Goal: Transaction & Acquisition: Purchase product/service

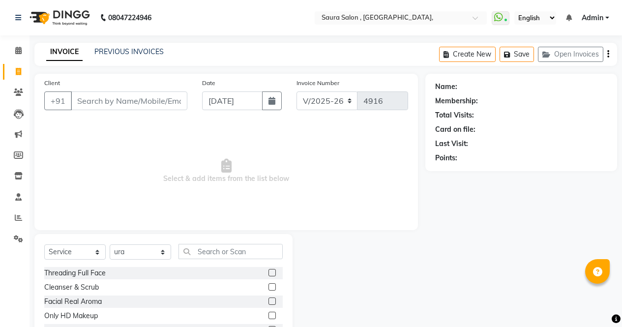
select select "6963"
select select "service"
select select "57428"
click at [101, 97] on input "Client" at bounding box center [129, 101] width 117 height 19
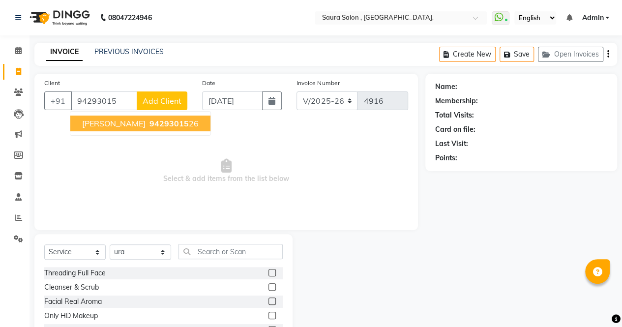
click at [93, 126] on span "jyoti pujara" at bounding box center [113, 124] width 63 height 10
type input "9429301526"
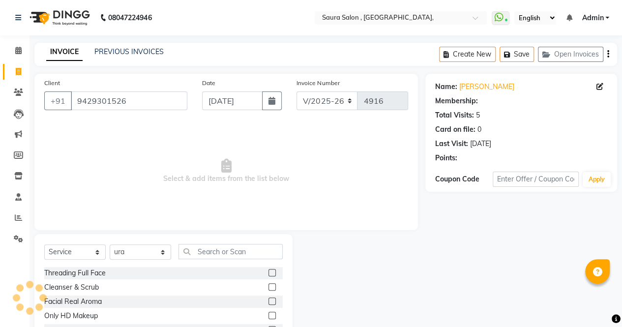
select select "1: Object"
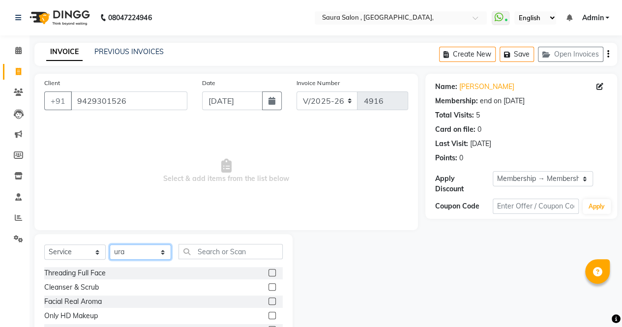
click at [161, 248] on select "Select Stylist archana asha [PERSON_NAME] deepika [PERSON_NAME] [PERSON_NAME] […" at bounding box center [141, 252] width 62 height 15
select select "76377"
click at [110, 245] on select "Select Stylist archana asha [PERSON_NAME] deepika [PERSON_NAME] [PERSON_NAME] […" at bounding box center [141, 252] width 62 height 15
click at [210, 254] on input "text" at bounding box center [231, 251] width 104 height 15
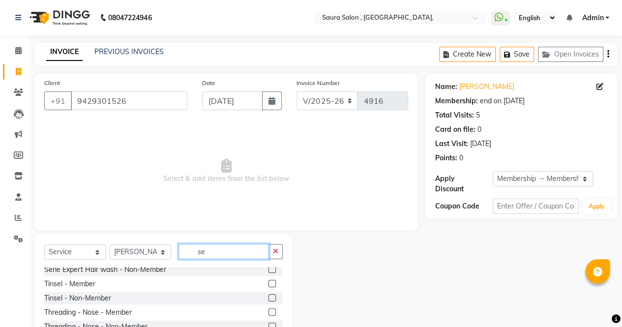
scroll to position [61, 0]
type input "s"
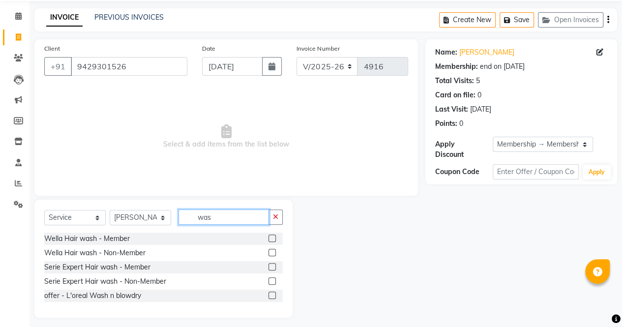
scroll to position [39, 0]
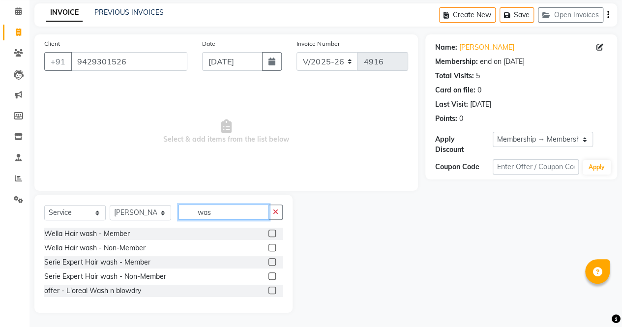
type input "was"
click at [270, 259] on label at bounding box center [272, 261] width 7 height 7
click at [270, 259] on input "checkbox" at bounding box center [272, 262] width 6 height 6
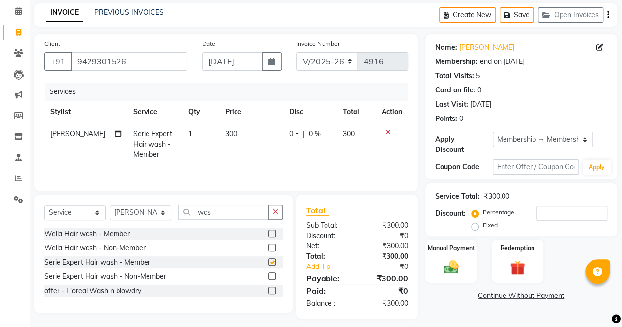
checkbox input "false"
click at [230, 214] on input "was" at bounding box center [224, 212] width 91 height 15
type input "w"
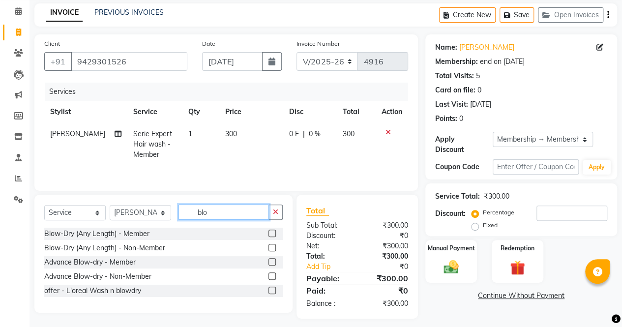
type input "blo"
click at [270, 233] on label at bounding box center [272, 233] width 7 height 7
click at [270, 233] on input "checkbox" at bounding box center [272, 234] width 6 height 6
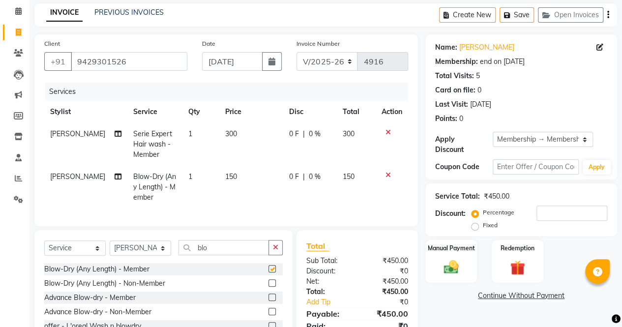
checkbox input "false"
click at [227, 255] on input "blo" at bounding box center [224, 247] width 91 height 15
type input "b"
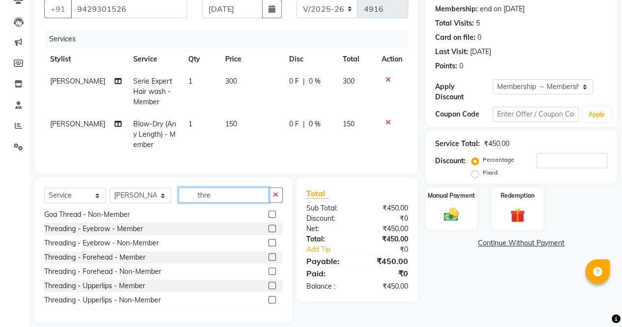
scroll to position [95, 0]
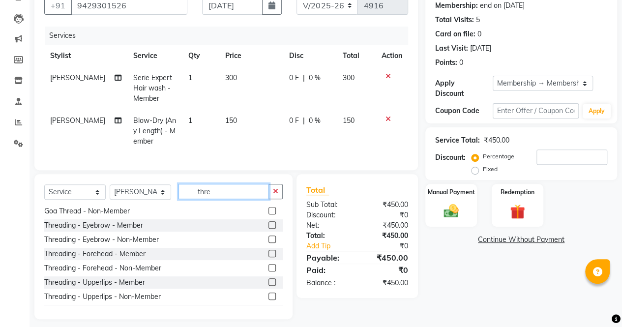
type input "thre"
click at [269, 232] on div at bounding box center [276, 225] width 14 height 12
click at [269, 257] on label at bounding box center [272, 253] width 7 height 7
click at [269, 257] on input "checkbox" at bounding box center [272, 254] width 6 height 6
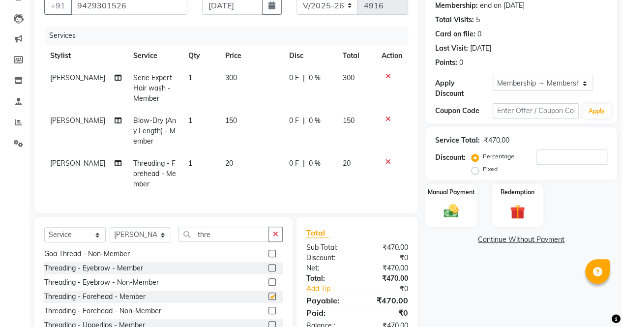
checkbox input "false"
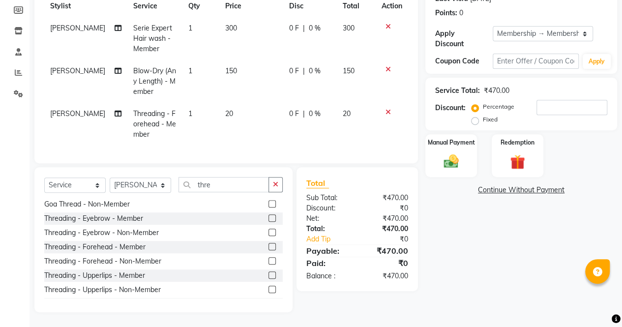
scroll to position [152, 0]
click at [269, 217] on label at bounding box center [272, 218] width 7 height 7
click at [269, 217] on input "checkbox" at bounding box center [272, 219] width 6 height 6
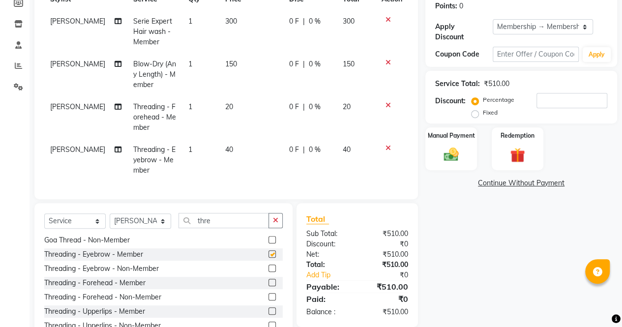
checkbox input "false"
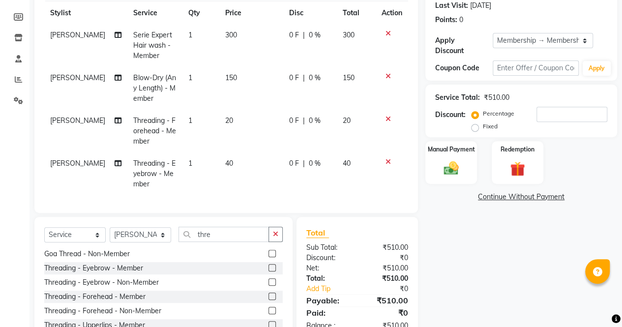
scroll to position [195, 0]
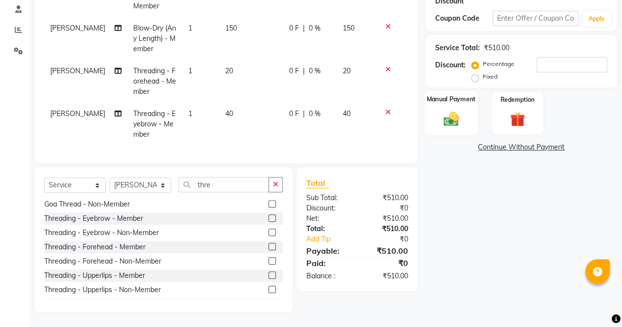
click at [454, 110] on img at bounding box center [451, 119] width 25 height 18
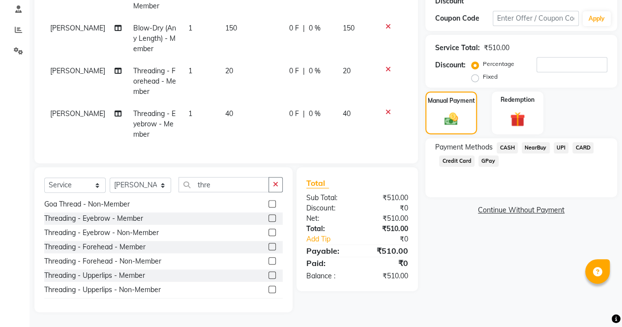
click at [559, 142] on span "UPI" at bounding box center [561, 147] width 15 height 11
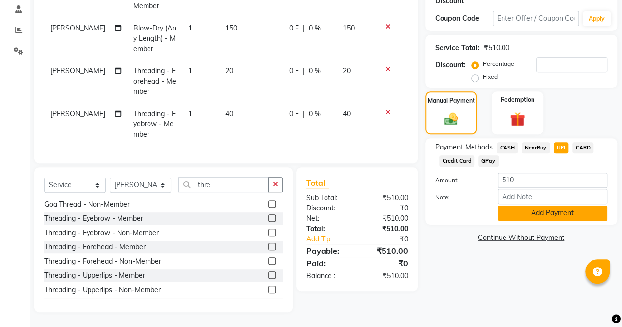
click at [536, 211] on button "Add Payment" at bounding box center [553, 213] width 110 height 15
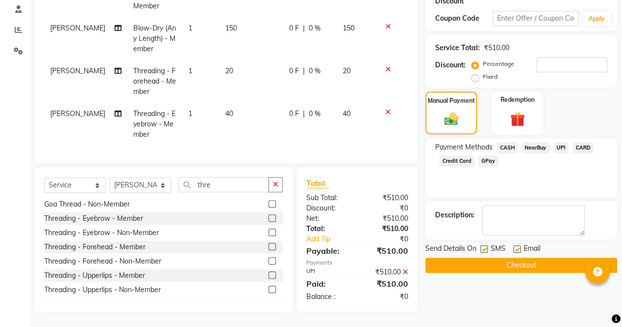
click at [551, 258] on button "Checkout" at bounding box center [522, 265] width 192 height 15
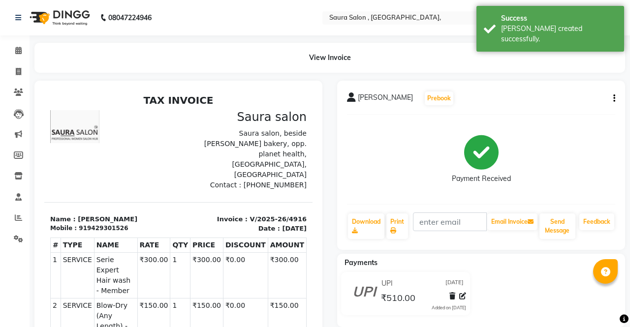
select select "service"
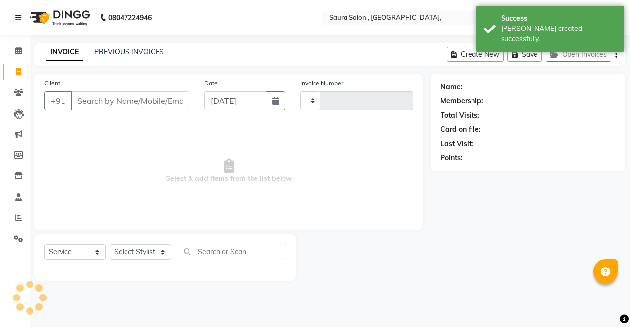
type input "4917"
select select "6963"
select select "57428"
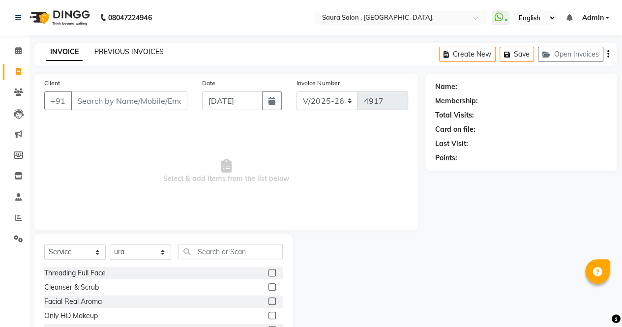
click at [126, 52] on link "PREVIOUS INVOICES" at bounding box center [128, 51] width 69 height 9
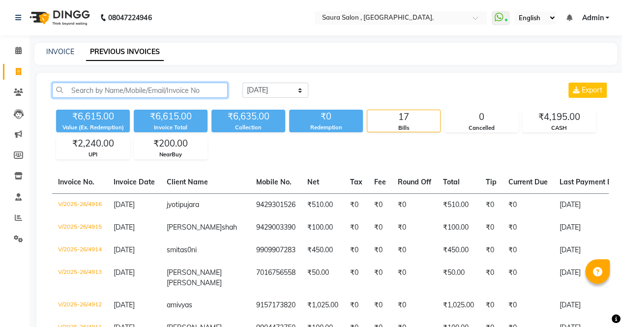
click at [183, 96] on input "text" at bounding box center [140, 90] width 176 height 15
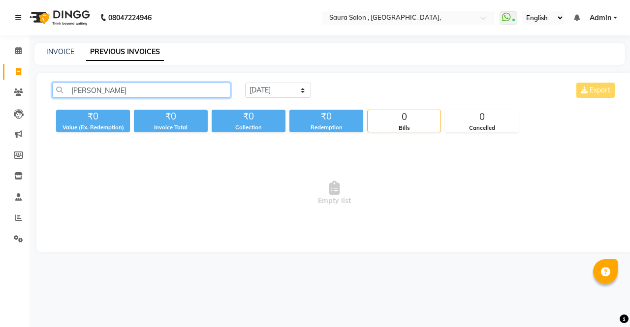
click at [183, 96] on input "smita soni" at bounding box center [141, 90] width 178 height 15
type input "s"
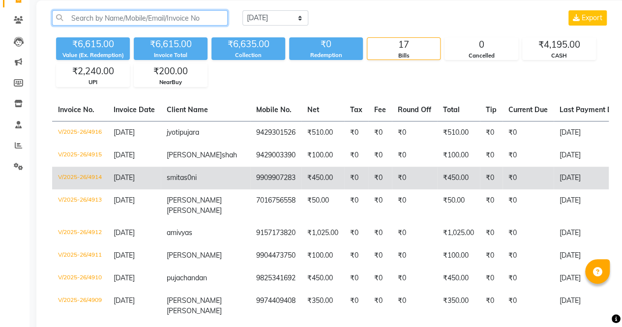
scroll to position [73, 0]
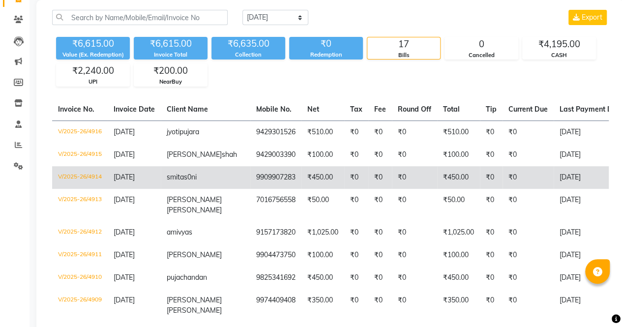
click at [197, 178] on span "s0ni" at bounding box center [190, 177] width 13 height 9
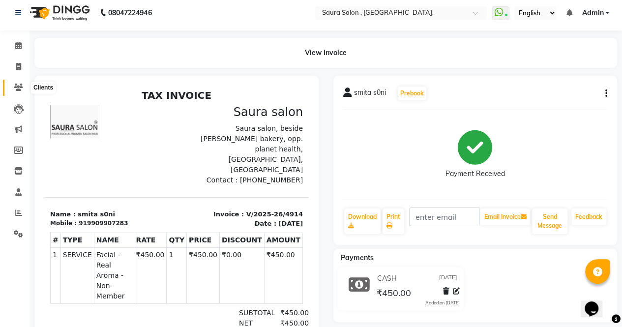
scroll to position [4, 0]
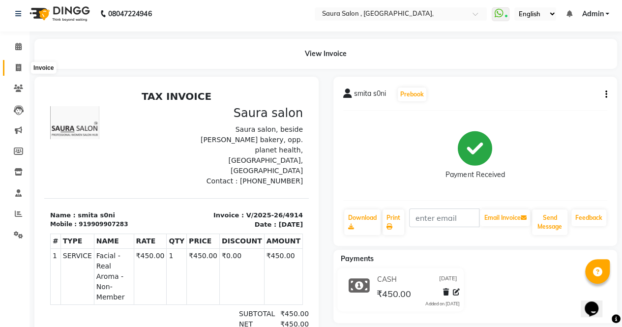
click at [16, 70] on icon at bounding box center [18, 67] width 5 height 7
select select "6963"
select select "service"
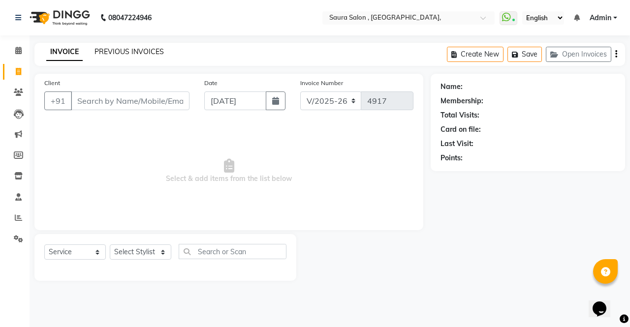
click at [116, 54] on link "PREVIOUS INVOICES" at bounding box center [128, 51] width 69 height 9
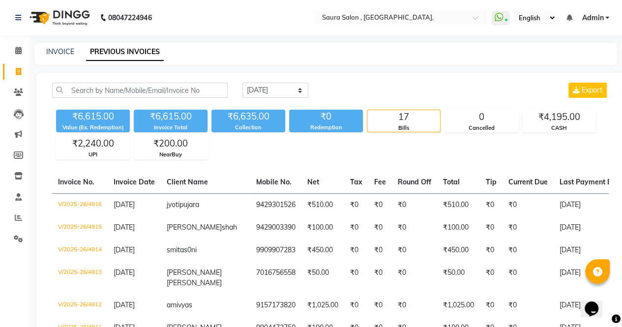
click at [151, 125] on div "Invoice Total" at bounding box center [171, 128] width 74 height 8
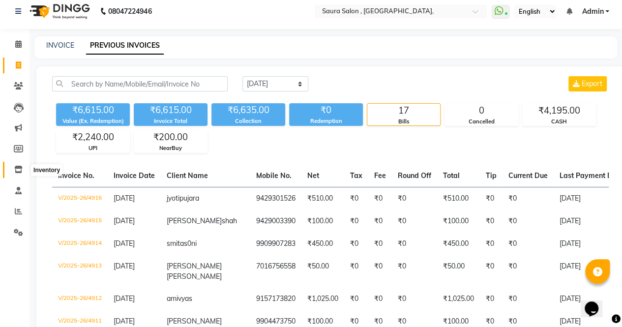
scroll to position [6, 0]
click at [56, 44] on link "INVOICE" at bounding box center [60, 45] width 28 height 9
select select "service"
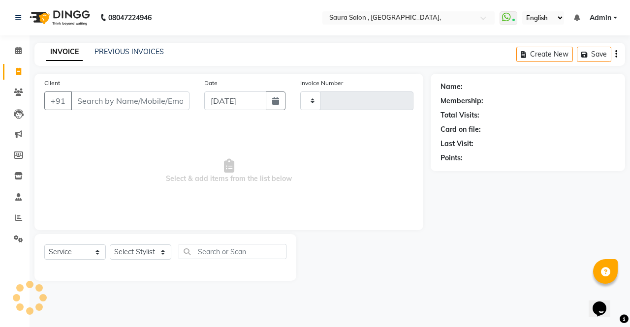
type input "4917"
select select "6963"
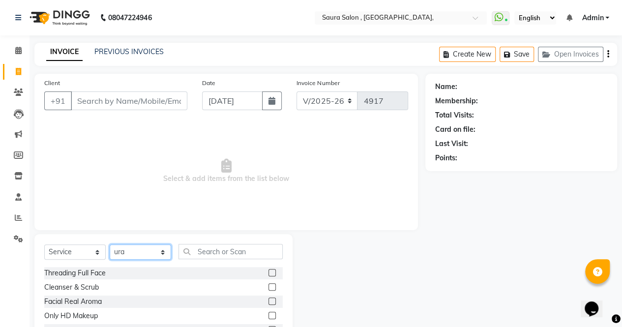
click at [163, 253] on select "Select Stylist archana asha [PERSON_NAME] deepika [PERSON_NAME] [PERSON_NAME] […" at bounding box center [141, 252] width 62 height 15
select select "67661"
click at [110, 245] on select "Select Stylist archana asha [PERSON_NAME] deepika [PERSON_NAME] [PERSON_NAME] […" at bounding box center [141, 252] width 62 height 15
click at [132, 99] on input "Client" at bounding box center [129, 101] width 117 height 19
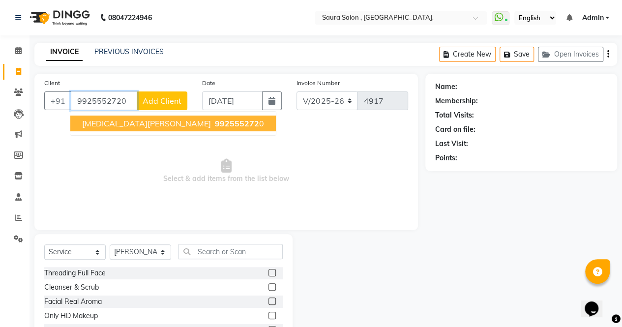
type input "9925552720"
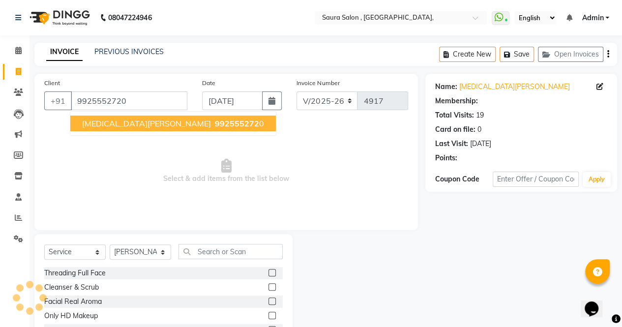
select select "1: Object"
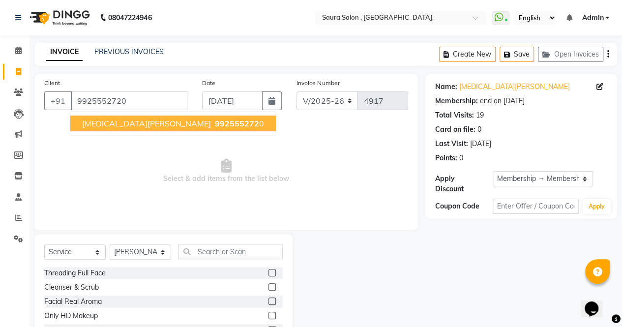
click at [124, 125] on span "nikita panchal" at bounding box center [146, 124] width 129 height 10
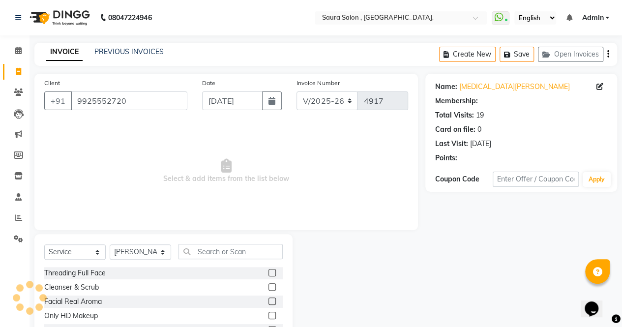
select select "1: Object"
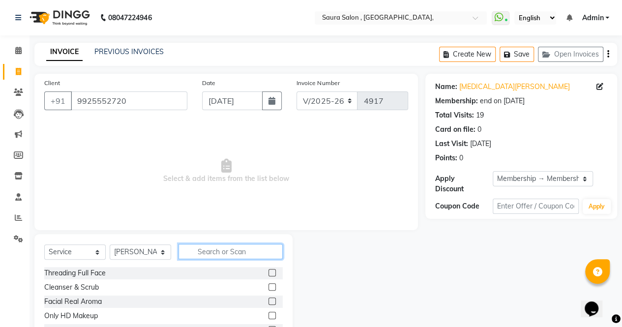
click at [242, 253] on input "text" at bounding box center [231, 251] width 104 height 15
type input "de"
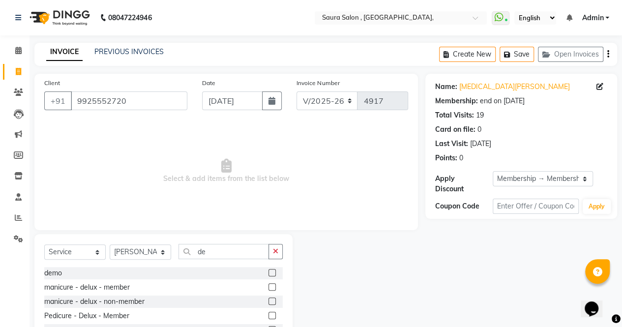
click at [269, 287] on label at bounding box center [272, 286] width 7 height 7
click at [269, 287] on input "checkbox" at bounding box center [272, 287] width 6 height 6
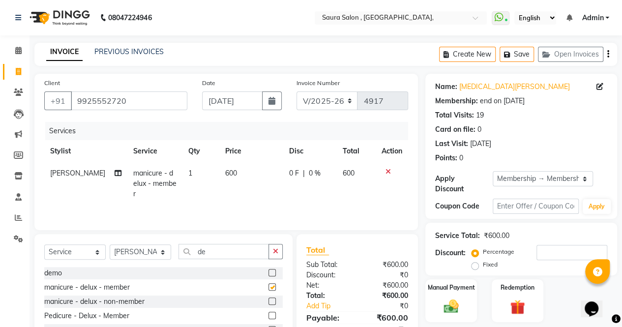
checkbox input "false"
click at [255, 315] on div "Pedicure - Delux - Member" at bounding box center [163, 316] width 239 height 12
click at [269, 313] on label at bounding box center [272, 315] width 7 height 7
click at [269, 313] on input "checkbox" at bounding box center [272, 316] width 6 height 6
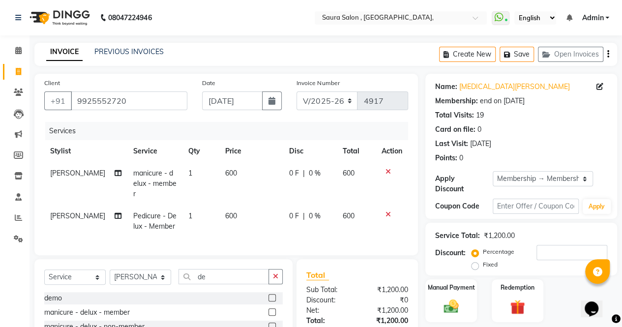
checkbox input "false"
click at [278, 277] on icon "button" at bounding box center [275, 276] width 5 height 7
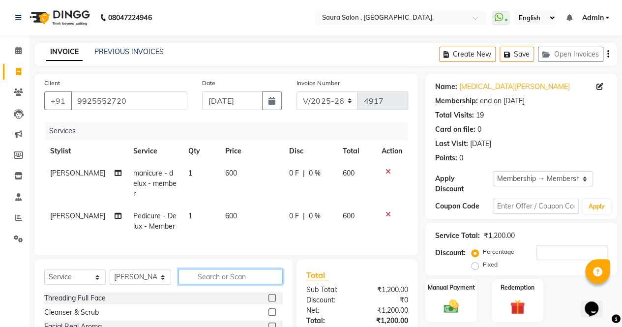
click at [230, 269] on input "text" at bounding box center [231, 276] width 104 height 15
type input "fee"
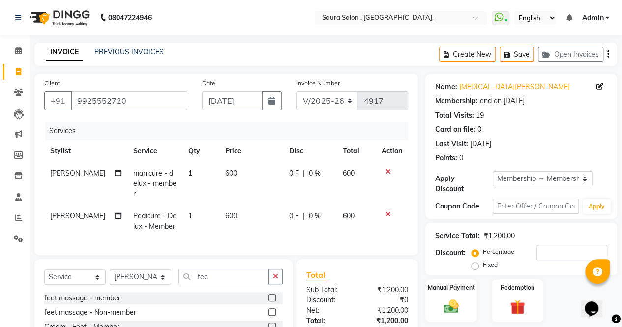
click at [255, 296] on div "feet massage - member" at bounding box center [163, 298] width 239 height 12
click at [269, 294] on label at bounding box center [272, 297] width 7 height 7
click at [269, 295] on input "checkbox" at bounding box center [272, 298] width 6 height 6
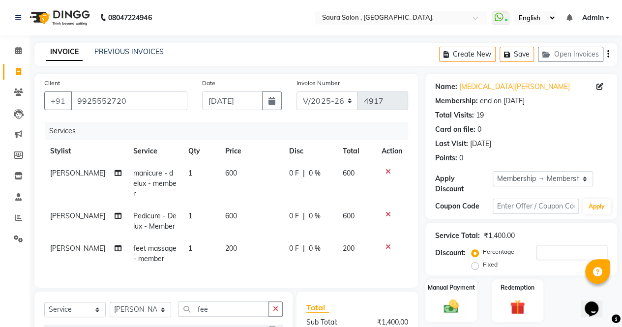
checkbox input "false"
click at [276, 302] on button "button" at bounding box center [276, 309] width 14 height 15
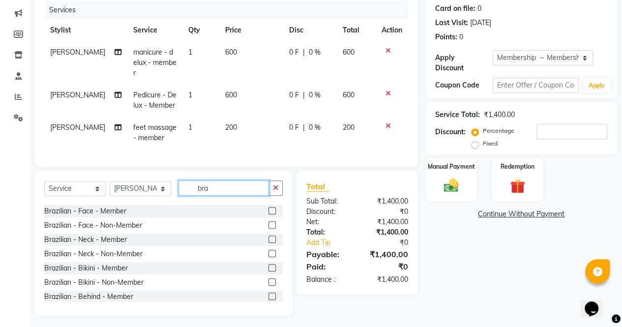
scroll to position [145, 0]
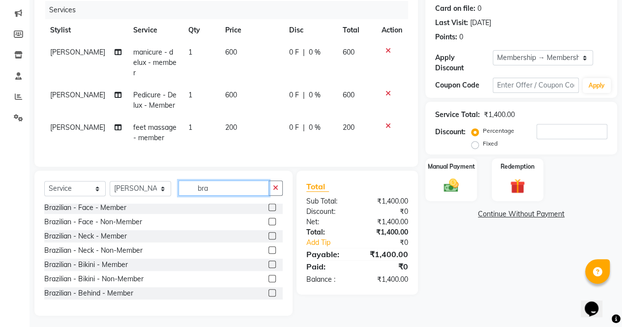
type input "bra"
click at [269, 204] on label at bounding box center [272, 207] width 7 height 7
click at [269, 205] on input "checkbox" at bounding box center [272, 208] width 6 height 6
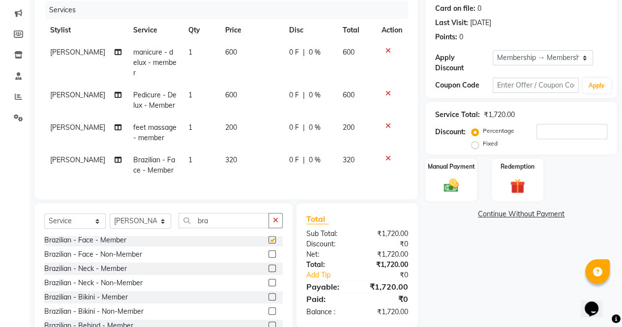
checkbox input "false"
click at [564, 132] on input "number" at bounding box center [572, 131] width 71 height 15
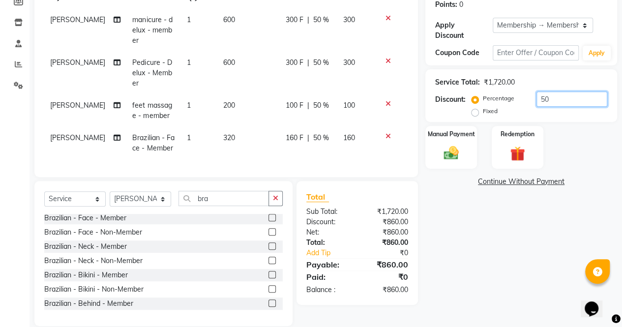
scroll to position [0, 0]
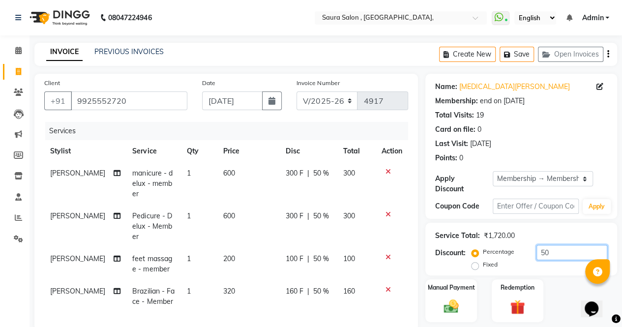
type input "50"
click at [72, 56] on link "INVOICE" at bounding box center [64, 52] width 36 height 18
click at [70, 54] on link "INVOICE" at bounding box center [64, 52] width 36 height 18
click at [126, 101] on input "9925552720" at bounding box center [129, 101] width 117 height 19
type input "992555272"
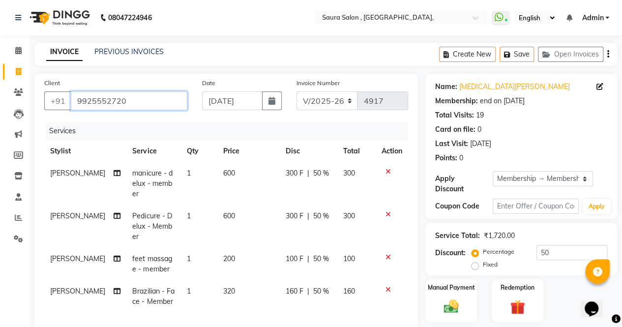
type input "0"
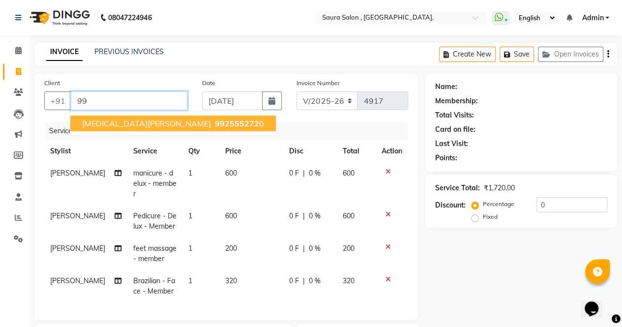
type input "9"
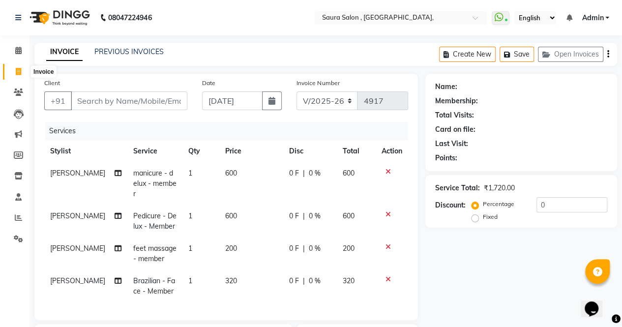
click at [17, 71] on icon at bounding box center [18, 71] width 5 height 7
click at [165, 155] on th "Service" at bounding box center [154, 151] width 55 height 22
click at [125, 103] on input "Client" at bounding box center [129, 101] width 117 height 19
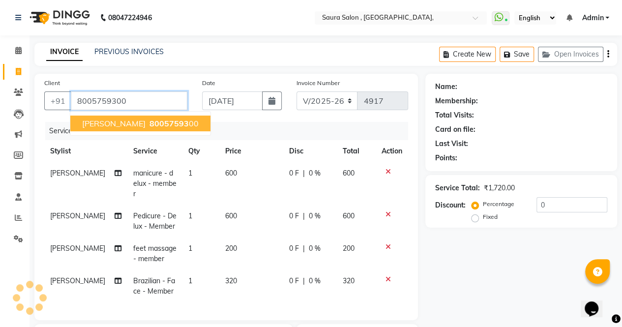
type input "8005759300"
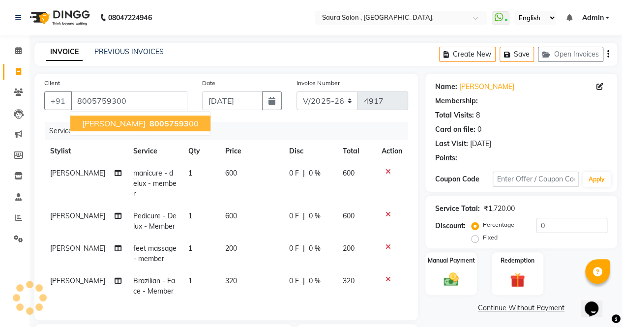
select select "1: Object"
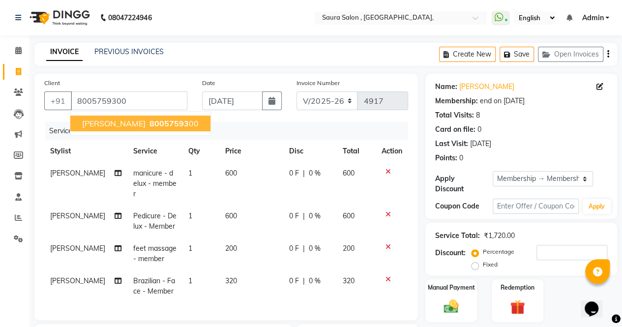
click at [133, 124] on span "namita lohiya" at bounding box center [113, 124] width 63 height 10
type input "0"
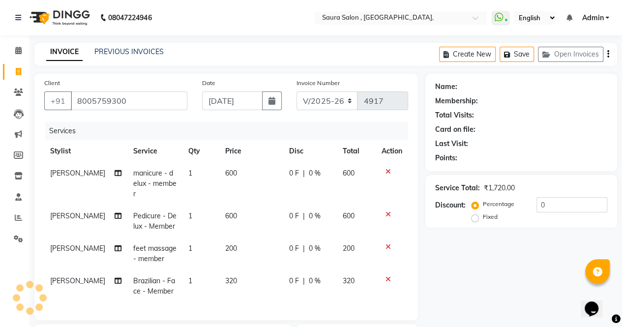
select select "1: Object"
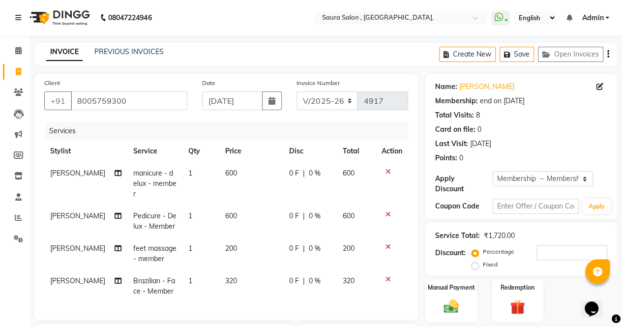
click at [390, 169] on icon at bounding box center [388, 171] width 5 height 7
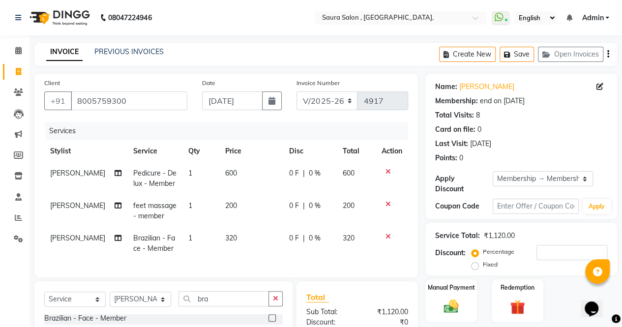
click at [390, 169] on icon at bounding box center [388, 171] width 5 height 7
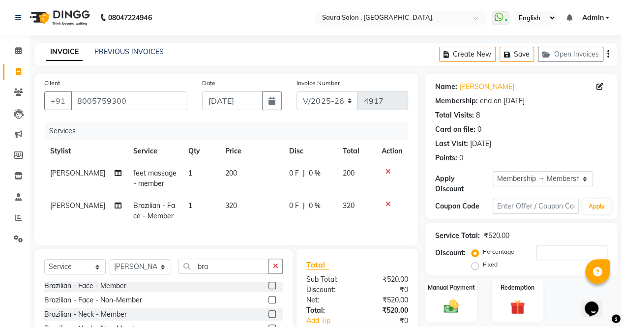
click at [390, 169] on icon at bounding box center [388, 171] width 5 height 7
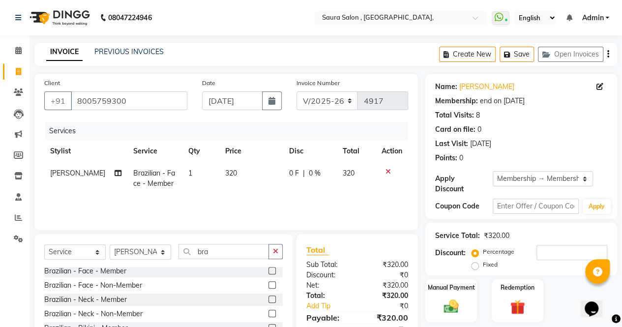
click at [390, 169] on icon at bounding box center [388, 171] width 5 height 7
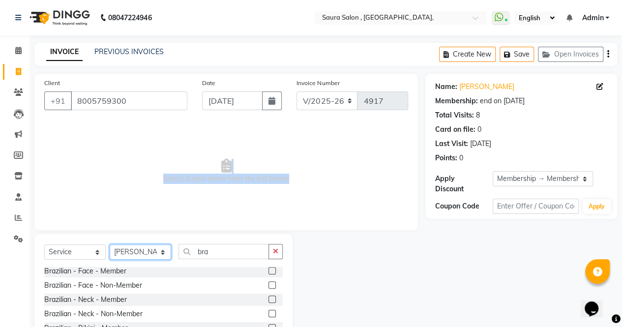
click at [167, 248] on select "Select Stylist archana asha chetna deepika prajapati jagruti payal riddhi khand…" at bounding box center [141, 252] width 62 height 15
select select "56840"
click at [110, 245] on select "Select Stylist archana asha chetna deepika prajapati jagruti payal riddhi khand…" at bounding box center [141, 252] width 62 height 15
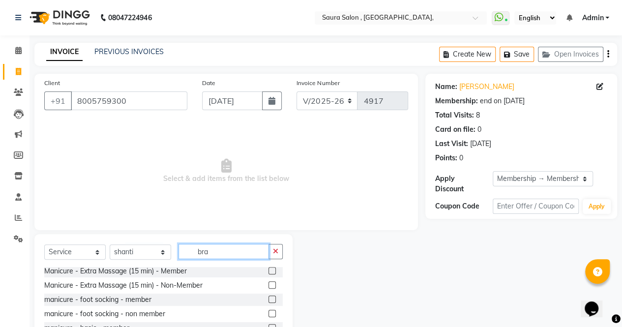
click at [257, 248] on input "bra" at bounding box center [224, 251] width 91 height 15
type input "b"
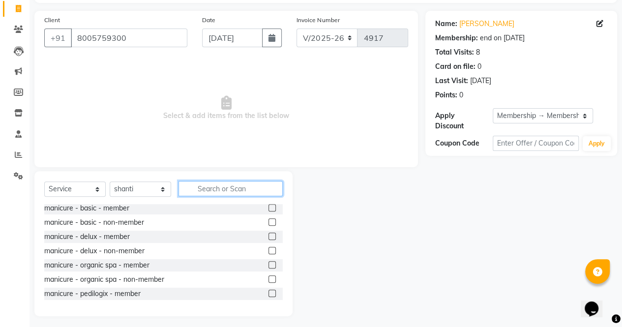
scroll to position [63, 0]
click at [237, 188] on input "text" at bounding box center [231, 188] width 104 height 15
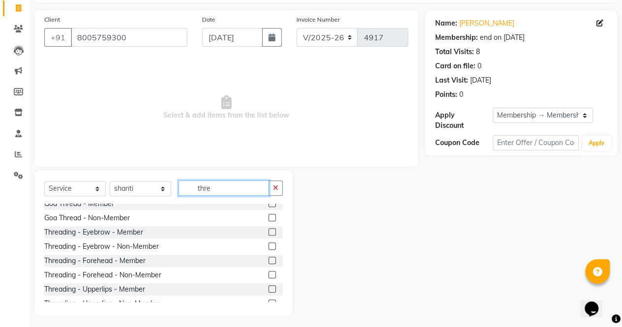
scroll to position [35, 0]
type input "thre"
click at [269, 233] on label at bounding box center [272, 231] width 7 height 7
click at [269, 233] on input "checkbox" at bounding box center [272, 232] width 6 height 6
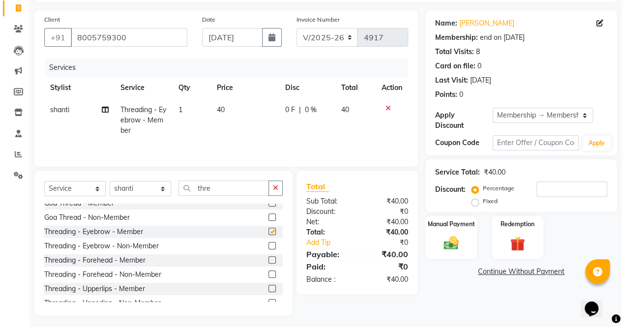
checkbox input "false"
click at [269, 261] on label at bounding box center [272, 259] width 7 height 7
click at [269, 261] on input "checkbox" at bounding box center [272, 260] width 6 height 6
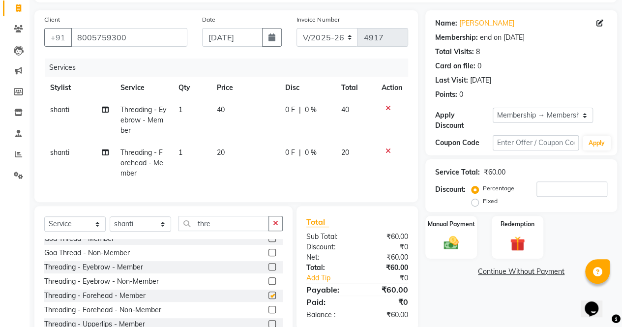
checkbox input "false"
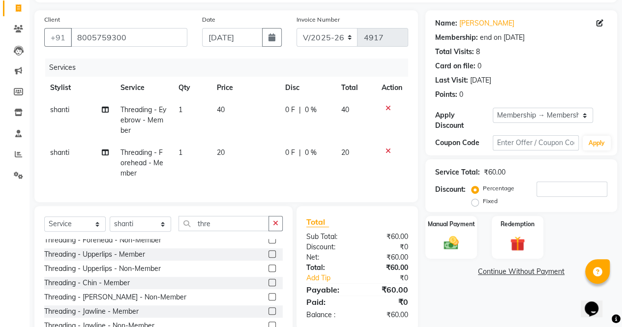
scroll to position [107, 0]
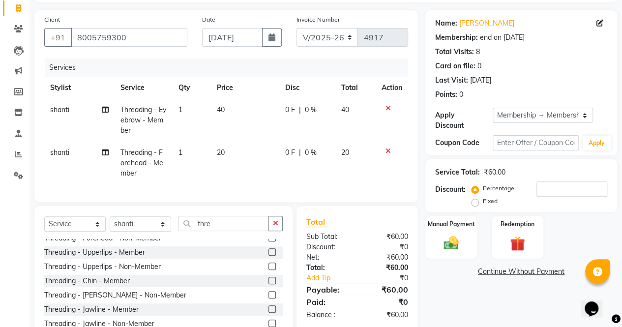
click at [269, 256] on label at bounding box center [272, 251] width 7 height 7
click at [269, 256] on input "checkbox" at bounding box center [272, 252] width 6 height 6
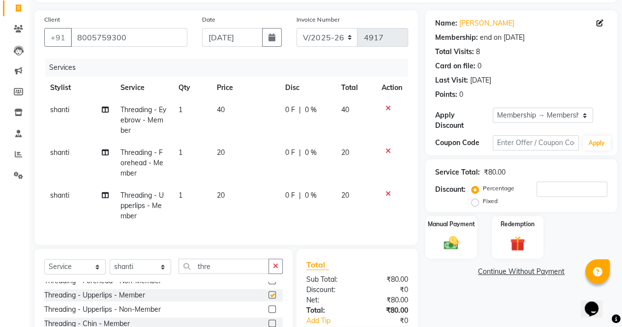
checkbox input "false"
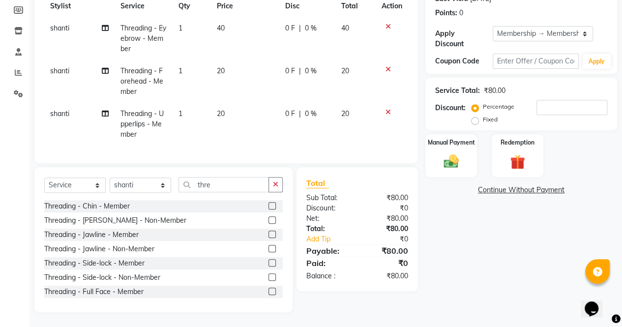
scroll to position [135, 0]
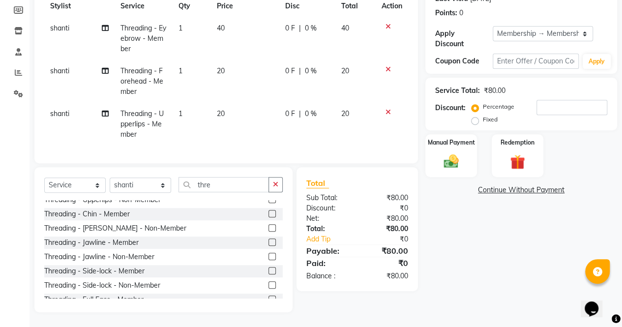
click at [269, 215] on label at bounding box center [272, 213] width 7 height 7
click at [269, 215] on input "checkbox" at bounding box center [272, 214] width 6 height 6
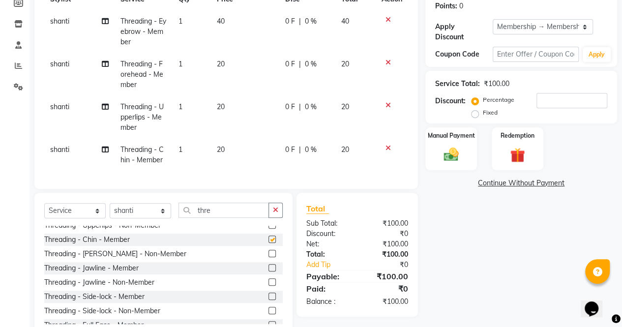
checkbox input "false"
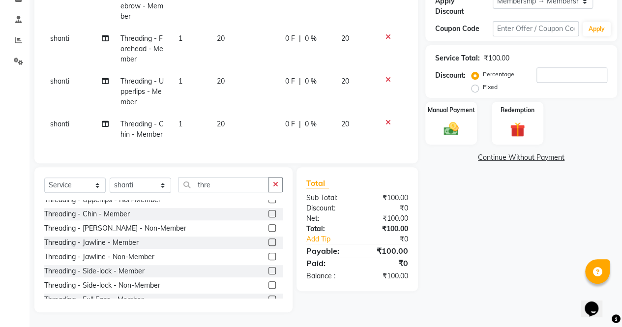
scroll to position [184, 0]
click at [462, 120] on img at bounding box center [451, 129] width 25 height 18
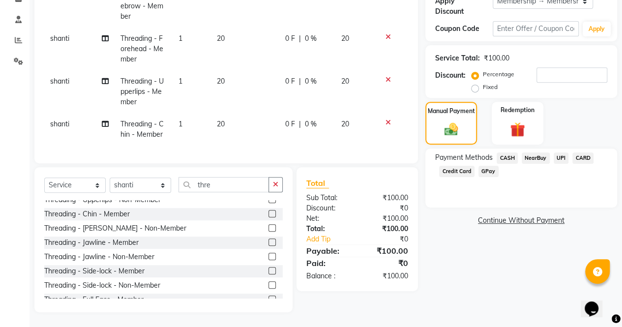
click at [504, 155] on span "CASH" at bounding box center [507, 158] width 21 height 11
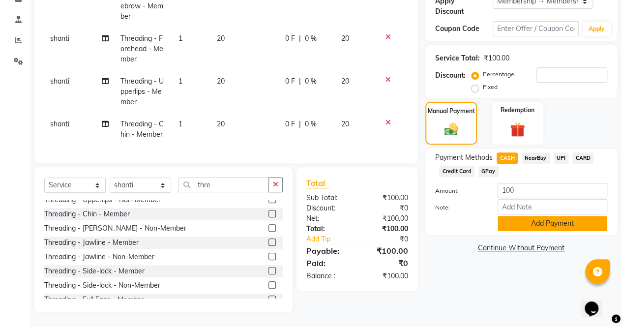
click at [525, 218] on button "Add Payment" at bounding box center [553, 223] width 110 height 15
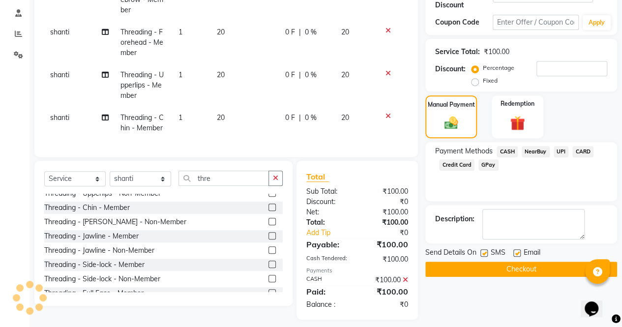
click at [505, 272] on button "Checkout" at bounding box center [522, 269] width 192 height 15
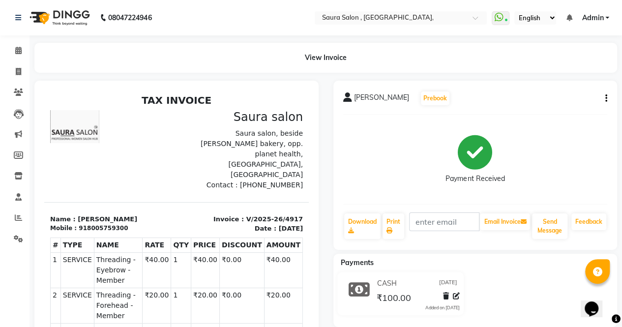
click at [505, 272] on div "CASH 03-09-2025 ₹100.00 Added on 03-09-2025" at bounding box center [475, 295] width 299 height 47
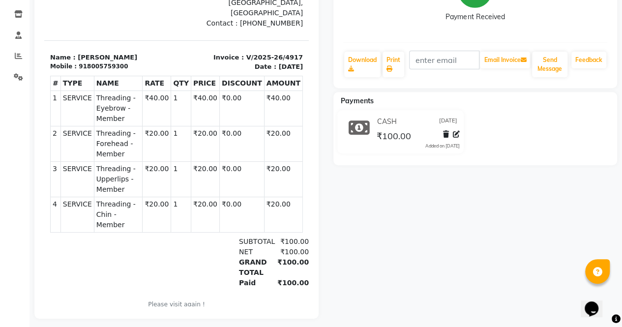
scroll to position [162, 0]
select select "service"
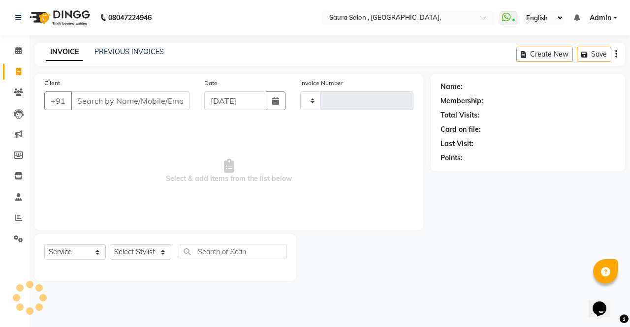
type input "4918"
select select "6963"
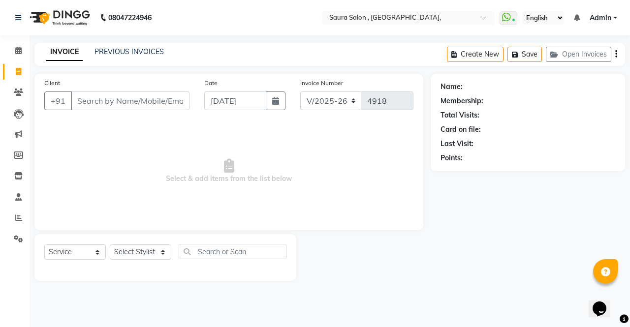
select select "57428"
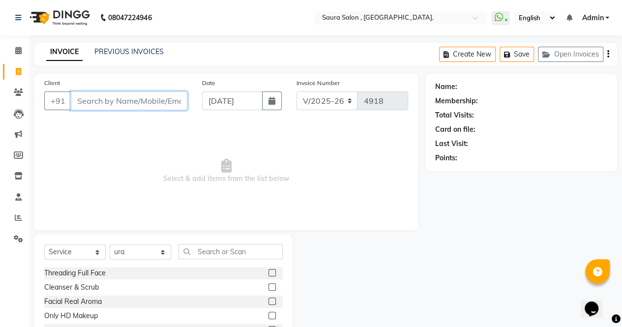
click at [108, 105] on input "Client" at bounding box center [129, 101] width 117 height 19
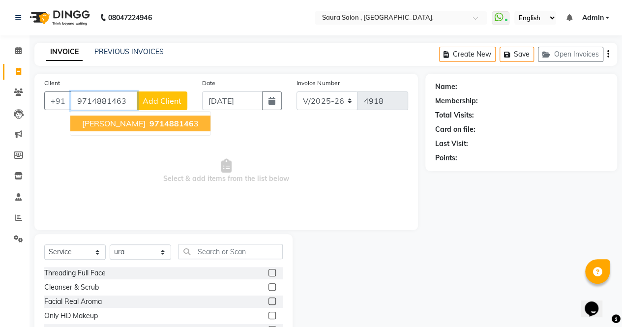
type input "9714881463"
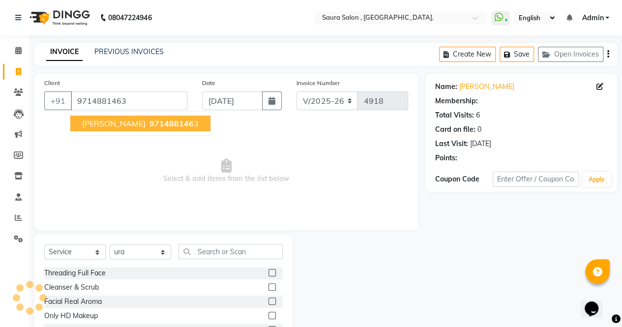
select select "1: Object"
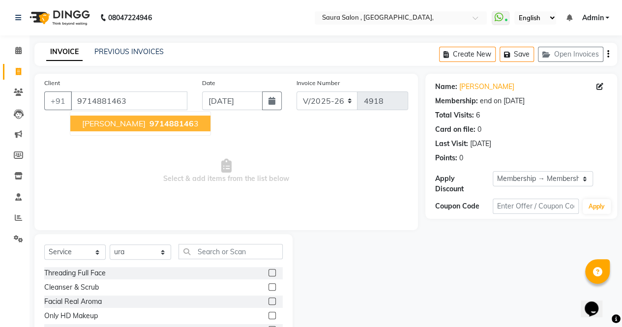
click at [102, 124] on span "nikki patel" at bounding box center [113, 124] width 63 height 10
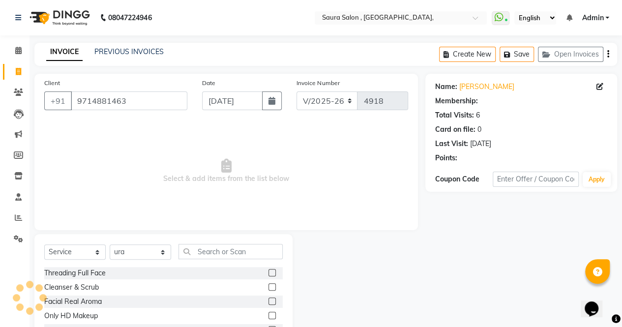
select select "1: Object"
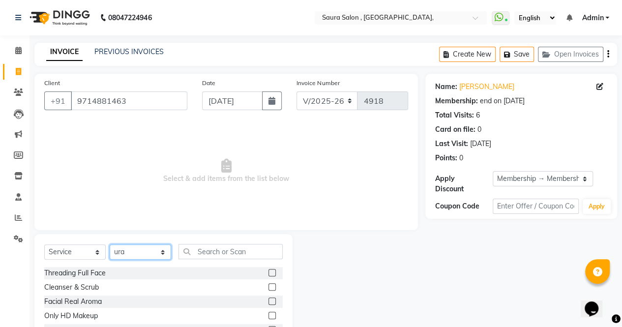
click at [150, 246] on select "Select Stylist archana asha chetna deepika prajapati jagruti payal riddhi khand…" at bounding box center [141, 252] width 62 height 15
select select "82271"
click at [110, 245] on select "Select Stylist archana asha chetna deepika prajapati jagruti payal riddhi khand…" at bounding box center [141, 252] width 62 height 15
click at [216, 249] on input "text" at bounding box center [231, 251] width 104 height 15
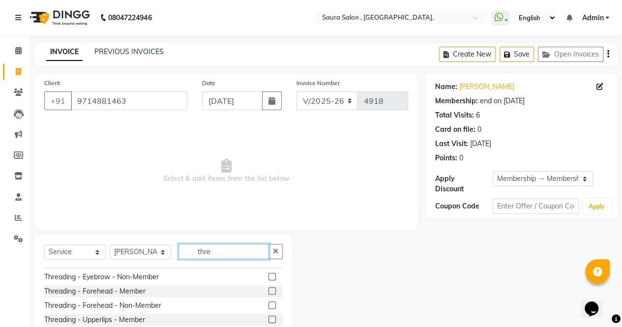
scroll to position [69, 0]
type input "thre"
click at [269, 288] on label at bounding box center [272, 289] width 7 height 7
click at [269, 288] on input "checkbox" at bounding box center [272, 290] width 6 height 6
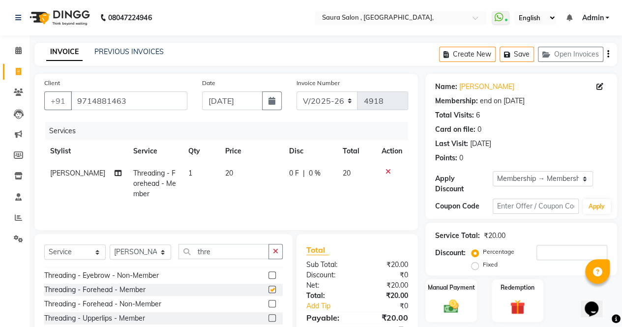
checkbox input "false"
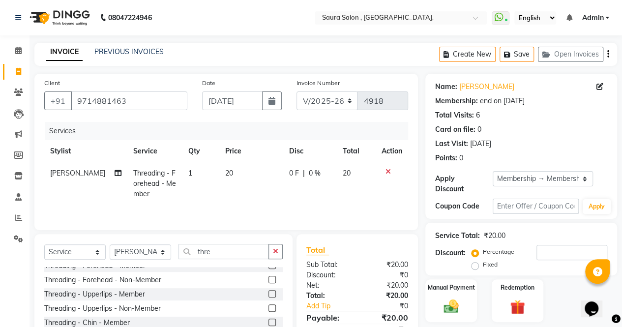
scroll to position [93, 0]
click at [269, 295] on label at bounding box center [272, 293] width 7 height 7
click at [269, 295] on input "checkbox" at bounding box center [272, 294] width 6 height 6
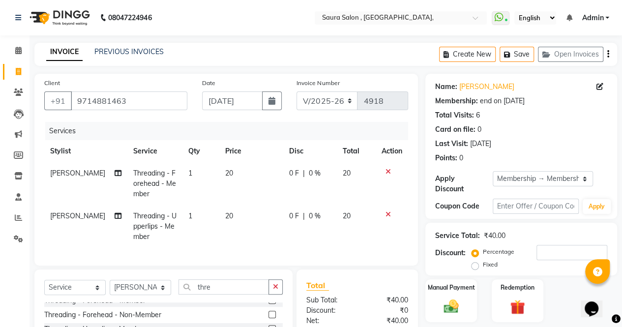
checkbox input "false"
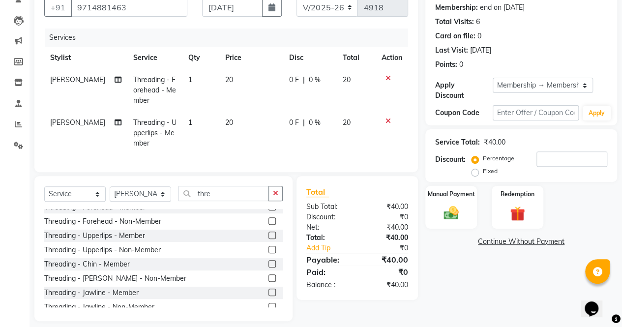
scroll to position [109, 0]
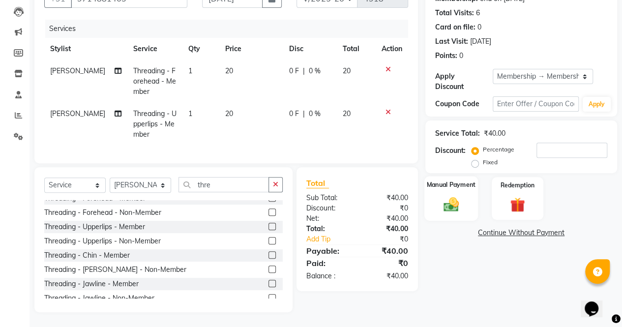
click at [454, 196] on img at bounding box center [451, 204] width 25 height 18
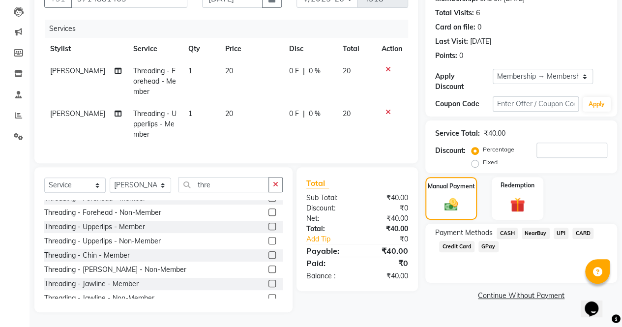
click at [559, 228] on span "UPI" at bounding box center [561, 233] width 15 height 11
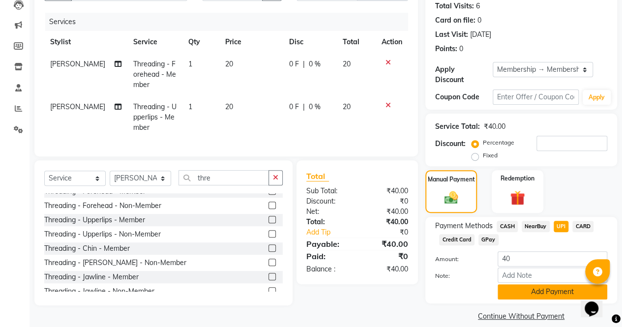
click at [527, 296] on button "Add Payment" at bounding box center [553, 291] width 110 height 15
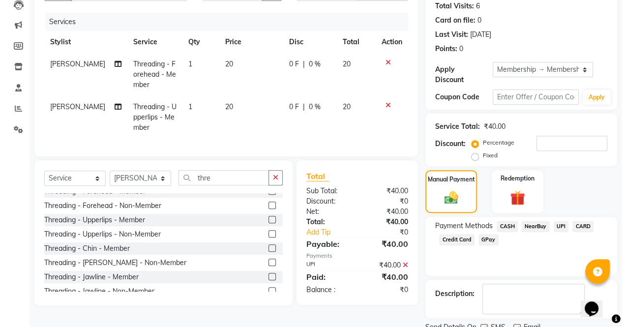
scroll to position [148, 0]
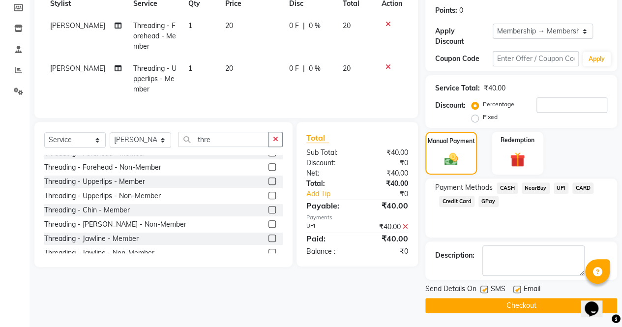
click at [499, 312] on main "INVOICE PREVIOUS INVOICES Create New Save Open Invoices Client +91 9714881463 D…" at bounding box center [326, 111] width 593 height 433
click at [499, 310] on button "Checkout" at bounding box center [522, 305] width 192 height 15
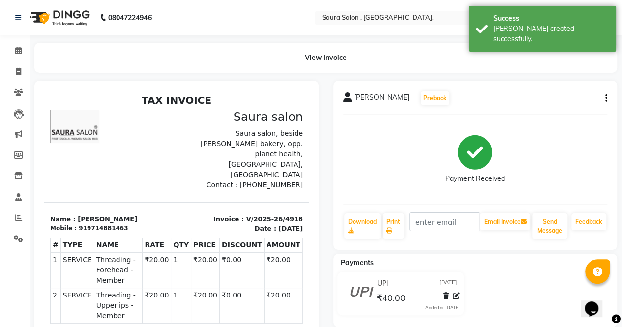
scroll to position [115, 0]
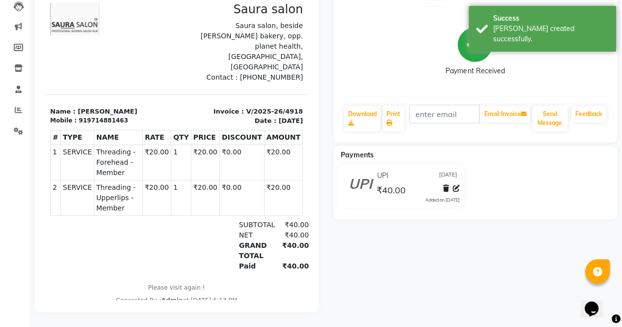
select select "service"
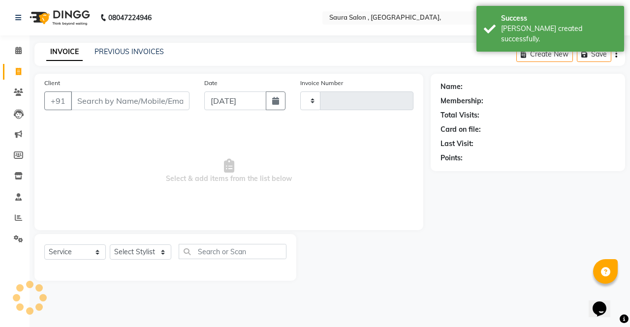
type input "4919"
select select "6963"
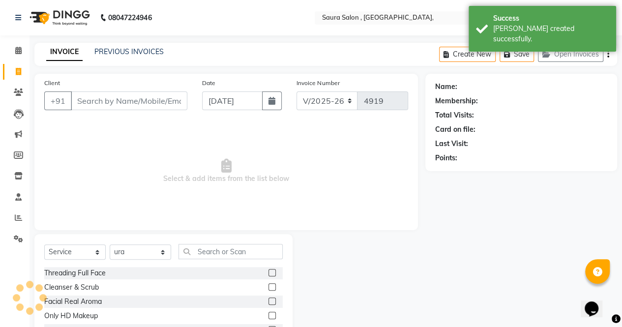
click at [126, 109] on input "Client" at bounding box center [129, 101] width 117 height 19
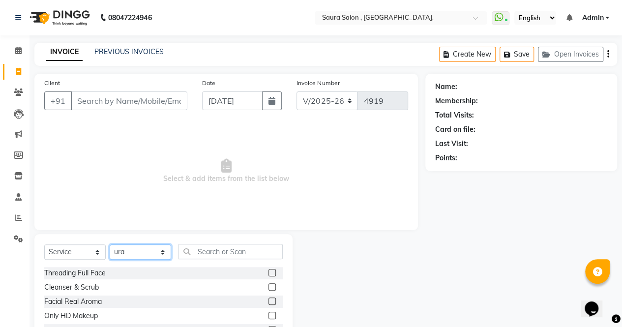
click at [159, 254] on select "Select Stylist archana asha chetna deepika prajapati jagruti payal riddhi khand…" at bounding box center [141, 252] width 62 height 15
select select "56807"
click at [110, 245] on select "Select Stylist archana asha chetna deepika prajapati jagruti payal riddhi khand…" at bounding box center [141, 252] width 62 height 15
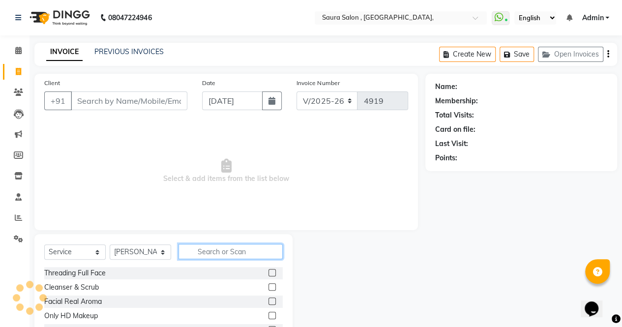
click at [230, 252] on input "text" at bounding box center [231, 251] width 104 height 15
drag, startPoint x: 358, startPoint y: 228, endPoint x: 139, endPoint y: 102, distance: 252.6
click at [139, 102] on div "Client +91 Date 03-09-2025 Invoice Number V/2025 V/2025-26 4919 Select & add it…" at bounding box center [226, 152] width 384 height 156
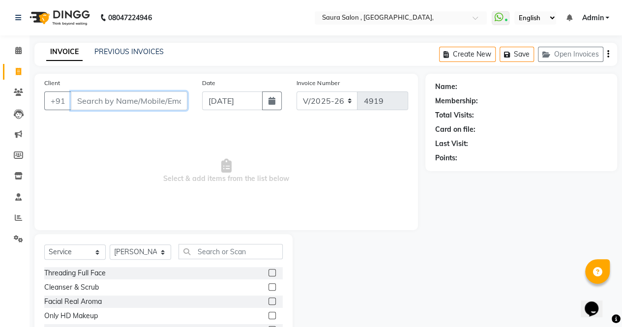
click at [139, 102] on input "Client" at bounding box center [129, 101] width 117 height 19
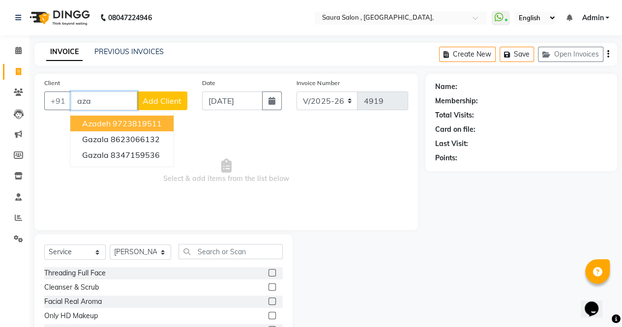
click at [127, 125] on ngb-highlight "9723819511" at bounding box center [137, 124] width 49 height 10
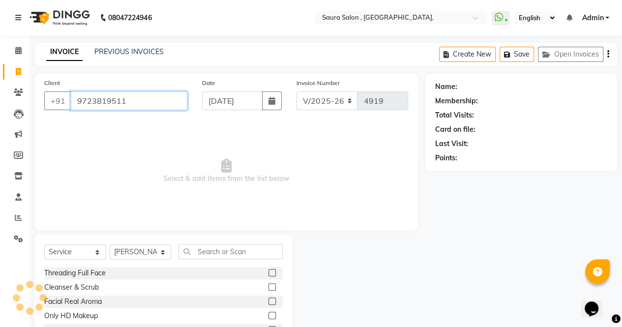
type input "9723819511"
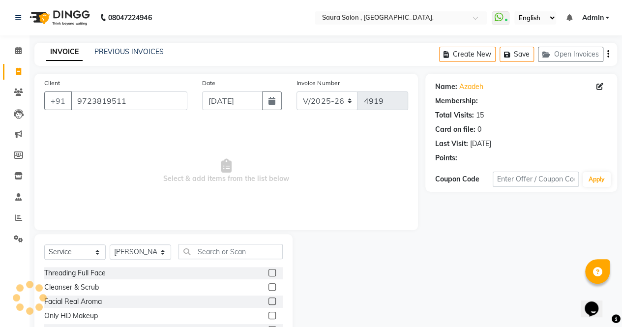
select select "1: Object"
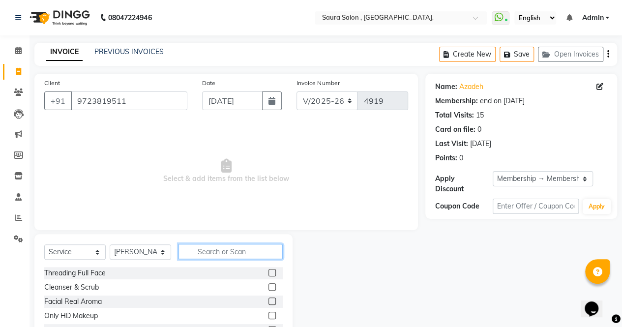
click at [198, 251] on input "text" at bounding box center [231, 251] width 104 height 15
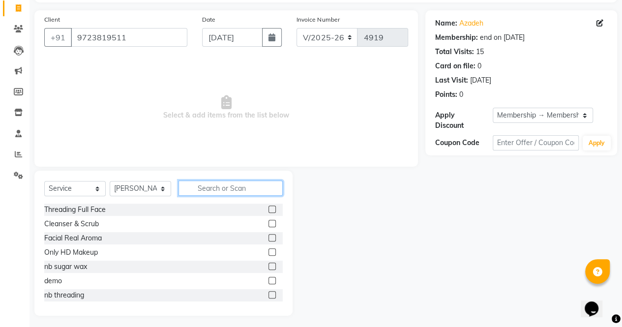
scroll to position [66, 0]
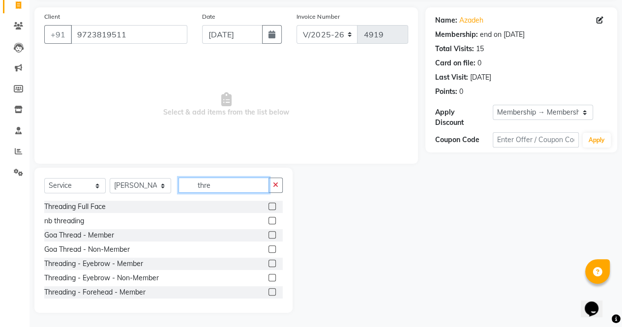
type input "thre"
click at [269, 266] on label at bounding box center [272, 263] width 7 height 7
click at [269, 266] on input "checkbox" at bounding box center [272, 264] width 6 height 6
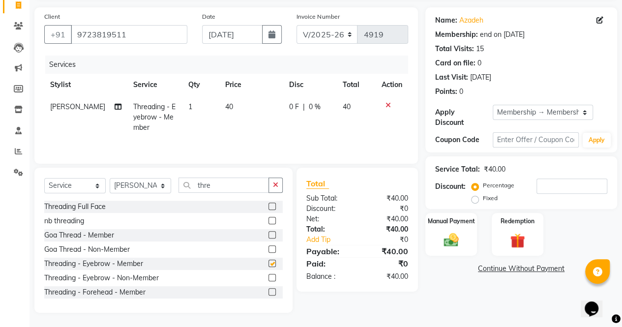
checkbox input "false"
click at [269, 293] on label at bounding box center [272, 291] width 7 height 7
click at [269, 293] on input "checkbox" at bounding box center [272, 292] width 6 height 6
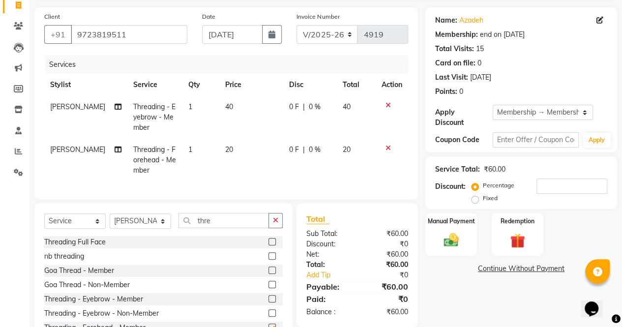
checkbox input "false"
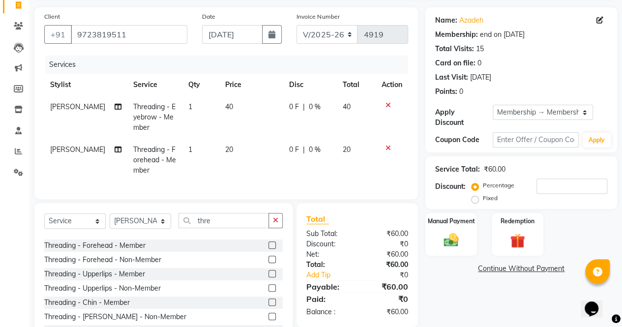
scroll to position [83, 0]
click at [269, 277] on label at bounding box center [272, 273] width 7 height 7
click at [269, 277] on input "checkbox" at bounding box center [272, 274] width 6 height 6
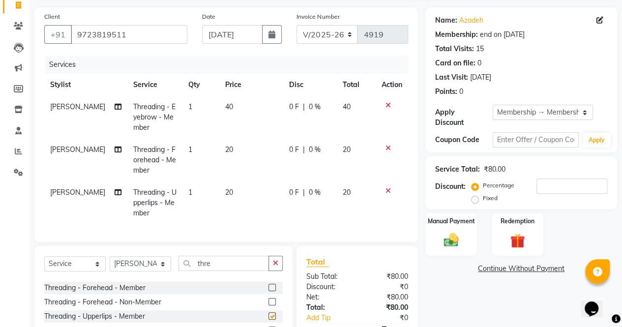
checkbox input "false"
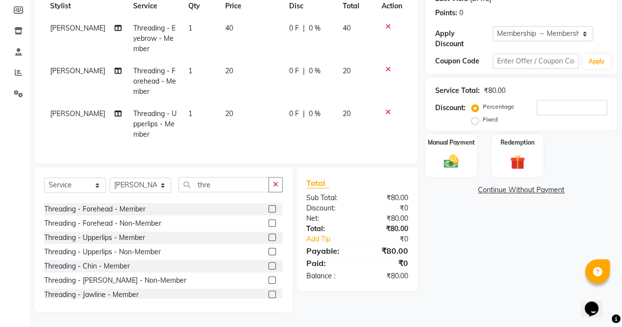
scroll to position [151, 0]
click at [457, 155] on img at bounding box center [451, 162] width 25 height 18
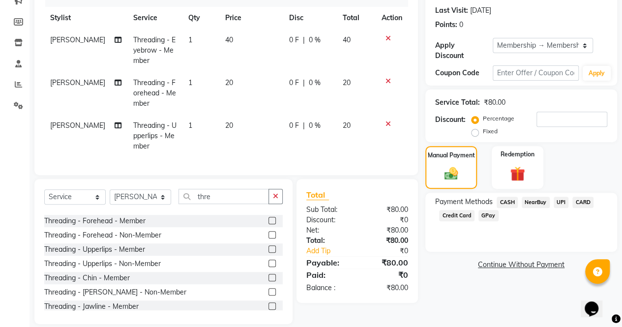
scroll to position [132, 0]
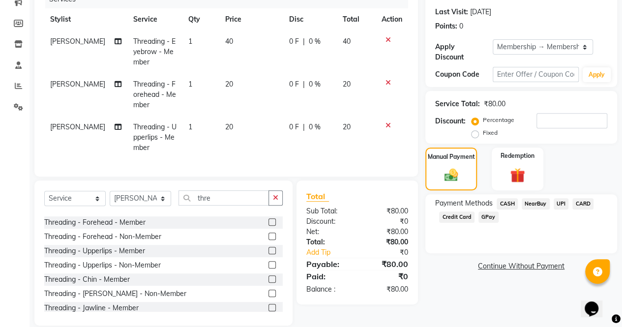
click at [565, 201] on span "UPI" at bounding box center [561, 203] width 15 height 11
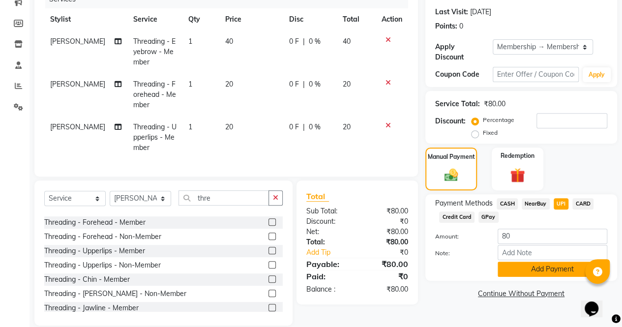
click at [560, 271] on button "Add Payment" at bounding box center [553, 269] width 110 height 15
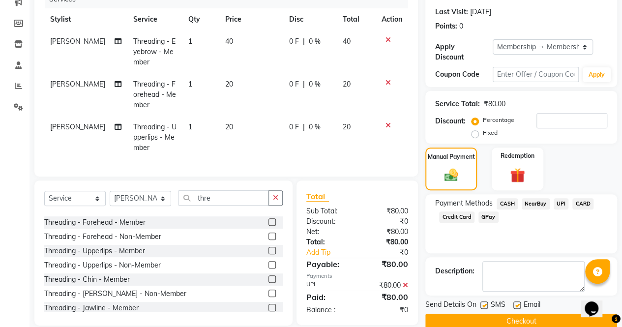
click at [504, 318] on button "Checkout" at bounding box center [522, 321] width 192 height 15
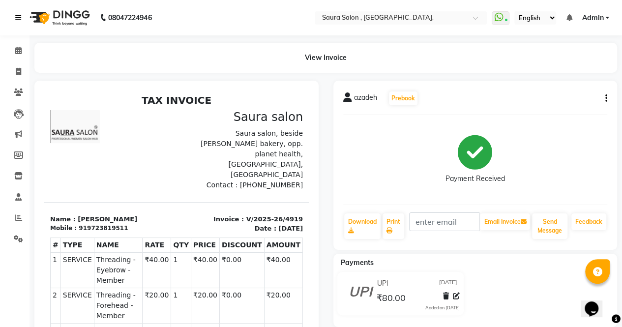
drag, startPoint x: 504, startPoint y: 318, endPoint x: 21, endPoint y: 18, distance: 568.8
click at [21, 18] on link at bounding box center [20, 18] width 10 height 28
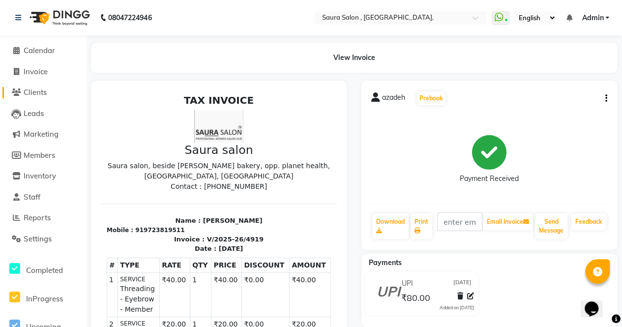
click at [32, 92] on span "Clients" at bounding box center [35, 92] width 23 height 9
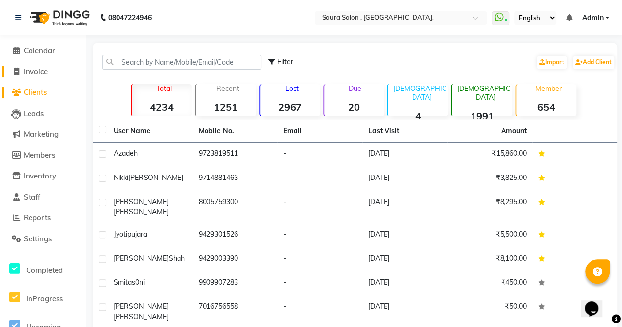
click at [52, 76] on link "Invoice" at bounding box center [42, 71] width 81 height 11
select select "service"
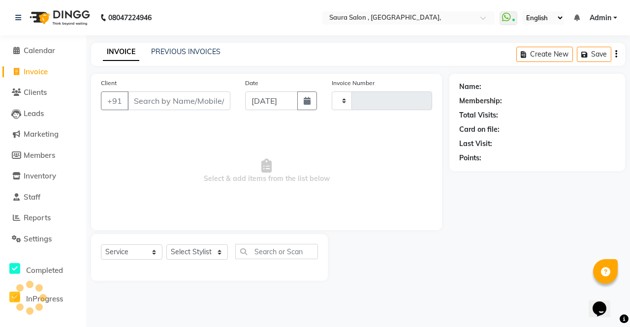
type input "4920"
select select "6963"
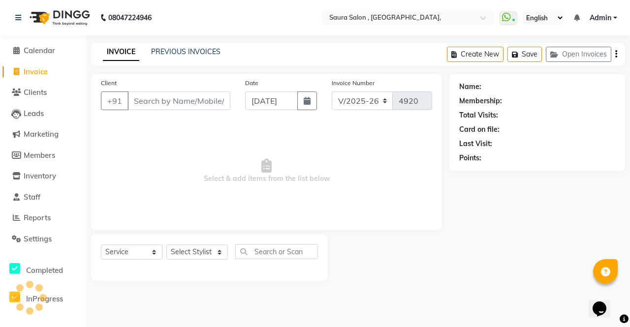
select select "57428"
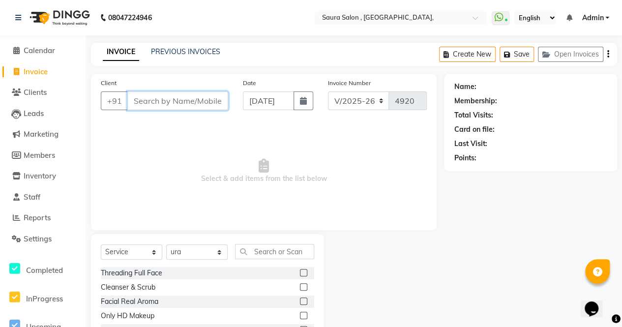
click at [177, 100] on input "Client" at bounding box center [177, 101] width 101 height 19
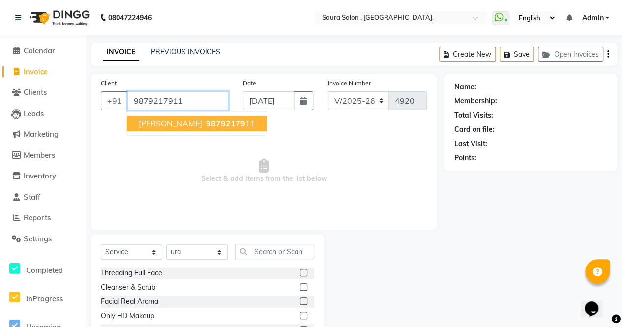
type input "9879217911"
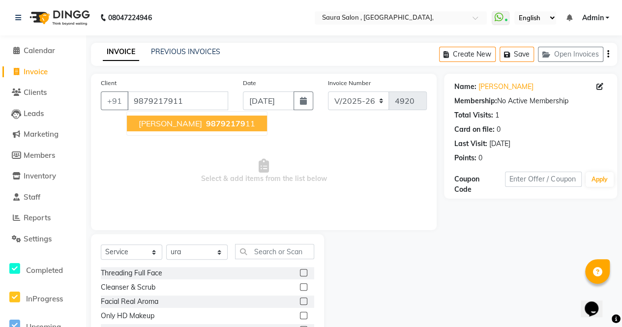
click at [168, 124] on span "[PERSON_NAME]" at bounding box center [170, 124] width 63 height 10
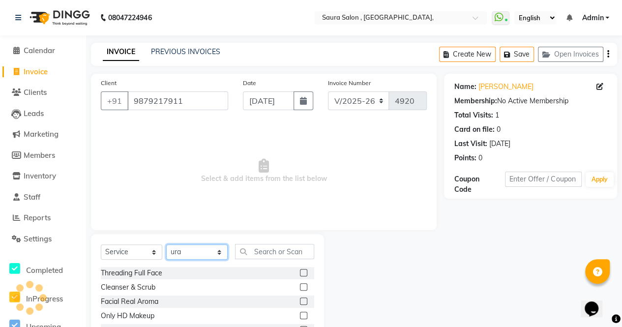
click at [205, 248] on select "Select Stylist archana asha chetna deepika prajapati jagruti payal riddhi khand…" at bounding box center [197, 252] width 62 height 15
select select "56840"
click at [166, 245] on select "Select Stylist archana asha chetna deepika prajapati jagruti payal riddhi khand…" at bounding box center [197, 252] width 62 height 15
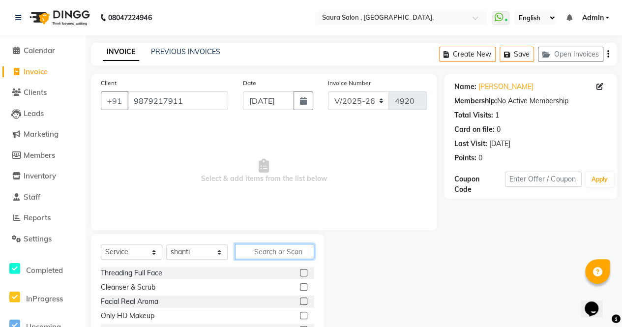
click at [265, 251] on input "text" at bounding box center [274, 251] width 79 height 15
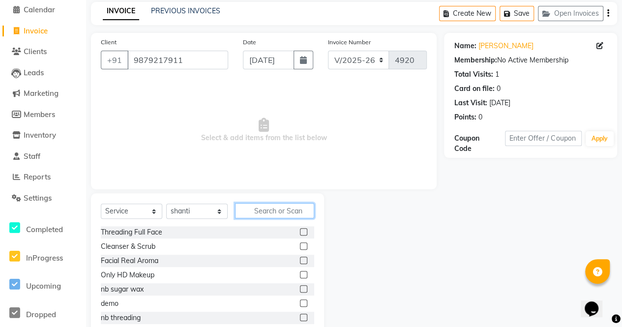
scroll to position [66, 0]
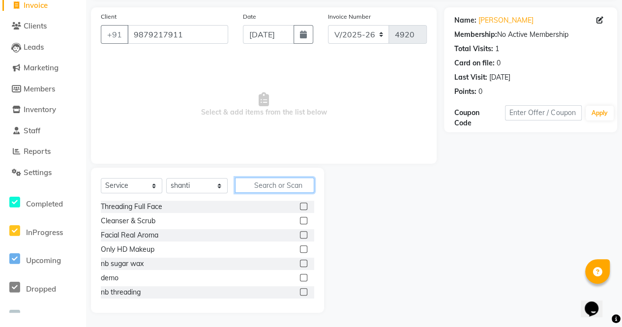
click at [261, 187] on input "text" at bounding box center [274, 185] width 79 height 15
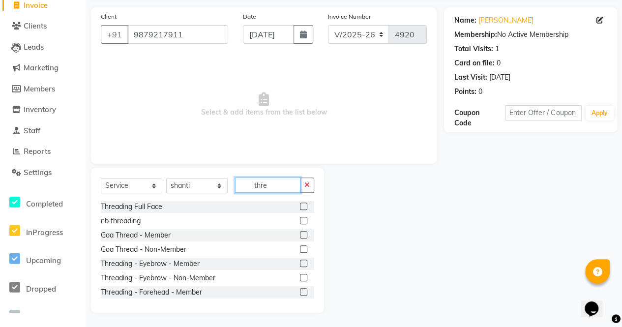
type input "thre"
click at [300, 220] on label at bounding box center [303, 220] width 7 height 7
click at [300, 220] on input "checkbox" at bounding box center [303, 221] width 6 height 6
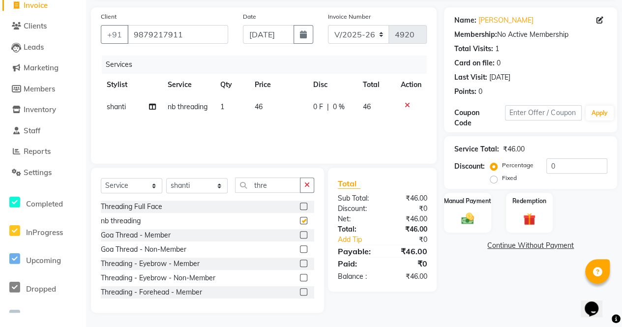
checkbox input "false"
click at [279, 187] on input "thre" at bounding box center [267, 185] width 65 height 15
type input "t"
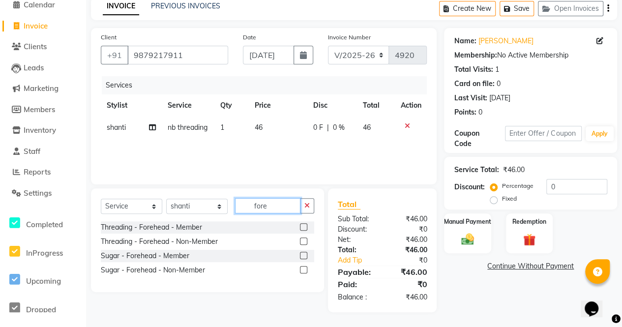
scroll to position [45, 0]
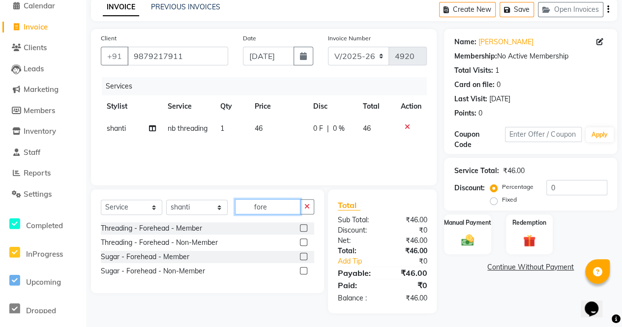
type input "fore"
click at [303, 244] on label at bounding box center [303, 242] width 7 height 7
click at [303, 244] on input "checkbox" at bounding box center [303, 243] width 6 height 6
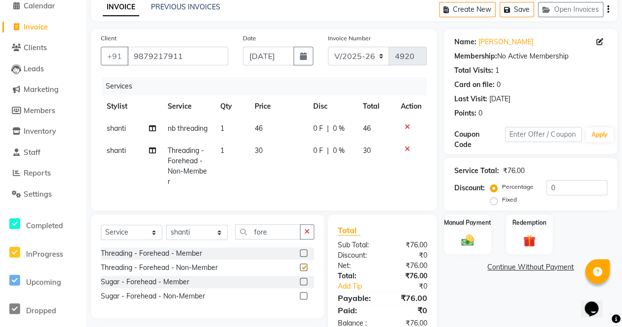
checkbox input "false"
click at [473, 246] on img at bounding box center [467, 240] width 21 height 15
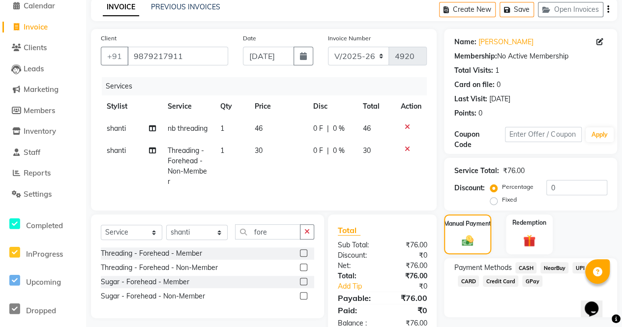
scroll to position [88, 0]
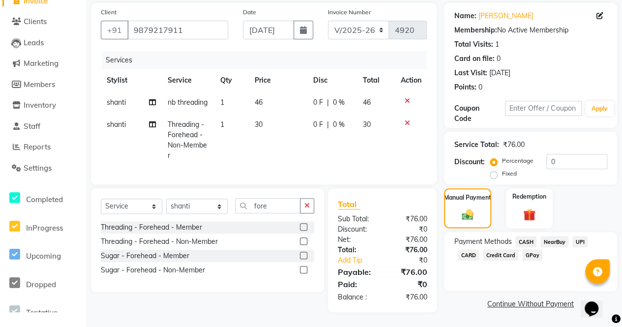
click at [554, 236] on span "NearBuy" at bounding box center [555, 241] width 28 height 11
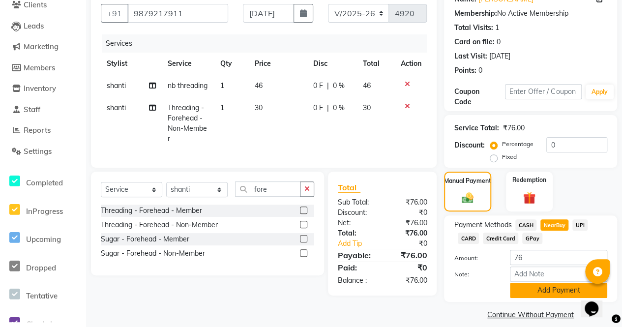
click at [537, 291] on button "Add Payment" at bounding box center [558, 290] width 97 height 15
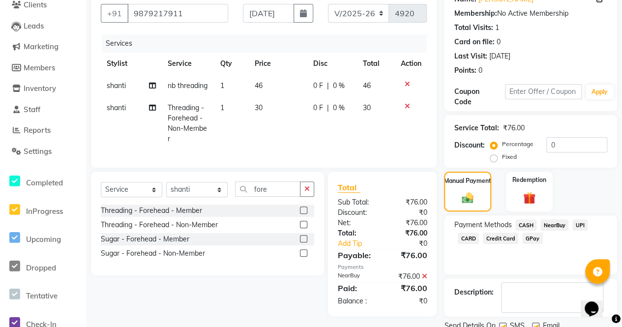
scroll to position [124, 0]
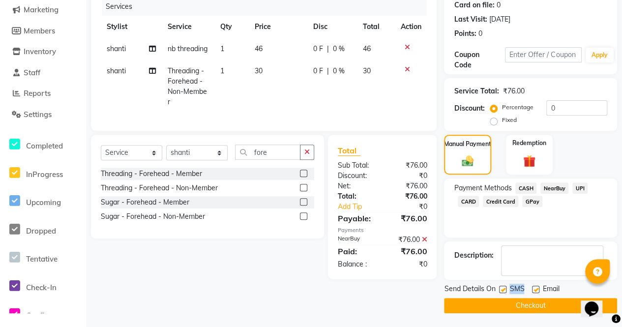
drag, startPoint x: 502, startPoint y: 289, endPoint x: 537, endPoint y: 287, distance: 35.5
click at [537, 287] on div "Send Details On SMS Email" at bounding box center [530, 290] width 173 height 12
click at [537, 287] on label at bounding box center [535, 289] width 7 height 7
click at [537, 287] on input "checkbox" at bounding box center [535, 290] width 6 height 6
checkbox input "false"
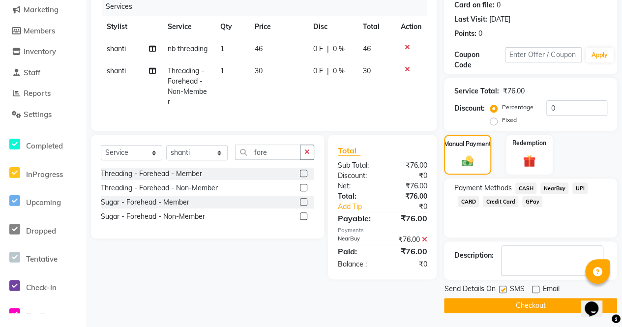
click at [505, 289] on label at bounding box center [502, 289] width 7 height 7
click at [505, 289] on input "checkbox" at bounding box center [502, 290] width 6 height 6
checkbox input "false"
click at [510, 300] on button "Checkout" at bounding box center [530, 305] width 173 height 15
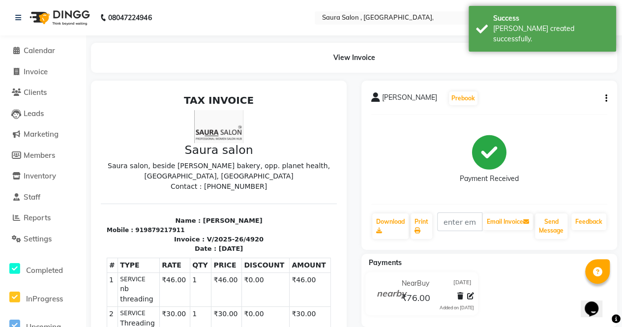
click at [44, 65] on li "Invoice" at bounding box center [43, 72] width 86 height 21
click at [41, 69] on span "Invoice" at bounding box center [36, 71] width 24 height 9
select select "6963"
select select "service"
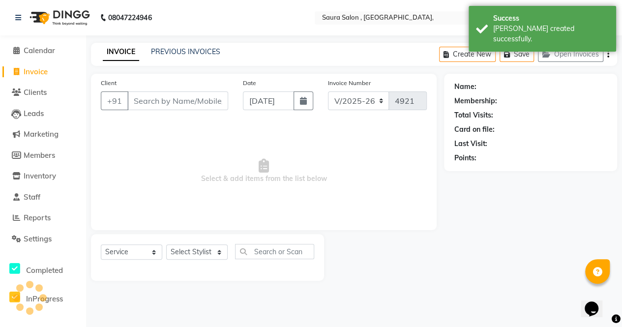
select select "57428"
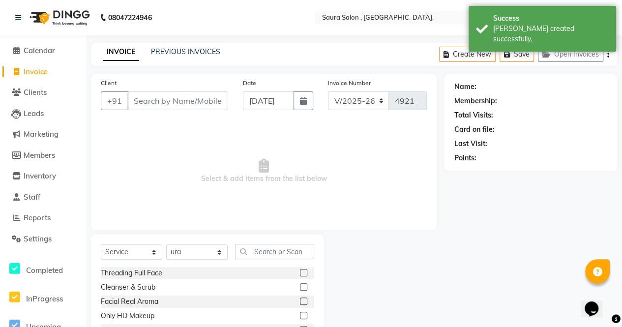
click at [157, 99] on input "Client" at bounding box center [177, 101] width 101 height 19
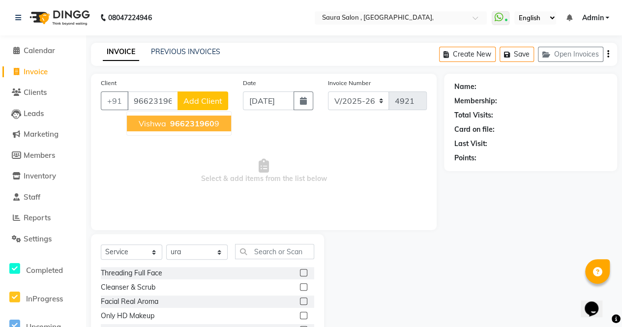
type input "9662319609"
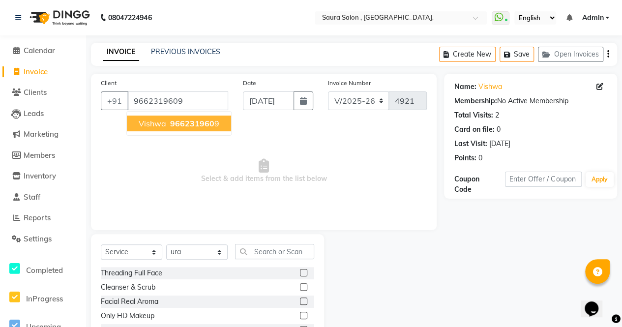
click at [195, 122] on span "966231960" at bounding box center [192, 124] width 44 height 10
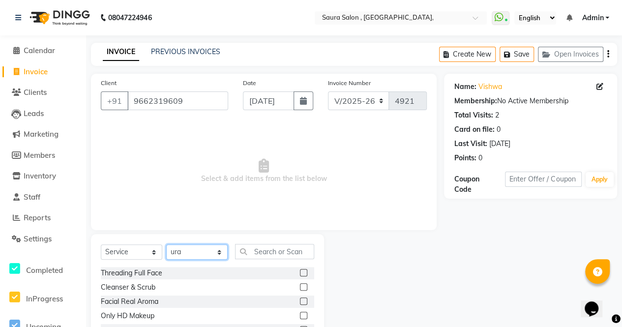
click at [223, 252] on select "Select Stylist archana asha chetna deepika prajapati jagruti payal riddhi khand…" at bounding box center [197, 252] width 62 height 15
select select "56807"
click at [166, 245] on select "Select Stylist archana asha chetna deepika prajapati jagruti payal riddhi khand…" at bounding box center [197, 252] width 62 height 15
click at [260, 254] on input "text" at bounding box center [274, 251] width 79 height 15
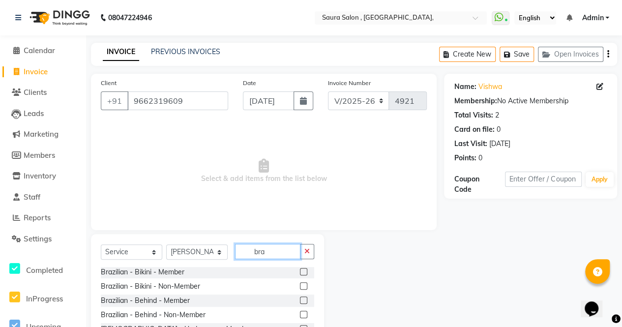
scroll to position [201, 0]
type input "bra"
click at [300, 282] on label at bounding box center [303, 285] width 7 height 7
click at [300, 283] on input "checkbox" at bounding box center [303, 286] width 6 height 6
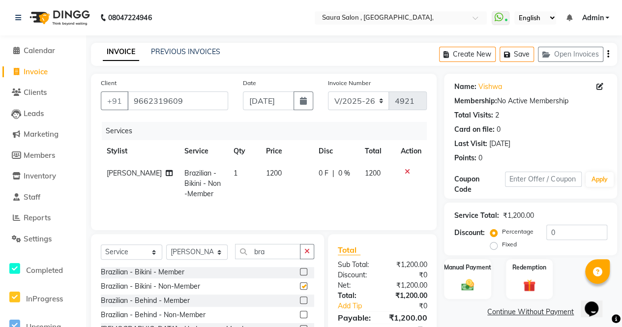
checkbox input "false"
click at [276, 256] on input "bra" at bounding box center [267, 251] width 65 height 15
type input "b"
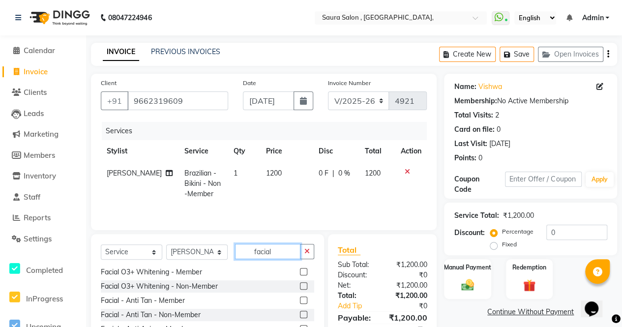
scroll to position [188, 0]
type input "facial"
click at [300, 275] on div at bounding box center [303, 272] width 6 height 10
click at [300, 268] on label at bounding box center [303, 270] width 7 height 7
click at [300, 268] on input "checkbox" at bounding box center [303, 271] width 6 height 6
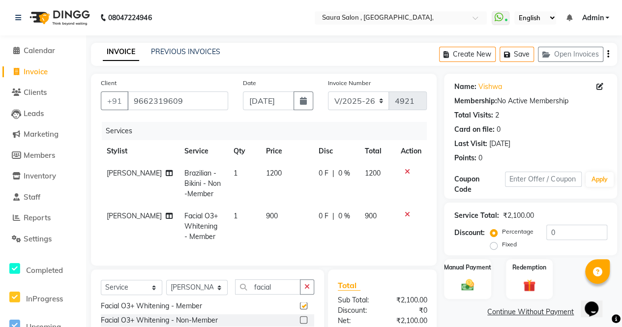
checkbox input "false"
click at [405, 171] on icon at bounding box center [406, 171] width 5 height 7
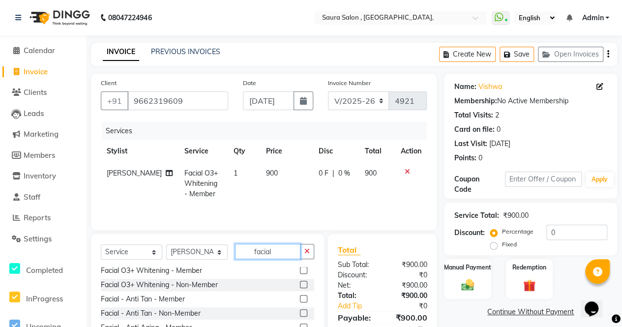
click at [275, 254] on input "facial" at bounding box center [267, 251] width 65 height 15
type input "f"
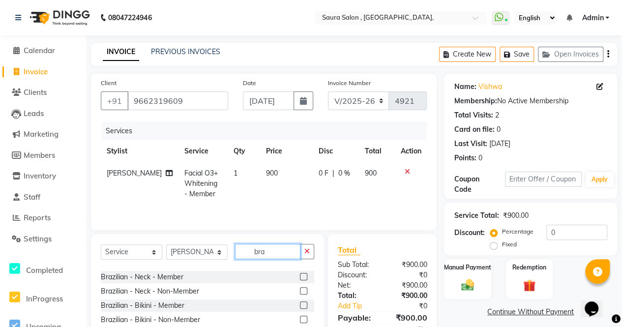
scroll to position [179, 0]
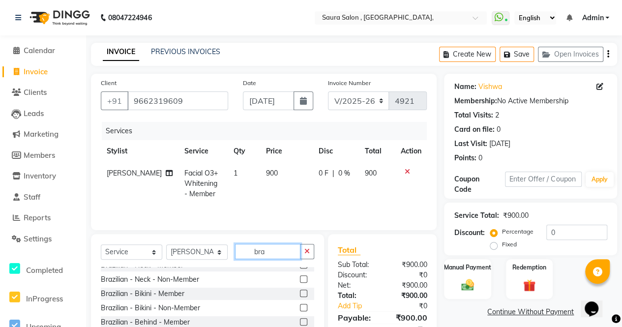
type input "bra"
click at [300, 294] on label at bounding box center [303, 293] width 7 height 7
click at [300, 294] on input "checkbox" at bounding box center [303, 294] width 6 height 6
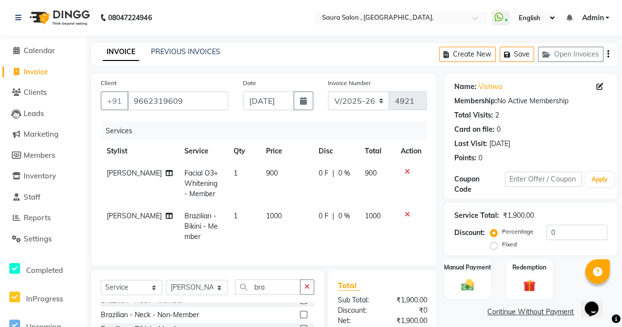
checkbox input "false"
click at [405, 172] on icon at bounding box center [406, 171] width 5 height 7
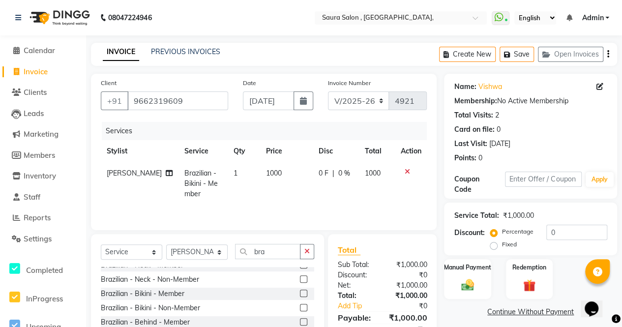
click at [300, 308] on label at bounding box center [303, 307] width 7 height 7
click at [300, 308] on input "checkbox" at bounding box center [303, 308] width 6 height 6
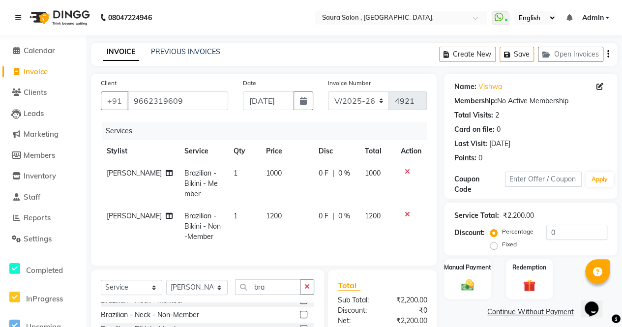
checkbox input "false"
click at [405, 174] on icon at bounding box center [406, 171] width 5 height 7
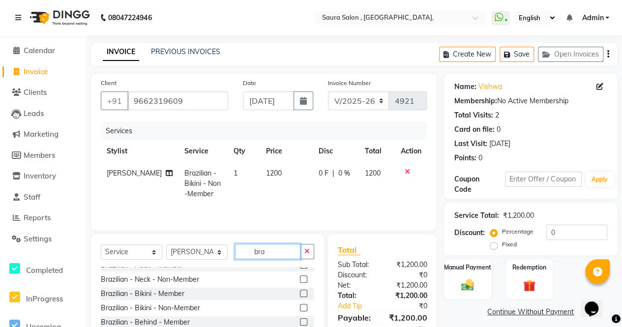
click at [281, 252] on input "bra" at bounding box center [267, 251] width 65 height 15
type input "b"
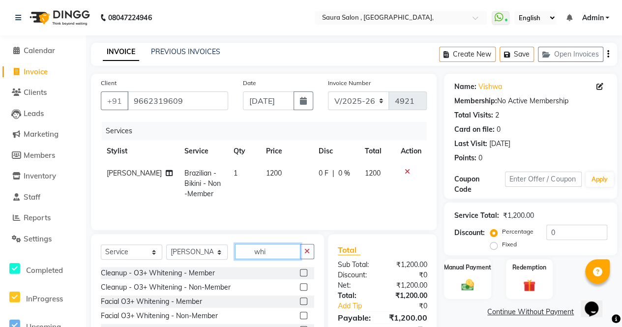
type input "whi"
click at [304, 312] on label at bounding box center [303, 315] width 7 height 7
click at [304, 313] on input "checkbox" at bounding box center [303, 316] width 6 height 6
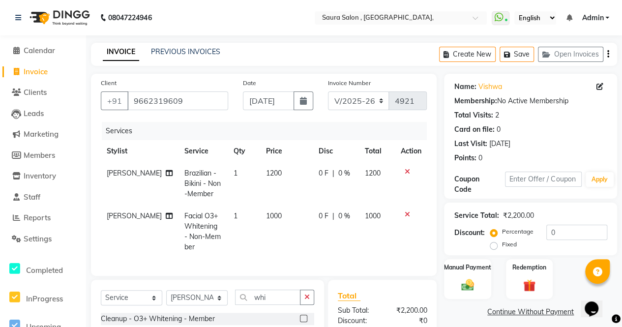
checkbox input "false"
click at [32, 90] on span "Clients" at bounding box center [35, 91] width 23 height 9
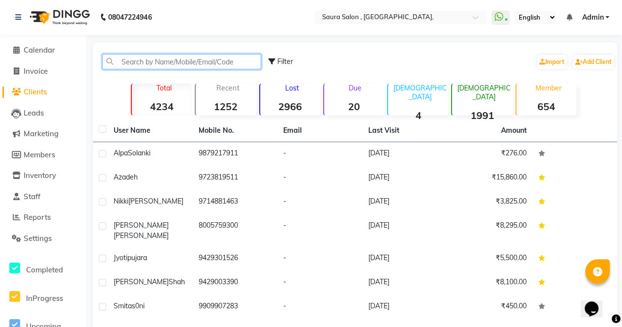
click at [158, 65] on input "text" at bounding box center [181, 61] width 159 height 15
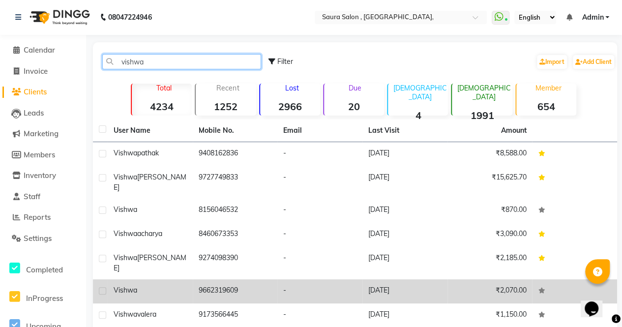
type input "vishwa"
click at [311, 279] on td "-" at bounding box center [320, 291] width 85 height 24
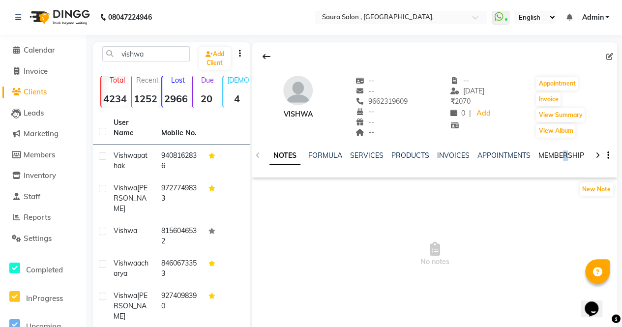
drag, startPoint x: 560, startPoint y: 161, endPoint x: 564, endPoint y: 155, distance: 6.7
click at [564, 155] on div "NOTES FORMULA SERVICES PRODUCTS INVOICES APPOINTMENTS MEMBERSHIP PACKAGES VOUCH…" at bounding box center [423, 160] width 307 height 18
click at [564, 155] on link "MEMBERSHIP" at bounding box center [562, 155] width 46 height 9
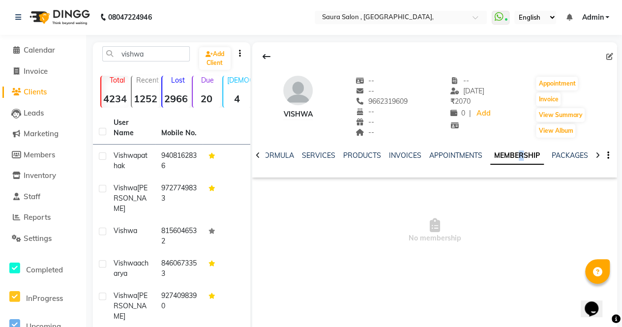
click at [509, 160] on link "MEMBERSHIP" at bounding box center [518, 156] width 54 height 18
click at [508, 158] on link "MEMBERSHIP" at bounding box center [518, 156] width 54 height 18
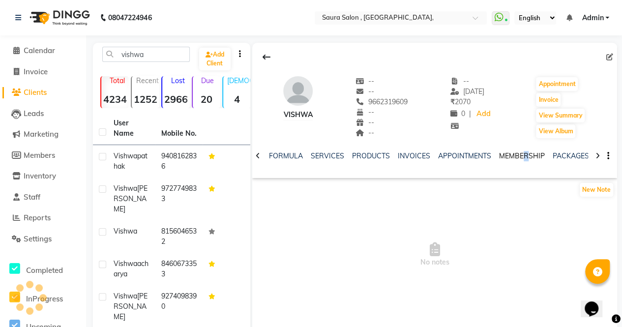
scroll to position [0, 0]
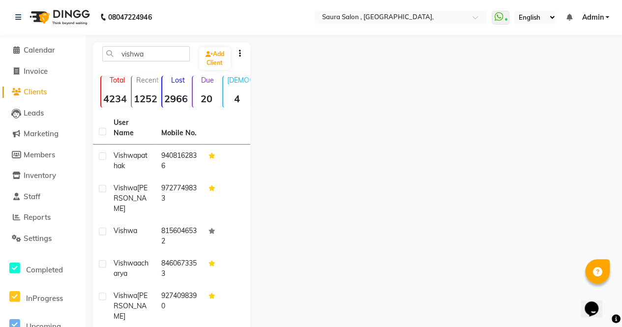
select select "6963"
select select "service"
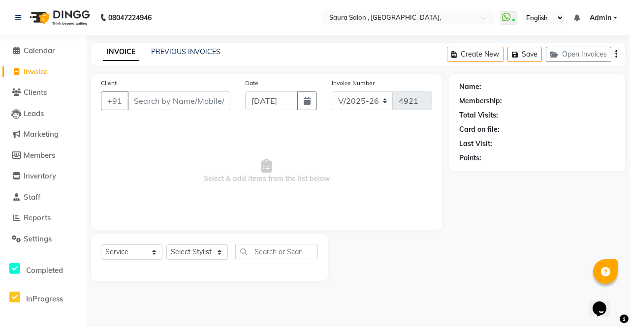
select select "57428"
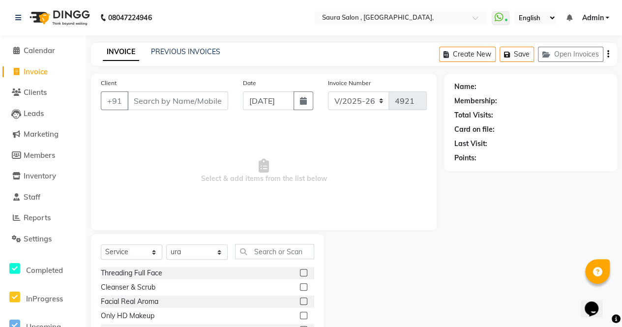
click at [155, 103] on input "Client" at bounding box center [177, 101] width 101 height 19
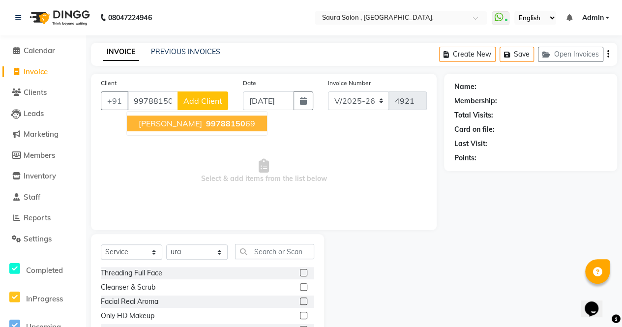
click at [218, 126] on button "shachi 99788150 69" at bounding box center [197, 124] width 140 height 16
type input "9978815069"
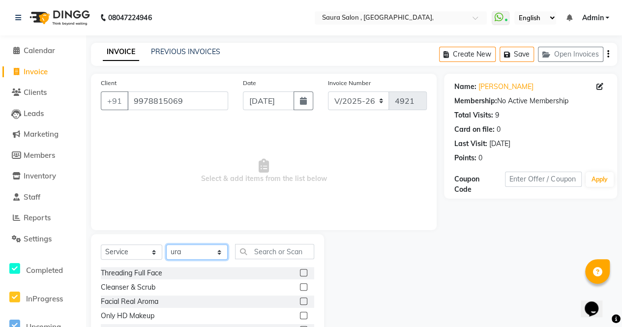
click at [206, 255] on select "Select Stylist archana asha chetna deepika prajapati jagruti payal riddhi khand…" at bounding box center [197, 252] width 62 height 15
select select "72513"
click at [166, 245] on select "Select Stylist archana asha chetna deepika prajapati jagruti payal riddhi khand…" at bounding box center [197, 252] width 62 height 15
click at [266, 251] on input "text" at bounding box center [274, 251] width 79 height 15
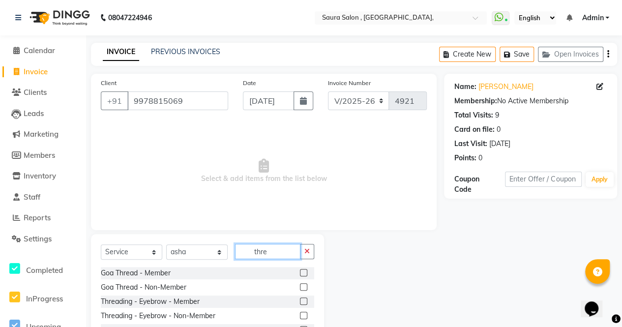
scroll to position [31, 0]
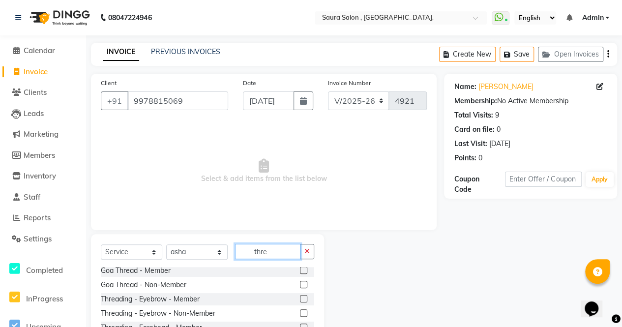
type input "thre"
click at [300, 314] on label at bounding box center [303, 313] width 7 height 7
click at [300, 314] on input "checkbox" at bounding box center [303, 313] width 6 height 6
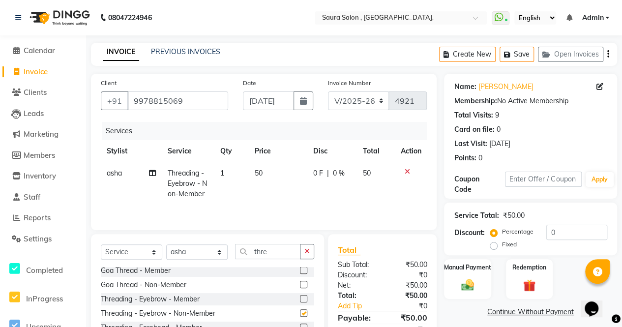
checkbox input "false"
click at [268, 253] on input "thre" at bounding box center [267, 251] width 65 height 15
type input "t"
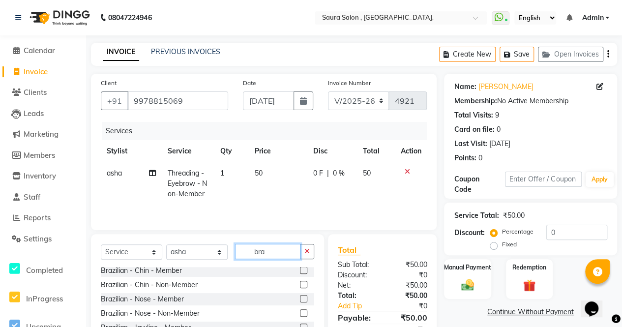
scroll to position [0, 0]
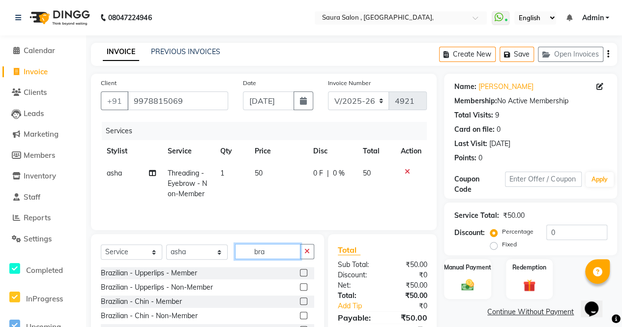
type input "bra"
click at [300, 287] on label at bounding box center [303, 286] width 7 height 7
click at [300, 287] on input "checkbox" at bounding box center [303, 287] width 6 height 6
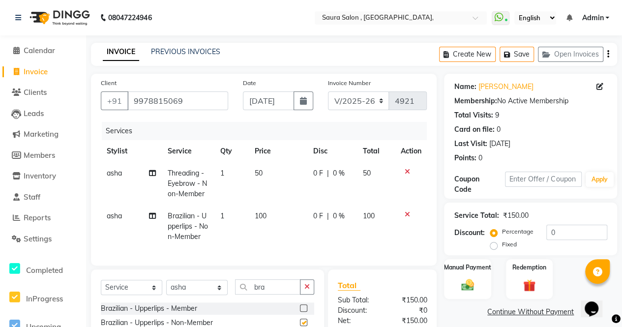
checkbox input "false"
click at [282, 291] on input "bra" at bounding box center [267, 286] width 65 height 15
type input "b"
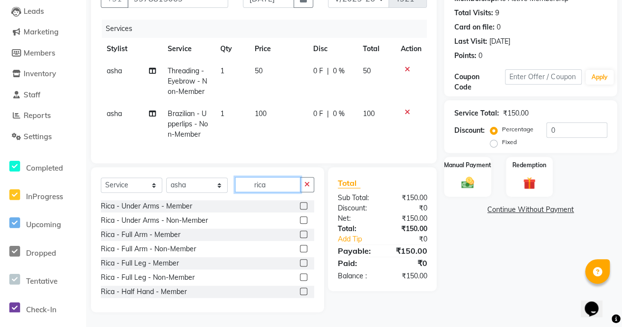
scroll to position [108, 0]
type input "rica"
click at [300, 222] on label at bounding box center [303, 220] width 7 height 7
click at [300, 222] on input "checkbox" at bounding box center [303, 220] width 6 height 6
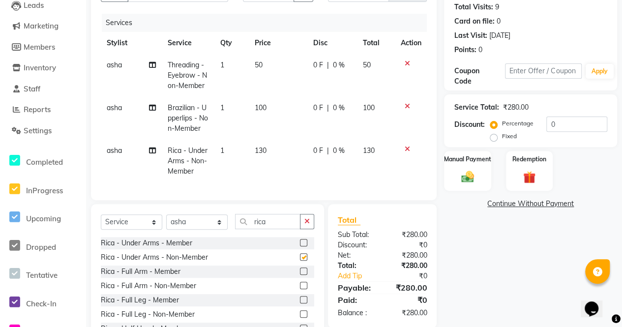
checkbox input "false"
click at [451, 184] on div "Manual Payment" at bounding box center [467, 171] width 49 height 42
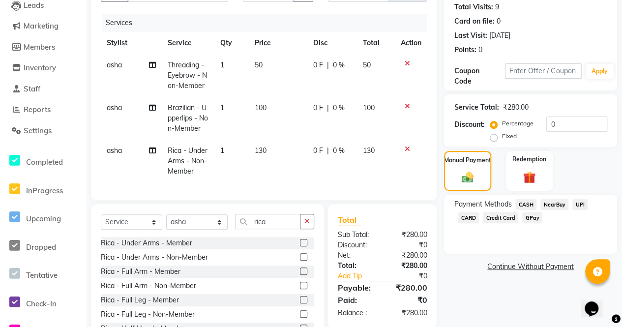
click at [579, 207] on span "UPI" at bounding box center [580, 204] width 15 height 11
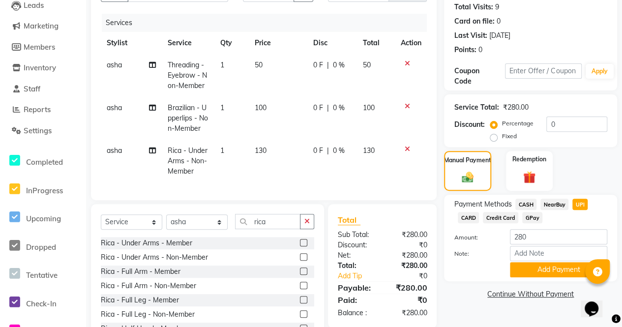
scroll to position [152, 0]
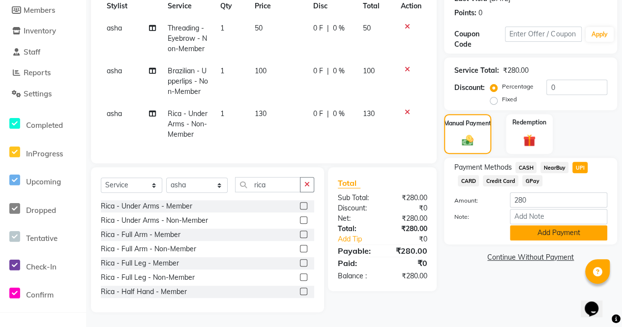
click at [563, 226] on button "Add Payment" at bounding box center [558, 232] width 97 height 15
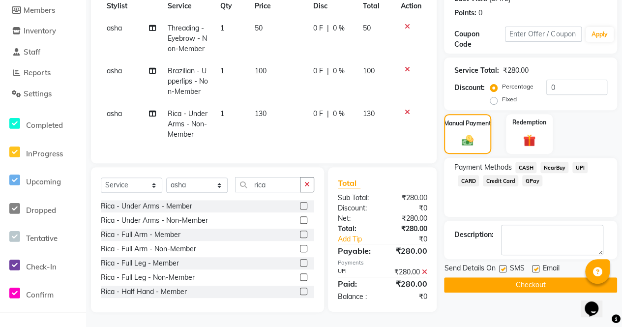
click at [538, 279] on button "Checkout" at bounding box center [530, 285] width 173 height 15
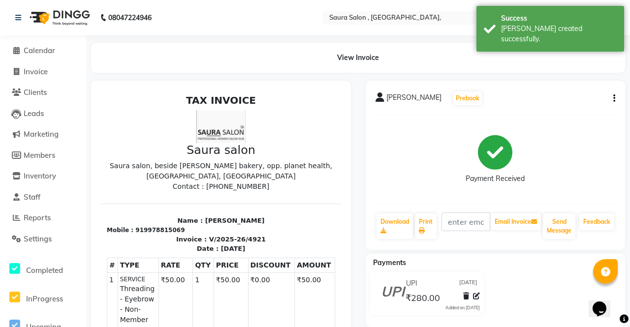
select select "6963"
select select "service"
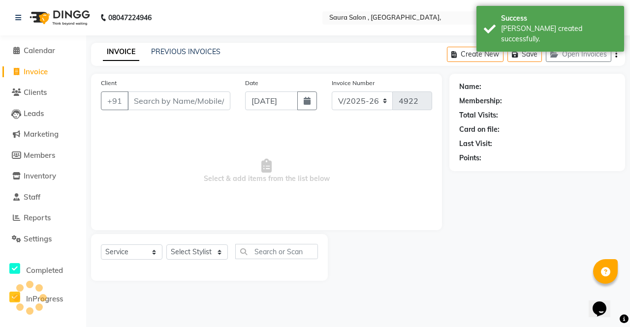
select select "57428"
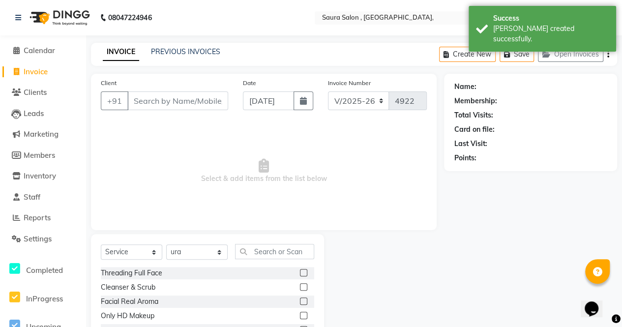
click at [162, 103] on input "Client" at bounding box center [177, 101] width 101 height 19
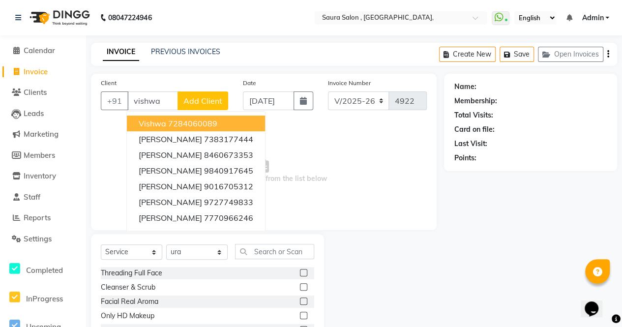
click at [258, 121] on button "vishwa 7284060089" at bounding box center [196, 124] width 138 height 16
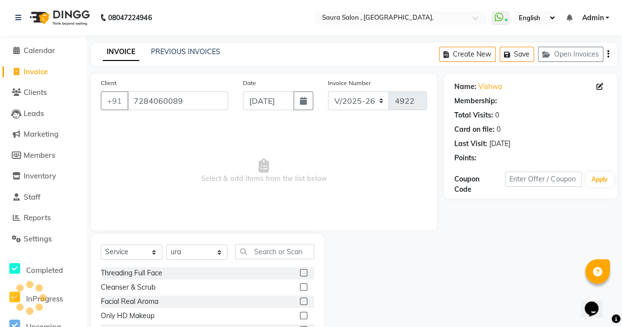
click at [258, 121] on div "Client +91 7284060089 Date 03-09-2025 Invoice Number V/2025 V/2025-26 4922 Sele…" at bounding box center [264, 152] width 346 height 156
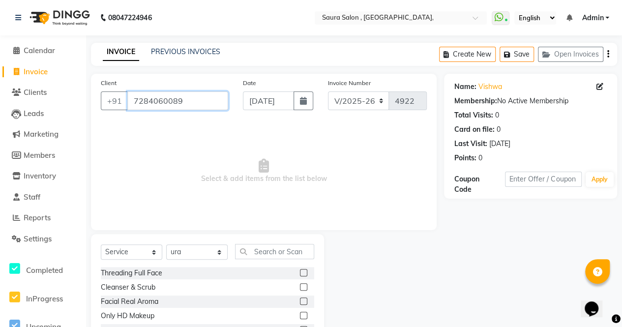
click at [201, 98] on input "7284060089" at bounding box center [177, 101] width 101 height 19
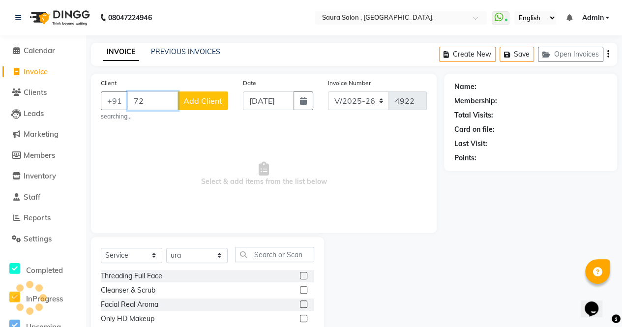
type input "7"
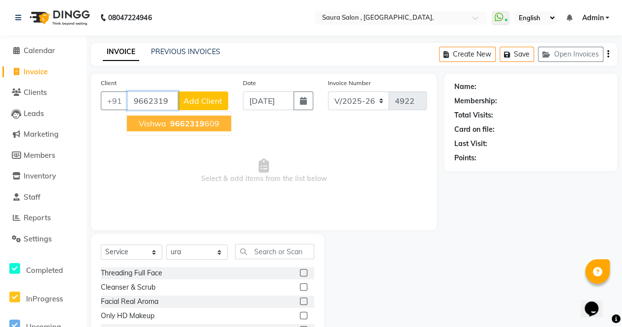
click at [218, 125] on button "Vishwa 9662319 609" at bounding box center [179, 124] width 104 height 16
type input "9662319609"
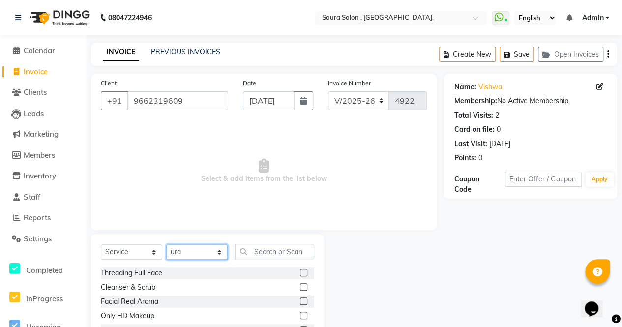
click at [205, 248] on select "Select Stylist archana asha chetna deepika prajapati jagruti payal riddhi khand…" at bounding box center [197, 252] width 62 height 15
select select "56807"
click at [166, 245] on select "Select Stylist archana asha chetna deepika prajapati jagruti payal riddhi khand…" at bounding box center [197, 252] width 62 height 15
click at [271, 251] on input "text" at bounding box center [274, 251] width 79 height 15
click at [269, 251] on input "text" at bounding box center [274, 251] width 79 height 15
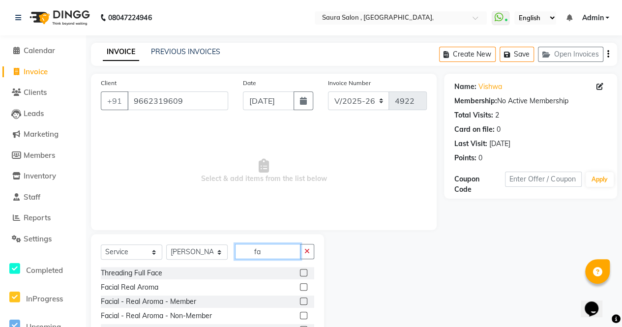
type input "f"
type input "whit"
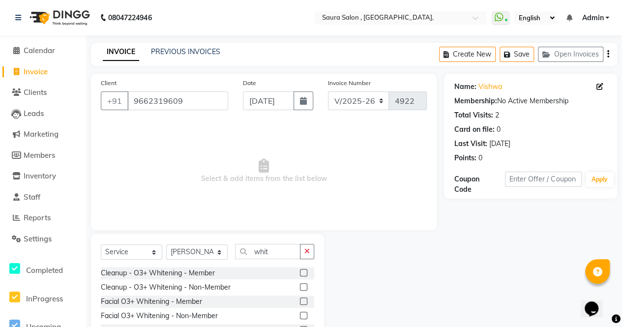
click at [303, 275] on label at bounding box center [303, 272] width 7 height 7
click at [303, 275] on input "checkbox" at bounding box center [303, 273] width 6 height 6
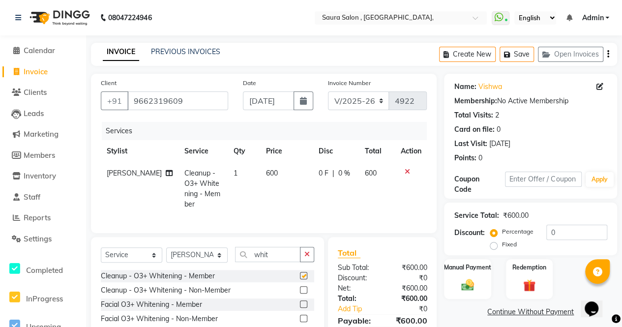
checkbox input "false"
click at [407, 171] on icon at bounding box center [406, 171] width 5 height 7
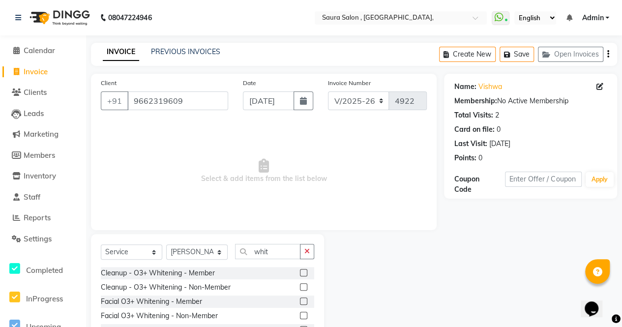
click at [308, 315] on div at bounding box center [307, 316] width 14 height 12
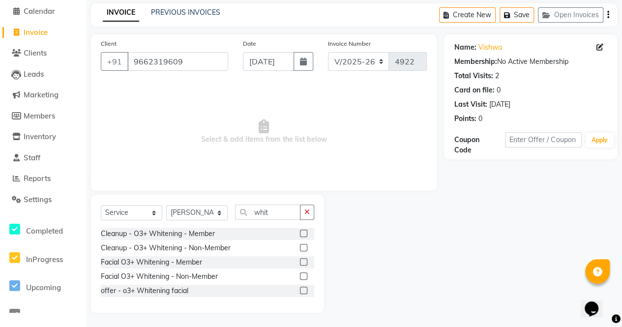
click at [306, 263] on label at bounding box center [303, 261] width 7 height 7
click at [306, 263] on input "checkbox" at bounding box center [303, 262] width 6 height 6
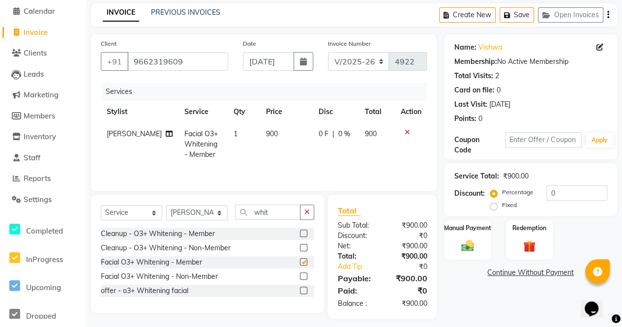
checkbox input "false"
click at [292, 213] on input "whit" at bounding box center [267, 212] width 65 height 15
type input "w"
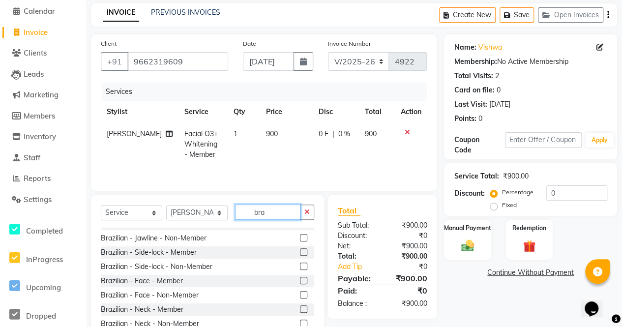
scroll to position [144, 0]
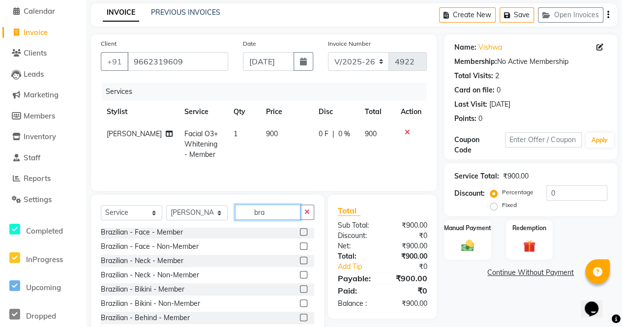
type input "bra"
click at [300, 291] on label at bounding box center [303, 288] width 7 height 7
click at [300, 291] on input "checkbox" at bounding box center [303, 289] width 6 height 6
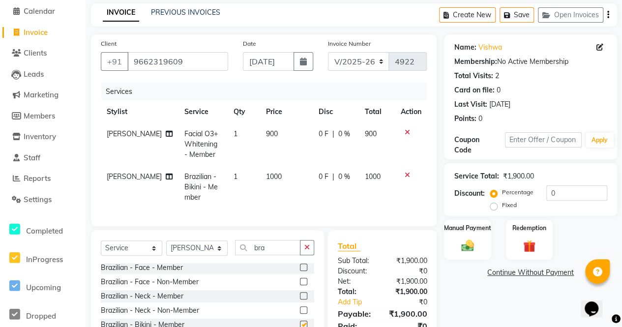
checkbox input "false"
click at [134, 256] on select "Select Service Product Membership Package Voucher Prepaid Gift Card" at bounding box center [132, 248] width 62 height 15
click at [101, 248] on select "Select Service Product Membership Package Voucher Prepaid Gift Card" at bounding box center [132, 248] width 62 height 15
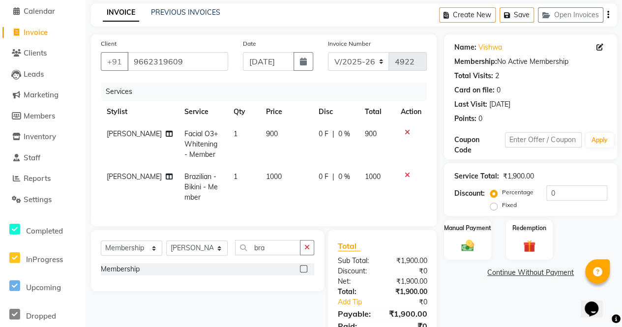
click at [303, 273] on label at bounding box center [303, 268] width 7 height 7
click at [303, 273] on input "checkbox" at bounding box center [303, 269] width 6 height 6
select select "select"
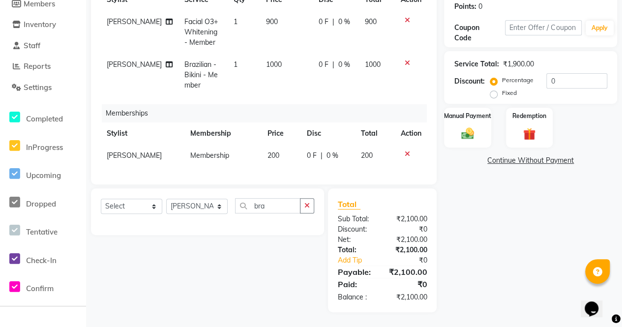
scroll to position [157, 0]
click at [477, 263] on div "Name: Vishwa Membership: No Active Membership Total Visits: 2 Card on file: 0 L…" at bounding box center [534, 117] width 181 height 390
click at [467, 116] on div "Manual Payment" at bounding box center [467, 128] width 49 height 42
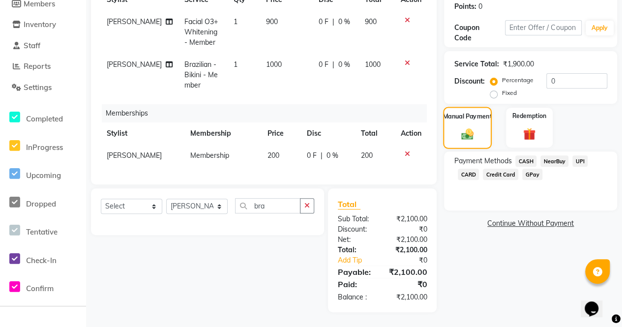
click at [467, 116] on div "Manual Payment" at bounding box center [467, 128] width 49 height 42
click at [526, 155] on span "CASH" at bounding box center [526, 160] width 21 height 11
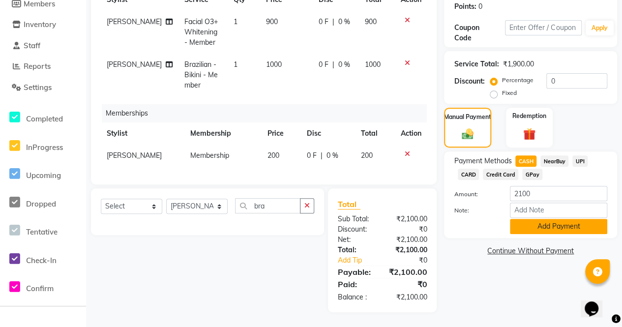
click at [543, 220] on button "Add Payment" at bounding box center [558, 226] width 97 height 15
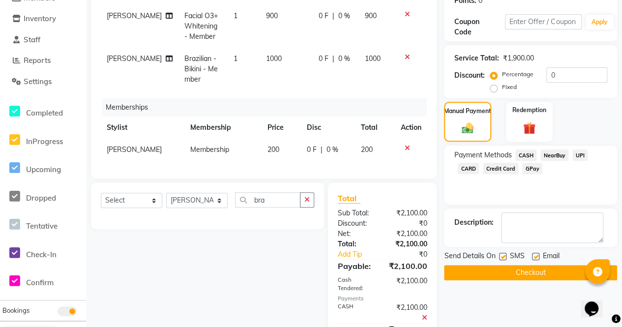
click at [533, 272] on button "Checkout" at bounding box center [530, 272] width 173 height 15
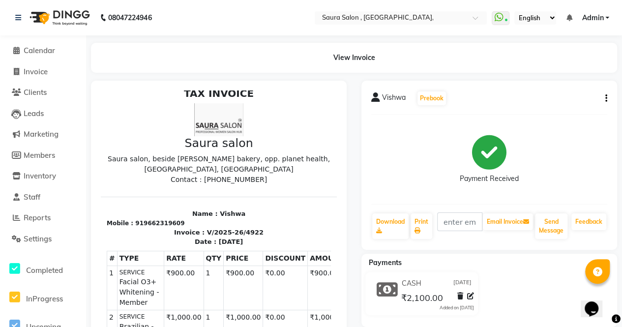
select select "service"
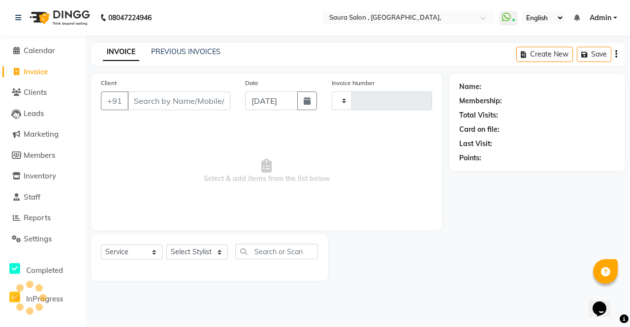
type input "4923"
select select "6963"
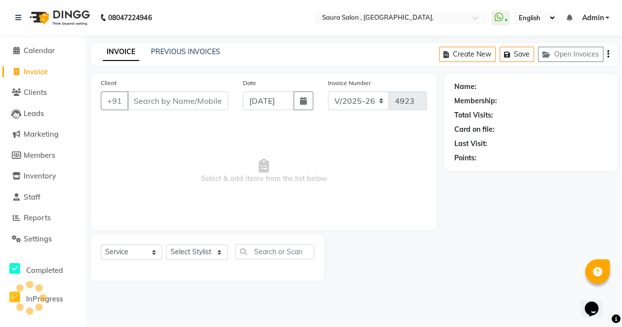
select select "57428"
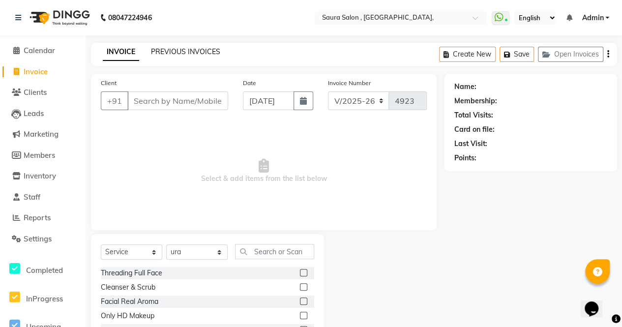
click at [182, 48] on link "PREVIOUS INVOICES" at bounding box center [185, 51] width 69 height 9
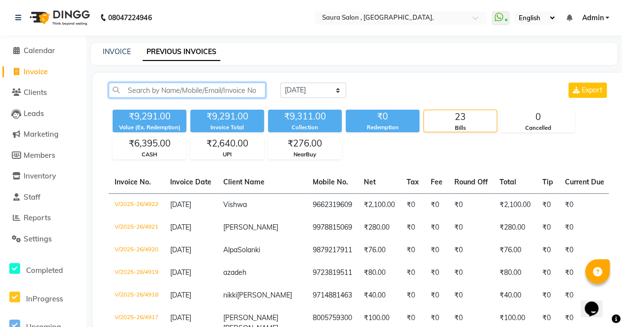
click at [204, 92] on input "text" at bounding box center [187, 90] width 157 height 15
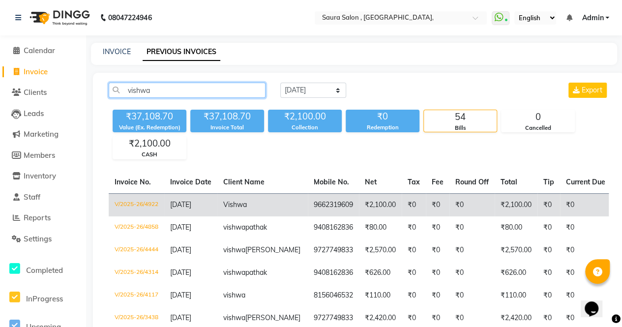
type input "vishwa"
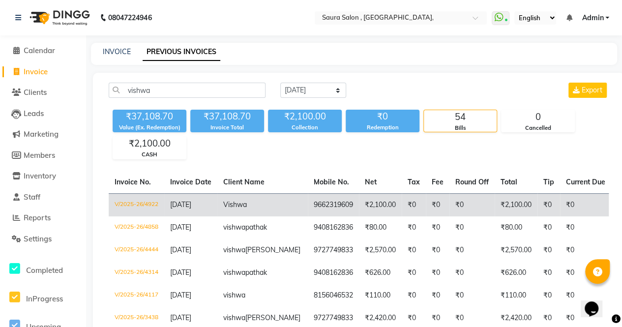
click at [450, 202] on td "₹0" at bounding box center [472, 204] width 45 height 23
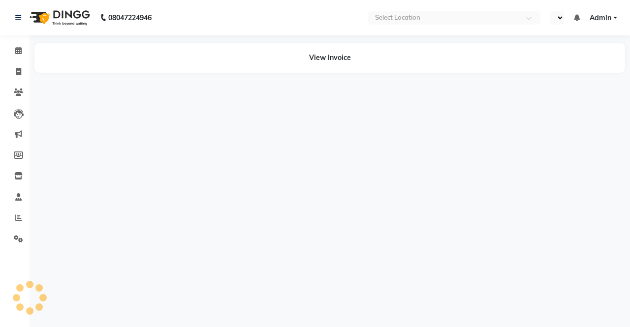
select select "en"
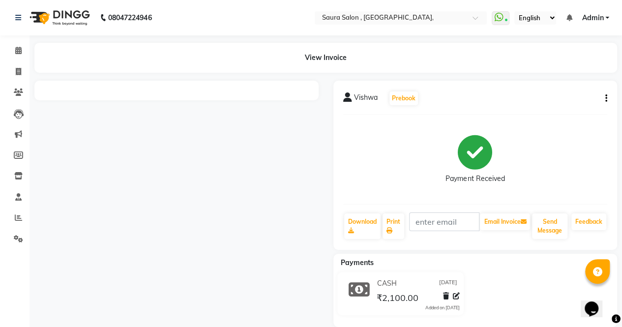
scroll to position [14, 0]
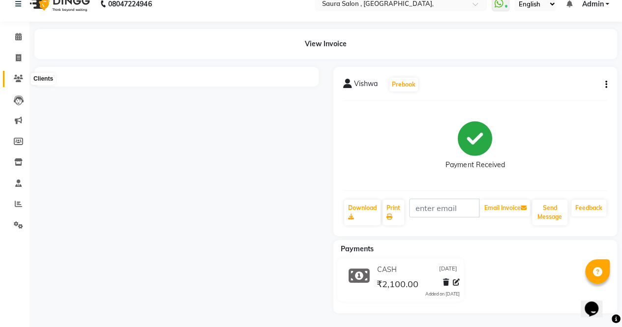
click at [20, 83] on span at bounding box center [18, 78] width 17 height 11
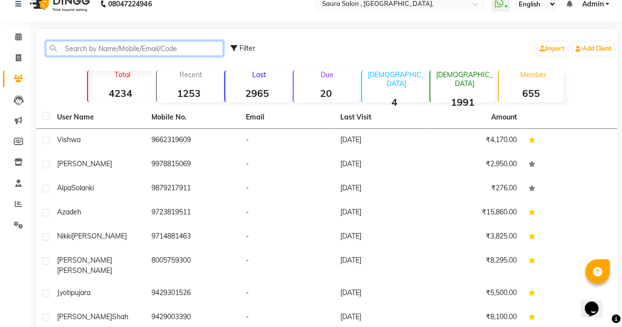
click at [136, 53] on input "text" at bounding box center [135, 48] width 178 height 15
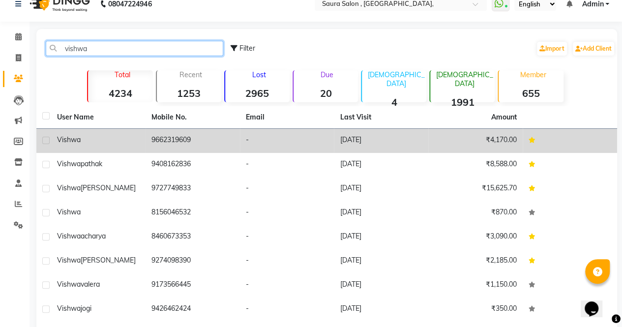
type input "vishwa"
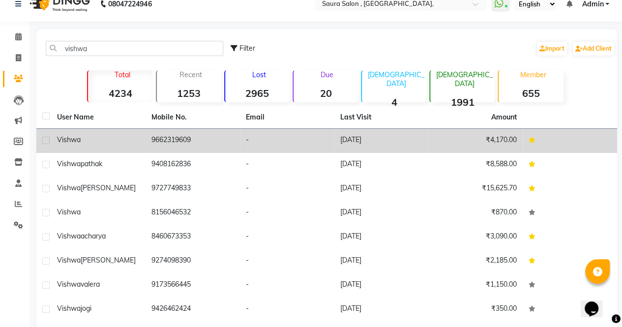
click at [287, 144] on td "-" at bounding box center [287, 141] width 94 height 24
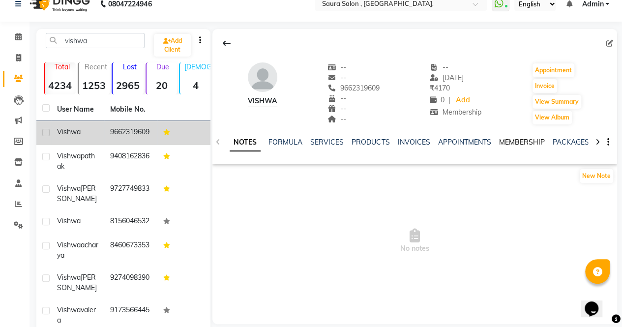
click at [521, 143] on link "MEMBERSHIP" at bounding box center [522, 142] width 46 height 9
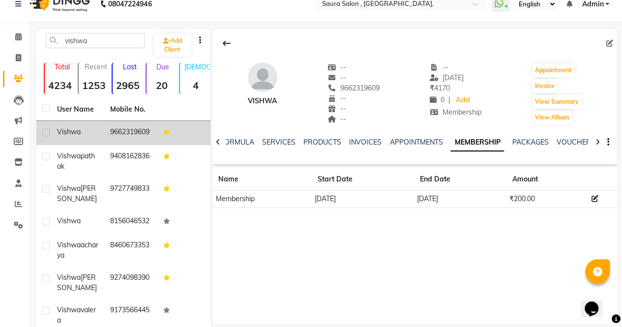
click at [592, 198] on icon at bounding box center [595, 198] width 7 height 7
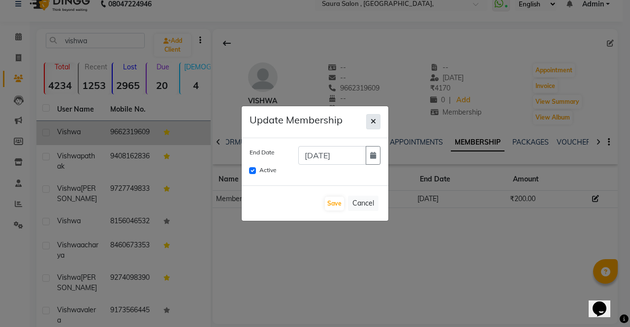
click at [376, 122] on button "button" at bounding box center [373, 121] width 14 height 15
checkbox input "false"
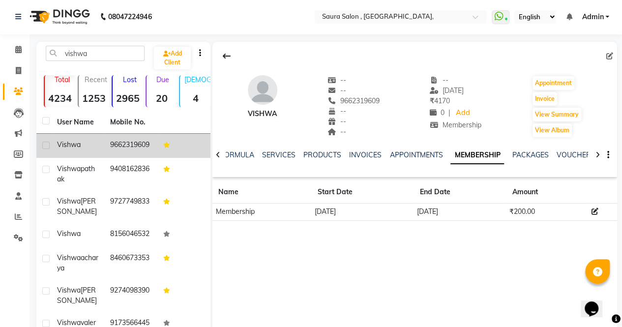
scroll to position [1, 0]
click at [551, 99] on button "Invoice" at bounding box center [545, 99] width 25 height 14
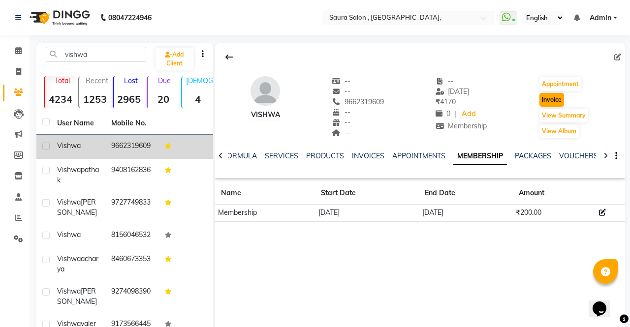
select select "6963"
select select "service"
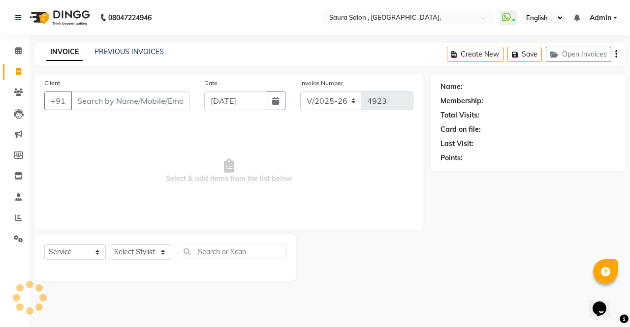
type input "9662319609"
select select "57428"
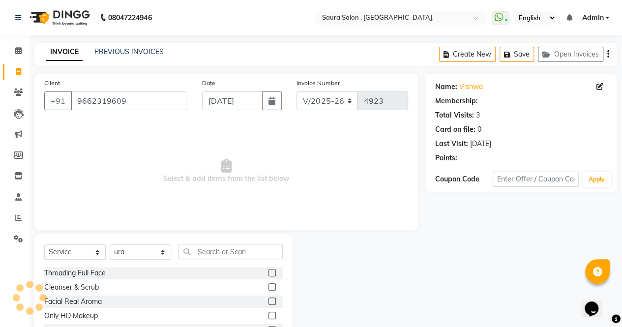
select select "1: Object"
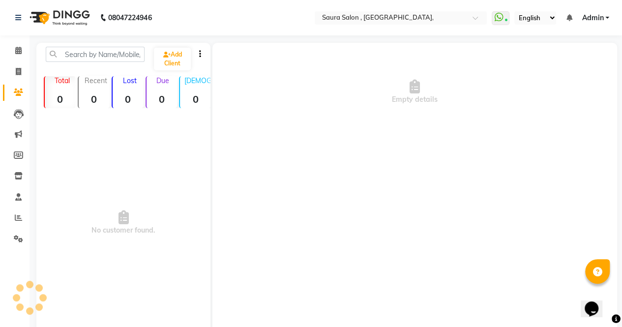
scroll to position [1, 0]
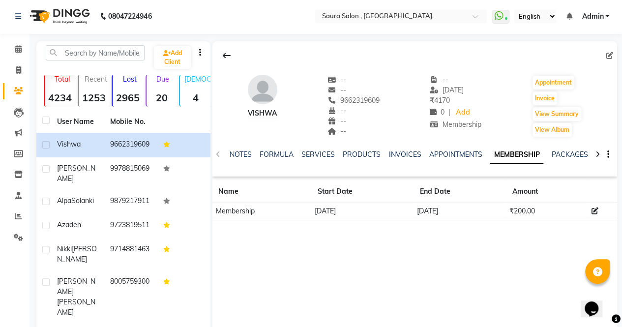
scroll to position [14, 0]
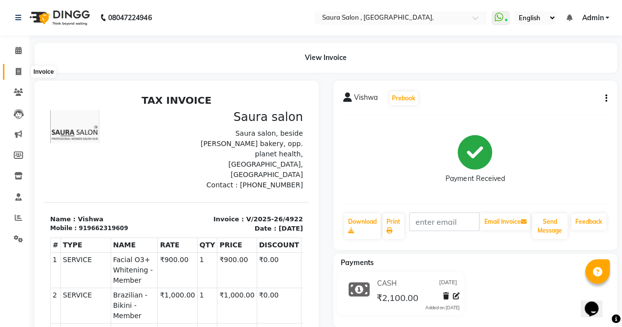
click at [15, 71] on span at bounding box center [18, 71] width 17 height 11
select select "service"
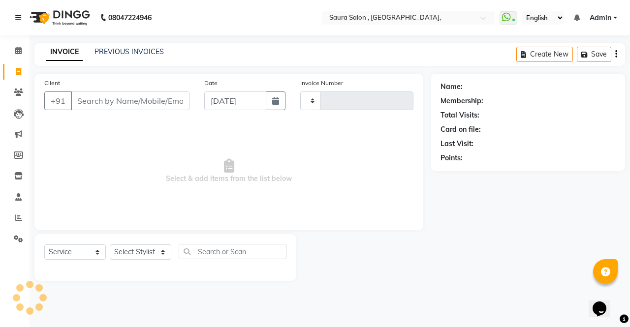
type input "4923"
select select "6963"
select select "57428"
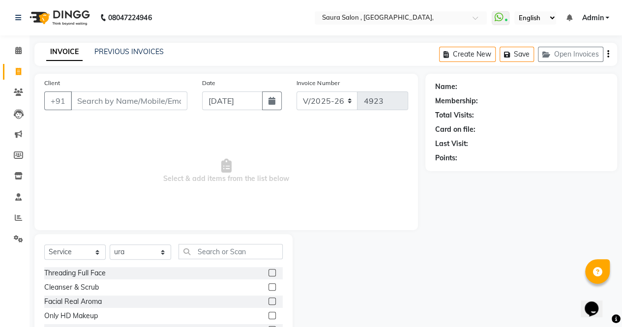
click at [120, 47] on div "PREVIOUS INVOICES" at bounding box center [128, 52] width 69 height 10
click at [112, 54] on link "PREVIOUS INVOICES" at bounding box center [128, 51] width 69 height 9
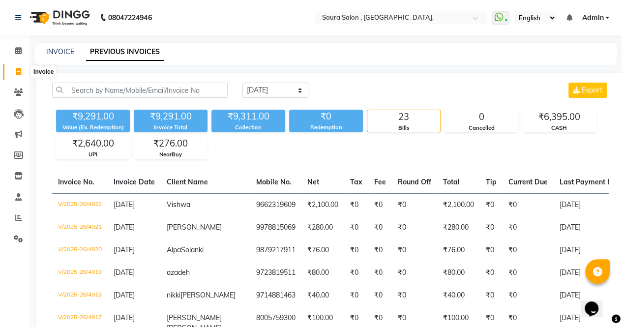
click at [19, 66] on span at bounding box center [18, 71] width 17 height 11
select select "service"
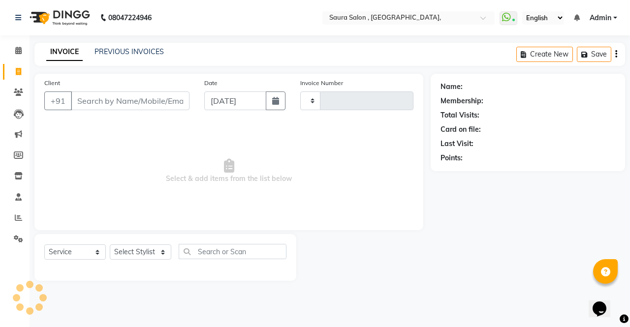
type input "4923"
select select "6963"
click at [58, 51] on link "INVOICE" at bounding box center [64, 52] width 36 height 18
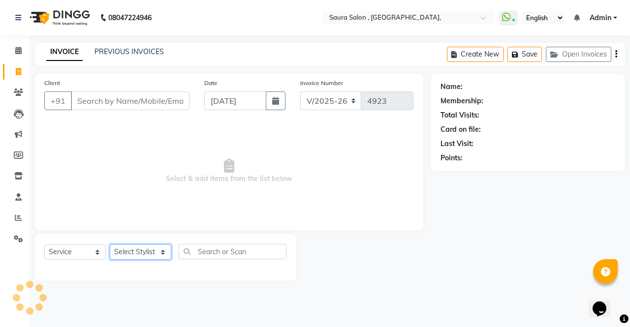
click at [164, 252] on select "Select Stylist" at bounding box center [141, 252] width 62 height 15
click at [159, 253] on select "Select Stylist" at bounding box center [141, 252] width 62 height 15
click at [110, 105] on input "Client" at bounding box center [130, 101] width 119 height 19
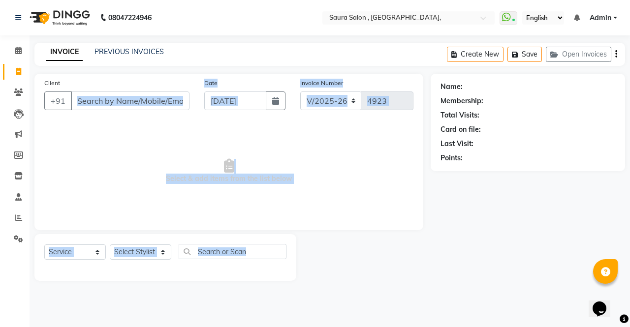
drag, startPoint x: 362, startPoint y: 293, endPoint x: 166, endPoint y: 101, distance: 273.8
click at [166, 101] on main "INVOICE PREVIOUS INVOICES Create New Save Open Invoices Client +91 Date 03-09-2…" at bounding box center [330, 169] width 600 height 253
click at [166, 101] on input "Client" at bounding box center [130, 101] width 119 height 19
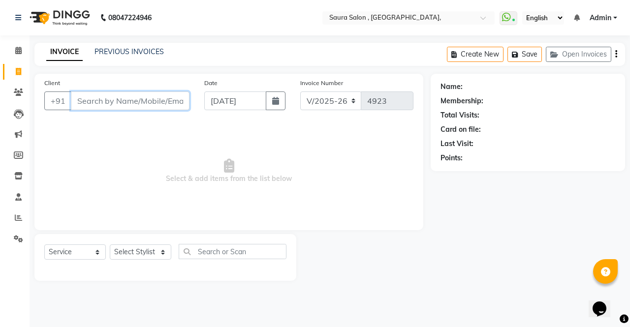
select select "57428"
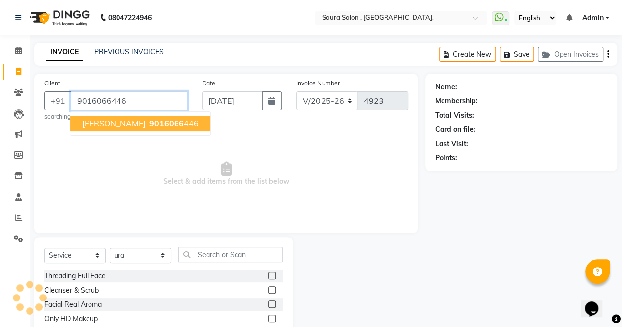
click at [110, 124] on span "bela bhavsar" at bounding box center [113, 124] width 63 height 10
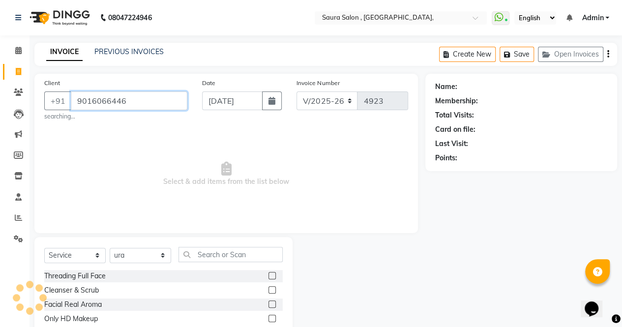
type input "9016066446"
click at [142, 256] on select "Select Stylist archana asha chetna deepika prajapati jagruti payal riddhi khand…" at bounding box center [141, 255] width 62 height 15
select select "82271"
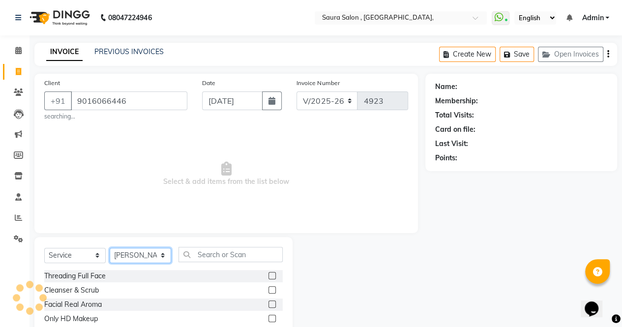
click at [110, 248] on select "Select Stylist archana asha chetna deepika prajapati jagruti payal riddhi khand…" at bounding box center [141, 255] width 62 height 15
click at [236, 254] on input "text" at bounding box center [231, 254] width 104 height 15
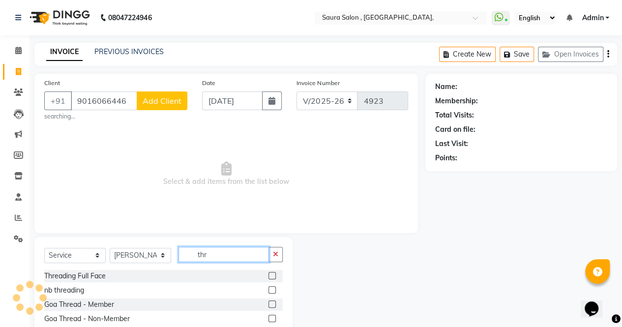
type input "thre"
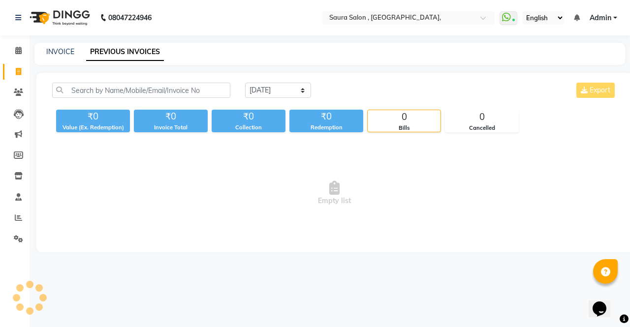
click at [58, 59] on div "INVOICE PREVIOUS INVOICES" at bounding box center [329, 54] width 590 height 22
click at [57, 53] on link "INVOICE" at bounding box center [60, 51] width 28 height 9
select select "service"
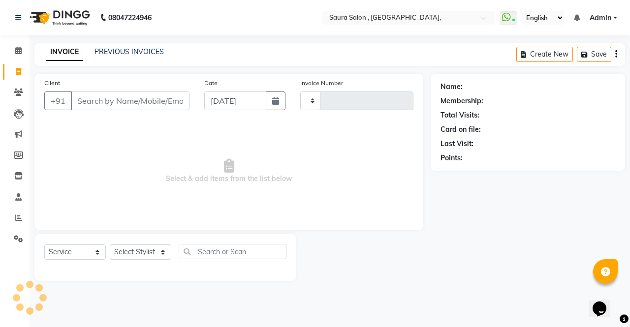
click at [120, 101] on input "Client" at bounding box center [130, 101] width 119 height 19
type input "9016066446"
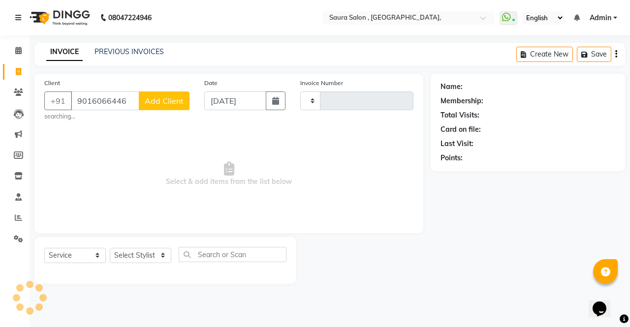
click at [384, 192] on span "Select & add items from the list below" at bounding box center [228, 174] width 369 height 98
type input "4923"
select select "6963"
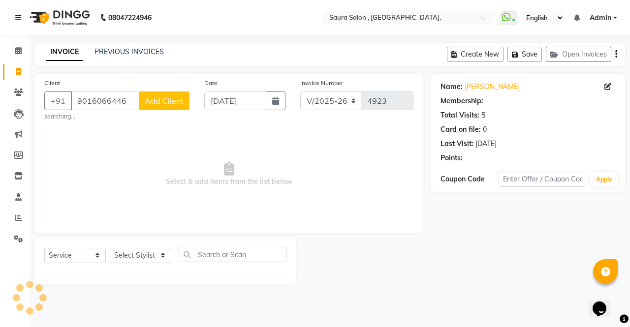
click at [351, 195] on span "Select & add items from the list below" at bounding box center [228, 174] width 369 height 98
click at [133, 256] on select "Select Stylist" at bounding box center [141, 255] width 62 height 15
click at [138, 255] on select "Select Stylist" at bounding box center [141, 255] width 62 height 15
click at [138, 259] on select "Select Stylist" at bounding box center [141, 255] width 62 height 15
click at [110, 248] on select "Select Stylist" at bounding box center [141, 255] width 62 height 15
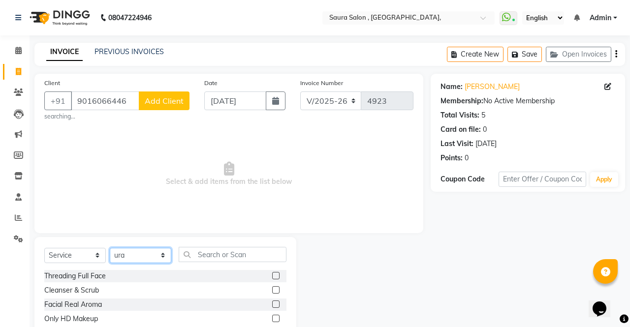
click at [146, 258] on select "Select Stylist archana asha chetna deepika prajapati jagruti payal riddhi khand…" at bounding box center [141, 255] width 62 height 15
click at [110, 248] on select "Select Stylist archana asha chetna deepika prajapati jagruti payal riddhi khand…" at bounding box center [141, 255] width 62 height 15
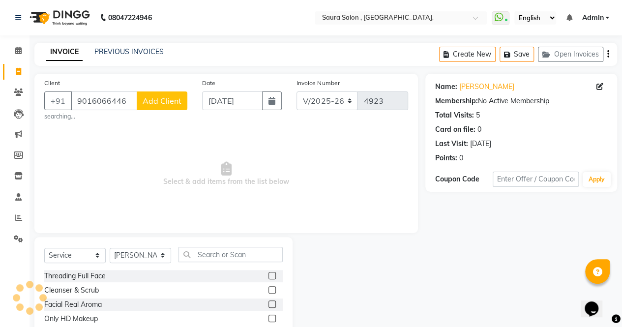
click at [147, 247] on div "Select Service Product Membership Package Voucher Prepaid Gift Card Select Styl…" at bounding box center [163, 258] width 239 height 23
click at [142, 251] on select "Select Stylist archana asha chetna deepika prajapati jagruti payal riddhi khand…" at bounding box center [141, 255] width 62 height 15
select select "82271"
click at [110, 248] on select "Select Stylist archana asha chetna deepika prajapati jagruti payal riddhi khand…" at bounding box center [141, 255] width 62 height 15
click at [212, 254] on input "text" at bounding box center [231, 254] width 104 height 15
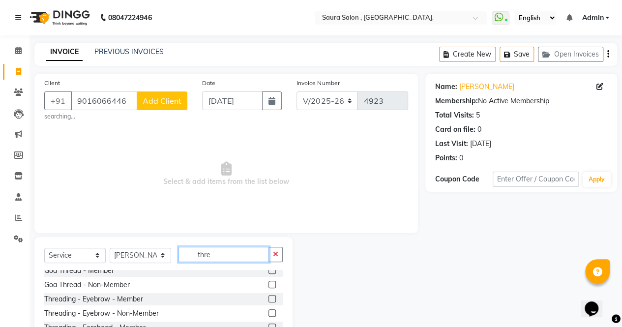
scroll to position [33, 0]
type input "thre"
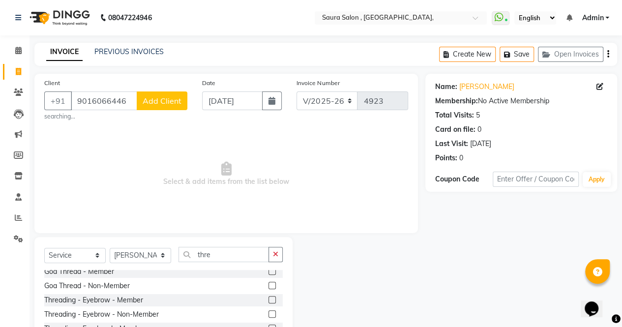
drag, startPoint x: 266, startPoint y: 315, endPoint x: 223, endPoint y: 309, distance: 42.8
click at [223, 309] on div "Threading - Eyebrow - Non-Member" at bounding box center [163, 315] width 239 height 12
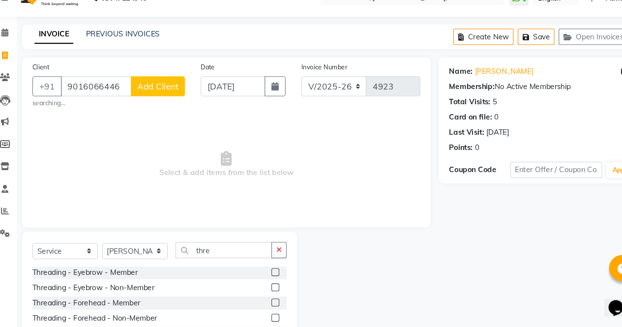
scroll to position [57, 0]
click at [269, 291] on label at bounding box center [272, 290] width 7 height 7
click at [269, 291] on input "checkbox" at bounding box center [272, 291] width 6 height 6
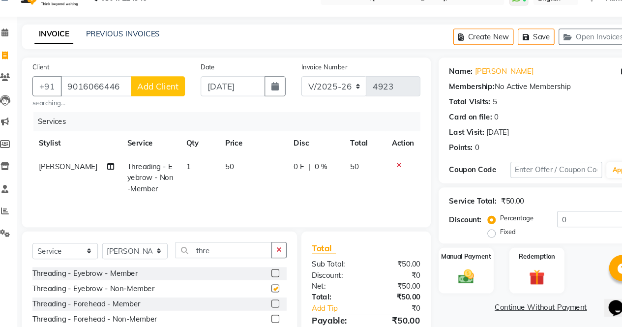
checkbox input "false"
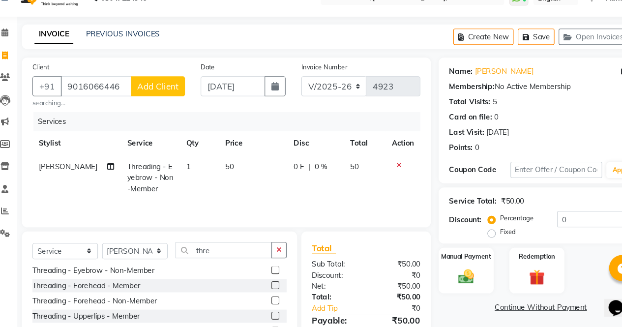
click at [269, 303] on label at bounding box center [272, 301] width 7 height 7
click at [269, 303] on input "checkbox" at bounding box center [272, 302] width 6 height 6
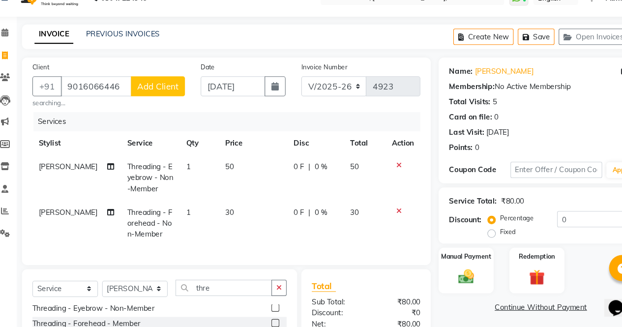
checkbox input "false"
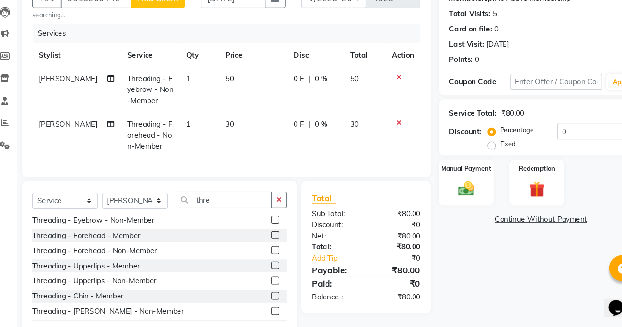
scroll to position [88, 0]
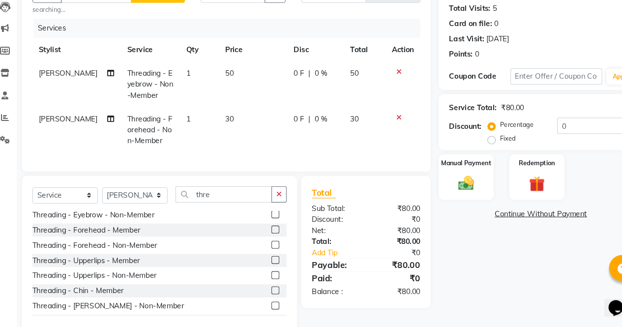
click at [269, 282] on label at bounding box center [272, 278] width 7 height 7
click at [269, 282] on input "checkbox" at bounding box center [272, 279] width 6 height 6
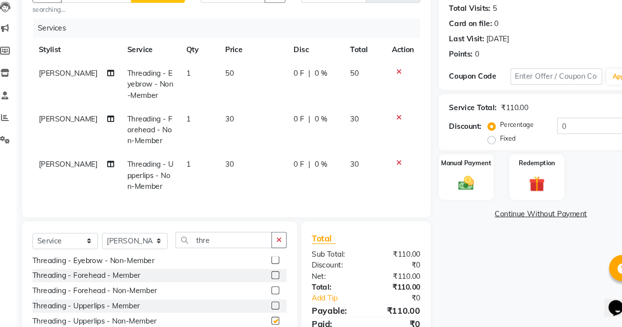
checkbox input "false"
click at [458, 192] on img at bounding box center [451, 192] width 25 height 18
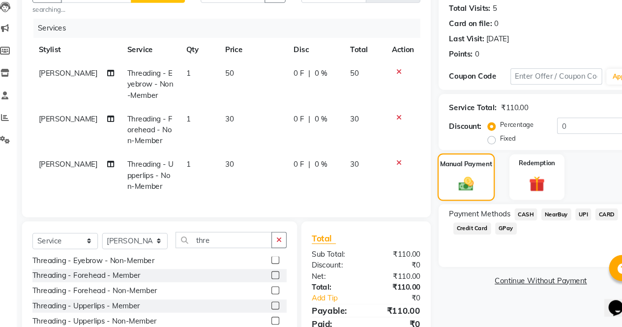
scroll to position [155, 0]
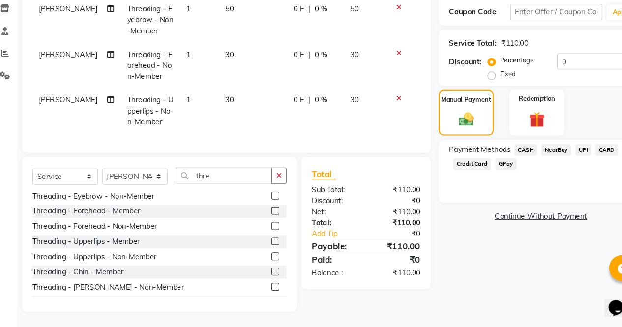
click at [510, 158] on span "CASH" at bounding box center [507, 160] width 21 height 11
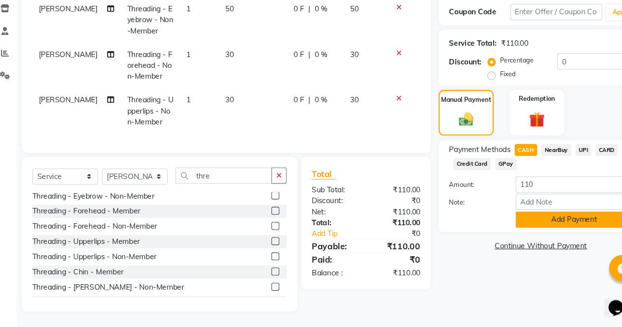
click at [548, 218] on button "Add Payment" at bounding box center [553, 225] width 110 height 15
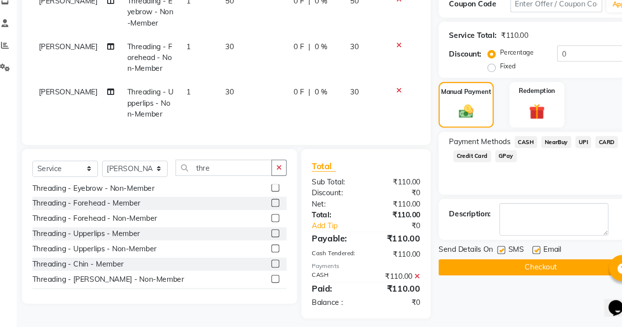
click at [545, 272] on button "Checkout" at bounding box center [522, 270] width 192 height 15
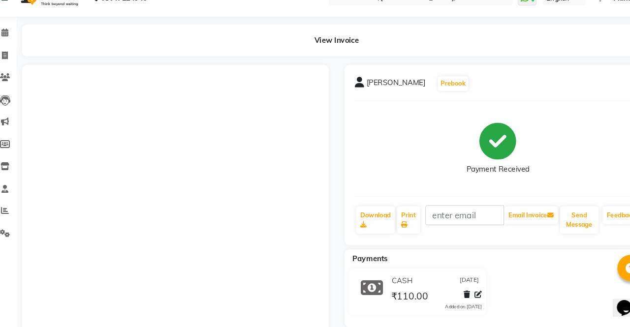
select select "service"
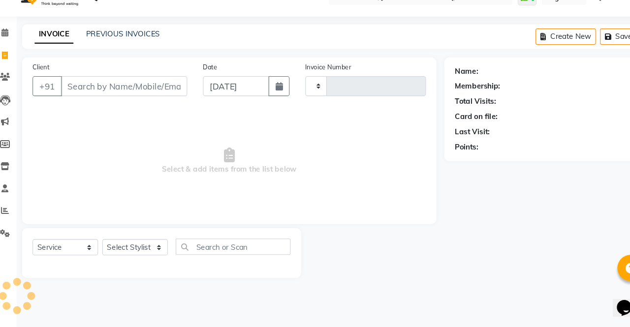
type input "4924"
select select "6963"
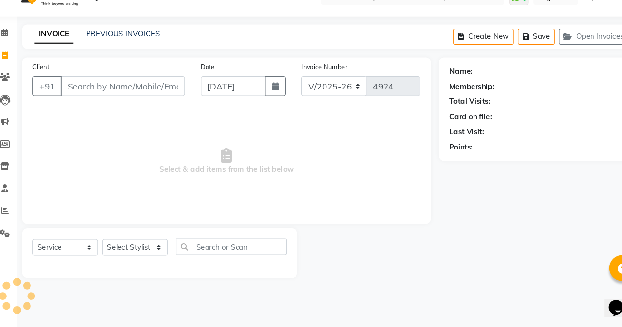
select select "57428"
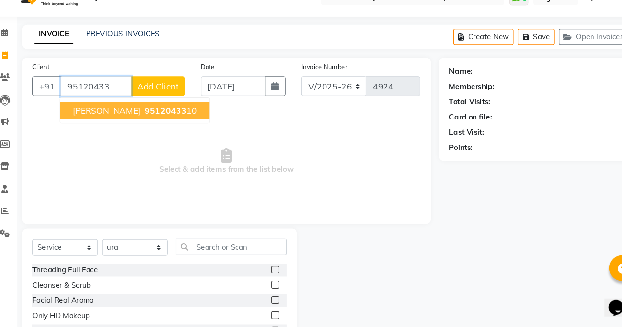
click at [134, 125] on span "SHAILAVI PUJARA" at bounding box center [113, 124] width 63 height 10
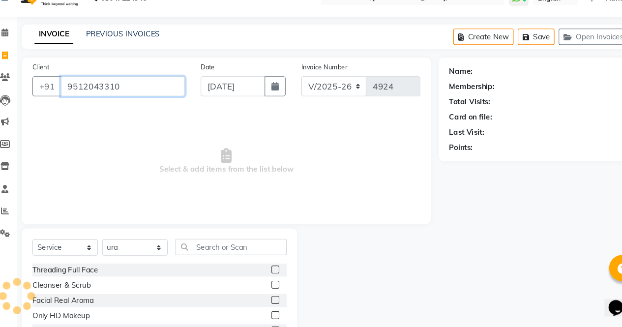
type input "9512043310"
click at [162, 254] on select "Select Stylist archana asha chetna deepika prajapati jagruti payal riddhi khand…" at bounding box center [141, 252] width 62 height 15
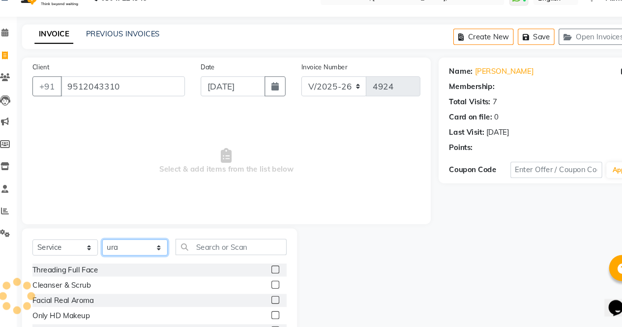
select select "56817"
click at [110, 245] on select "Select Stylist archana asha chetna deepika prajapati jagruti payal riddhi khand…" at bounding box center [141, 252] width 62 height 15
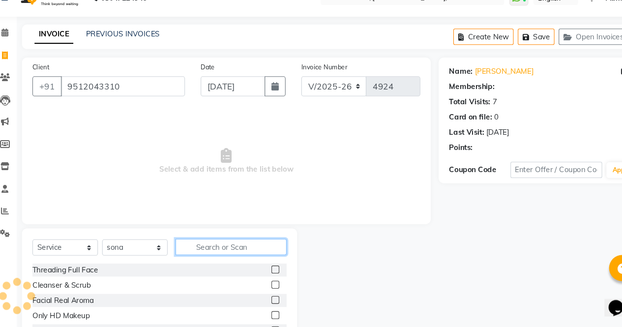
click at [205, 249] on input "text" at bounding box center [231, 251] width 104 height 15
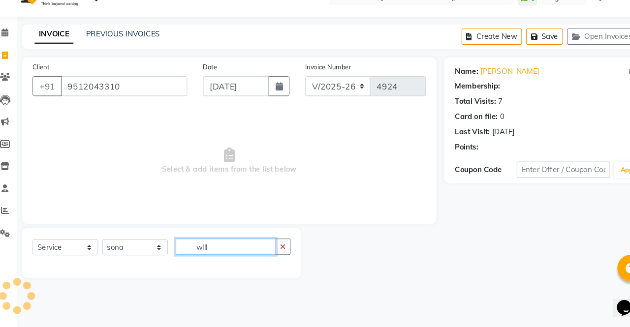
type input "wllla"
select select "1: Object"
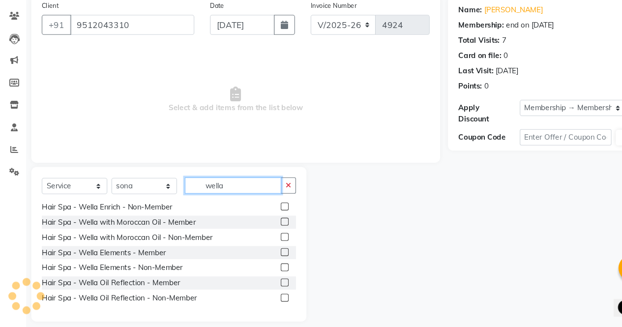
scroll to position [66, 0]
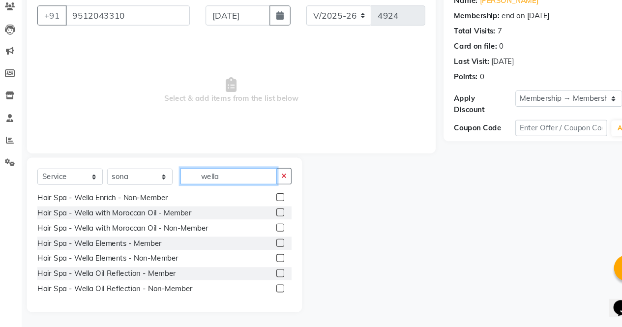
type input "wella"
click at [269, 276] on label at bounding box center [272, 276] width 7 height 7
click at [269, 276] on input "checkbox" at bounding box center [272, 277] width 6 height 6
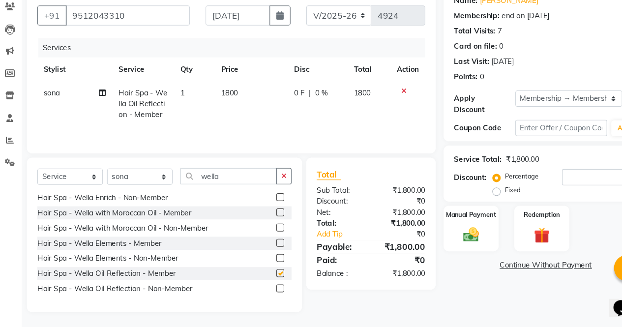
checkbox input "false"
click at [246, 186] on input "wella" at bounding box center [224, 185] width 91 height 15
type input "w"
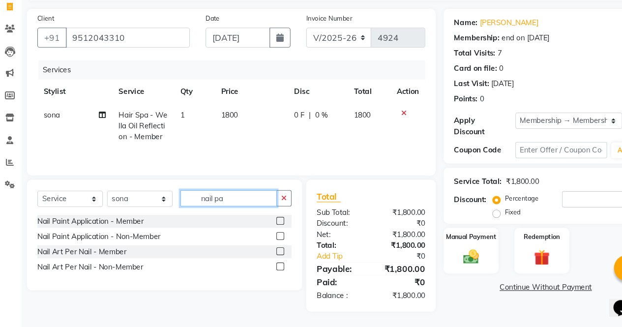
scroll to position [45, 0]
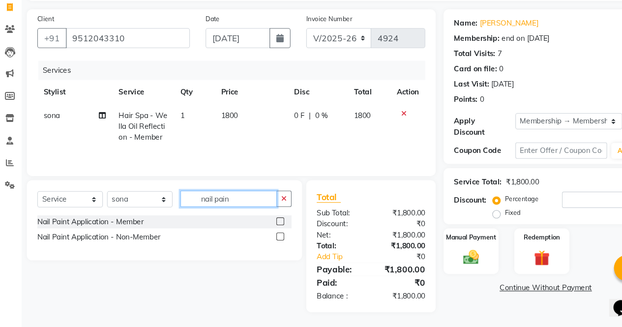
type input "nail pain"
click at [272, 227] on label at bounding box center [272, 227] width 7 height 7
click at [272, 227] on input "checkbox" at bounding box center [272, 228] width 6 height 6
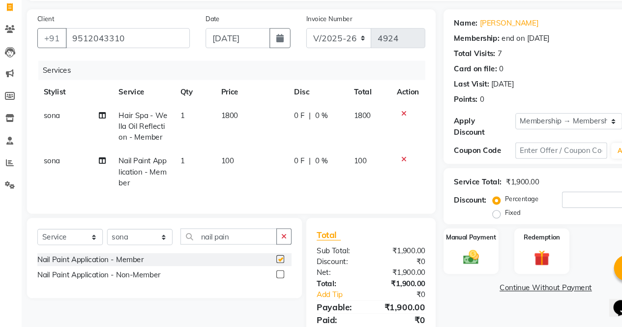
checkbox input "false"
click at [238, 249] on input "nail pain" at bounding box center [224, 241] width 91 height 15
type input "n"
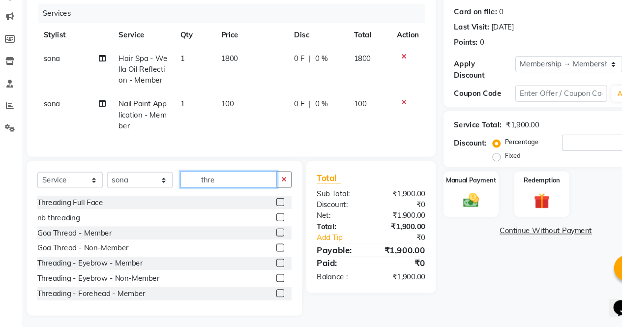
scroll to position [107, 0]
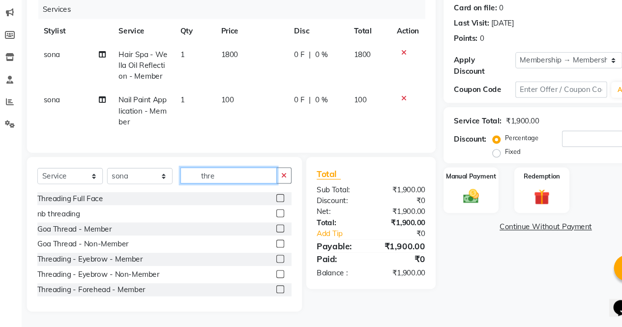
type input "thre"
click at [269, 264] on label at bounding box center [272, 262] width 7 height 7
click at [269, 264] on input "checkbox" at bounding box center [272, 263] width 6 height 6
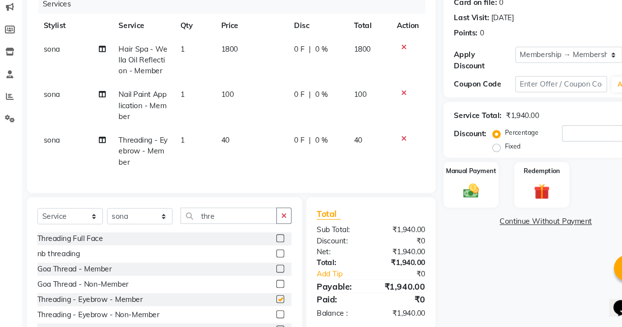
checkbox input "false"
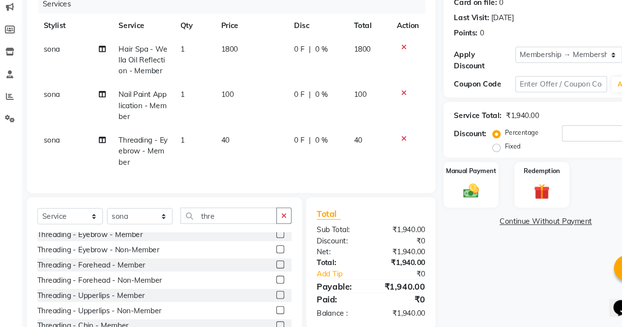
scroll to position [62, 0]
click at [269, 271] on label at bounding box center [272, 267] width 7 height 7
click at [269, 271] on input "checkbox" at bounding box center [272, 268] width 6 height 6
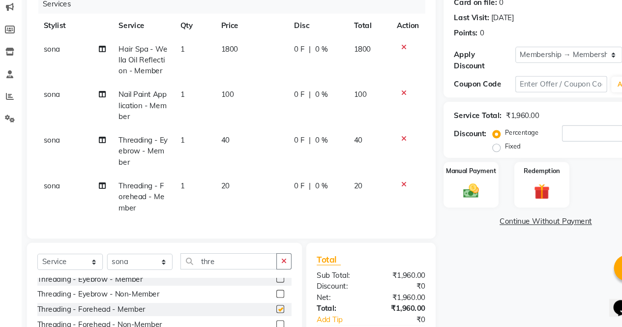
checkbox input "false"
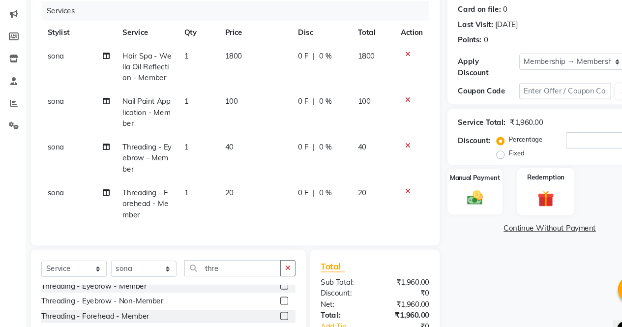
scroll to position [120, 0]
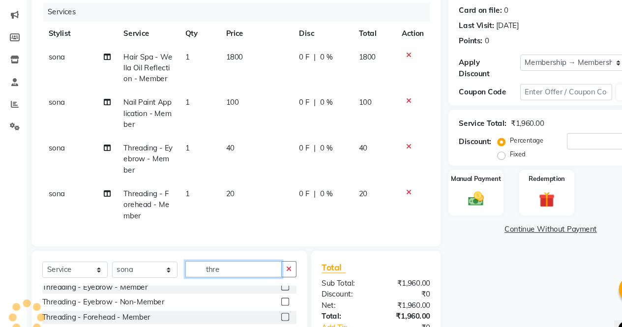
click at [218, 260] on input "thre" at bounding box center [224, 252] width 91 height 15
type input "t"
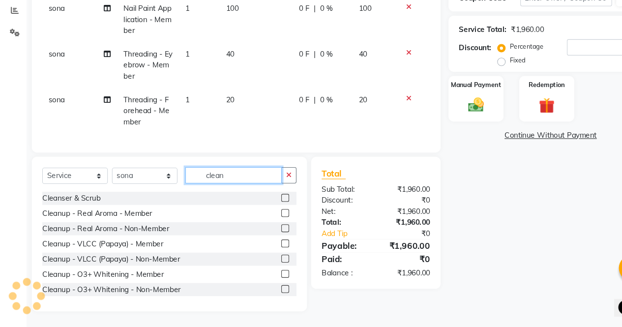
scroll to position [195, 0]
type input "clean"
click at [269, 276] on label at bounding box center [272, 277] width 7 height 7
click at [269, 276] on input "checkbox" at bounding box center [272, 278] width 6 height 6
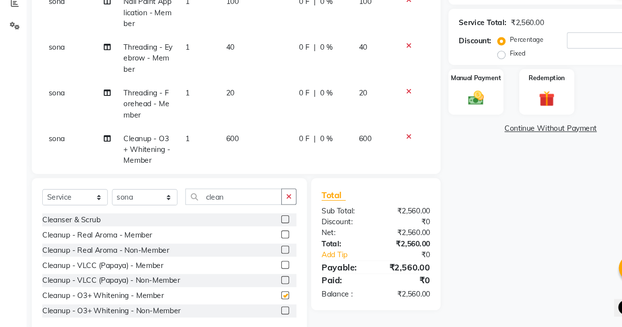
checkbox input "false"
click at [450, 109] on img at bounding box center [451, 112] width 25 height 18
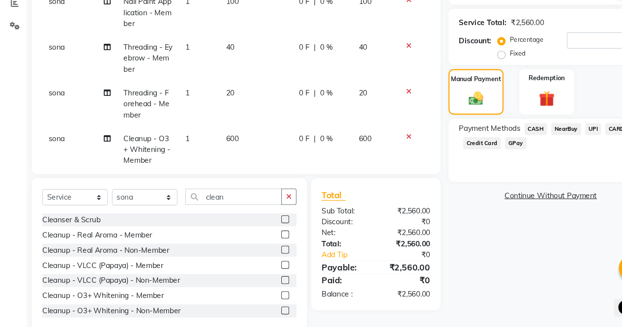
click at [556, 135] on span "UPI" at bounding box center [561, 140] width 15 height 11
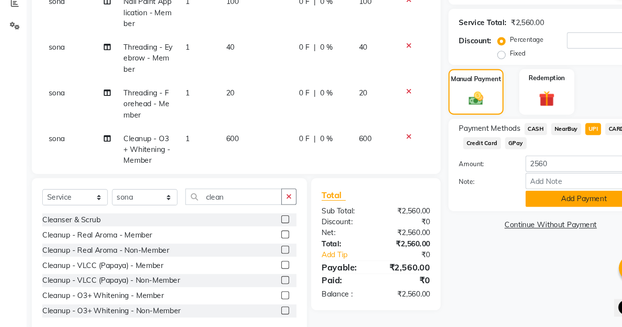
click at [533, 203] on button "Add Payment" at bounding box center [553, 206] width 110 height 15
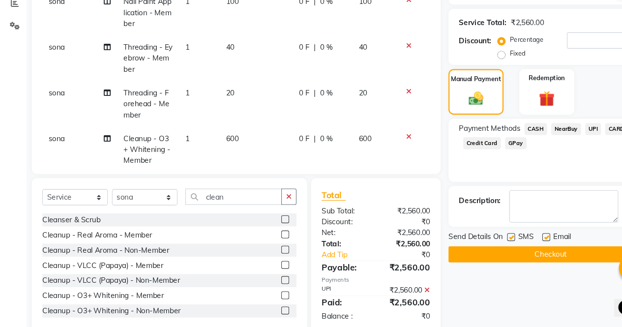
click at [529, 255] on button "Checkout" at bounding box center [522, 258] width 192 height 15
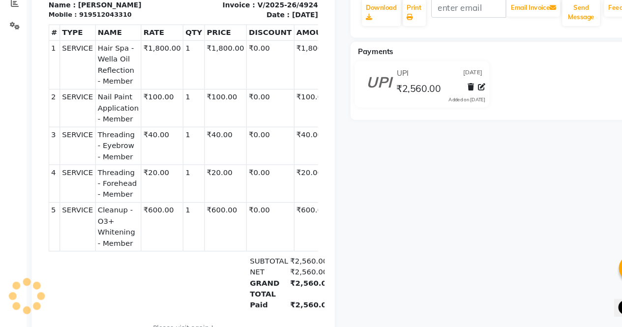
select select "service"
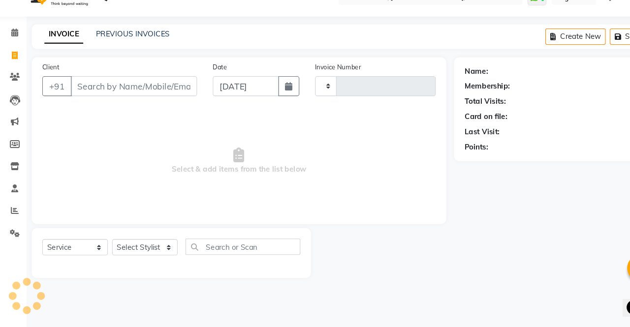
type input "4925"
select select "6963"
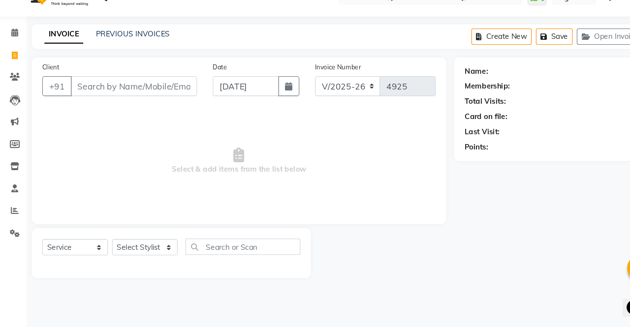
click at [128, 56] on div "PREVIOUS INVOICES" at bounding box center [128, 52] width 69 height 10
click at [147, 49] on link "PREVIOUS INVOICES" at bounding box center [128, 51] width 69 height 9
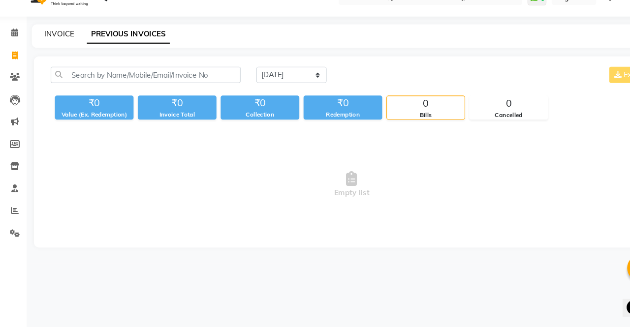
click at [56, 49] on link "INVOICE" at bounding box center [60, 51] width 28 height 9
select select "service"
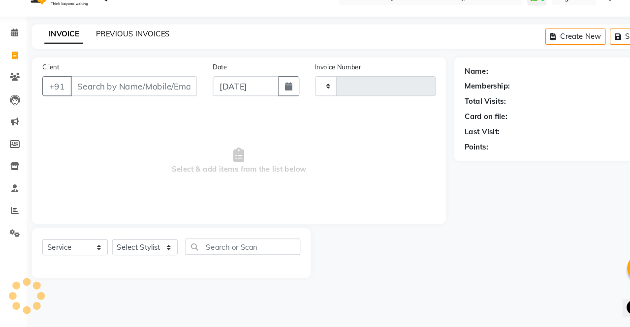
click at [144, 51] on link "PREVIOUS INVOICES" at bounding box center [128, 51] width 69 height 9
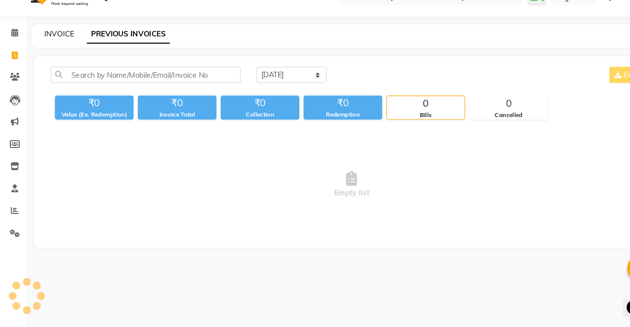
click at [63, 49] on link "INVOICE" at bounding box center [60, 51] width 28 height 9
select select "service"
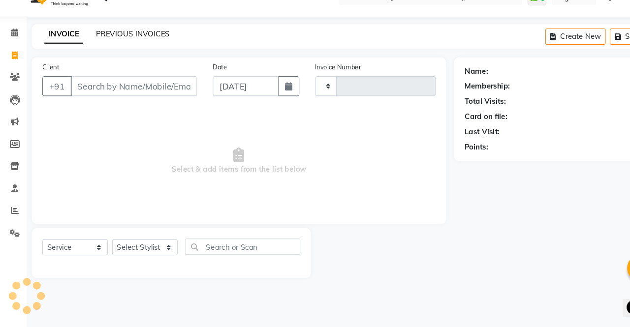
click at [107, 54] on link "PREVIOUS INVOICES" at bounding box center [128, 51] width 69 height 9
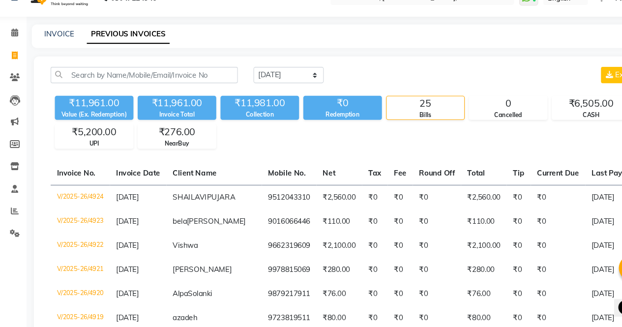
click at [61, 58] on div "INVOICE PREVIOUS INVOICES" at bounding box center [325, 54] width 583 height 22
click at [60, 50] on link "INVOICE" at bounding box center [60, 51] width 28 height 9
select select "service"
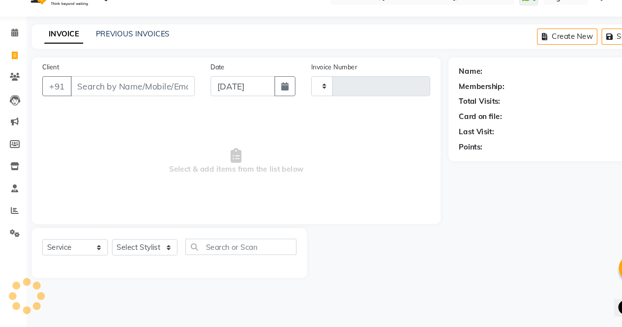
type input "4925"
select select "6963"
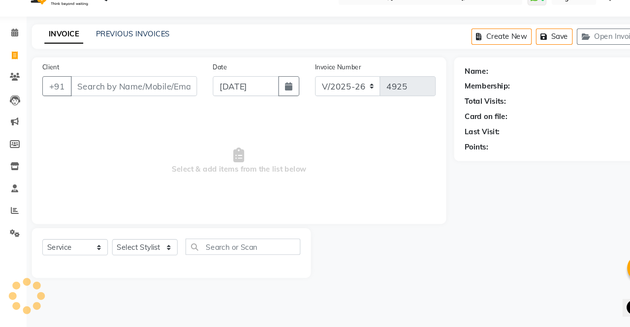
select select "57428"
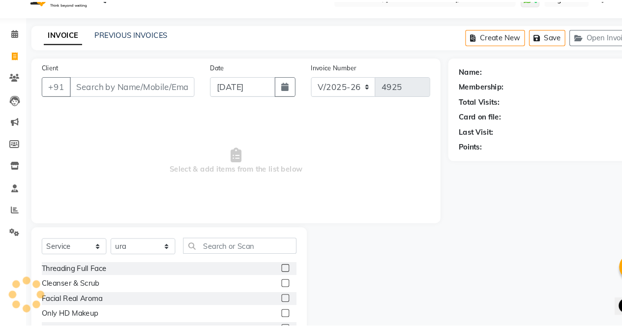
scroll to position [66, 0]
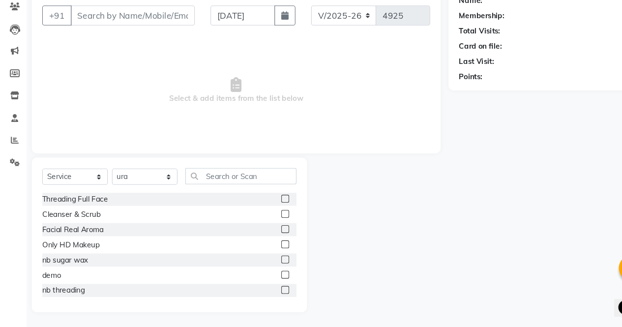
click at [107, 39] on input "Client" at bounding box center [129, 34] width 117 height 19
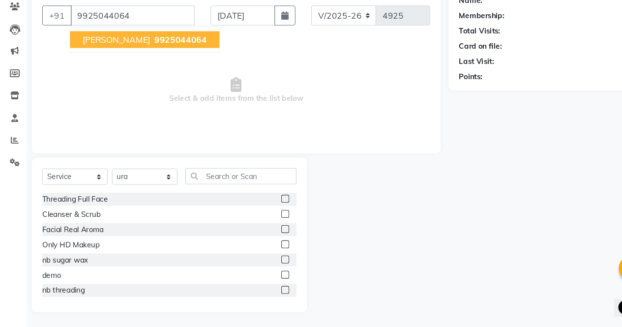
type input "9925044064"
click at [150, 54] on span "9925044064" at bounding box center [174, 57] width 49 height 10
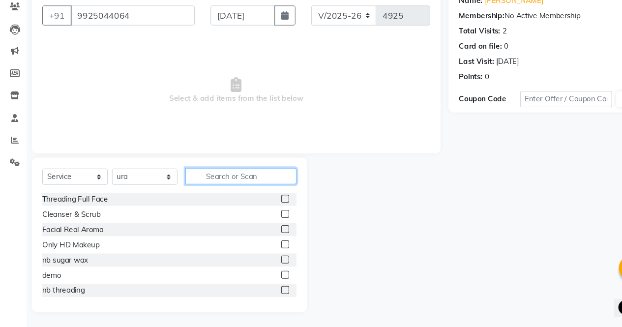
click at [211, 189] on input "text" at bounding box center [231, 185] width 104 height 15
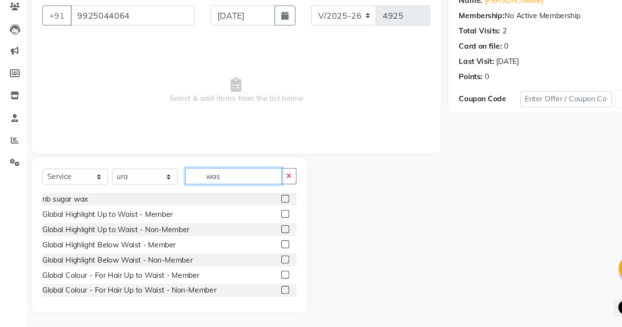
scroll to position [39, 0]
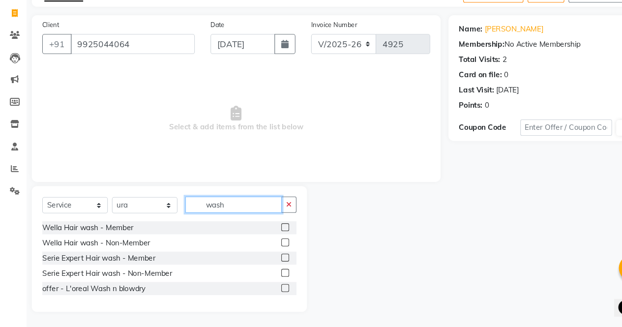
type input "wash"
click at [274, 276] on label at bounding box center [272, 276] width 7 height 7
click at [274, 276] on input "checkbox" at bounding box center [272, 277] width 6 height 6
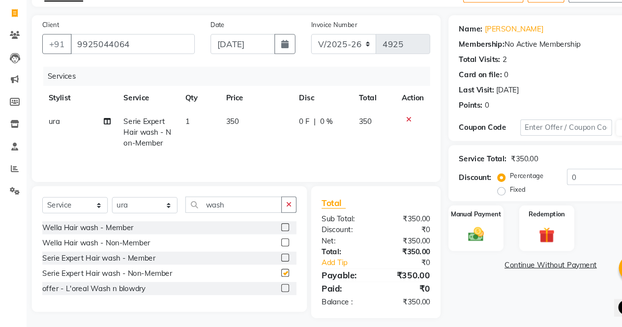
checkbox input "false"
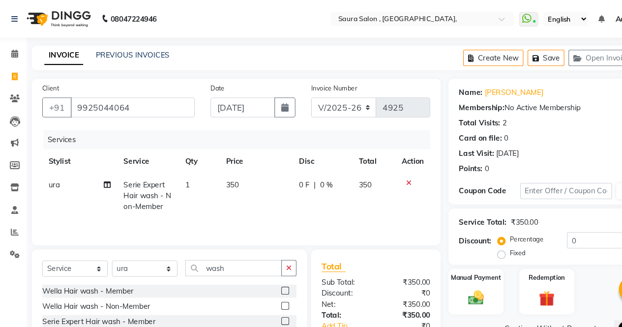
scroll to position [42, 0]
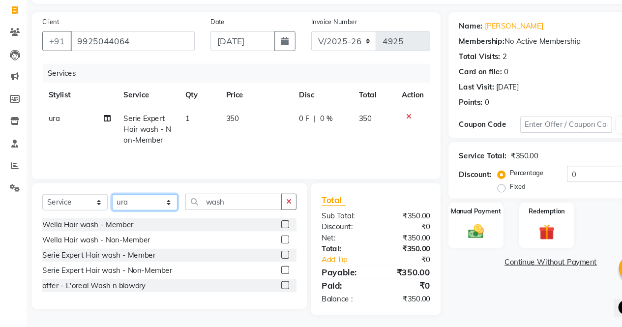
click at [160, 204] on select "Select Stylist archana asha chetna deepika prajapati jagruti payal riddhi khand…" at bounding box center [141, 209] width 62 height 15
select select "56810"
click at [110, 202] on select "Select Stylist archana asha chetna deepika prajapati jagruti payal riddhi khand…" at bounding box center [141, 209] width 62 height 15
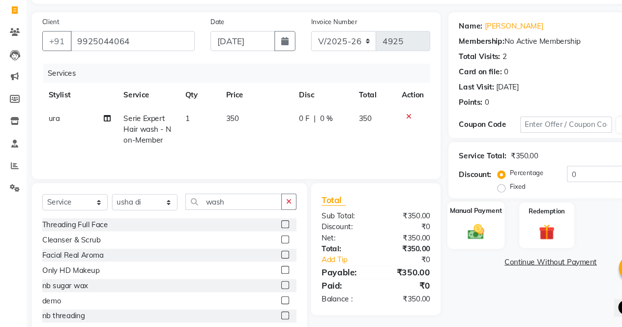
click at [435, 234] on div "Manual Payment" at bounding box center [452, 231] width 54 height 45
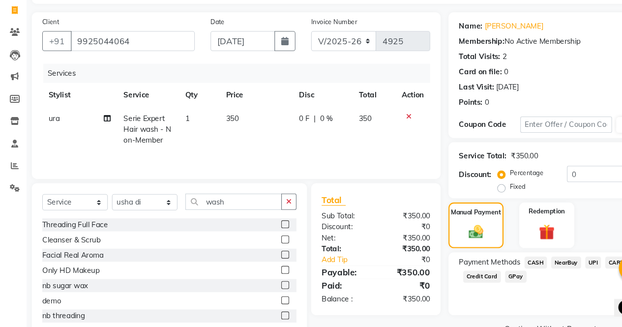
click at [512, 264] on span "CASH" at bounding box center [507, 266] width 21 height 11
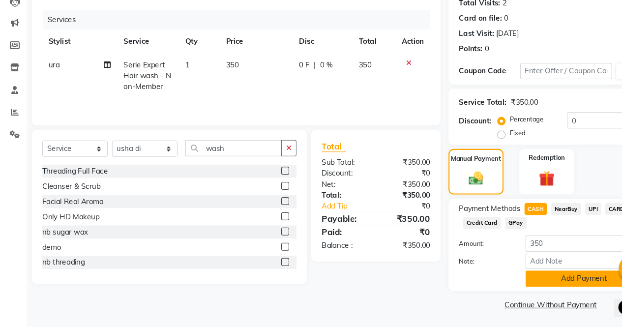
click at [527, 283] on button "Add Payment" at bounding box center [553, 281] width 110 height 15
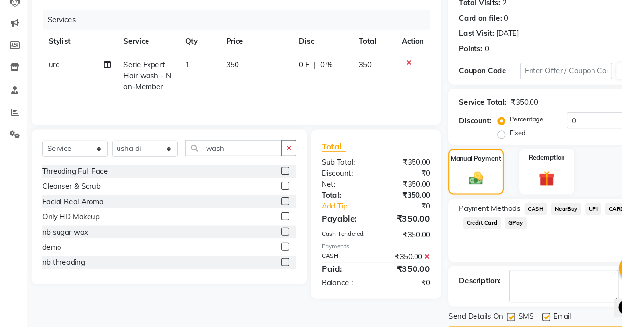
click at [53, 82] on span "ura" at bounding box center [55, 80] width 10 height 9
select select "57428"
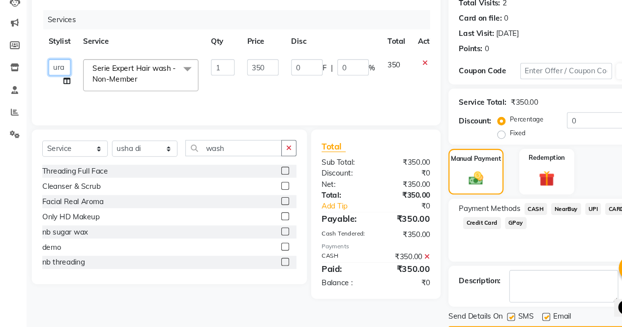
click at [55, 82] on select "archana asha chetna deepika prajapati jagruti payal riddhi khandala shanti sona…" at bounding box center [60, 83] width 21 height 15
select select "56810"
click at [505, 215] on span "CASH" at bounding box center [507, 216] width 21 height 11
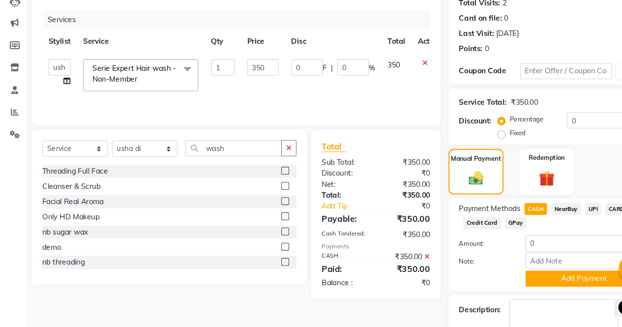
scroll to position [148, 0]
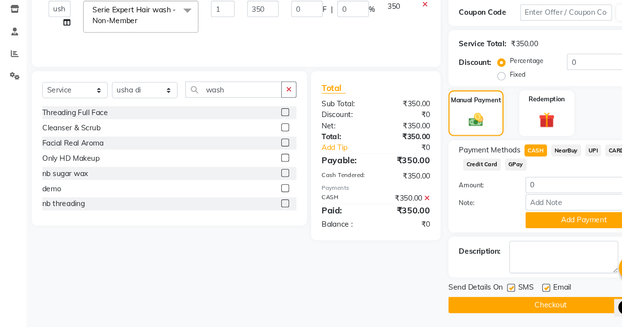
click at [527, 303] on button "Checkout" at bounding box center [522, 306] width 192 height 15
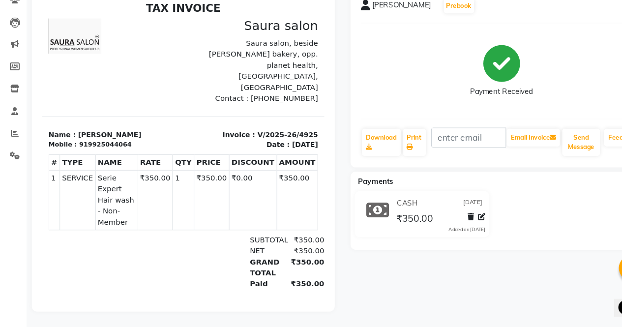
select select "service"
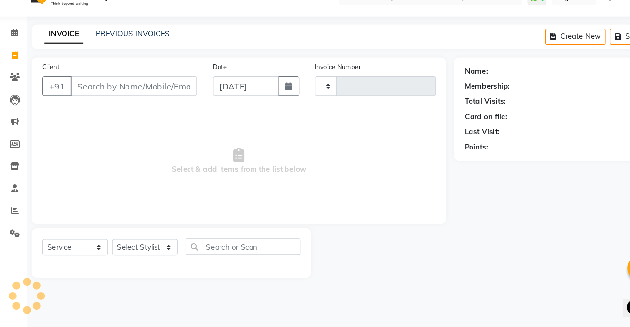
type input "4926"
select select "6963"
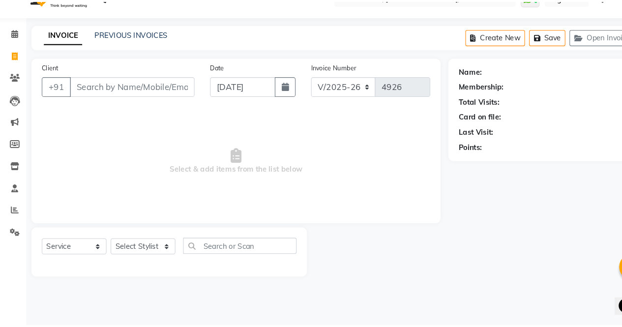
scroll to position [66, 0]
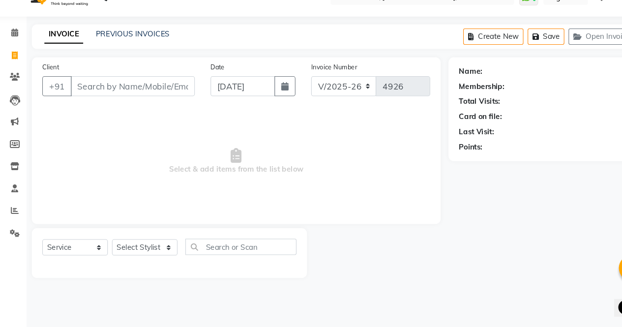
select select "57428"
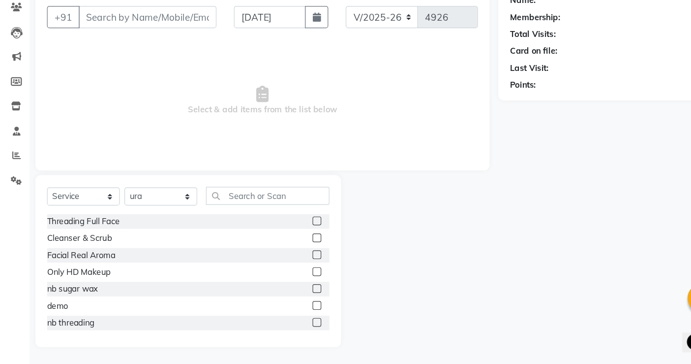
scroll to position [30, 0]
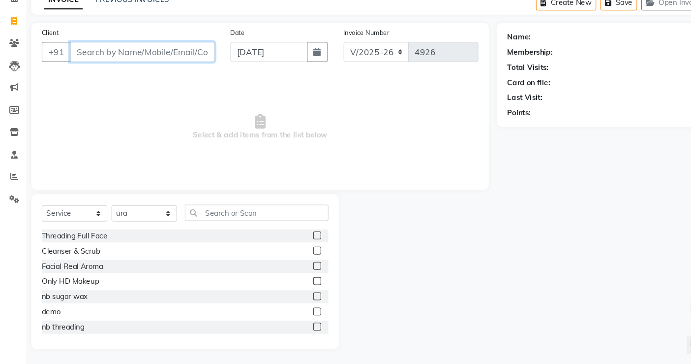
click at [112, 74] on input "Client" at bounding box center [139, 71] width 136 height 19
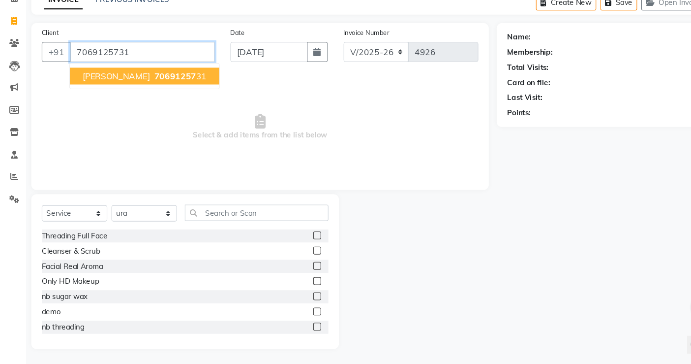
type input "7069125731"
select select "1: Object"
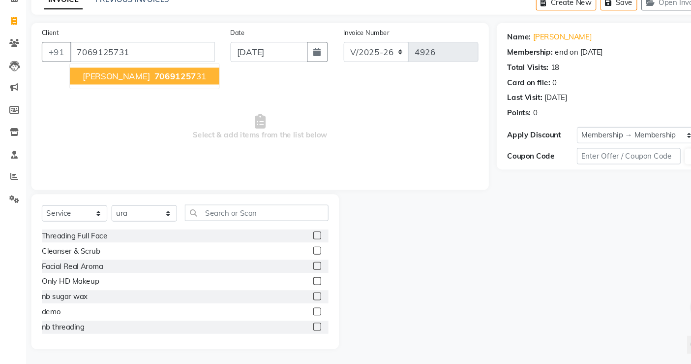
click at [125, 91] on span "ruchita singh" at bounding box center [114, 94] width 63 height 10
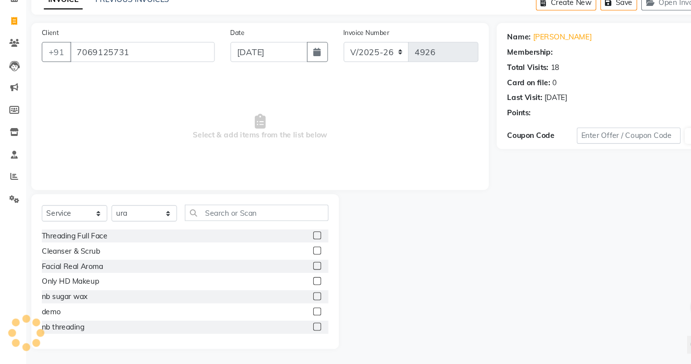
select select "1: Object"
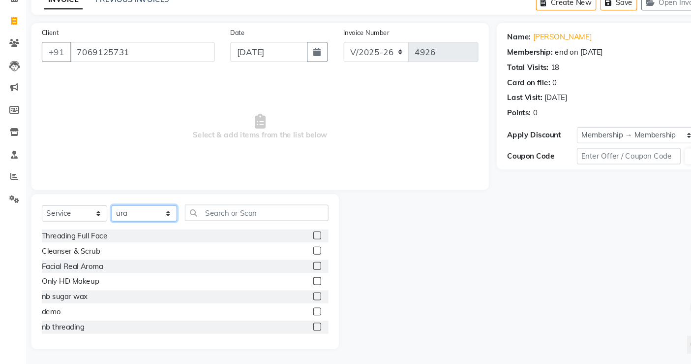
click at [151, 222] on select "Select Stylist archana asha chetna deepika prajapati jagruti payal riddhi khand…" at bounding box center [141, 222] width 62 height 15
select select "56817"
click at [110, 215] on select "Select Stylist archana asha chetna deepika prajapati jagruti payal riddhi khand…" at bounding box center [141, 222] width 62 height 15
click at [217, 217] on input "text" at bounding box center [246, 221] width 135 height 15
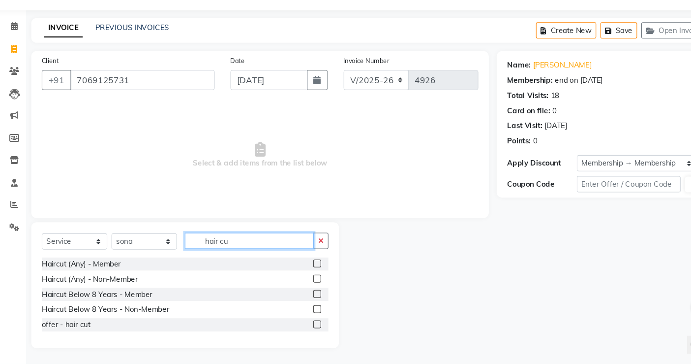
scroll to position [2, 0]
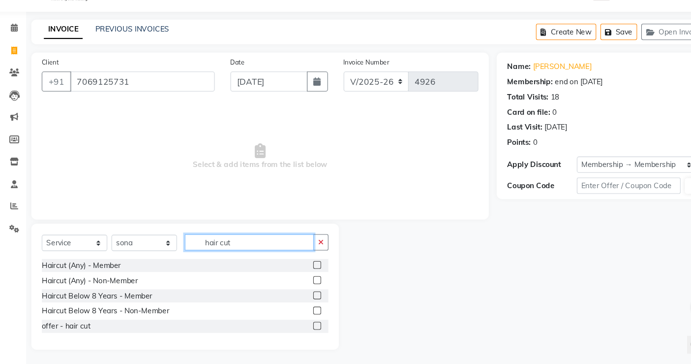
type input "hair cut"
click at [303, 268] on label at bounding box center [302, 270] width 7 height 7
click at [303, 268] on input "checkbox" at bounding box center [302, 271] width 6 height 6
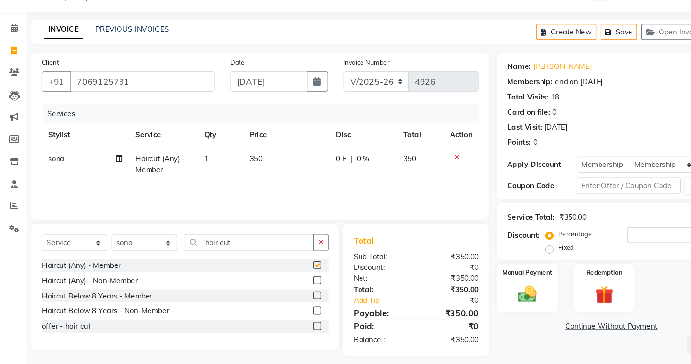
checkbox input "false"
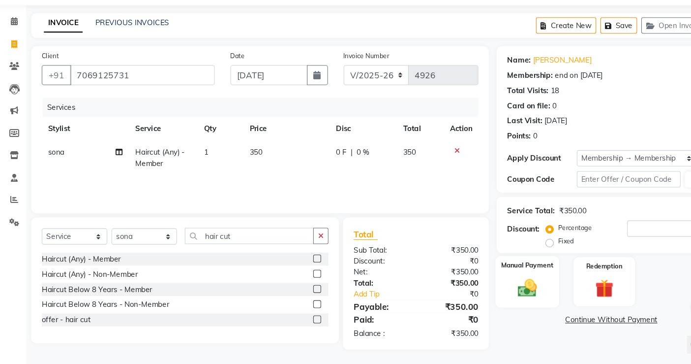
click at [516, 288] on div "Manual Payment" at bounding box center [500, 286] width 60 height 48
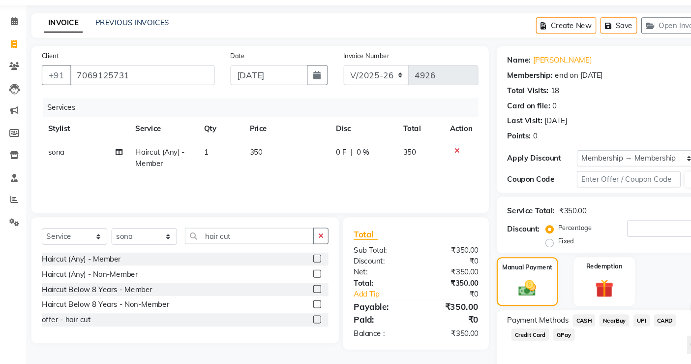
click at [554, 322] on span "CASH" at bounding box center [553, 322] width 21 height 11
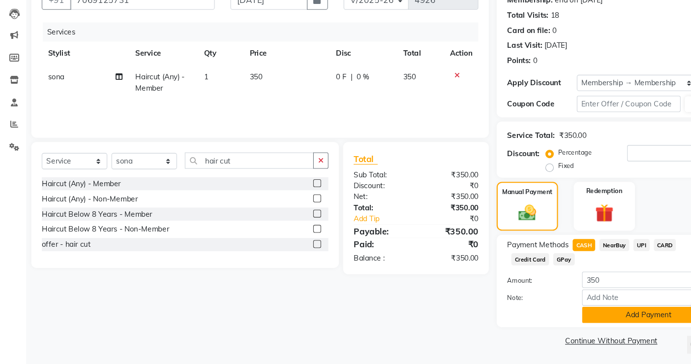
click at [594, 316] on button "Add Payment" at bounding box center [614, 317] width 125 height 15
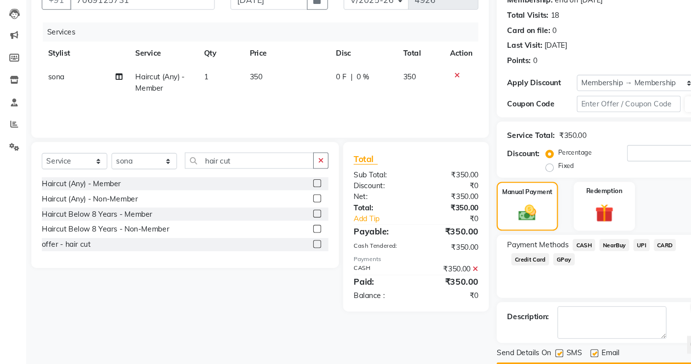
scroll to position [107, 0]
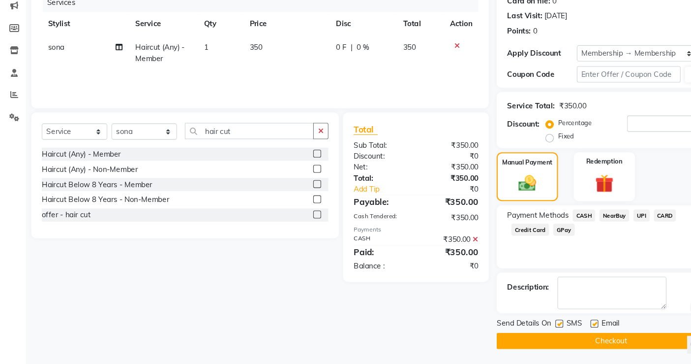
click at [536, 327] on button "Checkout" at bounding box center [578, 341] width 215 height 15
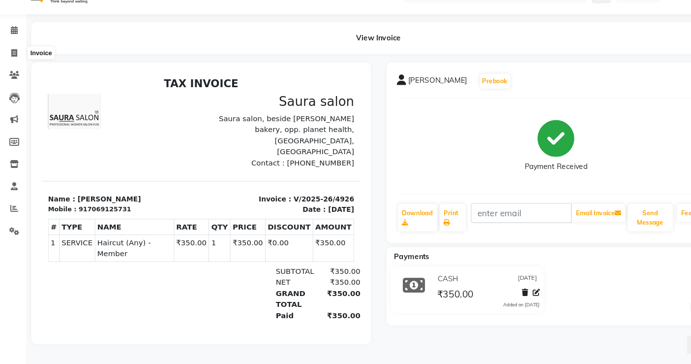
click at [18, 66] on span at bounding box center [18, 71] width 17 height 11
select select "service"
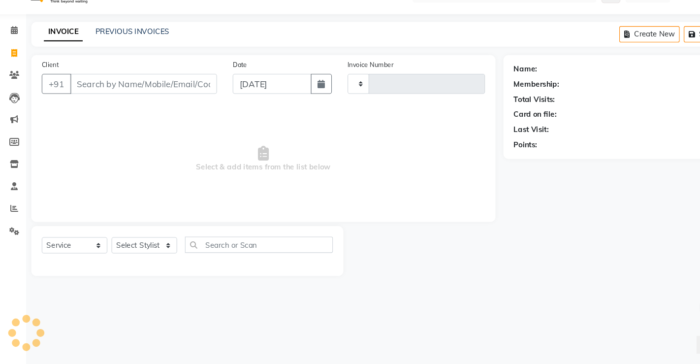
type input "4927"
select select "6963"
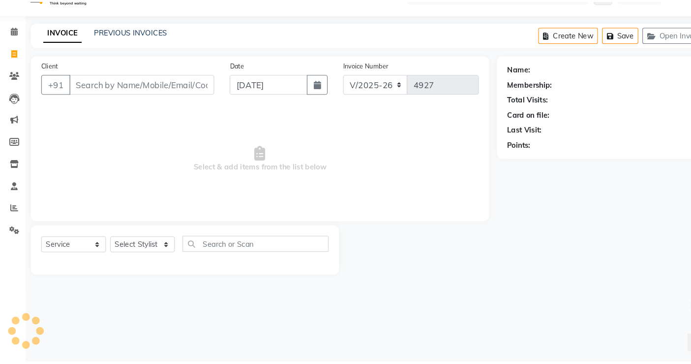
scroll to position [4, 0]
select select "57428"
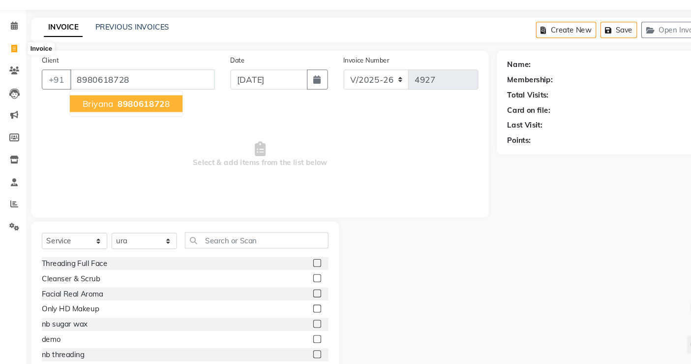
type input "8980618728"
click at [105, 118] on span "Briyana" at bounding box center [97, 120] width 29 height 10
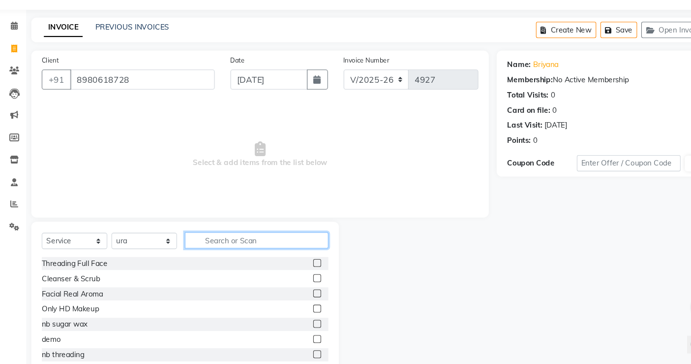
click at [212, 249] on input "text" at bounding box center [246, 247] width 135 height 15
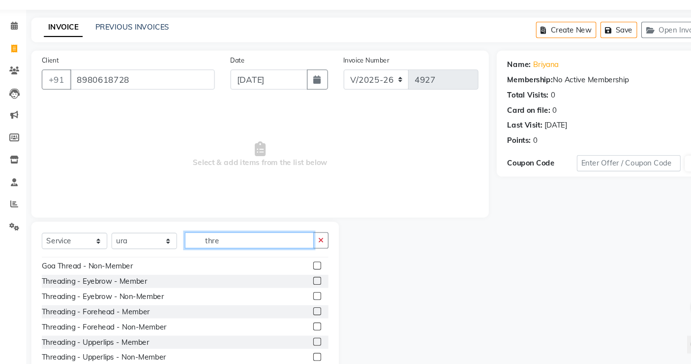
scroll to position [40, 0]
type input "thre"
click at [299, 302] on label at bounding box center [302, 300] width 7 height 7
click at [299, 302] on input "checkbox" at bounding box center [302, 301] width 6 height 6
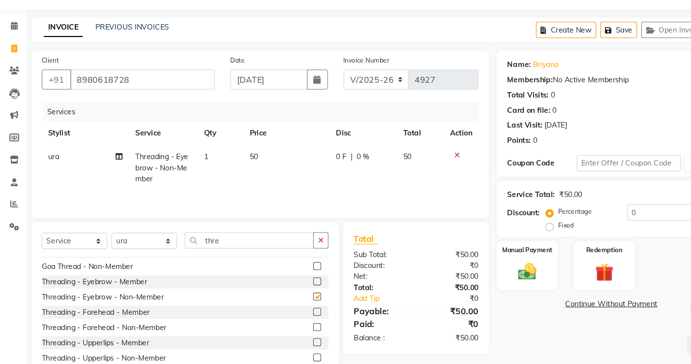
checkbox input "false"
click at [299, 327] on label at bounding box center [302, 328] width 7 height 7
click at [299, 327] on input "checkbox" at bounding box center [302, 329] width 6 height 6
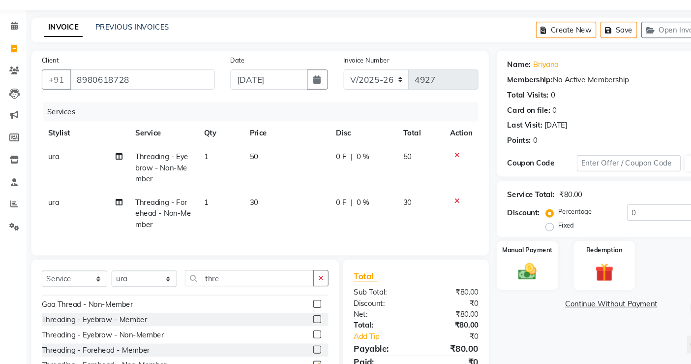
checkbox input "false"
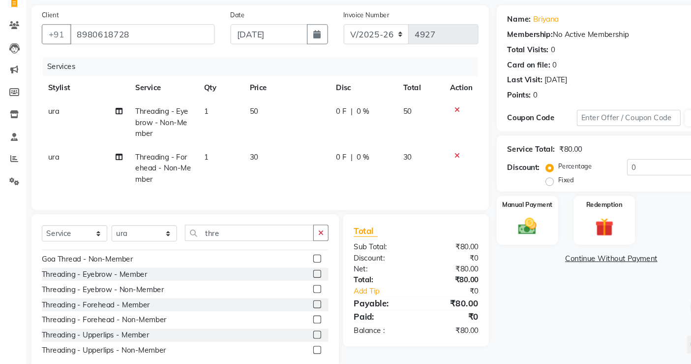
click at [60, 129] on span "ura" at bounding box center [55, 126] width 10 height 9
select select "57428"
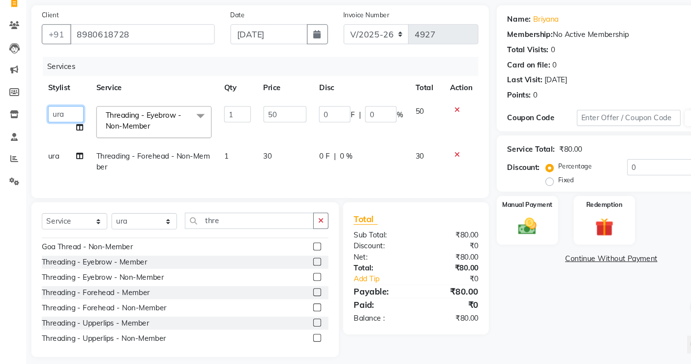
click at [60, 129] on select "archana asha chetna deepika prajapati jagruti payal riddhi khandala shanti sona…" at bounding box center [66, 129] width 33 height 15
select select "56807"
click at [93, 273] on div "Threading - Eyebrow - Member" at bounding box center [93, 268] width 99 height 10
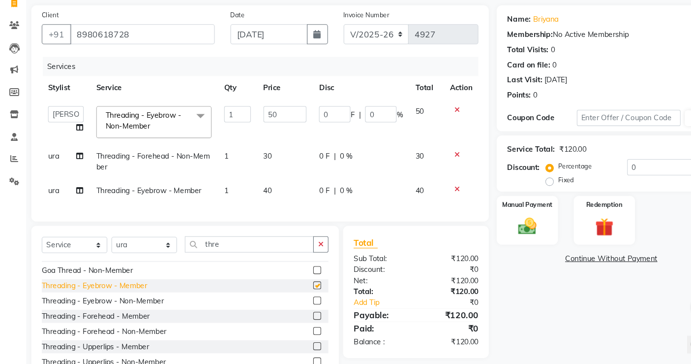
checkbox input "false"
click at [432, 199] on icon at bounding box center [434, 199] width 5 height 7
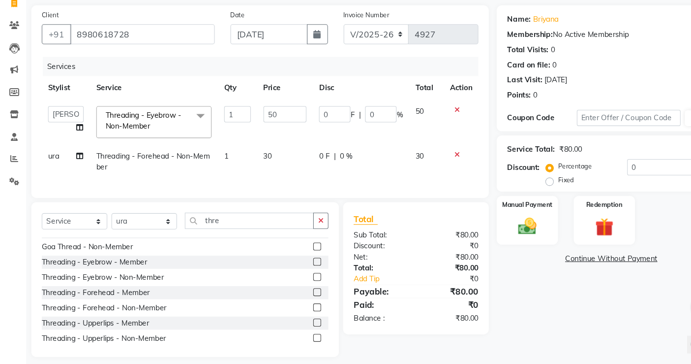
click at [51, 168] on span "ura" at bounding box center [55, 168] width 10 height 9
select select "57428"
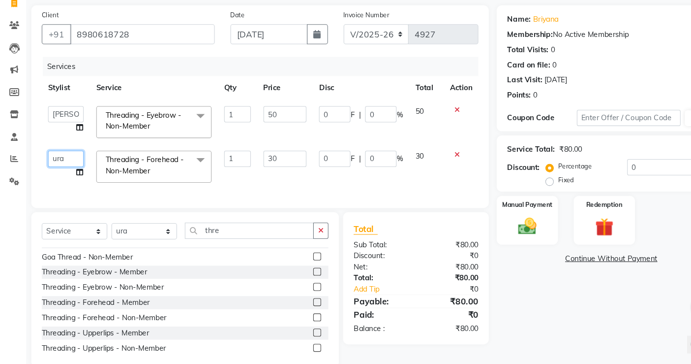
click at [58, 171] on select "archana asha chetna deepika prajapati jagruti payal riddhi khandala shanti sona…" at bounding box center [66, 170] width 33 height 15
select select "56807"
click at [519, 239] on div "Manual Payment" at bounding box center [500, 229] width 60 height 48
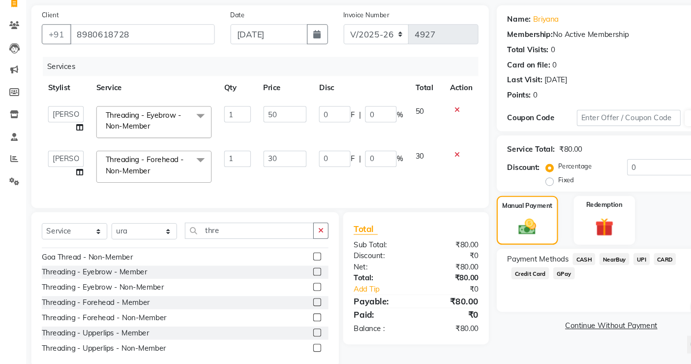
click at [556, 268] on span "CASH" at bounding box center [553, 264] width 21 height 11
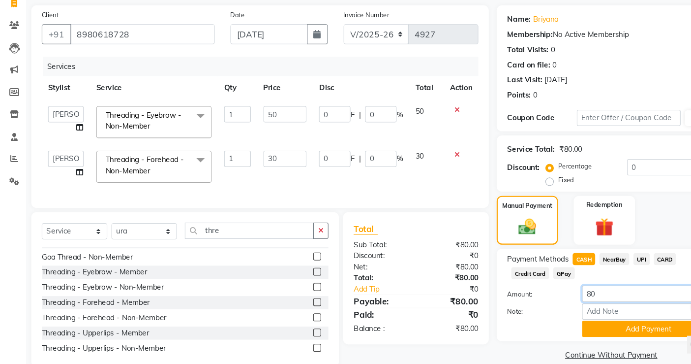
click at [581, 304] on input "80" at bounding box center [614, 297] width 125 height 15
type input "8"
click at [608, 265] on span "UPI" at bounding box center [607, 264] width 15 height 11
click at [577, 300] on input "80" at bounding box center [614, 297] width 125 height 15
type input "8"
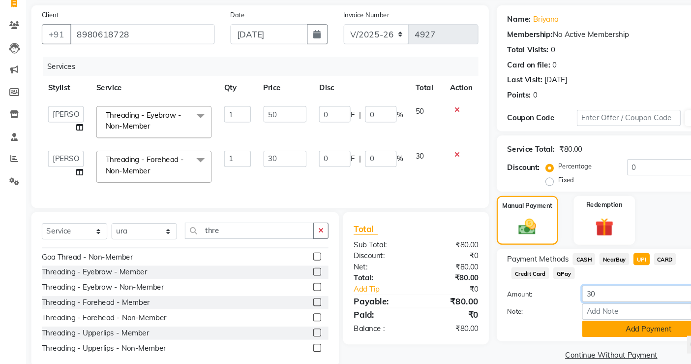
type input "30"
click at [605, 327] on button "Add Payment" at bounding box center [614, 330] width 125 height 15
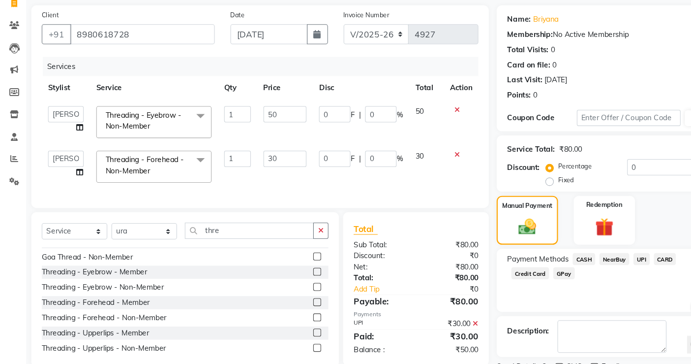
click at [556, 266] on span "CASH" at bounding box center [553, 264] width 21 height 11
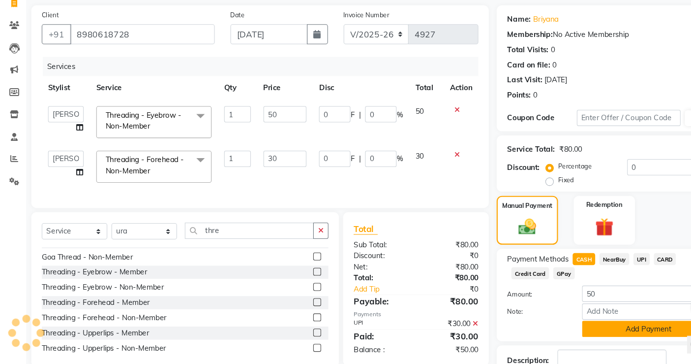
click at [577, 327] on button "Add Payment" at bounding box center [614, 330] width 125 height 15
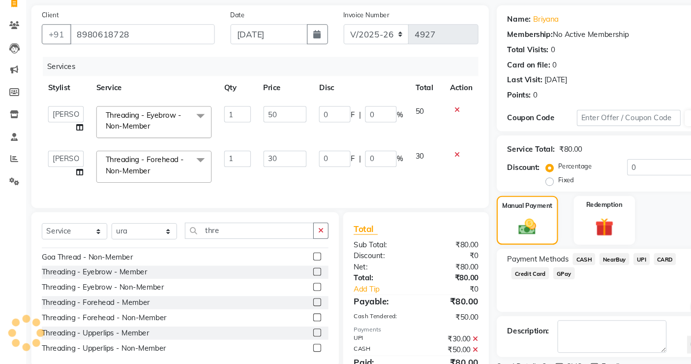
scroll to position [95, 0]
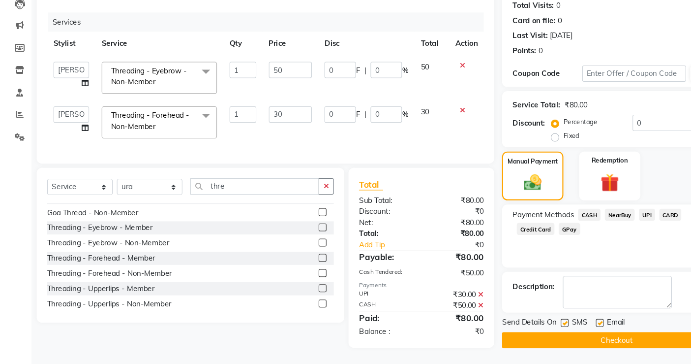
click at [570, 327] on button "Checkout" at bounding box center [578, 341] width 215 height 15
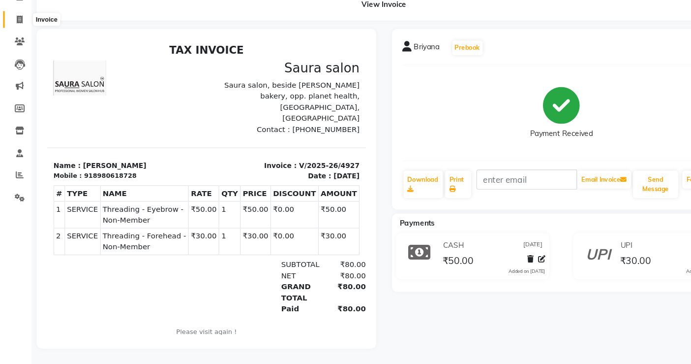
click at [16, 37] on span at bounding box center [18, 40] width 17 height 11
select select "service"
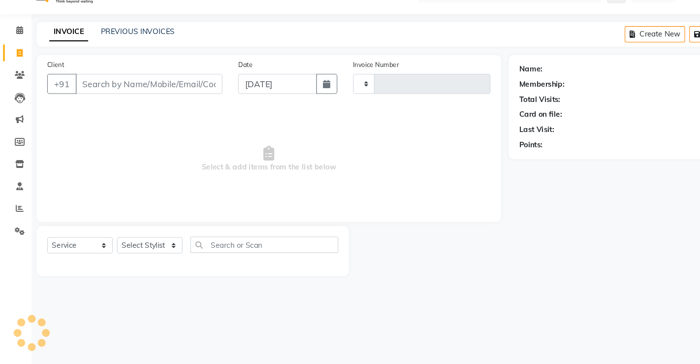
type input "4928"
select select "6963"
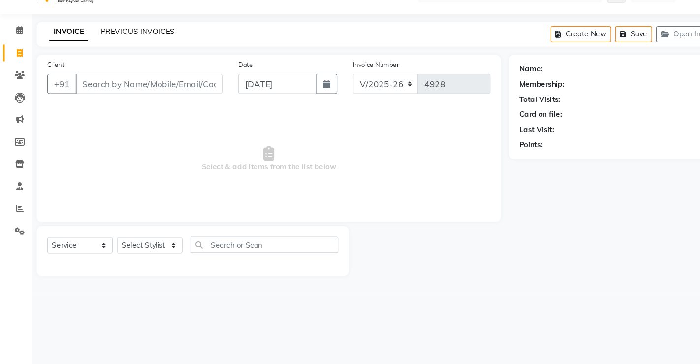
click at [111, 51] on link "PREVIOUS INVOICES" at bounding box center [128, 51] width 69 height 9
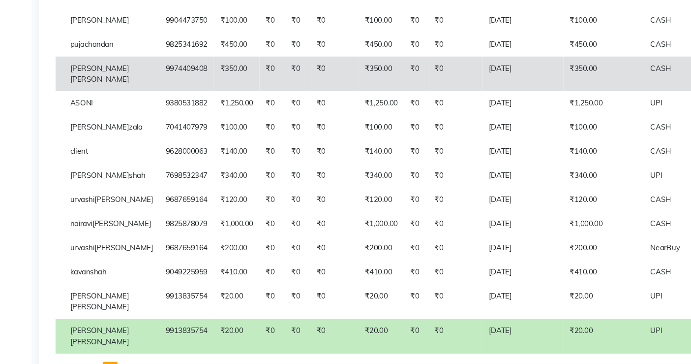
scroll to position [565, 0]
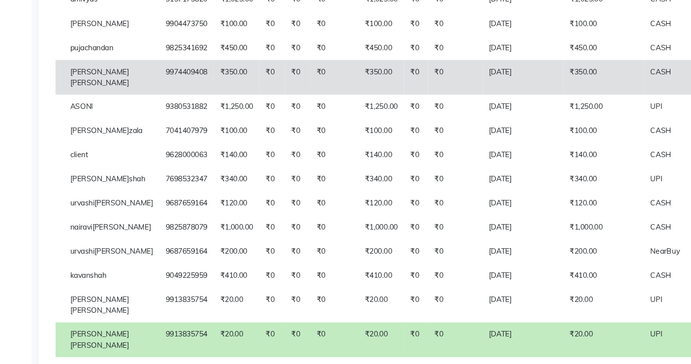
click at [291, 89] on td "₹0" at bounding box center [313, 72] width 45 height 32
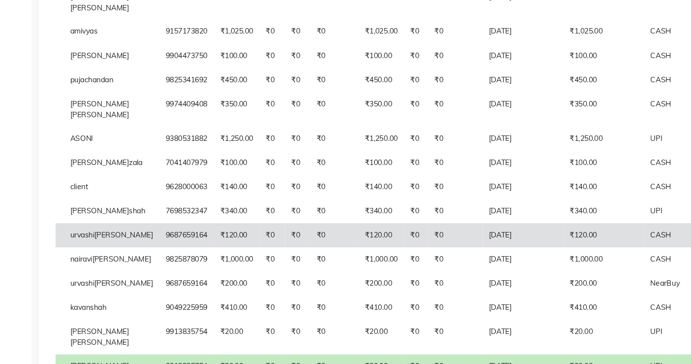
scroll to position [530, 0]
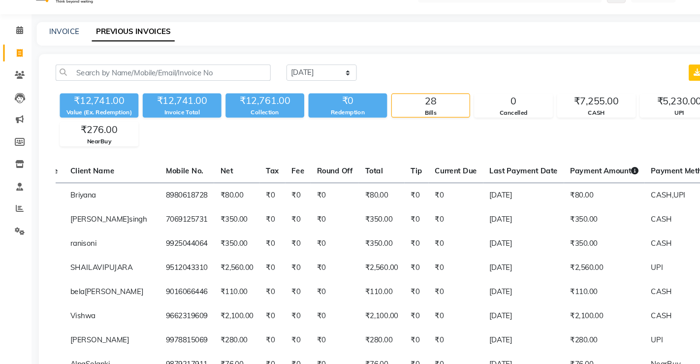
select select "6963"
select select "service"
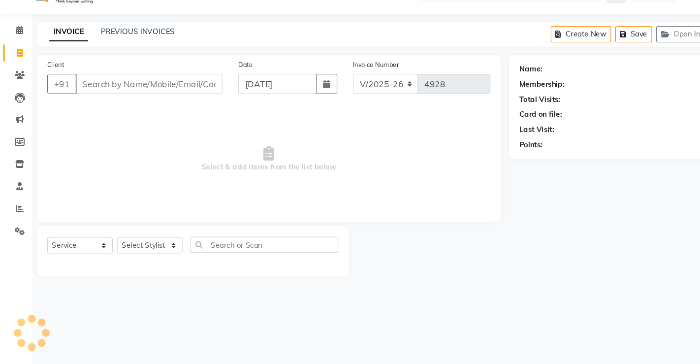
select select "57428"
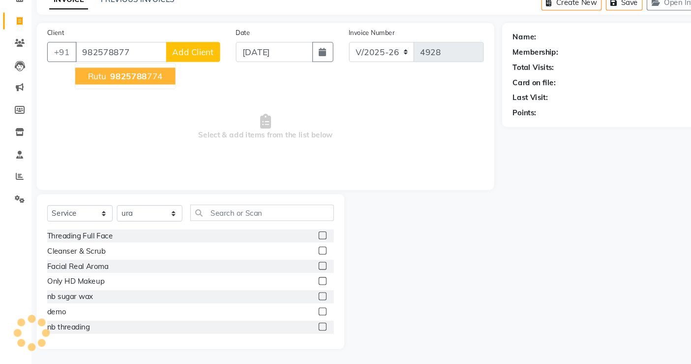
scroll to position [33, 0]
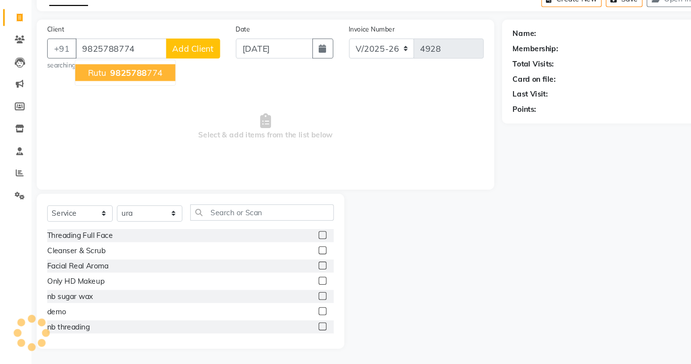
type input "9825788774"
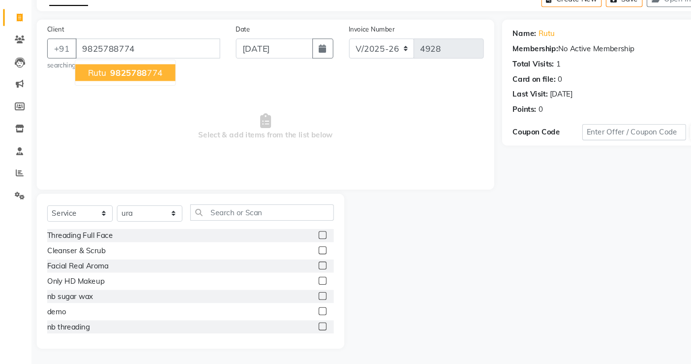
click at [111, 95] on button "rutu 9825788 774" at bounding box center [118, 91] width 94 height 16
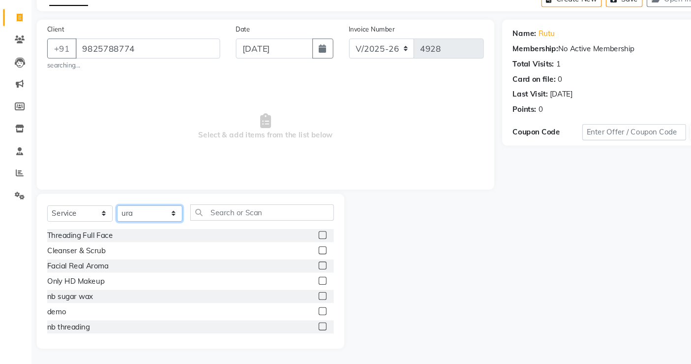
click at [158, 222] on select "Select Stylist archana asha chetna deepika prajapati jagruti payal riddhi khand…" at bounding box center [141, 222] width 62 height 15
select select "56817"
click at [110, 215] on select "Select Stylist archana asha chetna deepika prajapati jagruti payal riddhi khand…" at bounding box center [141, 222] width 62 height 15
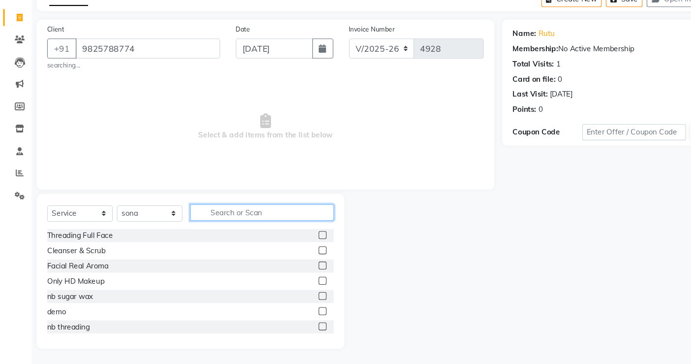
click at [196, 221] on input "text" at bounding box center [246, 221] width 135 height 15
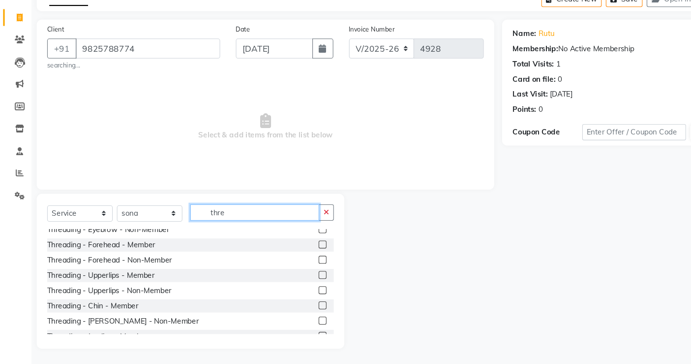
scroll to position [77, 0]
type input "thre"
click at [299, 292] on label at bounding box center [302, 293] width 7 height 7
click at [299, 292] on input "checkbox" at bounding box center [302, 294] width 6 height 6
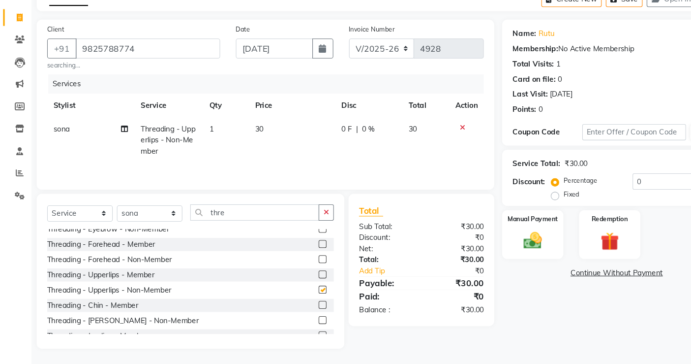
checkbox input "false"
click at [477, 256] on div "Manual Payment" at bounding box center [500, 242] width 60 height 48
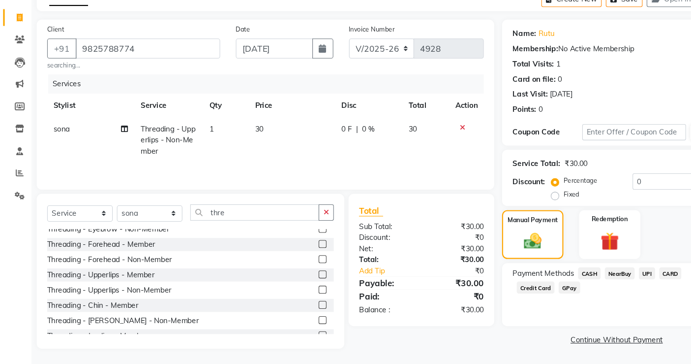
click at [608, 281] on span "UPI" at bounding box center [607, 278] width 15 height 11
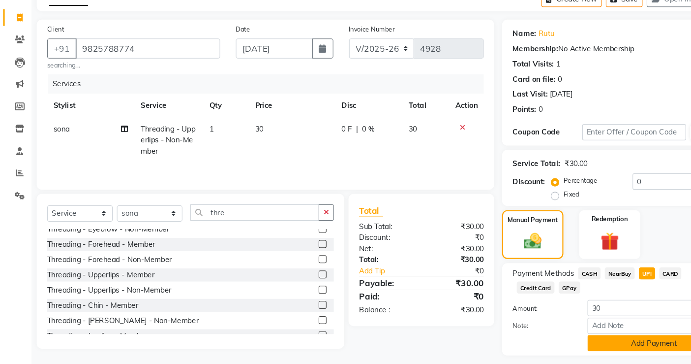
click at [619, 327] on button "Add Payment" at bounding box center [614, 344] width 125 height 15
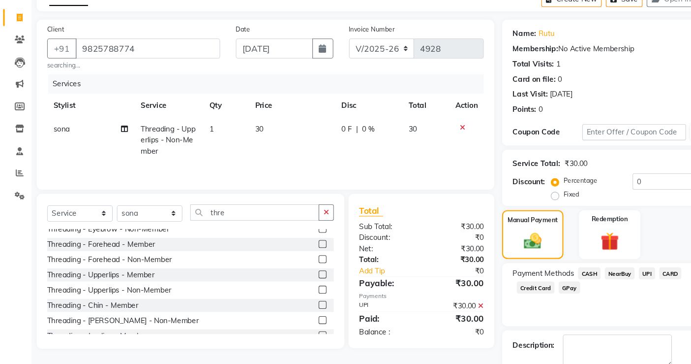
scroll to position [87, 0]
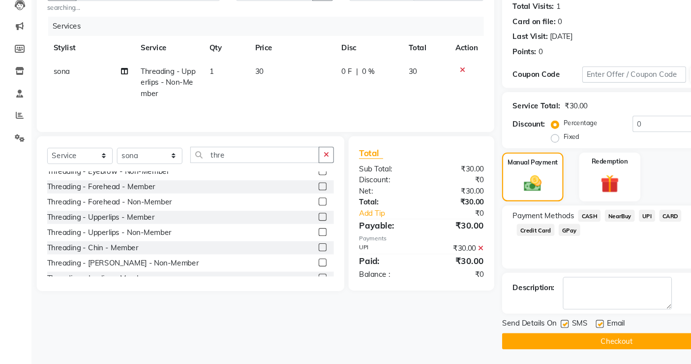
click at [530, 327] on button "Checkout" at bounding box center [578, 342] width 215 height 15
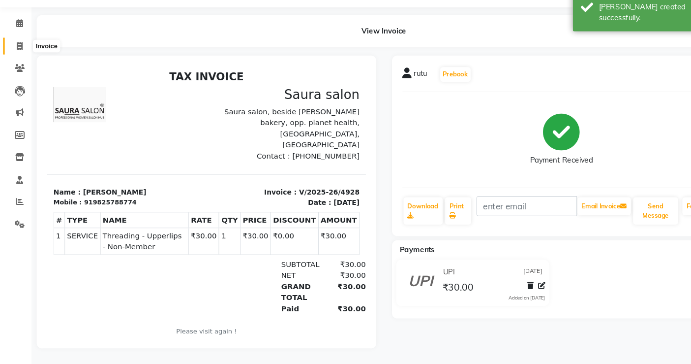
click at [12, 60] on span at bounding box center [18, 65] width 17 height 11
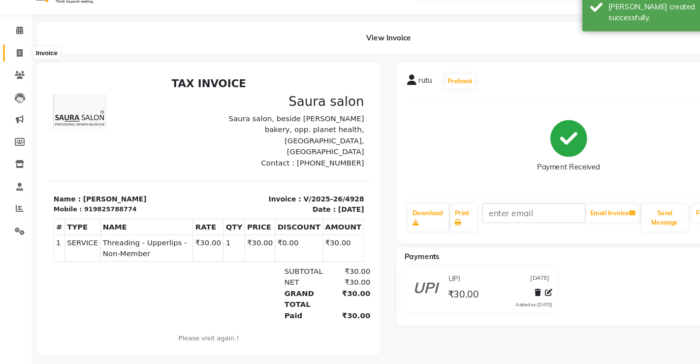
select select "6963"
select select "service"
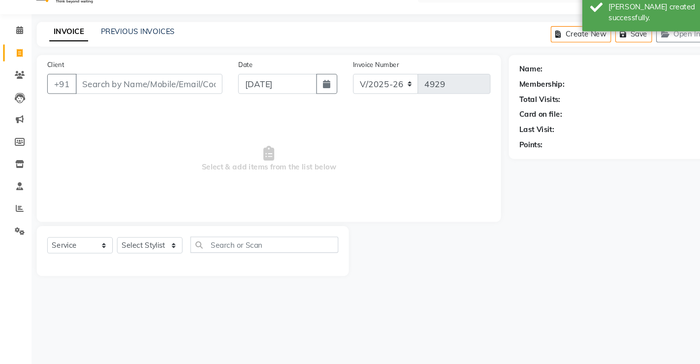
click at [96, 47] on div "PREVIOUS INVOICES" at bounding box center [128, 52] width 69 height 10
select select "57428"
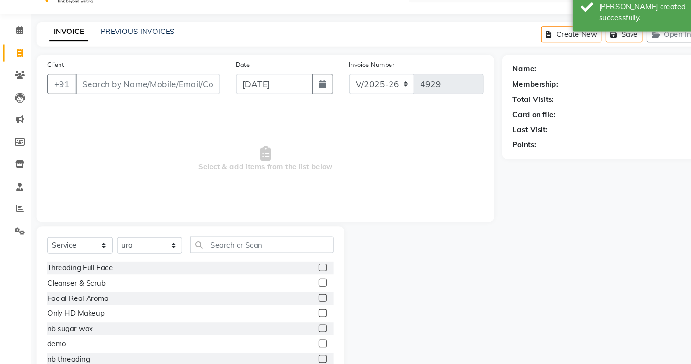
click at [96, 47] on div "PREVIOUS INVOICES" at bounding box center [128, 52] width 69 height 10
click at [115, 52] on link "PREVIOUS INVOICES" at bounding box center [128, 51] width 69 height 9
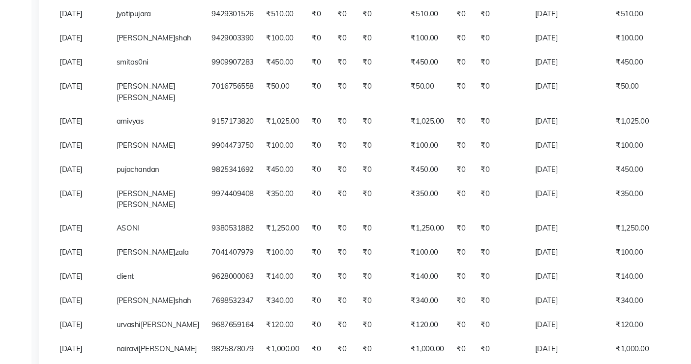
scroll to position [452, 0]
select select "service"
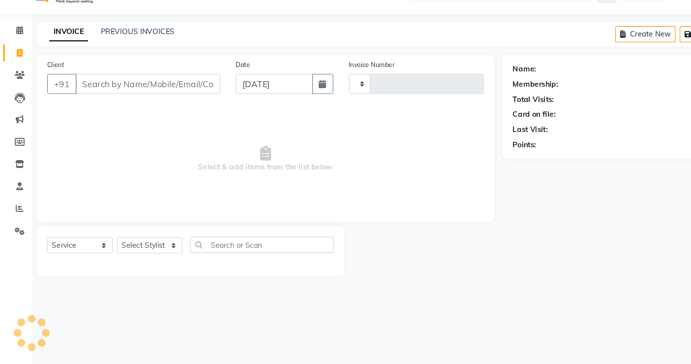
type input "4929"
select select "6963"
select select "57428"
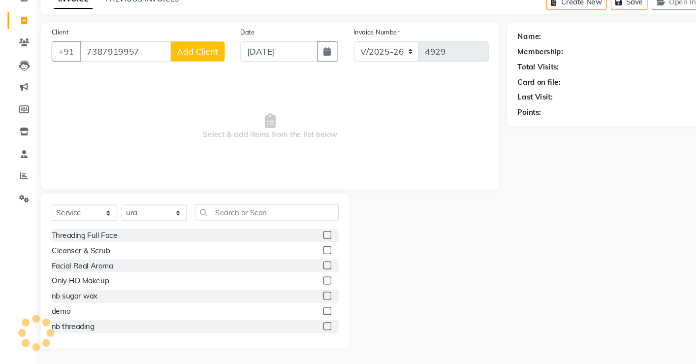
scroll to position [30, 0]
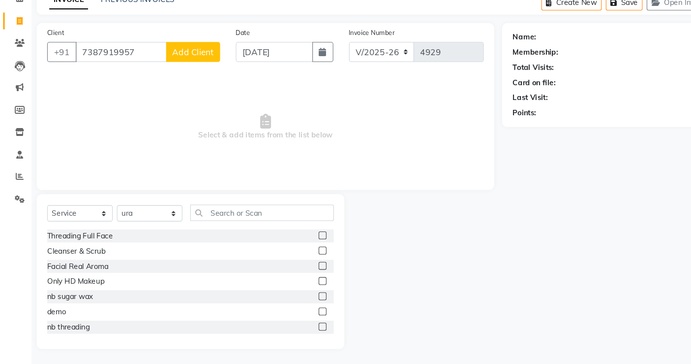
type input "7387919957"
click at [166, 69] on span "Add Client" at bounding box center [181, 71] width 39 height 10
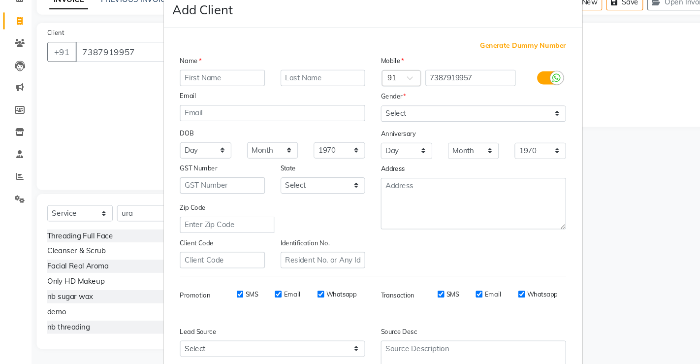
click at [189, 99] on input "text" at bounding box center [209, 95] width 80 height 15
type input "purva"
click at [271, 95] on input "text" at bounding box center [303, 95] width 80 height 15
type input "joshi"
click at [206, 163] on select "Day 01 02 03 04 05 06 07 08 09 10 11 12 13 14 15 16 17 18 19 20 21 22 23 24 25 …" at bounding box center [193, 162] width 48 height 15
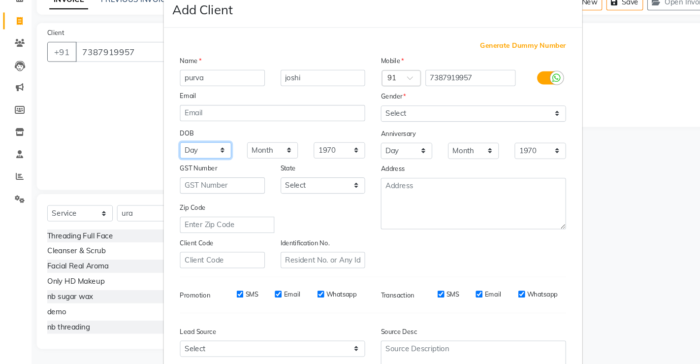
select select "17"
click at [169, 155] on select "Day 01 02 03 04 05 06 07 08 09 10 11 12 13 14 15 16 17 18 19 20 21 22 23 24 25 …" at bounding box center [193, 162] width 48 height 15
click at [266, 162] on select "Month January February March April May June July August September October Novem…" at bounding box center [256, 162] width 48 height 15
select select "12"
click at [232, 155] on select "Month January February March April May June July August September October Novem…" at bounding box center [256, 162] width 48 height 15
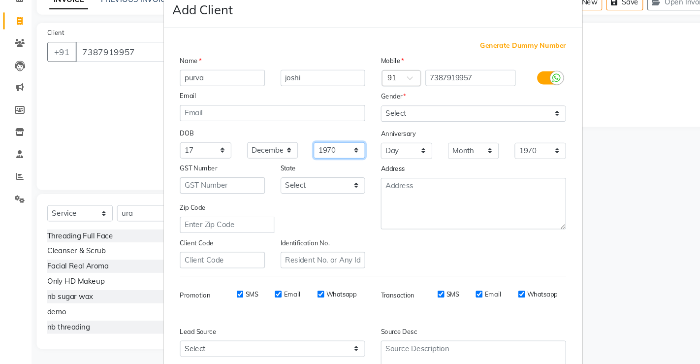
click at [333, 165] on select "1940 1941 1942 1943 1944 1945 1946 1947 1948 1949 1950 1951 1952 1953 1954 1955…" at bounding box center [318, 162] width 48 height 15
select select "2003"
click at [294, 155] on select "1940 1941 1942 1943 1944 1945 1946 1947 1948 1949 1950 1951 1952 1953 1954 1955…" at bounding box center [318, 162] width 48 height 15
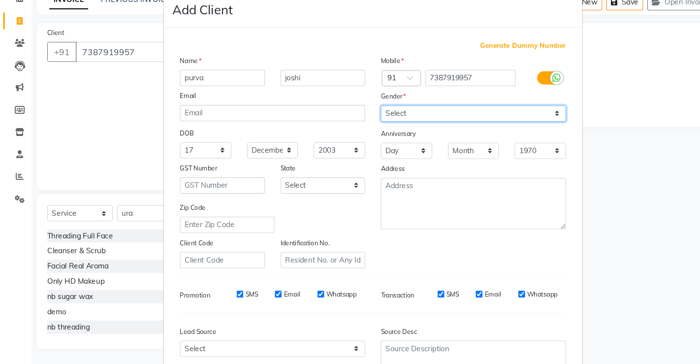
click at [460, 125] on select "Select Male Female Other Prefer Not To Say" at bounding box center [444, 128] width 174 height 15
select select "female"
click at [357, 121] on select "Select Male Female Other Prefer Not To Say" at bounding box center [444, 128] width 174 height 15
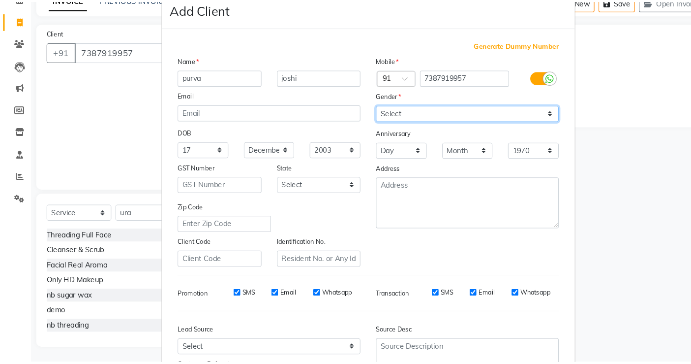
scroll to position [90, 0]
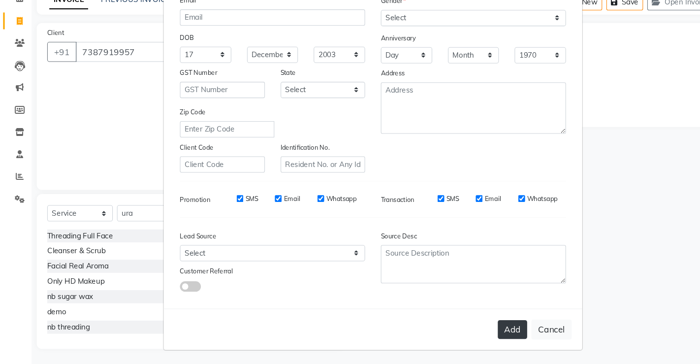
click at [475, 327] on button "Add" at bounding box center [481, 331] width 28 height 18
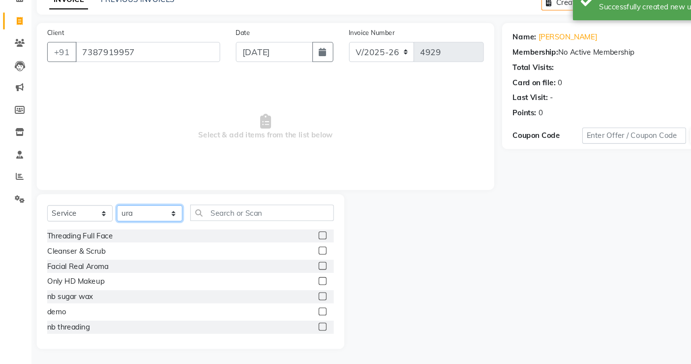
click at [163, 222] on select "Select Stylist archana asha chetna deepika prajapati jagruti payal riddhi khand…" at bounding box center [141, 222] width 62 height 15
select select "56807"
click at [110, 215] on select "Select Stylist archana asha chetna deepika prajapati jagruti payal riddhi khand…" at bounding box center [141, 222] width 62 height 15
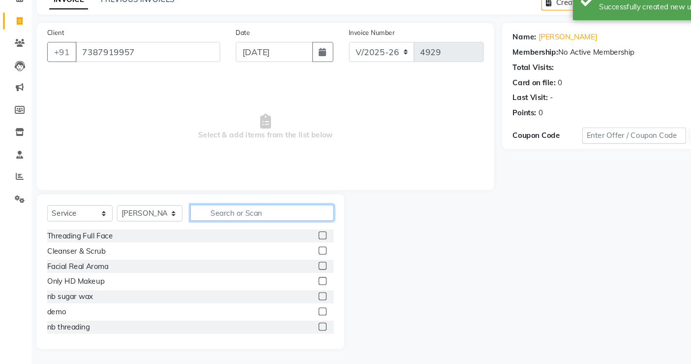
click at [206, 218] on input "text" at bounding box center [246, 221] width 135 height 15
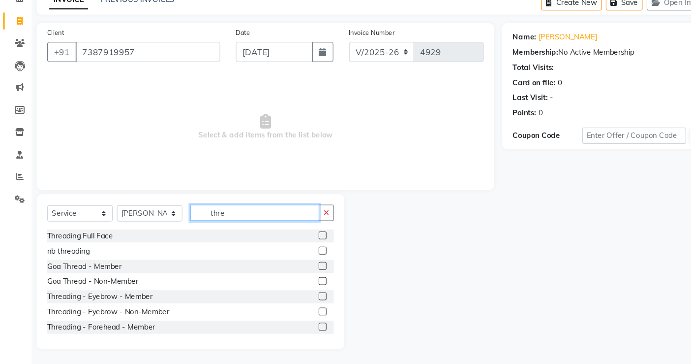
type input "thre"
click at [299, 311] on div at bounding box center [306, 315] width 14 height 12
click at [299, 313] on label at bounding box center [302, 313] width 7 height 7
click at [299, 313] on input "checkbox" at bounding box center [302, 314] width 6 height 6
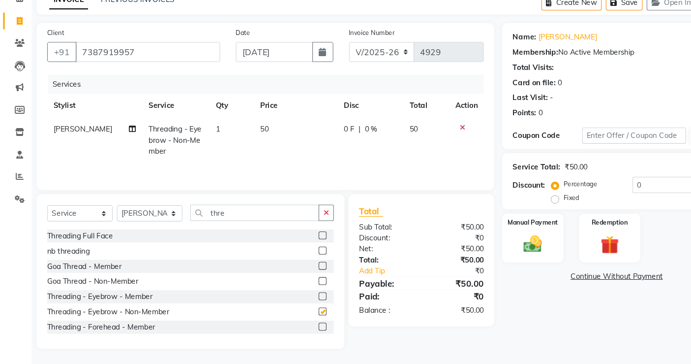
checkbox input "false"
click at [495, 251] on img at bounding box center [501, 251] width 30 height 21
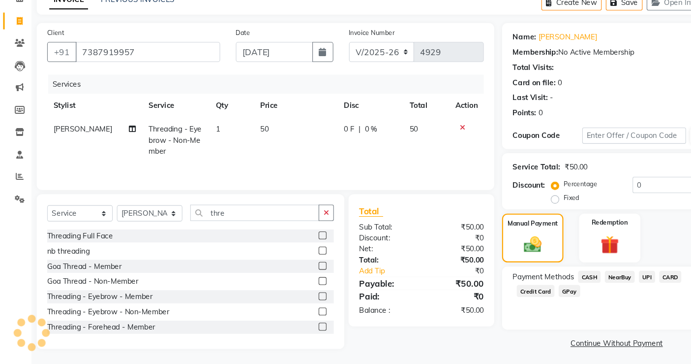
click at [604, 280] on span "UPI" at bounding box center [607, 281] width 15 height 11
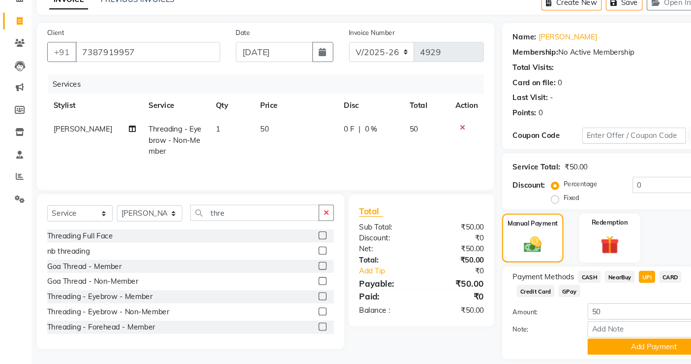
scroll to position [60, 0]
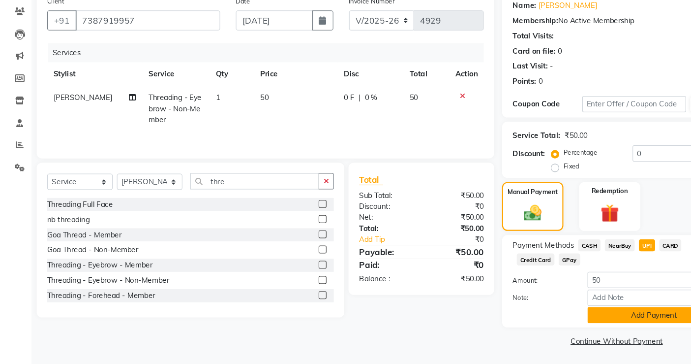
click at [611, 317] on button "Add Payment" at bounding box center [614, 317] width 125 height 15
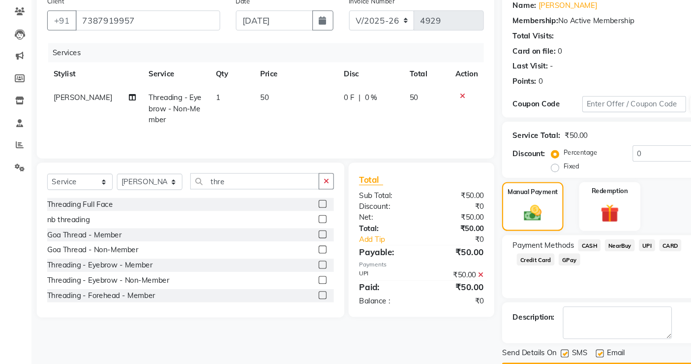
scroll to position [87, 0]
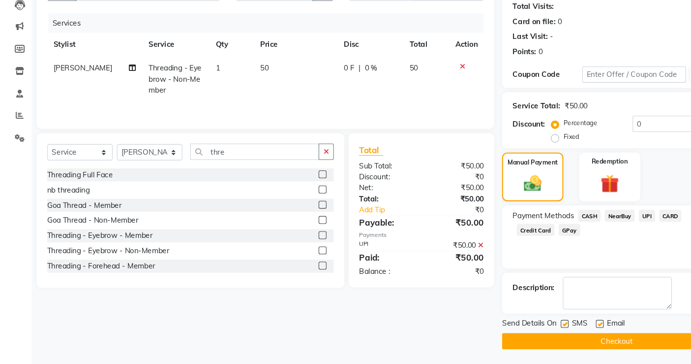
click at [575, 327] on button "Checkout" at bounding box center [578, 342] width 215 height 15
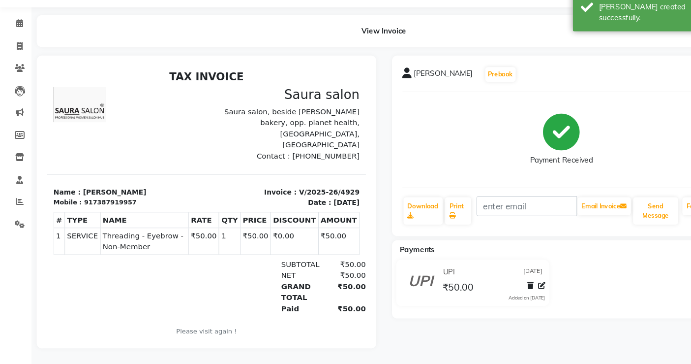
click at [575, 327] on div "purva joshi Prebook Payment Received Download Print Email Invoice Send Message …" at bounding box center [528, 211] width 334 height 275
click at [19, 62] on icon at bounding box center [18, 65] width 5 height 7
select select "6963"
select select "service"
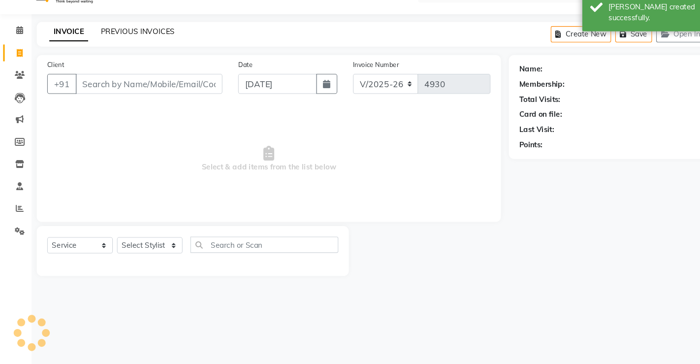
select select "57428"
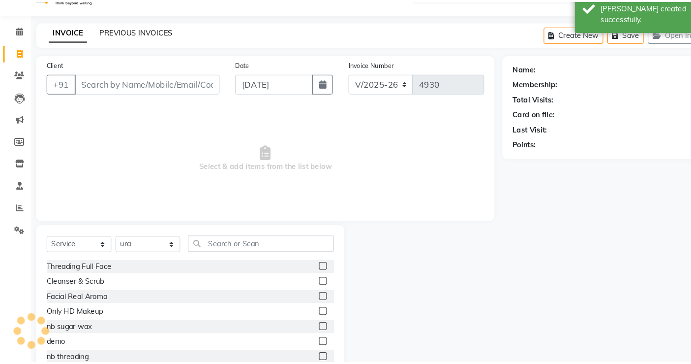
scroll to position [14, 0]
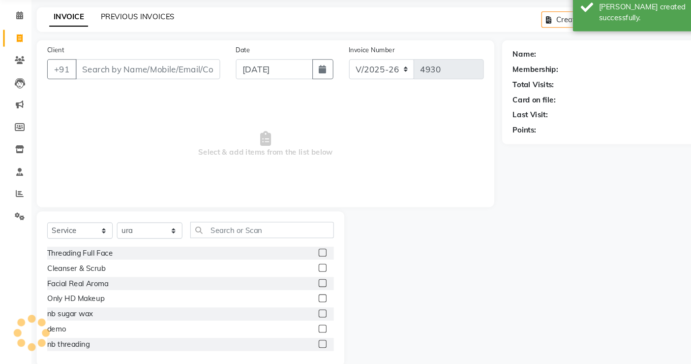
click at [119, 49] on div "INVOICE PREVIOUS INVOICES Create New Save Open Invoices" at bounding box center [360, 40] width 652 height 23
click at [106, 33] on div "PREVIOUS INVOICES" at bounding box center [128, 38] width 69 height 10
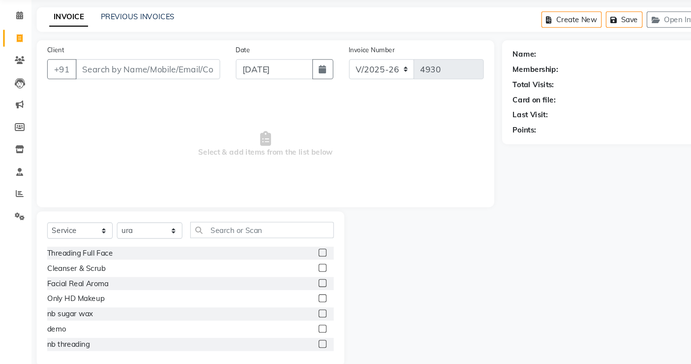
click at [121, 45] on div "INVOICE PREVIOUS INVOICES Create New Save Open Invoices" at bounding box center [360, 40] width 652 height 23
click at [134, 40] on link "PREVIOUS INVOICES" at bounding box center [128, 37] width 69 height 9
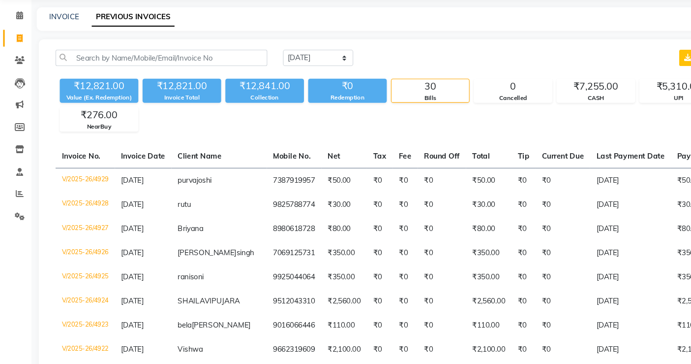
click at [250, 130] on div "₹12,821.00 Value (Ex. Redemption) ₹12,821.00 Invoice Total ₹12,841.00 Collectio…" at bounding box center [365, 119] width 626 height 54
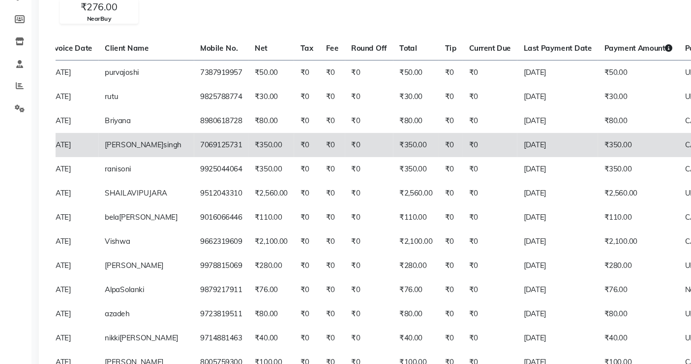
scroll to position [137, 0]
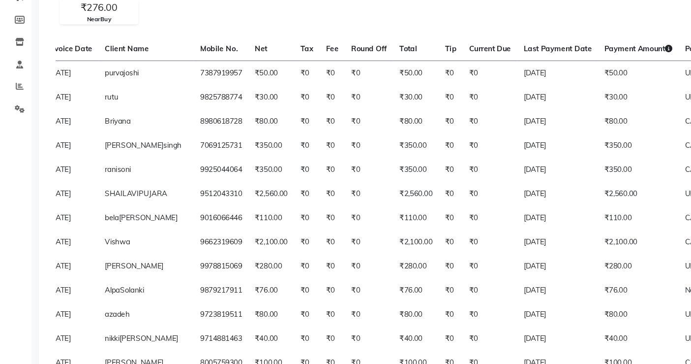
select select "service"
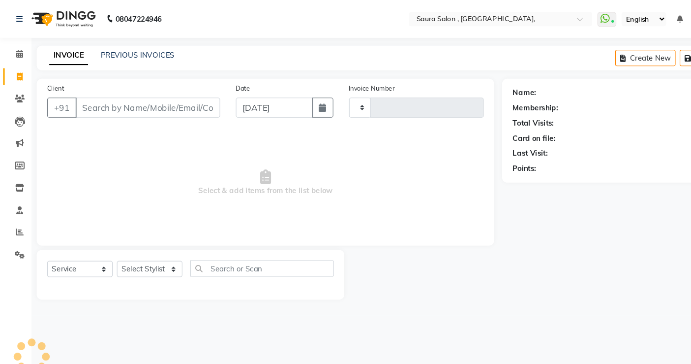
type input "4930"
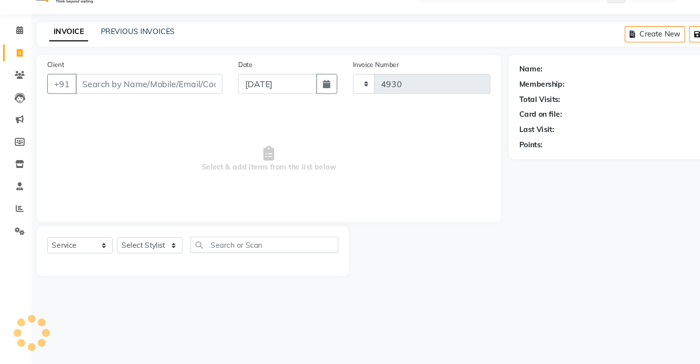
select select "6963"
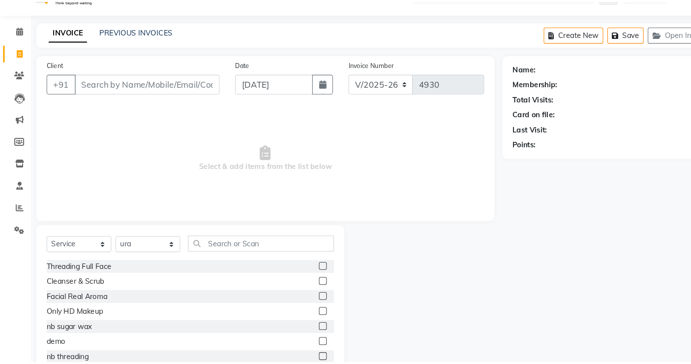
scroll to position [30, 0]
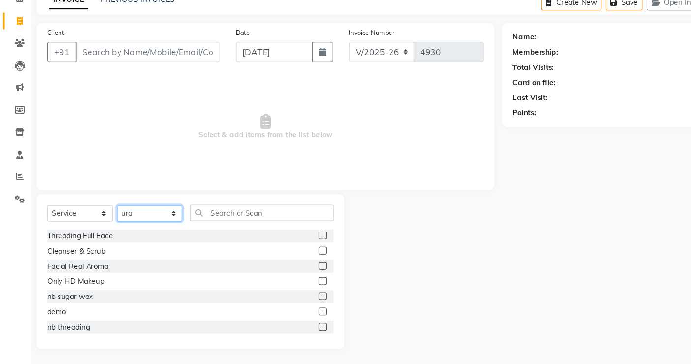
click at [162, 219] on select "Select Stylist archana asha chetna deepika prajapati jagruti payal riddhi khand…" at bounding box center [141, 222] width 62 height 15
select select "67661"
click at [110, 215] on select "Select Stylist archana asha chetna deepika prajapati jagruti payal riddhi khand…" at bounding box center [141, 222] width 62 height 15
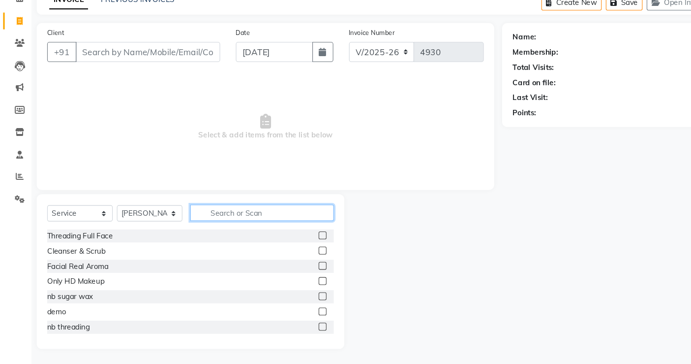
click at [213, 226] on input "text" at bounding box center [246, 221] width 135 height 15
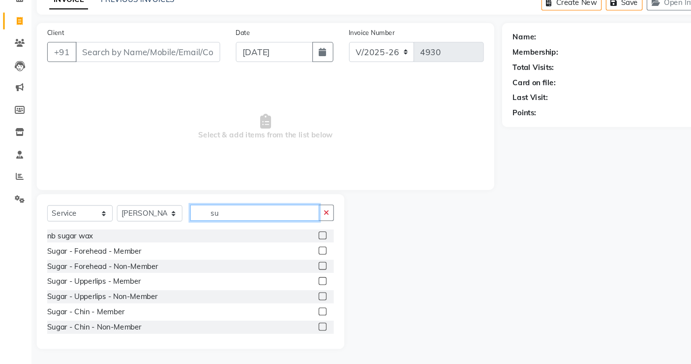
type input "s"
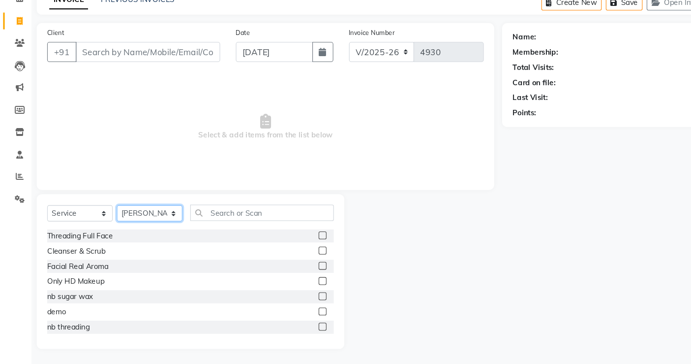
click at [163, 219] on select "Select Stylist archana asha chetna deepika prajapati jagruti payal riddhi khand…" at bounding box center [141, 222] width 62 height 15
select select "56840"
click at [110, 215] on select "Select Stylist archana asha chetna deepika prajapati jagruti payal riddhi khand…" at bounding box center [141, 222] width 62 height 15
click at [211, 223] on input "text" at bounding box center [246, 221] width 135 height 15
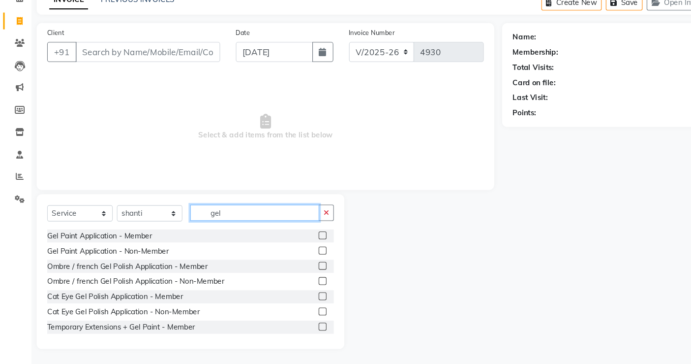
type input "gel"
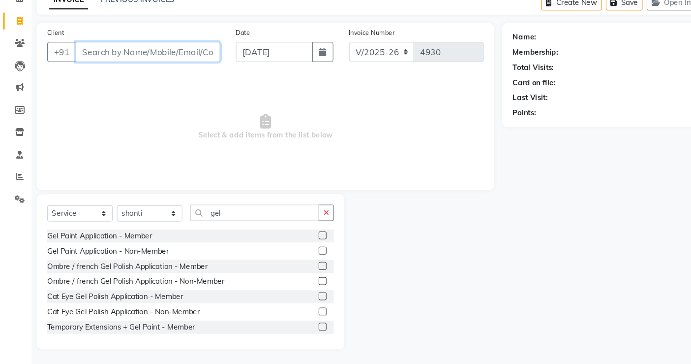
click at [89, 67] on input "Client" at bounding box center [139, 71] width 136 height 19
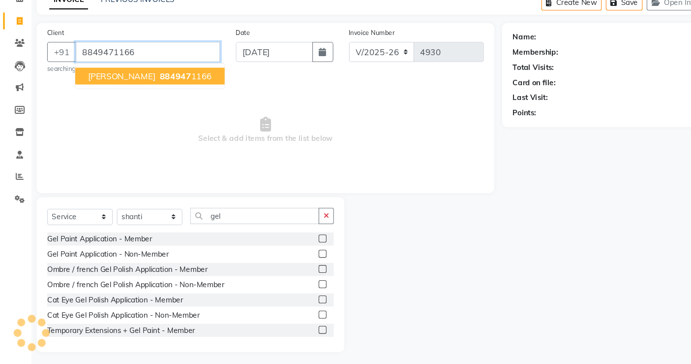
type input "8849471166"
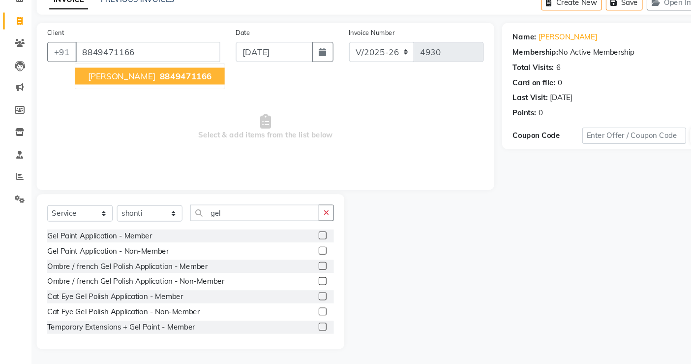
click at [110, 96] on span "dipal patel" at bounding box center [114, 94] width 63 height 10
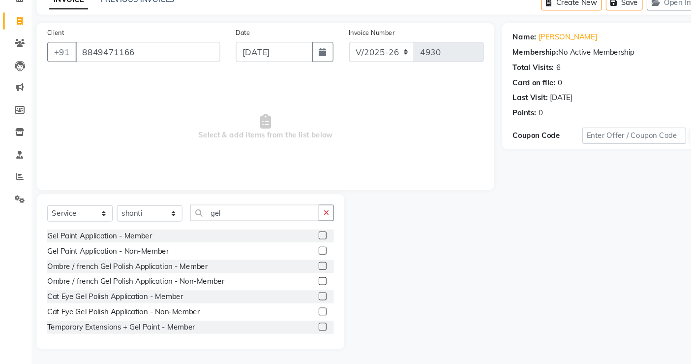
click at [299, 256] on label at bounding box center [302, 256] width 7 height 7
click at [299, 256] on input "checkbox" at bounding box center [302, 257] width 6 height 6
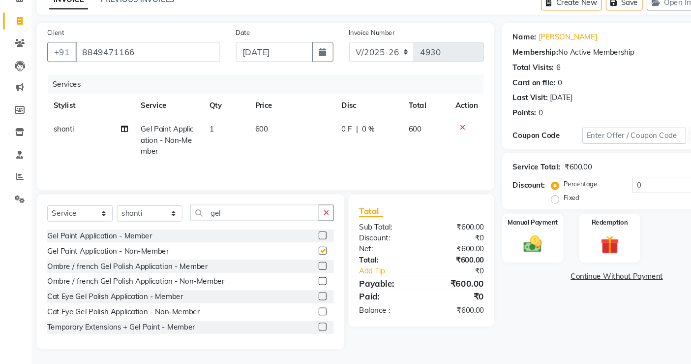
checkbox input "false"
click at [162, 226] on select "Select Stylist archana asha chetna deepika prajapati jagruti payal riddhi khand…" at bounding box center [141, 222] width 62 height 15
click at [217, 221] on input "gel" at bounding box center [239, 221] width 121 height 15
type input "g"
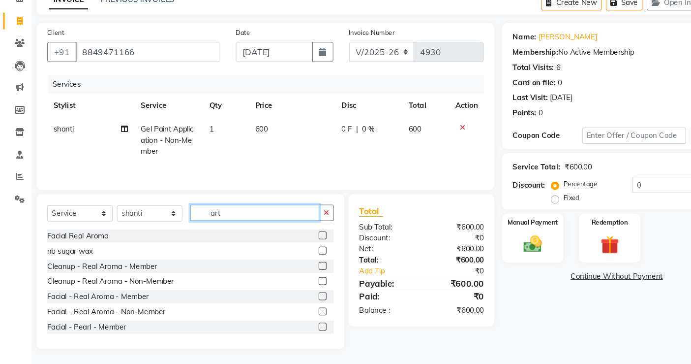
scroll to position [10, 0]
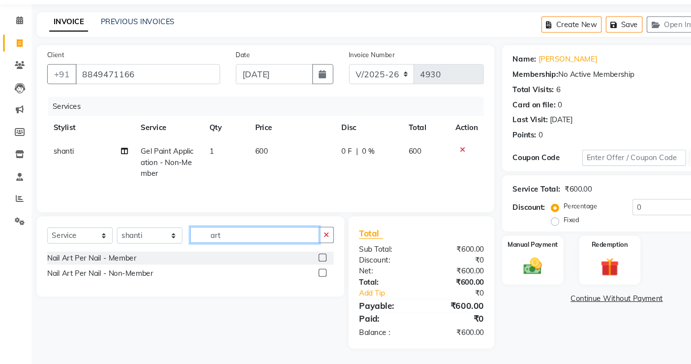
type input "art"
click at [301, 277] on label at bounding box center [302, 277] width 7 height 7
click at [301, 277] on input "checkbox" at bounding box center [302, 278] width 6 height 6
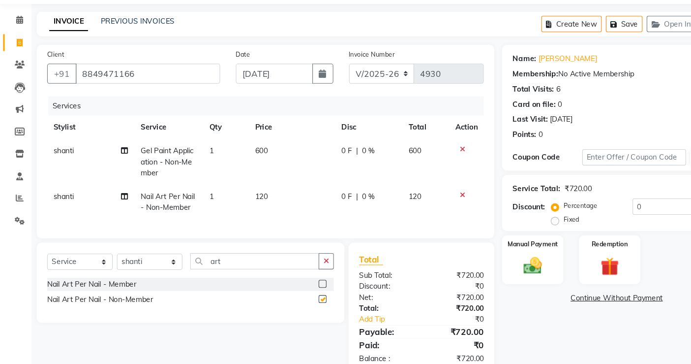
checkbox input "false"
click at [205, 203] on td "1" at bounding box center [212, 211] width 43 height 32
select select "56840"
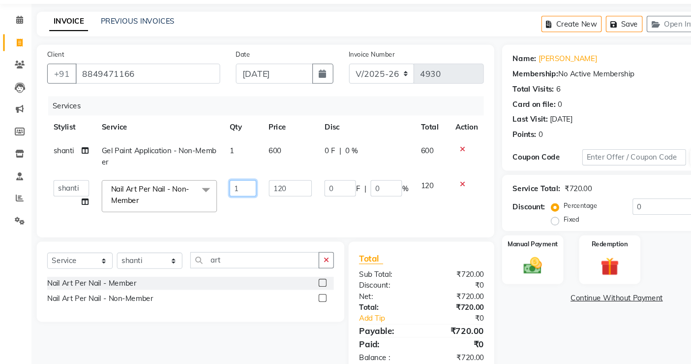
click at [223, 201] on input "1" at bounding box center [228, 198] width 25 height 15
type input "1"
type input "4"
click at [162, 273] on select "Select Stylist archana asha chetna deepika prajapati jagruti payal riddhi khand…" at bounding box center [141, 266] width 62 height 15
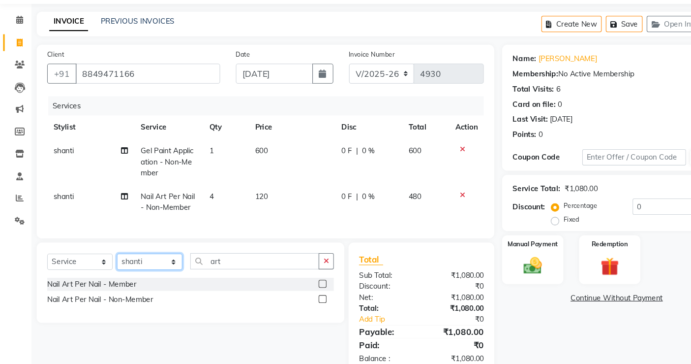
select select "75621"
click at [110, 268] on select "Select Stylist archana asha chetna deepika prajapati jagruti payal riddhi khand…" at bounding box center [141, 267] width 62 height 15
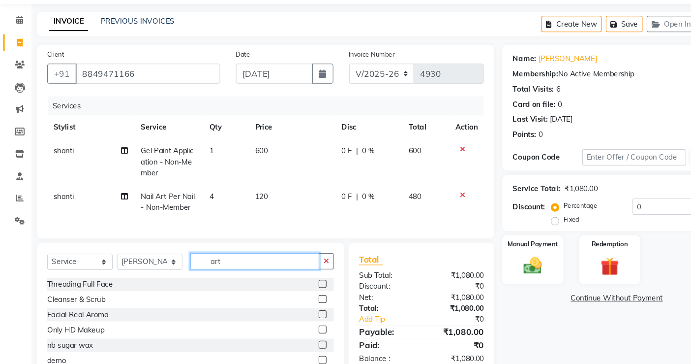
click at [210, 275] on input "art" at bounding box center [239, 266] width 121 height 15
type input "a"
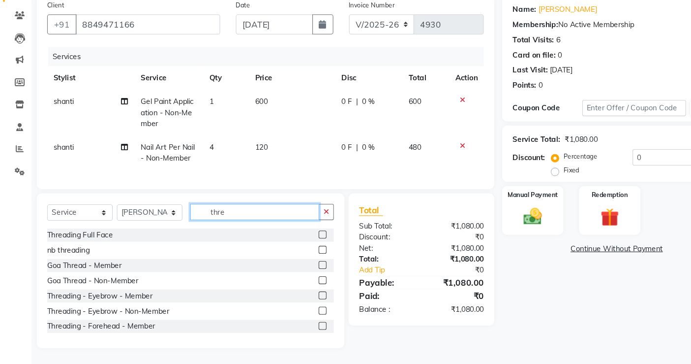
scroll to position [63, 0]
type input "thre"
click at [299, 312] on label at bounding box center [302, 313] width 7 height 7
click at [299, 312] on input "checkbox" at bounding box center [302, 314] width 6 height 6
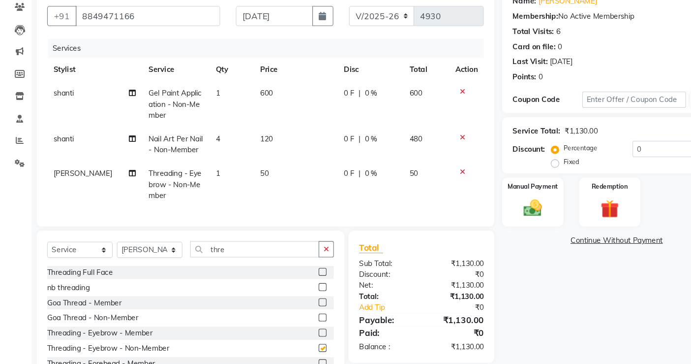
checkbox input "false"
click at [234, 264] on input "thre" at bounding box center [239, 255] width 121 height 15
type input "t"
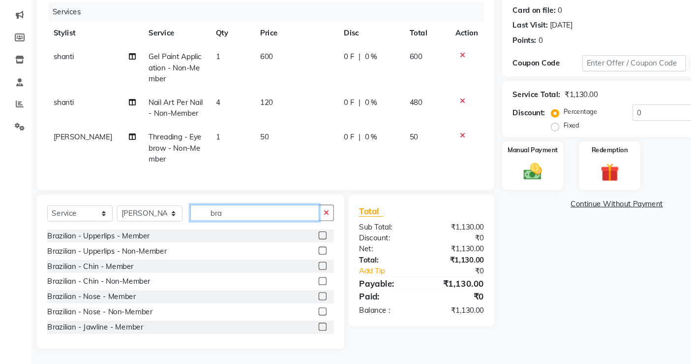
scroll to position [106, 0]
type input "bra"
click at [299, 256] on label at bounding box center [302, 256] width 7 height 7
click at [299, 256] on input "checkbox" at bounding box center [302, 257] width 6 height 6
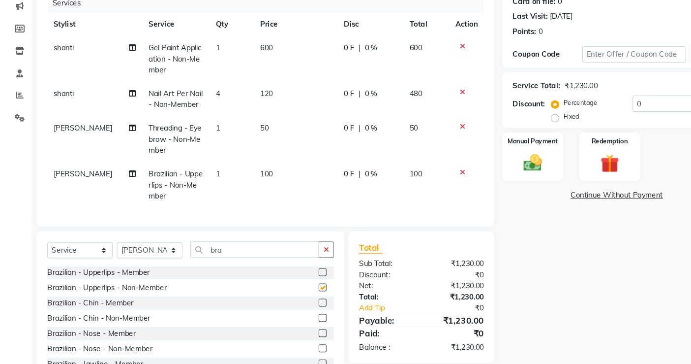
checkbox input "false"
click at [225, 264] on input "bra" at bounding box center [239, 255] width 121 height 15
type input "b"
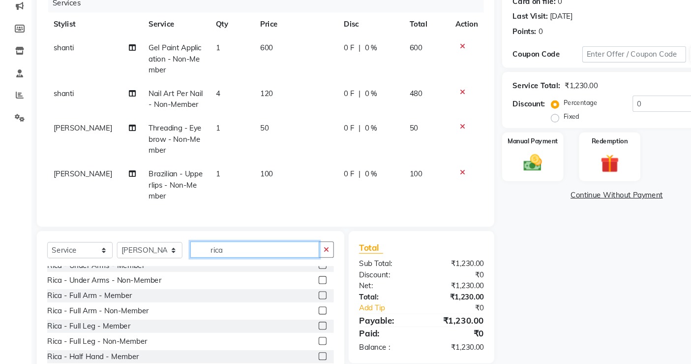
scroll to position [0, 0]
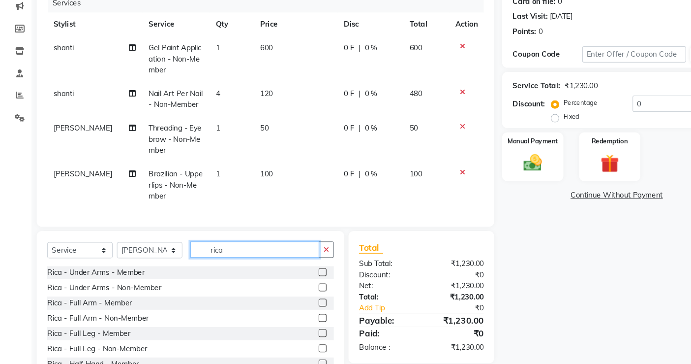
type input "rica"
click at [299, 323] on div at bounding box center [306, 320] width 14 height 12
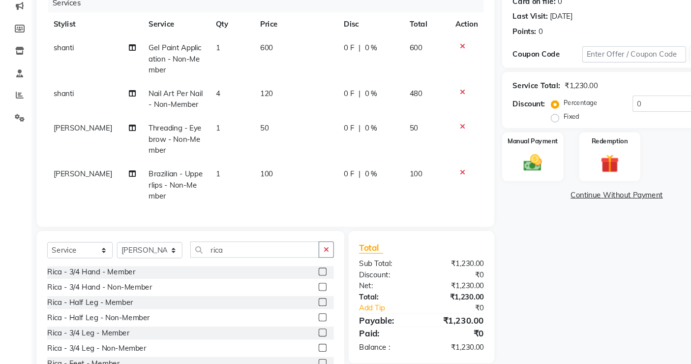
scroll to position [115, 0]
click at [299, 323] on label at bounding box center [302, 318] width 7 height 7
click at [299, 323] on input "checkbox" at bounding box center [302, 319] width 6 height 6
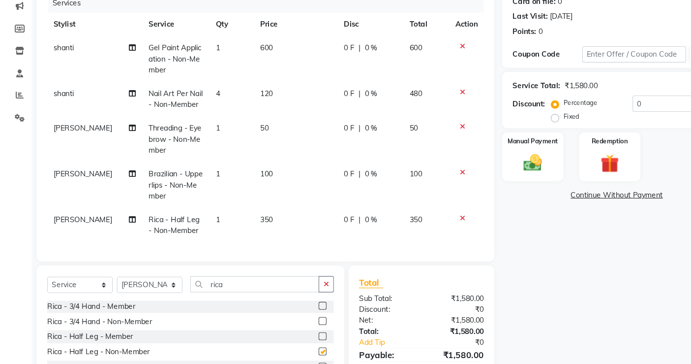
checkbox input "false"
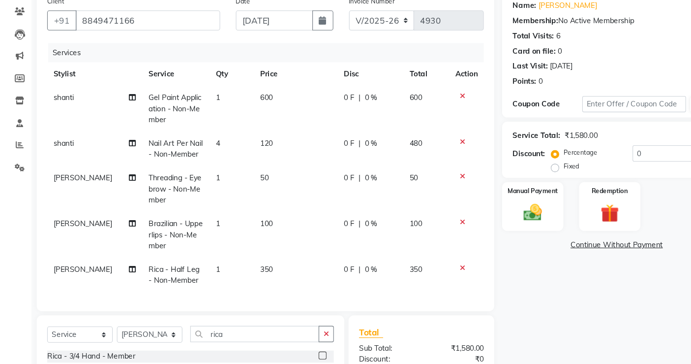
scroll to position [82, 0]
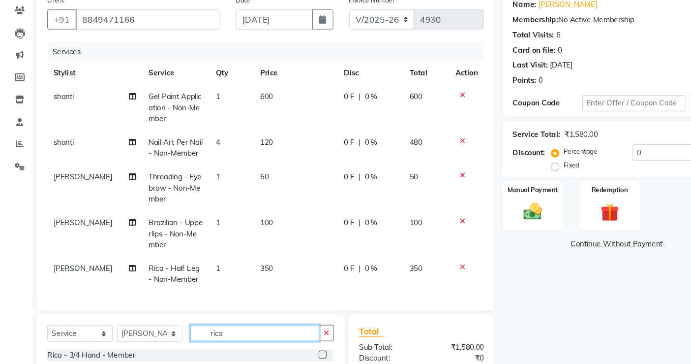
click at [221, 321] on input "rica" at bounding box center [239, 313] width 121 height 15
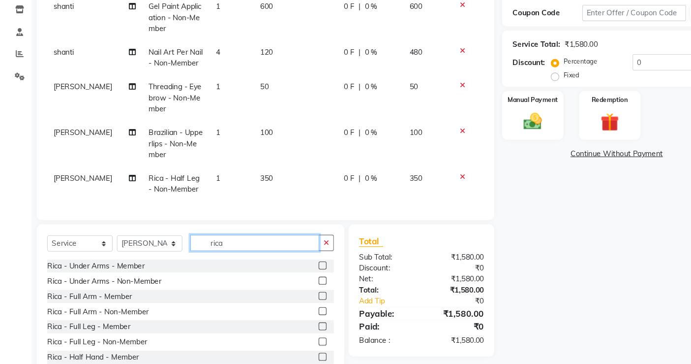
scroll to position [167, 0]
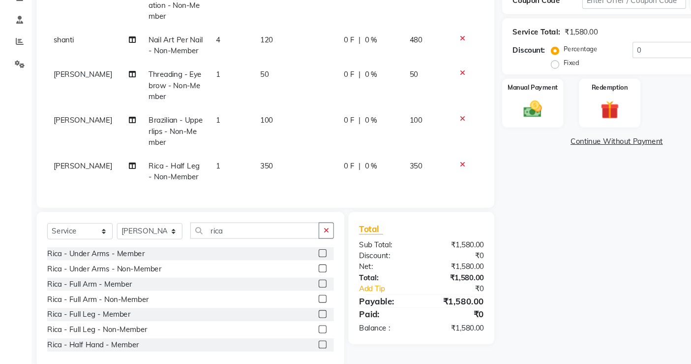
click at [299, 295] on label at bounding box center [302, 291] width 7 height 7
click at [299, 295] on input "checkbox" at bounding box center [302, 292] width 6 height 6
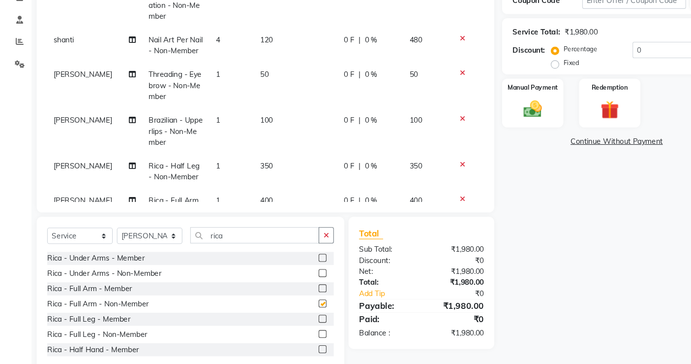
checkbox input "false"
click at [491, 115] on img at bounding box center [501, 113] width 30 height 21
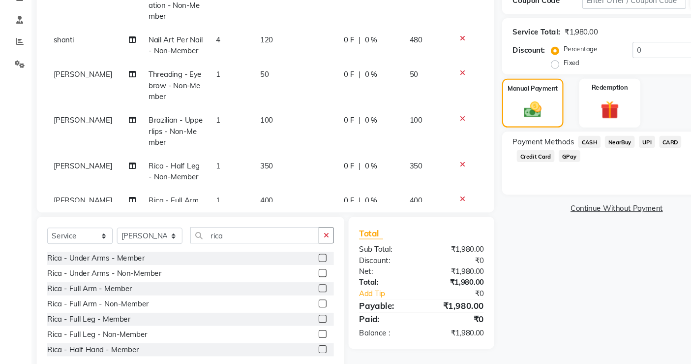
click at [607, 145] on span "UPI" at bounding box center [607, 144] width 15 height 11
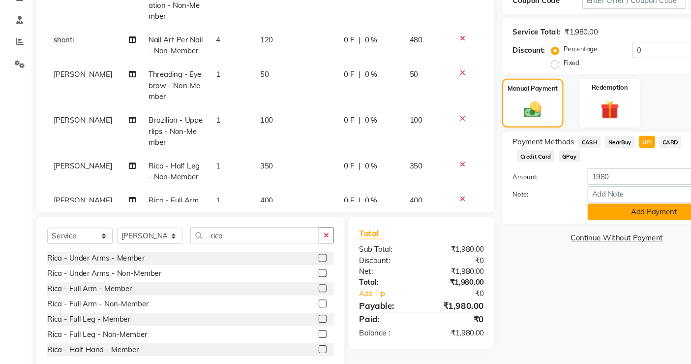
click at [602, 211] on button "Add Payment" at bounding box center [614, 209] width 125 height 15
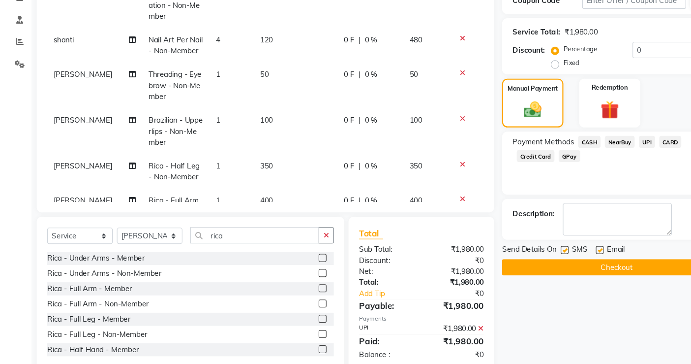
click at [578, 264] on button "Checkout" at bounding box center [578, 261] width 215 height 15
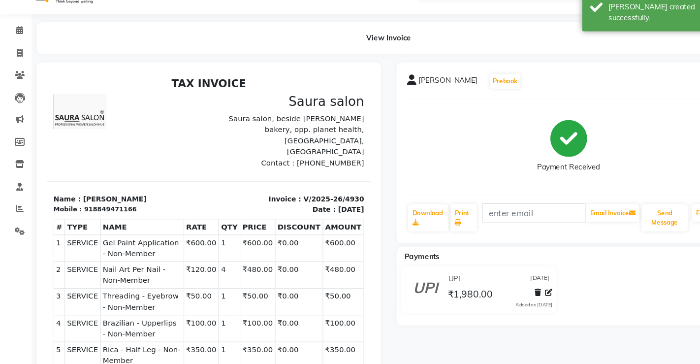
select select "service"
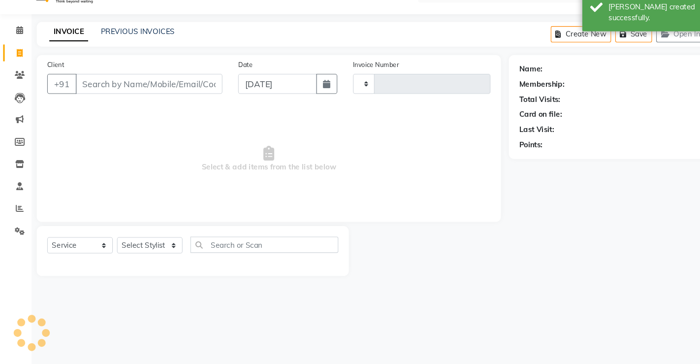
type input "4931"
select select "6963"
click at [98, 100] on div "Client +91 Date 03-09-2025 Invoice Number V/2025 V/2025-26 4931 Select & add it…" at bounding box center [251, 152] width 435 height 156
select select "57428"
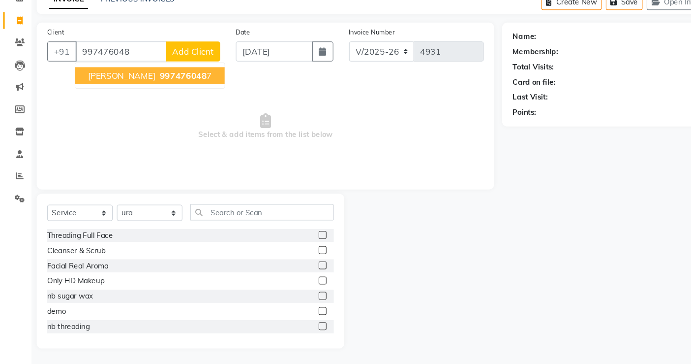
scroll to position [30, 0]
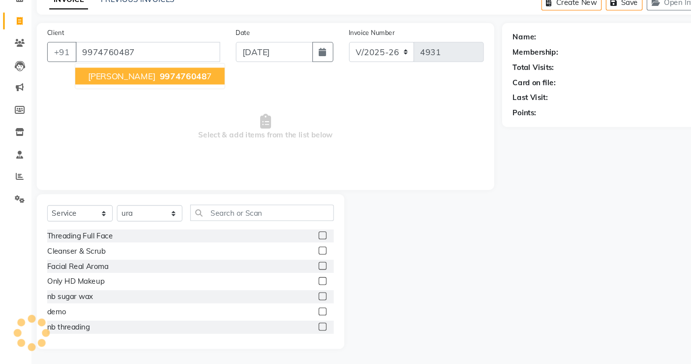
type input "9974760487"
select select "1: Object"
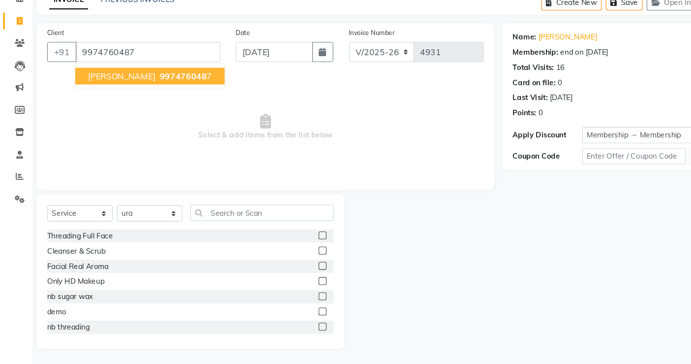
click at [92, 90] on span "harshita tripathi" at bounding box center [114, 94] width 63 height 10
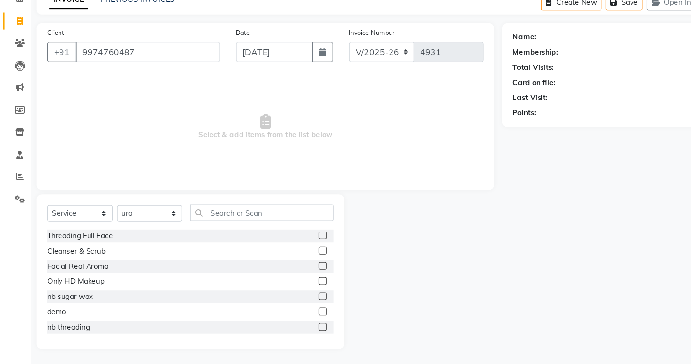
select select "1: Object"
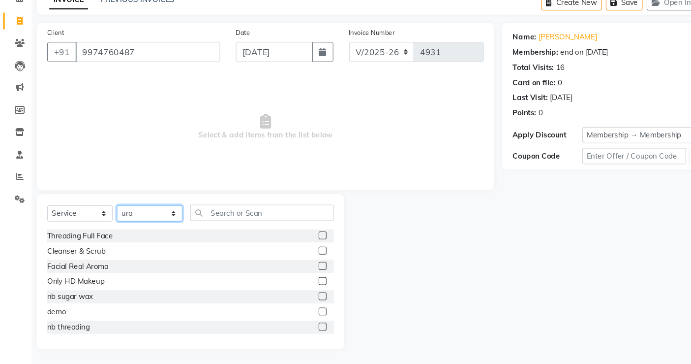
click at [140, 216] on select "Select Stylist archana asha chetna deepika prajapati jagruti payal riddhi khand…" at bounding box center [141, 222] width 62 height 15
select select "67661"
click at [110, 215] on select "Select Stylist archana asha chetna deepika prajapati jagruti payal riddhi khand…" at bounding box center [141, 222] width 62 height 15
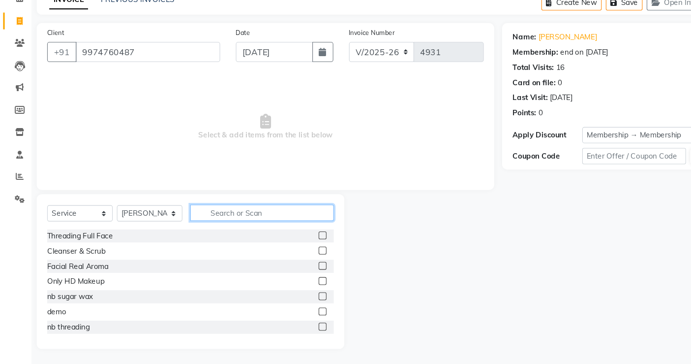
click at [212, 223] on input "text" at bounding box center [246, 221] width 135 height 15
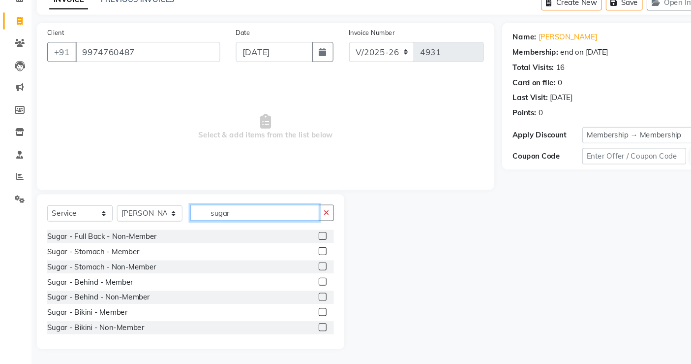
scroll to position [615, 0]
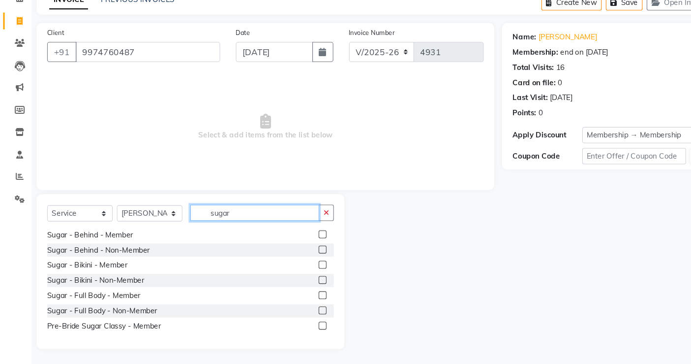
type input "sugar"
click at [299, 295] on label at bounding box center [302, 298] width 7 height 7
click at [299, 296] on input "checkbox" at bounding box center [302, 299] width 6 height 6
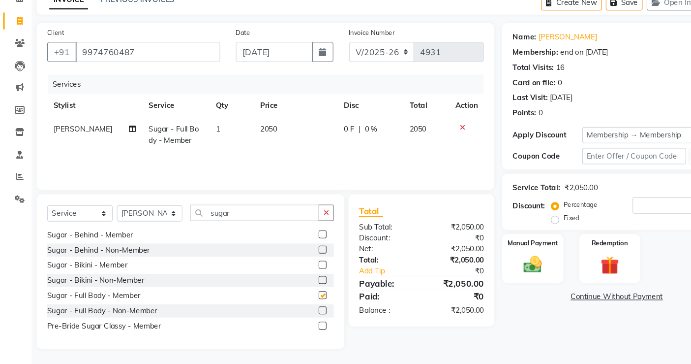
checkbox input "false"
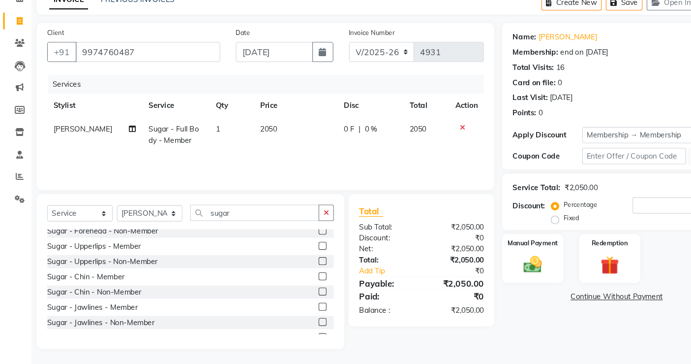
scroll to position [0, 0]
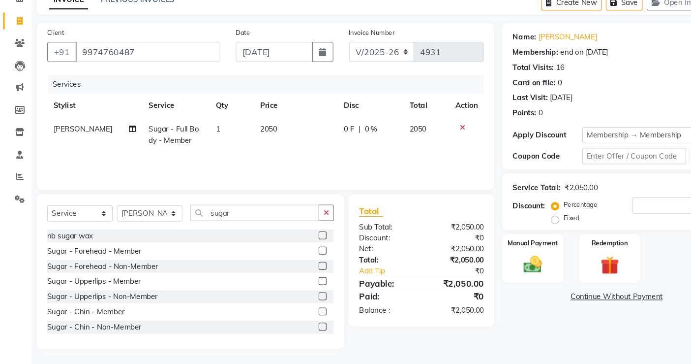
click at [433, 143] on icon at bounding box center [434, 141] width 5 height 7
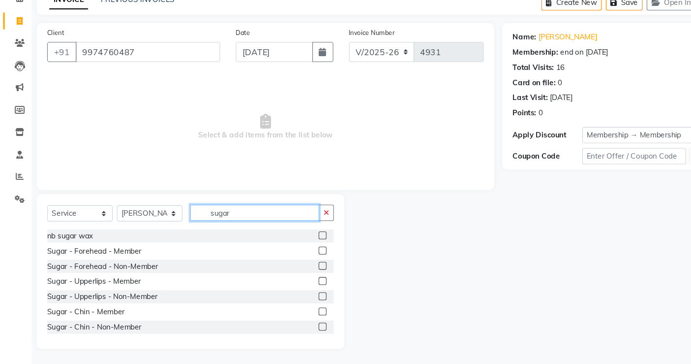
click at [222, 224] on input "sugar" at bounding box center [239, 221] width 121 height 15
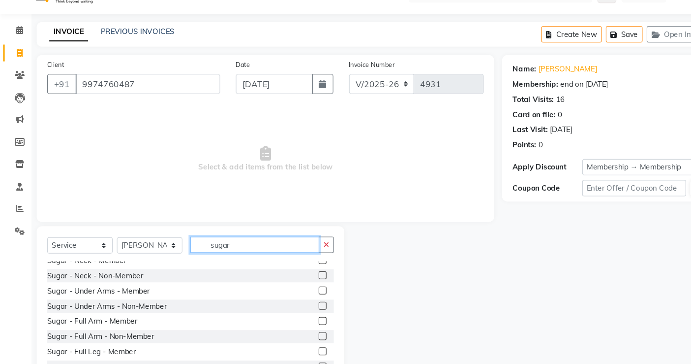
scroll to position [220, 0]
click at [299, 295] on label at bounding box center [302, 294] width 7 height 7
click at [299, 295] on input "checkbox" at bounding box center [302, 295] width 6 height 6
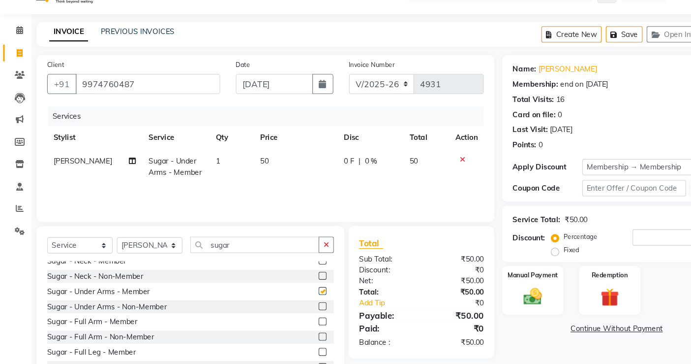
checkbox input "false"
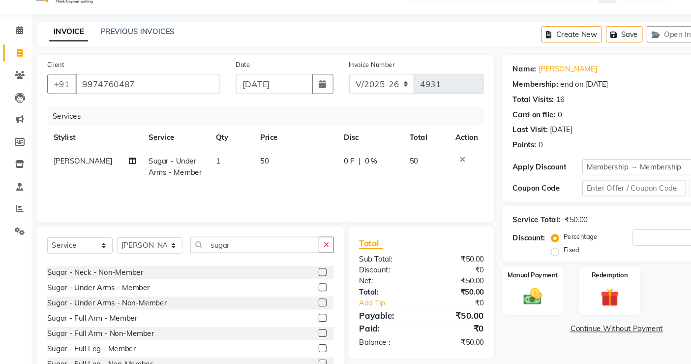
scroll to position [235, 0]
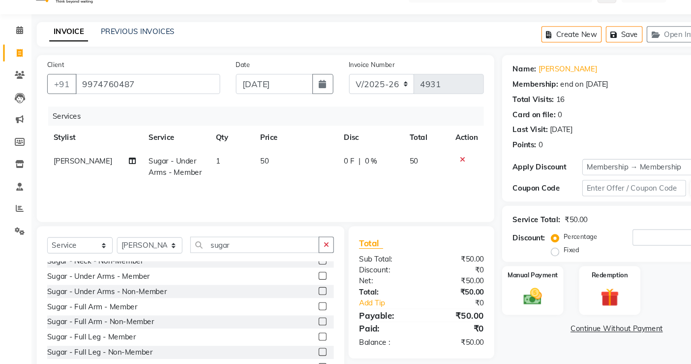
click at [299, 311] on label at bounding box center [302, 308] width 7 height 7
click at [299, 311] on input "checkbox" at bounding box center [302, 309] width 6 height 6
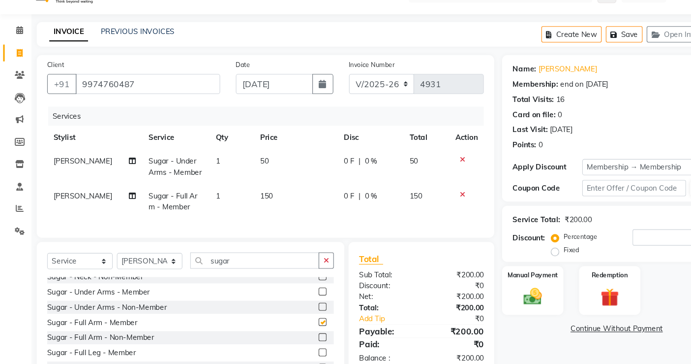
checkbox input "false"
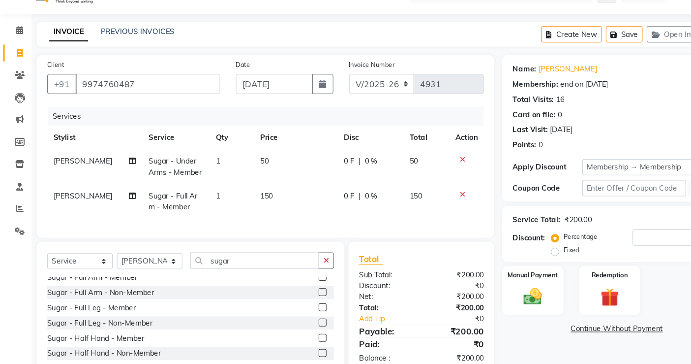
scroll to position [277, 0]
click at [299, 314] on label at bounding box center [302, 310] width 7 height 7
click at [299, 314] on input "checkbox" at bounding box center [302, 311] width 6 height 6
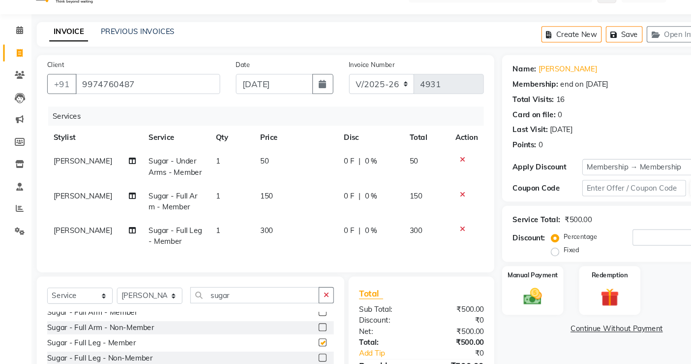
checkbox input "false"
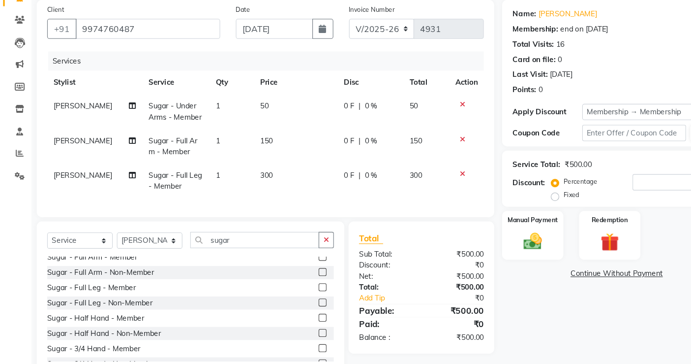
scroll to position [52, 0]
drag, startPoint x: 252, startPoint y: 306, endPoint x: 168, endPoint y: 281, distance: 87.1
click at [168, 281] on div "nb sugar wax Sugar - Forehead - Member Sugar - Forehead - Non-Member Sugar - Up…" at bounding box center [178, 312] width 269 height 98
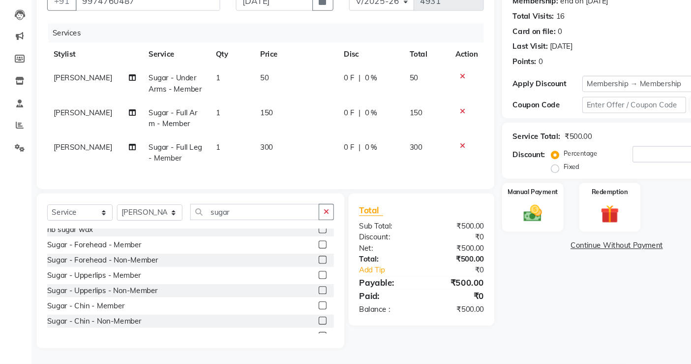
scroll to position [4, 0]
click at [299, 279] on label at bounding box center [302, 280] width 7 height 7
click at [299, 279] on input "checkbox" at bounding box center [302, 281] width 6 height 6
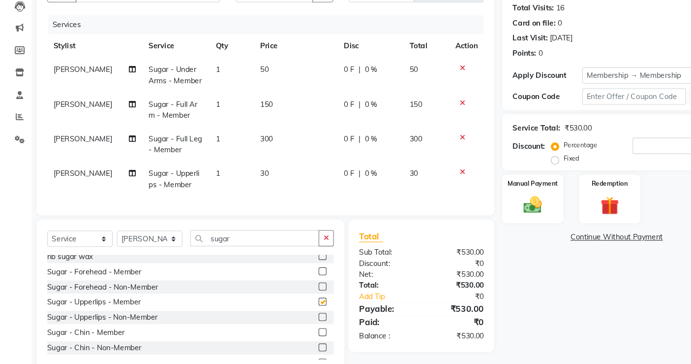
checkbox input "false"
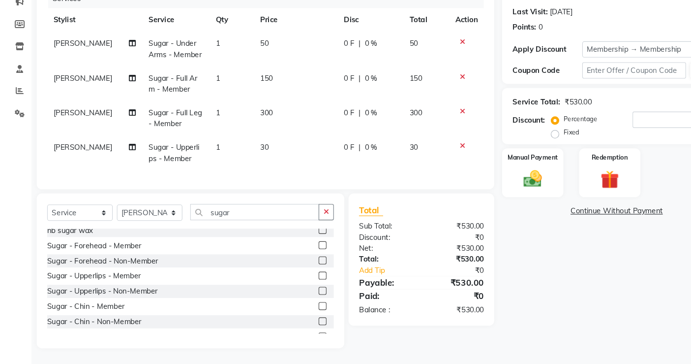
scroll to position [118, 0]
click at [513, 180] on img at bounding box center [501, 190] width 30 height 21
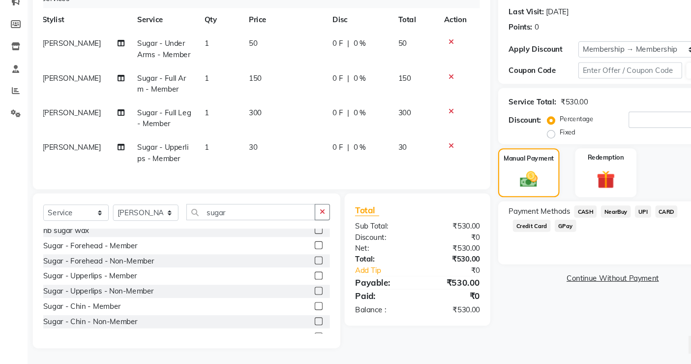
scroll to position [118, 0]
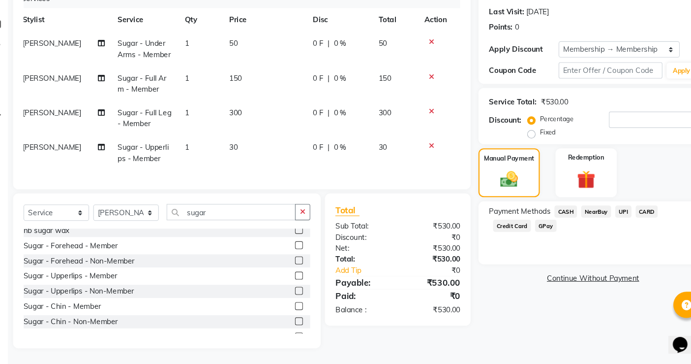
click at [604, 215] on span "UPI" at bounding box center [607, 220] width 15 height 11
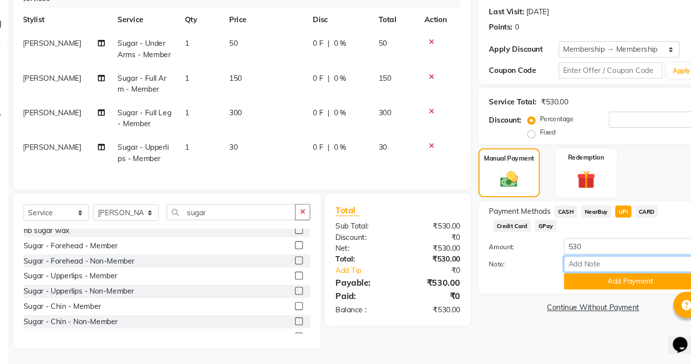
click at [606, 262] on input "Note:" at bounding box center [614, 269] width 125 height 15
click at [605, 281] on button "Add Payment" at bounding box center [614, 286] width 125 height 15
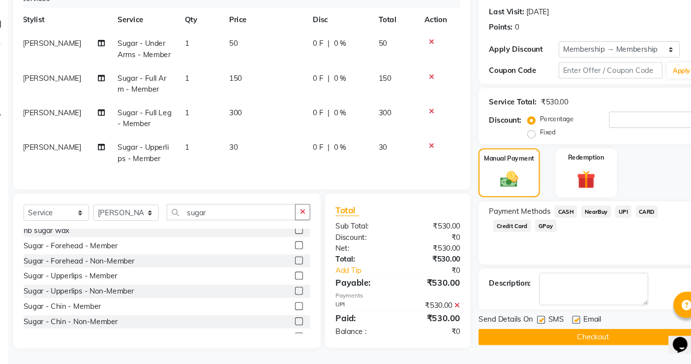
click at [567, 327] on button "Checkout" at bounding box center [578, 338] width 215 height 15
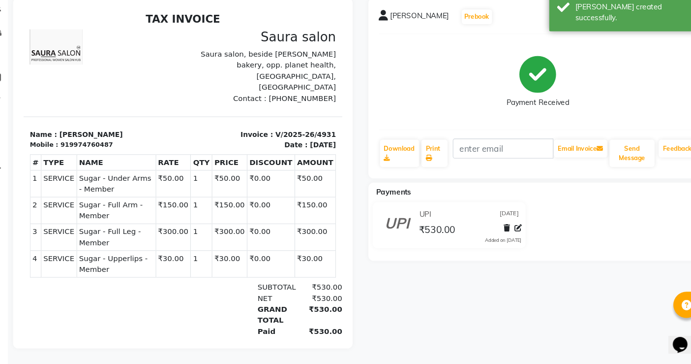
select select "service"
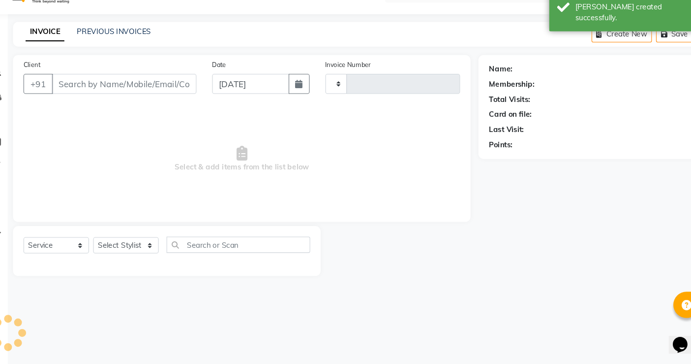
type input "4932"
select select "6963"
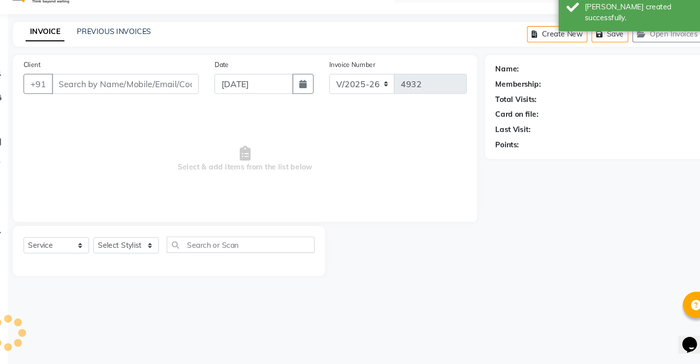
select select "57428"
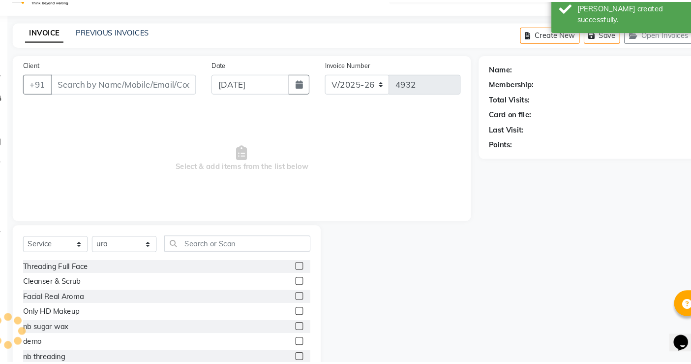
scroll to position [30, 0]
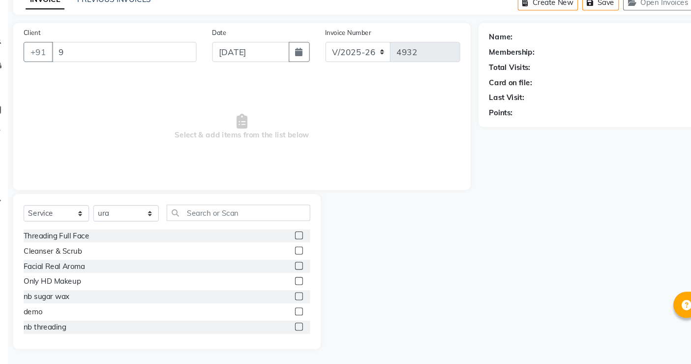
click at [46, 120] on span "Select & add items from the list below" at bounding box center [249, 141] width 410 height 98
click at [91, 76] on input "9" at bounding box center [139, 71] width 136 height 19
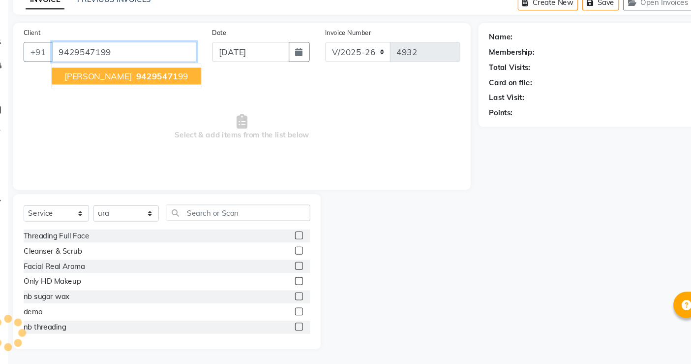
type input "9429547199"
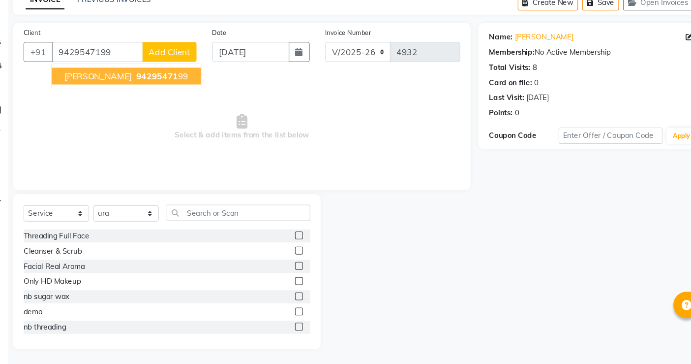
click at [126, 95] on span "minakshi sorathiya" at bounding box center [114, 94] width 63 height 10
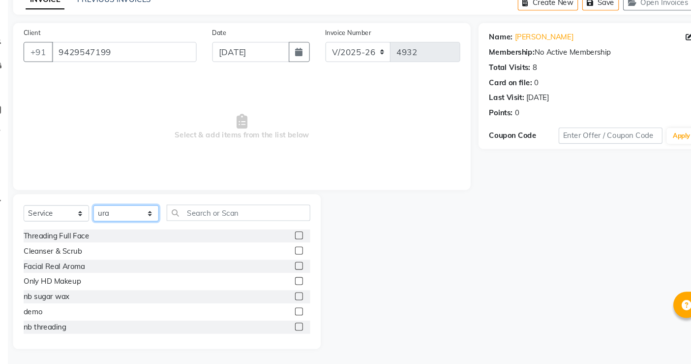
click at [151, 219] on select "Select Stylist archana asha chetna deepika prajapati jagruti payal riddhi khand…" at bounding box center [141, 222] width 62 height 15
select select "56840"
click at [110, 215] on select "Select Stylist archana asha chetna deepika prajapati jagruti payal riddhi khand…" at bounding box center [141, 222] width 62 height 15
click at [191, 219] on input "text" at bounding box center [246, 221] width 135 height 15
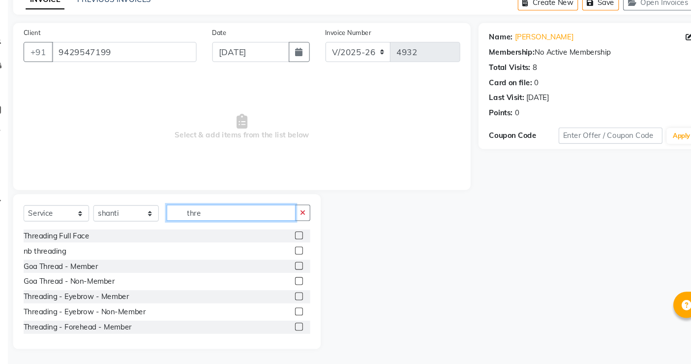
type input "thre"
click at [299, 313] on label at bounding box center [302, 313] width 7 height 7
click at [299, 313] on input "checkbox" at bounding box center [302, 314] width 6 height 6
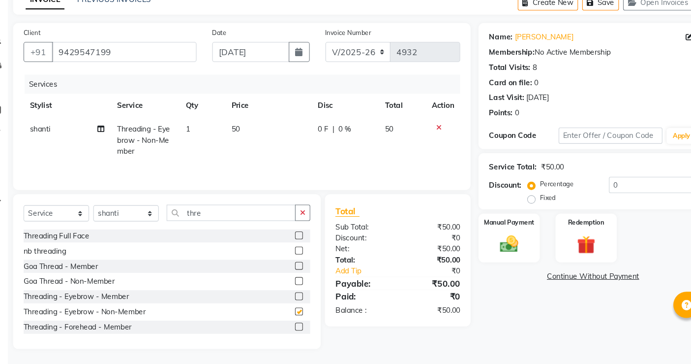
checkbox input "false"
click at [252, 228] on input "thre" at bounding box center [239, 221] width 121 height 15
type input "t"
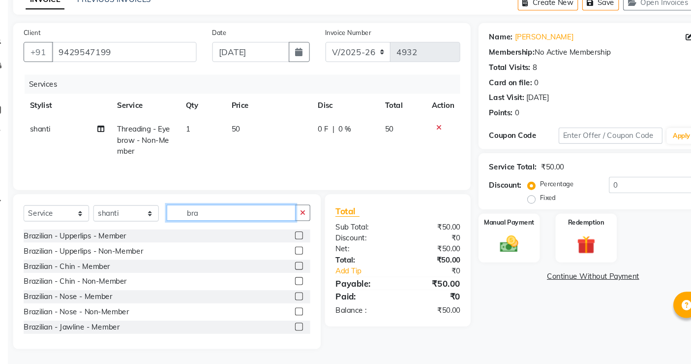
type input "bra"
click at [299, 255] on label at bounding box center [302, 256] width 7 height 7
click at [299, 255] on input "checkbox" at bounding box center [302, 257] width 6 height 6
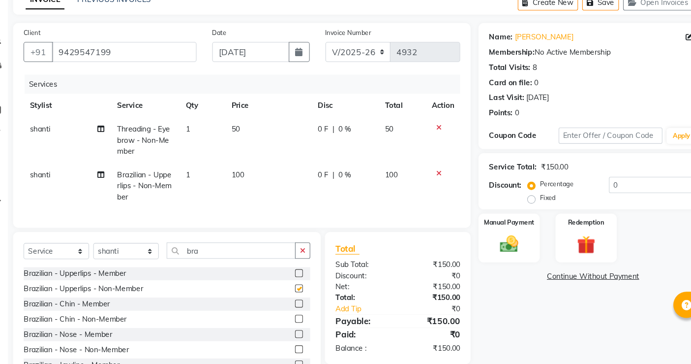
checkbox input "false"
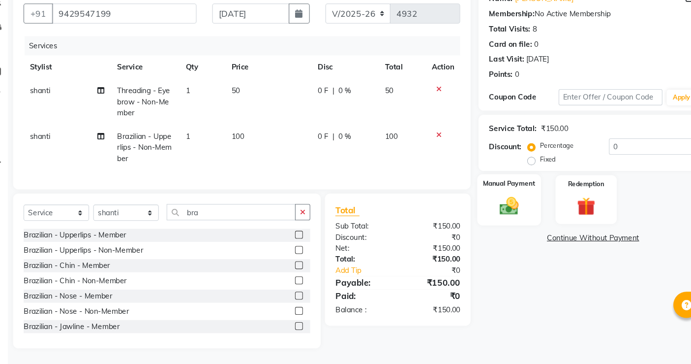
click at [507, 214] on img at bounding box center [501, 215] width 30 height 21
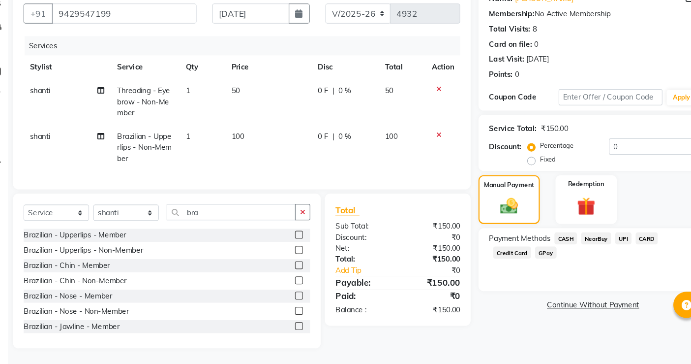
click at [556, 242] on span "CASH" at bounding box center [553, 245] width 21 height 11
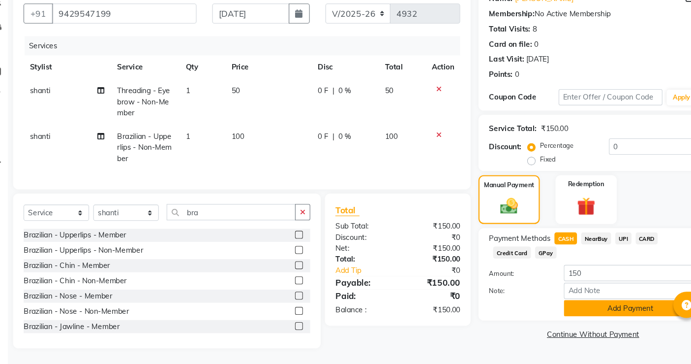
click at [600, 305] on button "Add Payment" at bounding box center [614, 311] width 125 height 15
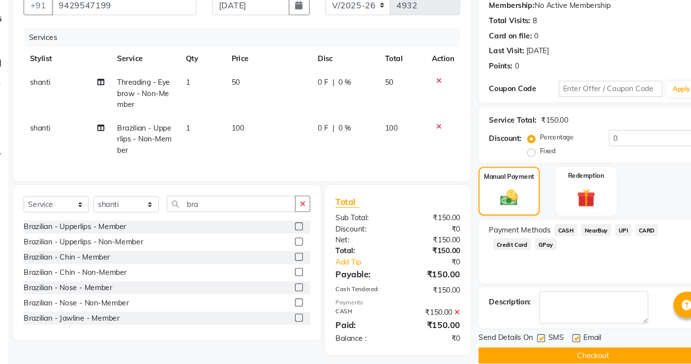
scroll to position [87, 0]
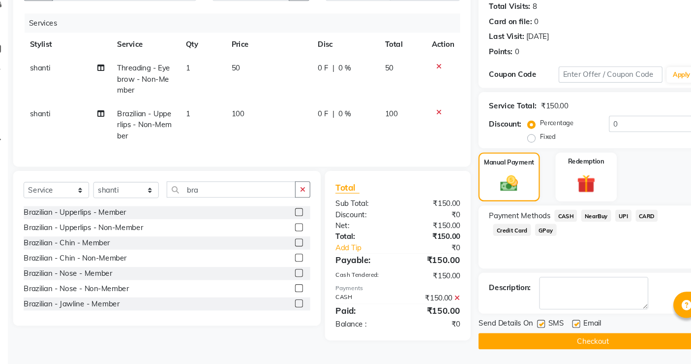
click at [584, 327] on button "Checkout" at bounding box center [578, 342] width 215 height 15
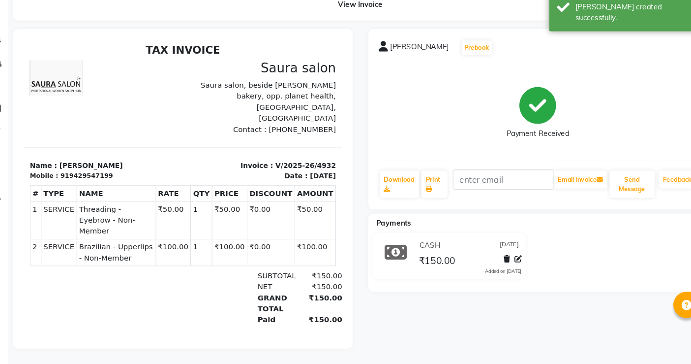
select select "service"
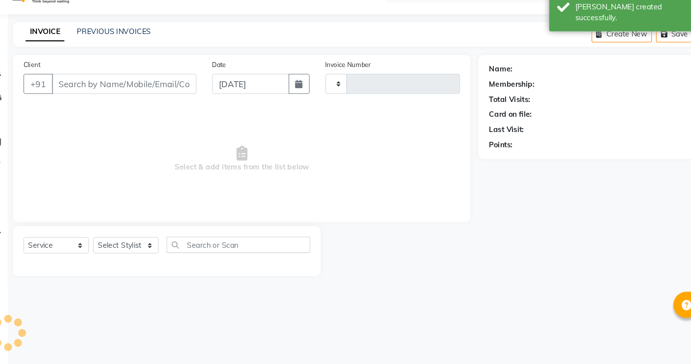
type input "4933"
select select "6963"
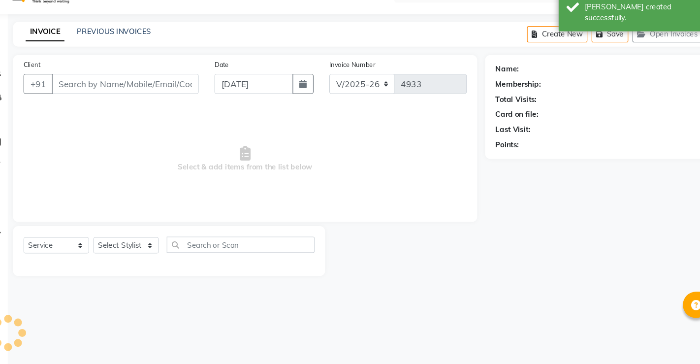
select select "57428"
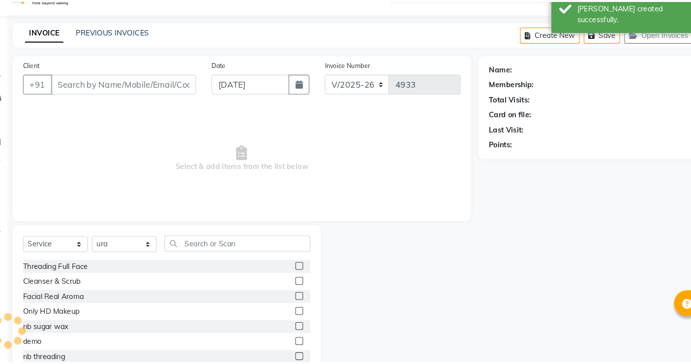
scroll to position [30, 0]
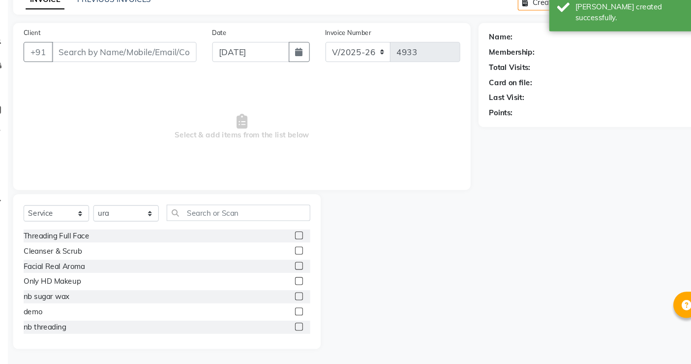
click at [82, 67] on input "Client" at bounding box center [139, 71] width 136 height 19
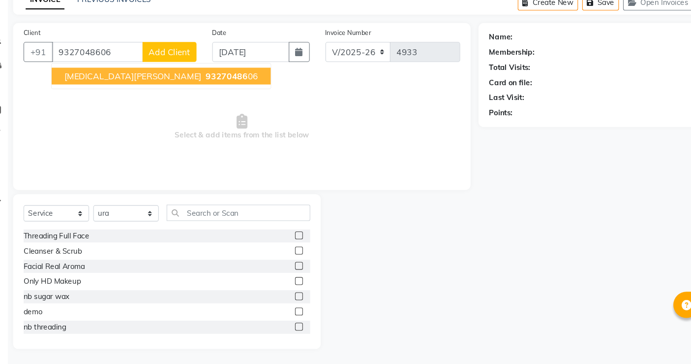
type input "9327048606"
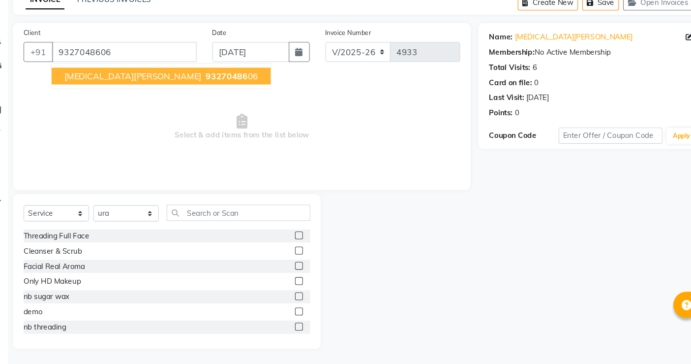
click at [115, 97] on button "nikita darevi 93270486 06" at bounding box center [174, 94] width 206 height 16
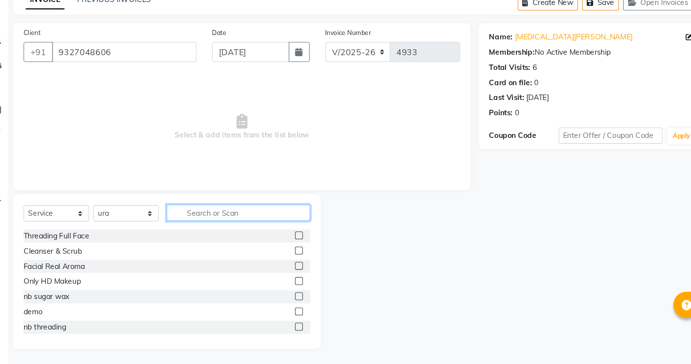
click at [210, 220] on input "text" at bounding box center [246, 221] width 135 height 15
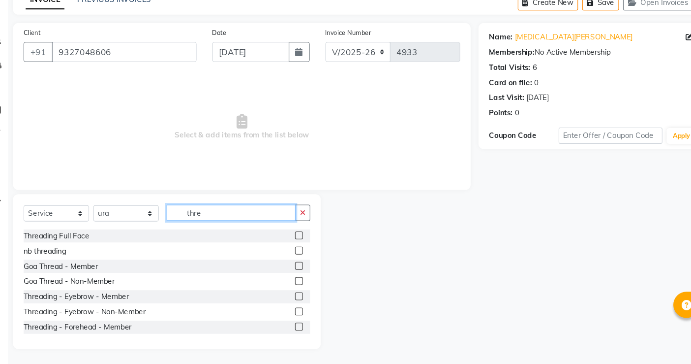
type input "thre"
click at [299, 312] on label at bounding box center [302, 313] width 7 height 7
click at [299, 312] on input "checkbox" at bounding box center [302, 314] width 6 height 6
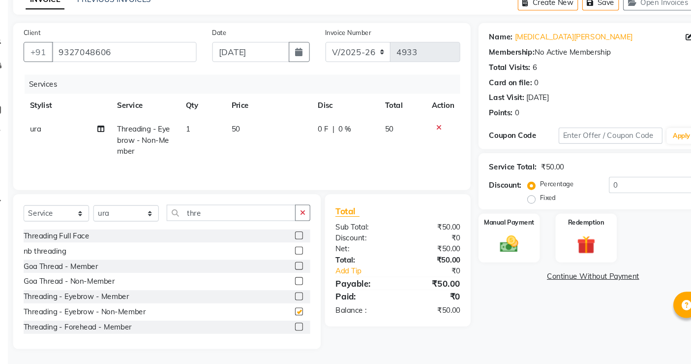
checkbox input "false"
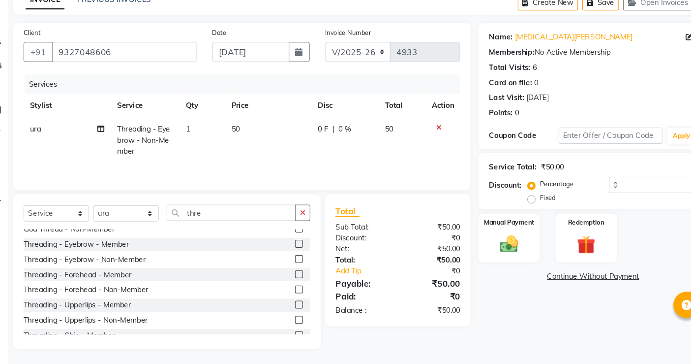
scroll to position [55, 0]
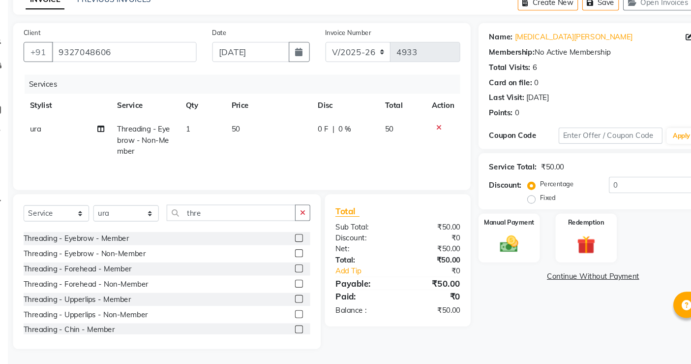
click at [299, 288] on label at bounding box center [302, 287] width 7 height 7
click at [299, 288] on input "checkbox" at bounding box center [302, 288] width 6 height 6
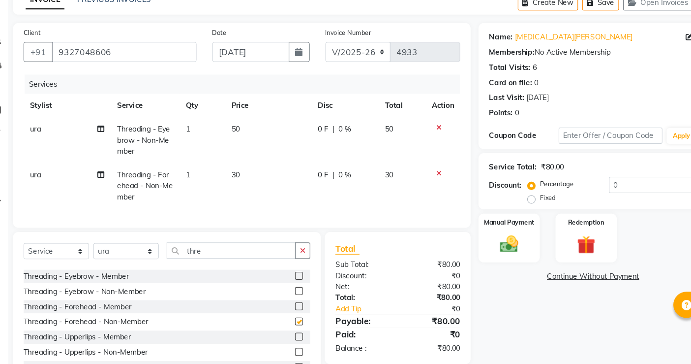
checkbox input "false"
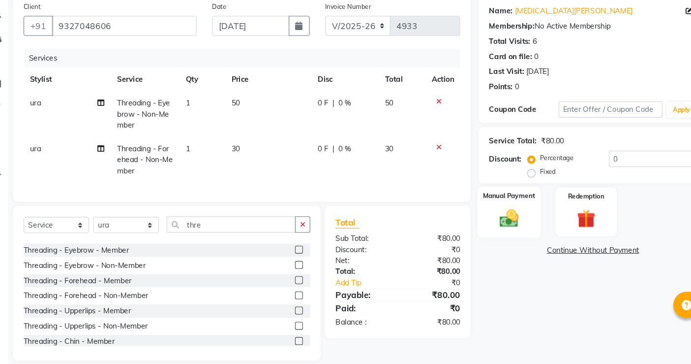
click at [496, 211] on div "Manual Payment" at bounding box center [500, 221] width 60 height 48
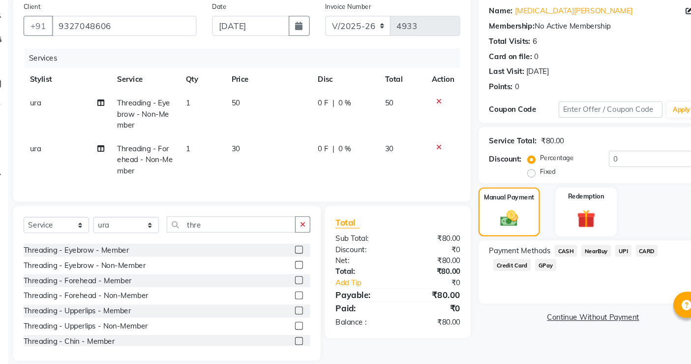
click at [608, 256] on span "UPI" at bounding box center [607, 256] width 15 height 11
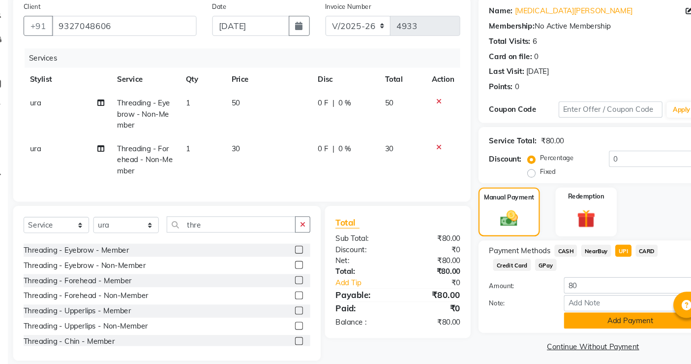
click at [613, 320] on button "Add Payment" at bounding box center [614, 322] width 125 height 15
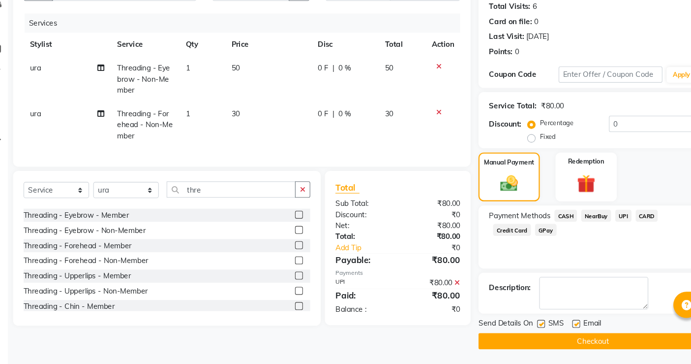
scroll to position [87, 0]
click at [606, 327] on button "Checkout" at bounding box center [578, 342] width 215 height 15
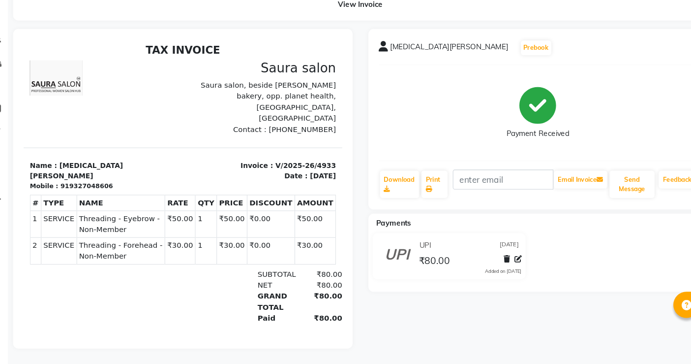
select select "service"
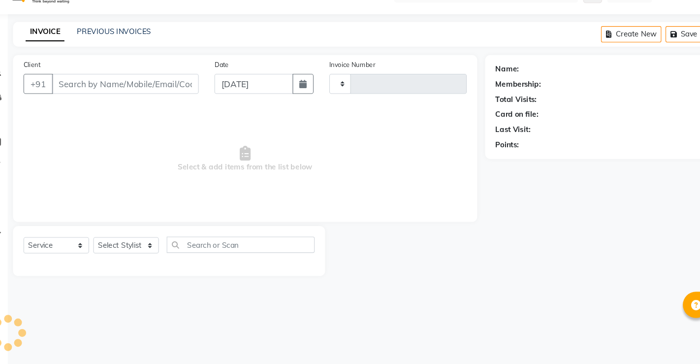
type input "4934"
select select "6963"
select select "57428"
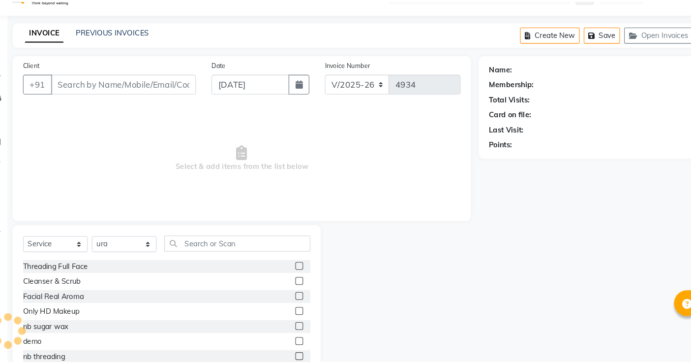
scroll to position [30, 0]
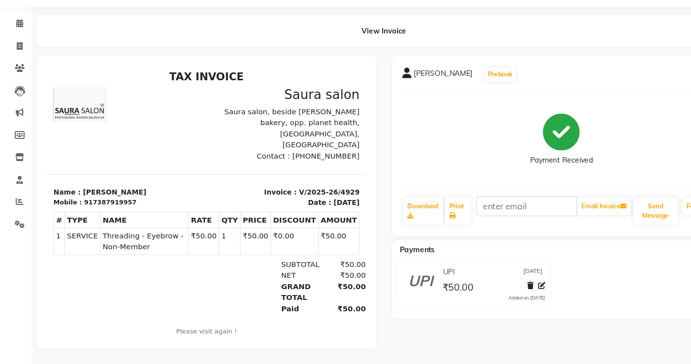
select select "service"
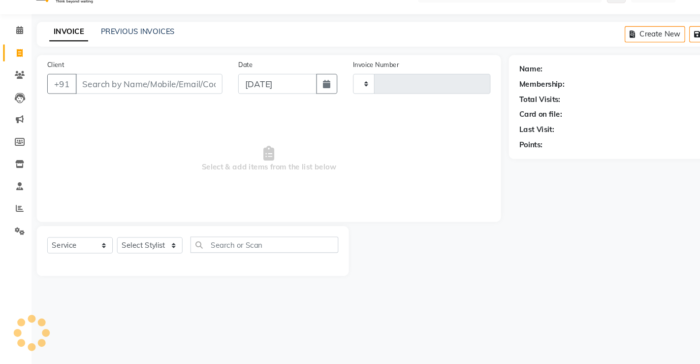
type input "4934"
select select "6963"
select select "57428"
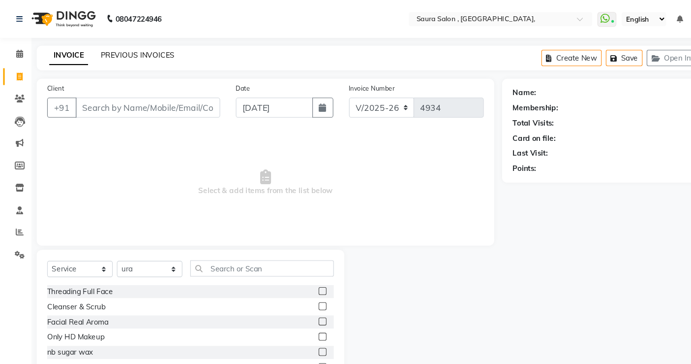
click at [120, 51] on link "PREVIOUS INVOICES" at bounding box center [128, 51] width 69 height 9
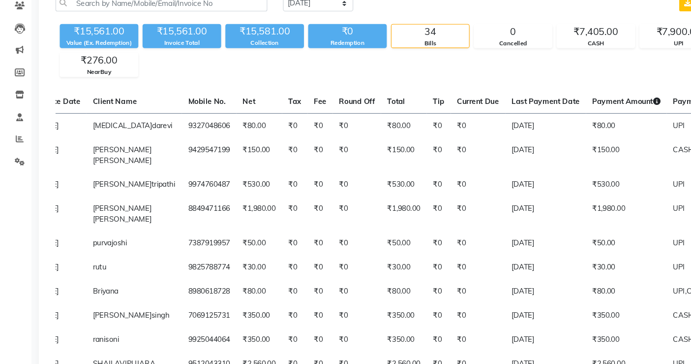
scroll to position [6, 0]
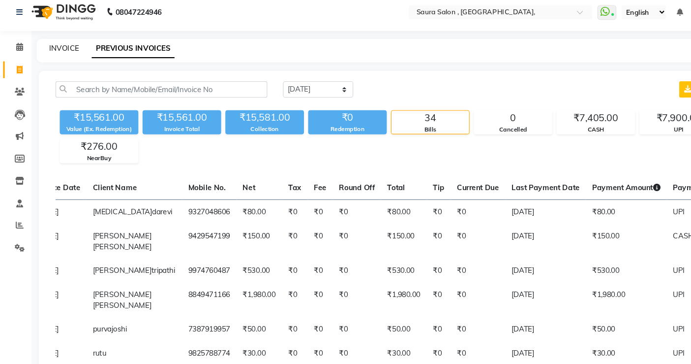
click at [54, 49] on link "INVOICE" at bounding box center [60, 45] width 28 height 9
select select "service"
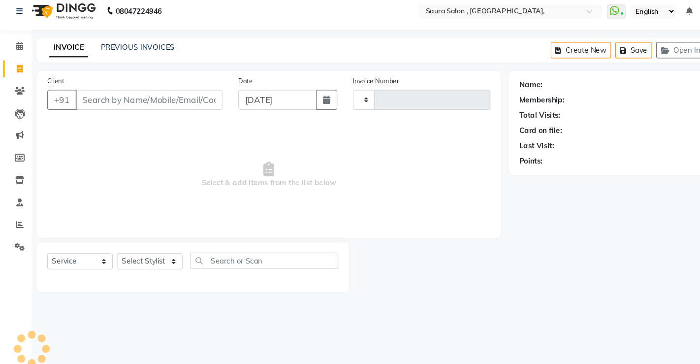
type input "4934"
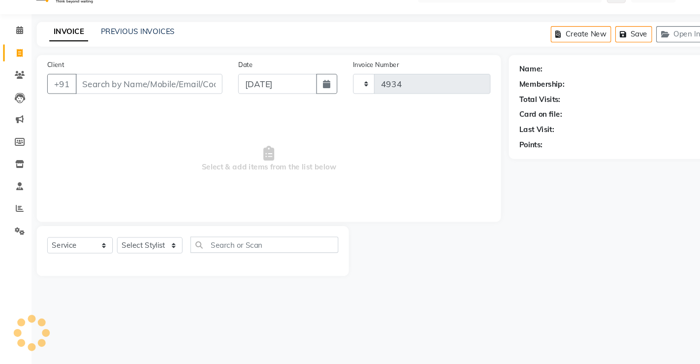
select select "6963"
select select "57428"
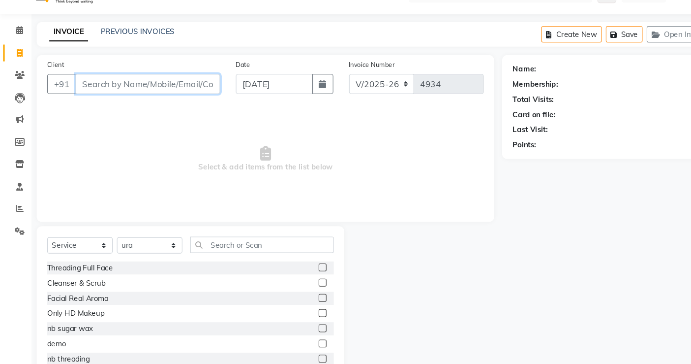
click at [93, 105] on input "Client" at bounding box center [139, 101] width 136 height 19
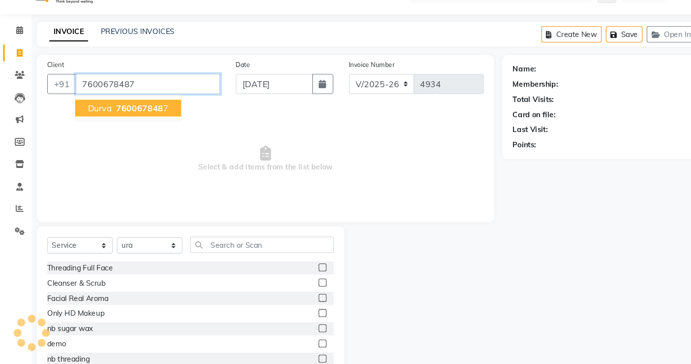
type input "7600678487"
select select "1: Object"
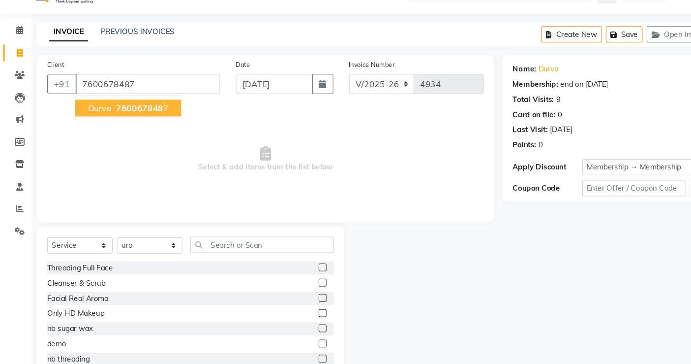
click at [92, 124] on span "durva" at bounding box center [94, 124] width 23 height 10
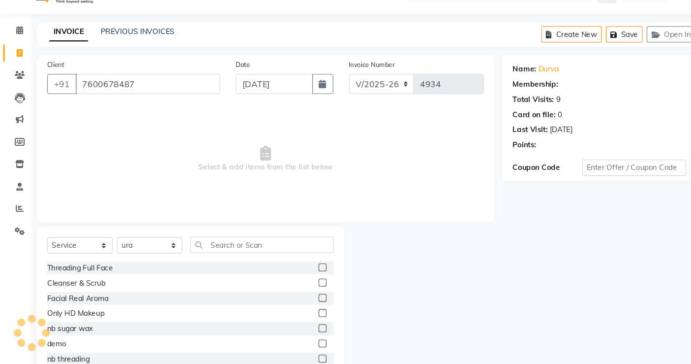
select select "1: Object"
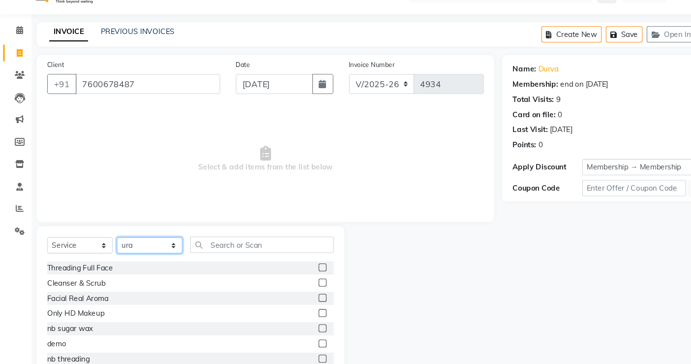
click at [155, 250] on select "Select Stylist archana asha chetna deepika prajapati jagruti payal riddhi khand…" at bounding box center [141, 252] width 62 height 15
select select "67661"
click at [110, 245] on select "Select Stylist archana asha chetna deepika prajapati jagruti payal riddhi khand…" at bounding box center [141, 252] width 62 height 15
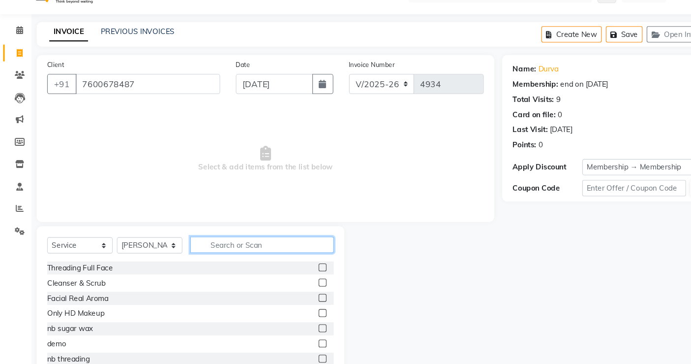
click at [230, 248] on input "text" at bounding box center [246, 251] width 135 height 15
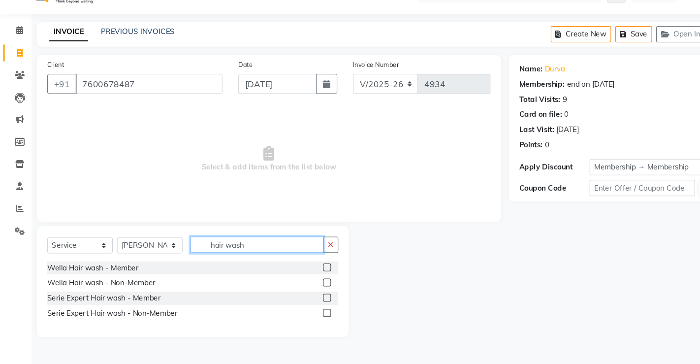
type input "hair wash"
click at [306, 302] on label at bounding box center [306, 301] width 7 height 7
click at [306, 302] on input "checkbox" at bounding box center [306, 302] width 6 height 6
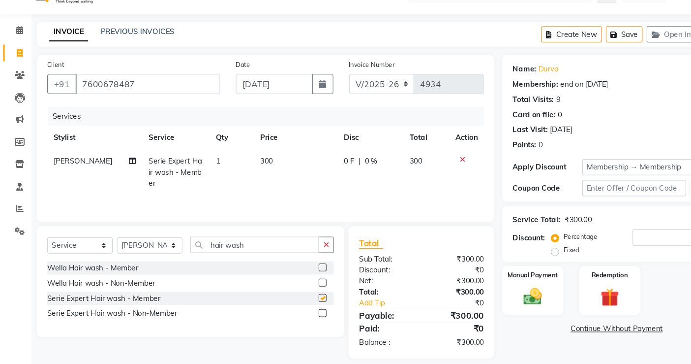
checkbox input "false"
click at [616, 246] on input "number" at bounding box center [635, 244] width 83 height 15
type input "50"
click at [482, 298] on div "Manual Payment" at bounding box center [500, 295] width 60 height 48
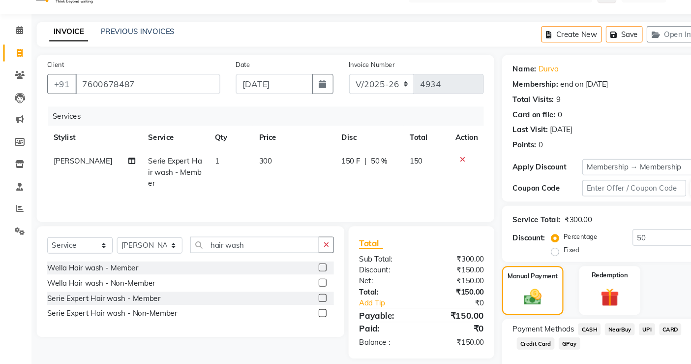
scroll to position [51, 0]
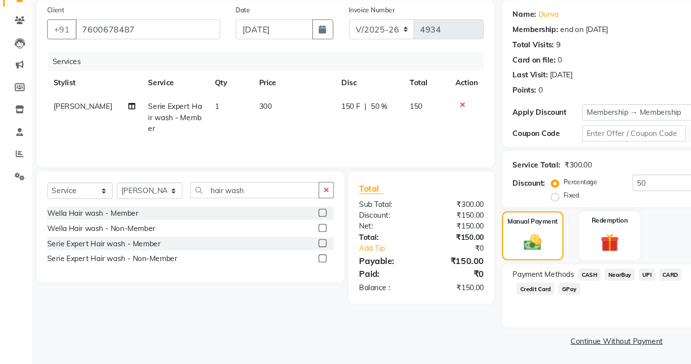
click at [605, 282] on span "UPI" at bounding box center [607, 279] width 15 height 11
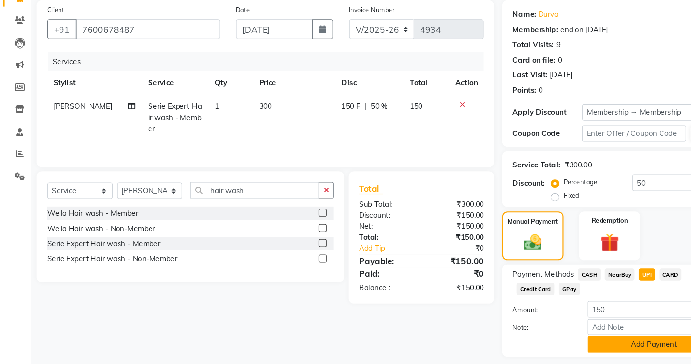
click at [586, 327] on button "Add Payment" at bounding box center [614, 345] width 125 height 15
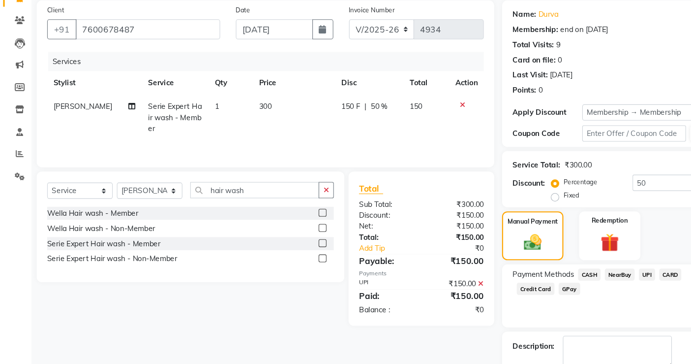
scroll to position [107, 0]
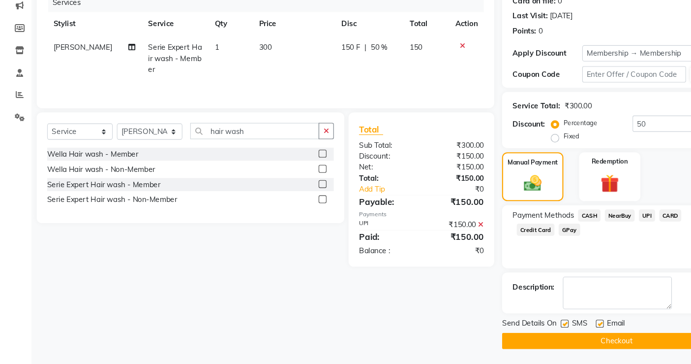
click at [572, 327] on button "Checkout" at bounding box center [578, 341] width 215 height 15
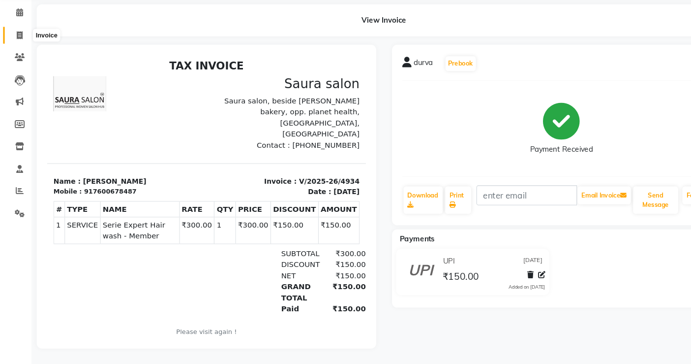
drag, startPoint x: 572, startPoint y: 344, endPoint x: 14, endPoint y: 45, distance: 633.1
click at [14, 50] on span at bounding box center [18, 55] width 17 height 11
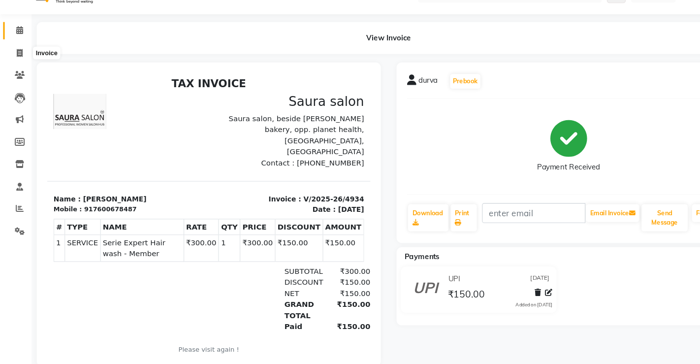
select select "6963"
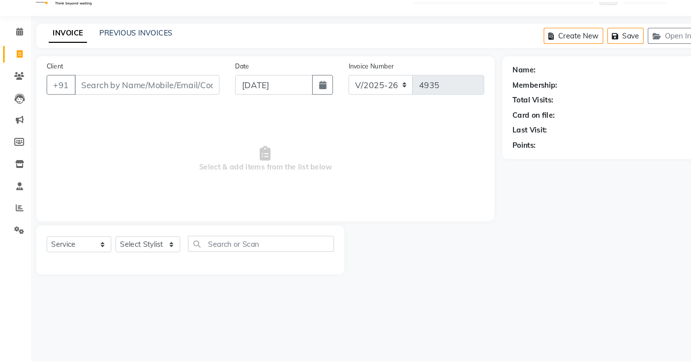
scroll to position [25, 0]
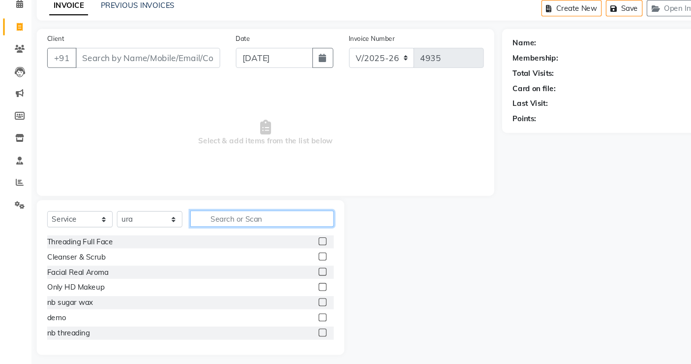
click at [215, 231] on input "text" at bounding box center [246, 226] width 135 height 15
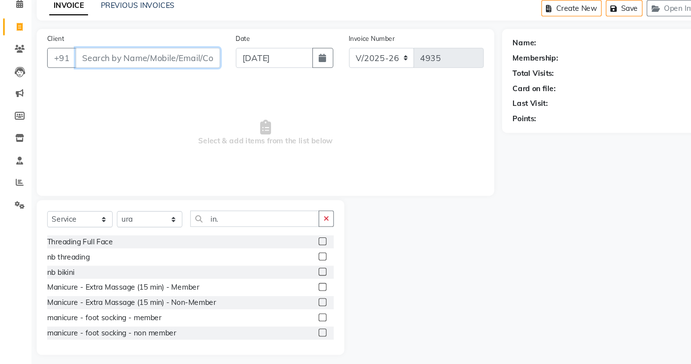
click at [111, 80] on input "Client" at bounding box center [139, 76] width 136 height 19
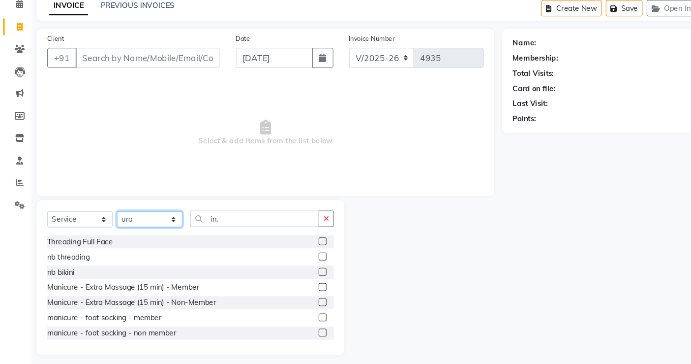
click at [159, 231] on select "Select Stylist archana asha chetna deepika prajapati jagruti payal riddhi khand…" at bounding box center [141, 227] width 62 height 15
click at [110, 220] on select "Select Stylist archana asha chetna deepika prajapati jagruti payal riddhi khand…" at bounding box center [141, 227] width 62 height 15
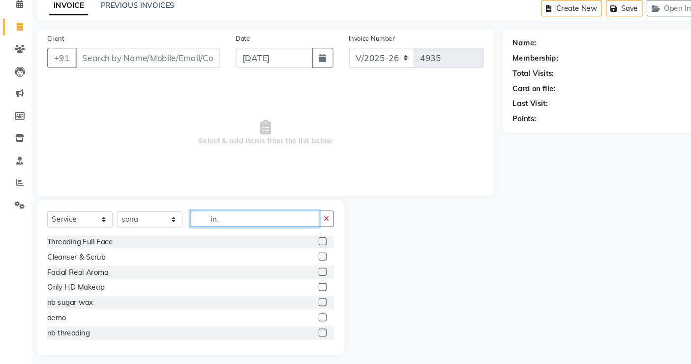
click at [210, 229] on input "in." at bounding box center [239, 226] width 121 height 15
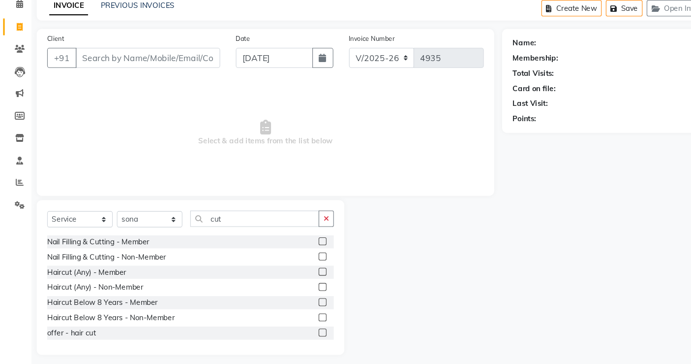
click at [299, 291] on div at bounding box center [306, 291] width 14 height 12
click at [299, 291] on label at bounding box center [302, 290] width 7 height 7
click at [299, 291] on input "checkbox" at bounding box center [302, 291] width 6 height 6
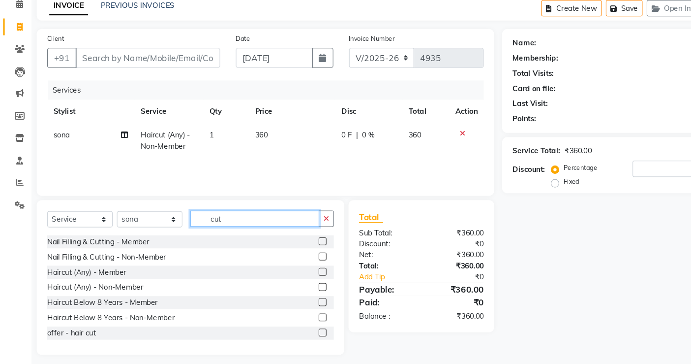
click at [254, 230] on input "cut" at bounding box center [239, 226] width 121 height 15
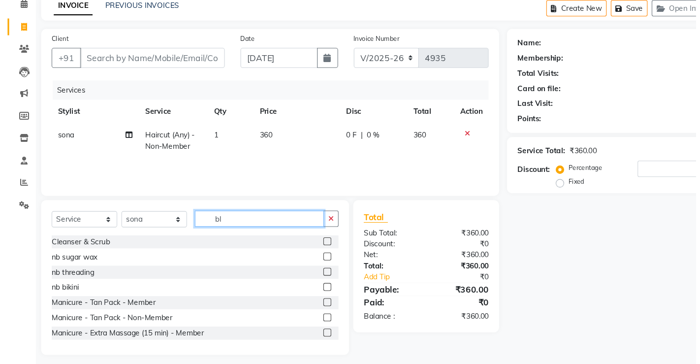
scroll to position [8, 0]
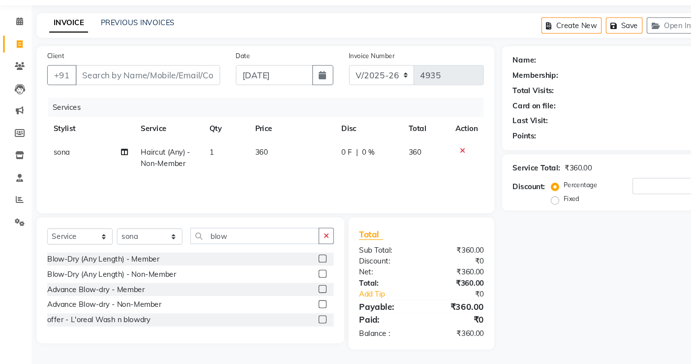
click at [302, 277] on label at bounding box center [302, 278] width 7 height 7
click at [302, 277] on input "checkbox" at bounding box center [302, 279] width 6 height 6
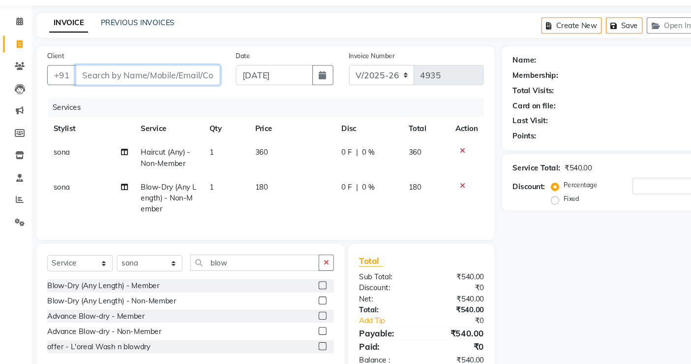
click at [158, 93] on input "Client" at bounding box center [139, 92] width 136 height 19
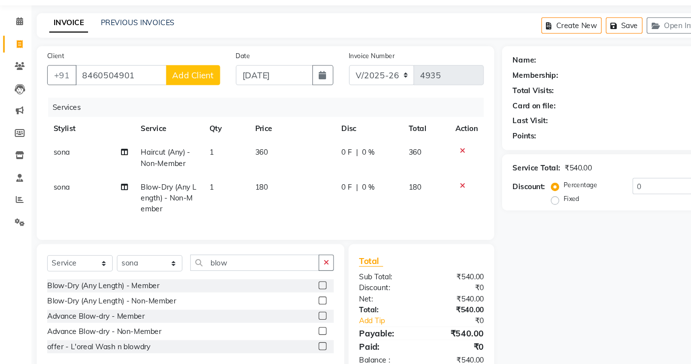
click at [189, 93] on span "Add Client" at bounding box center [181, 93] width 39 height 10
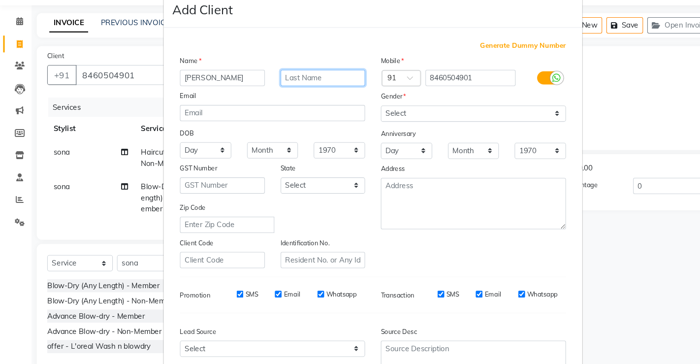
click at [268, 95] on input "text" at bounding box center [303, 95] width 80 height 15
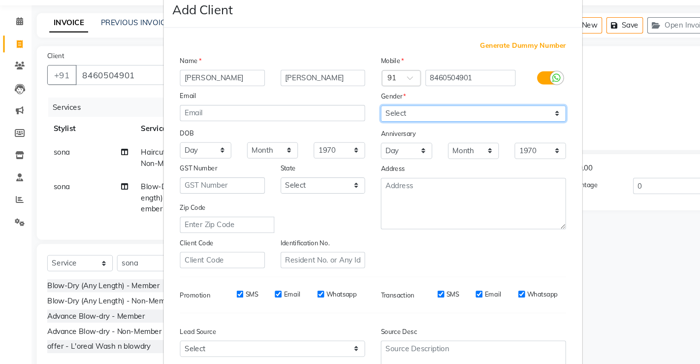
click at [375, 127] on select "Select Male Female Other Prefer Not To Say" at bounding box center [444, 128] width 174 height 15
click at [357, 121] on select "Select Male Female Other Prefer Not To Say" at bounding box center [444, 128] width 174 height 15
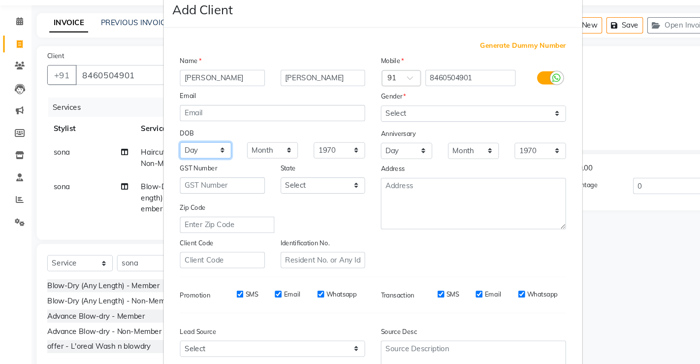
click at [206, 162] on select "Day 01 02 03 04 05 06 07 08 09 10 11 12 13 14 15 16 17 18 19 20 21 22 23 24 25 …" at bounding box center [193, 162] width 48 height 15
click at [169, 155] on select "Day 01 02 03 04 05 06 07 08 09 10 11 12 13 14 15 16 17 18 19 20 21 22 23 24 25 …" at bounding box center [193, 162] width 48 height 15
click at [268, 165] on select "Month January February March April May June July August September October Novem…" at bounding box center [256, 162] width 48 height 15
click at [232, 155] on select "Month January February March April May June July August September October Novem…" at bounding box center [256, 162] width 48 height 15
click at [325, 166] on select "1940 1941 1942 1943 1944 1945 1946 1947 1948 1949 1950 1951 1952 1953 1954 1955…" at bounding box center [318, 162] width 48 height 15
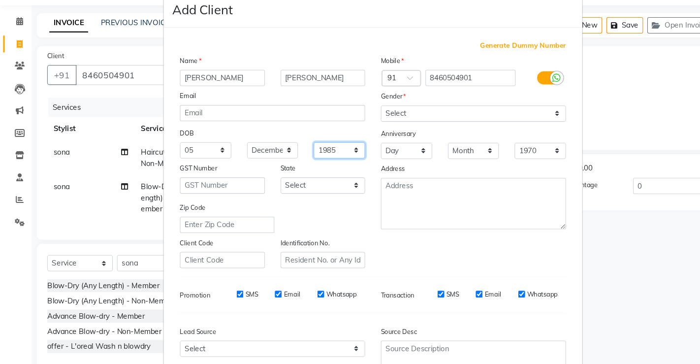
click at [294, 155] on select "1940 1941 1942 1943 1944 1945 1946 1947 1948 1949 1950 1951 1952 1953 1954 1955…" at bounding box center [318, 162] width 48 height 15
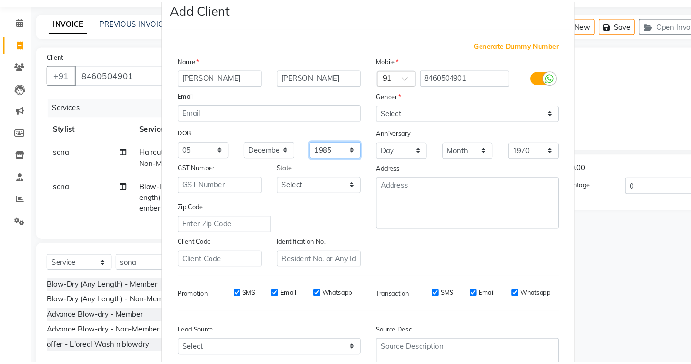
scroll to position [90, 0]
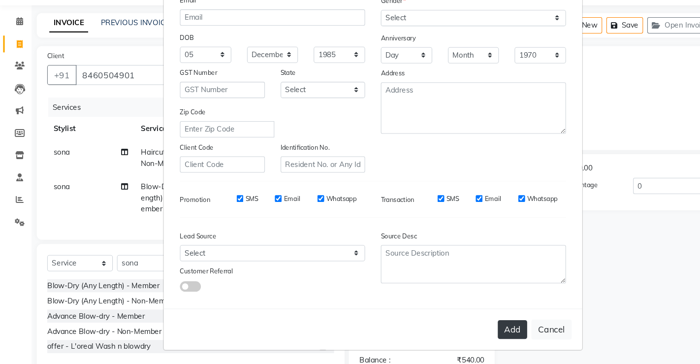
click at [475, 327] on button "Add" at bounding box center [481, 331] width 28 height 18
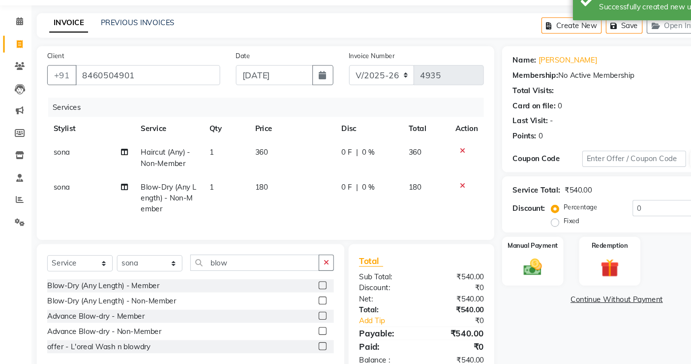
scroll to position [42, 0]
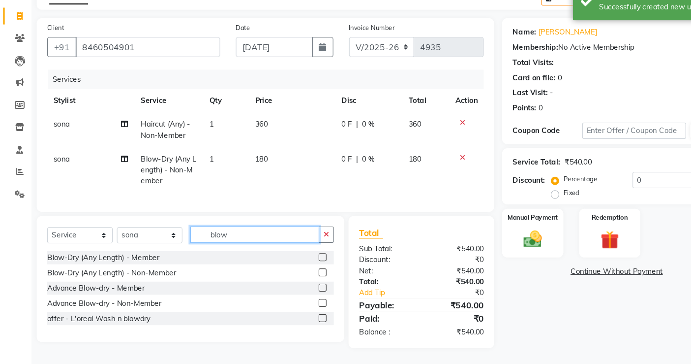
click at [217, 244] on input "blow" at bounding box center [239, 242] width 121 height 15
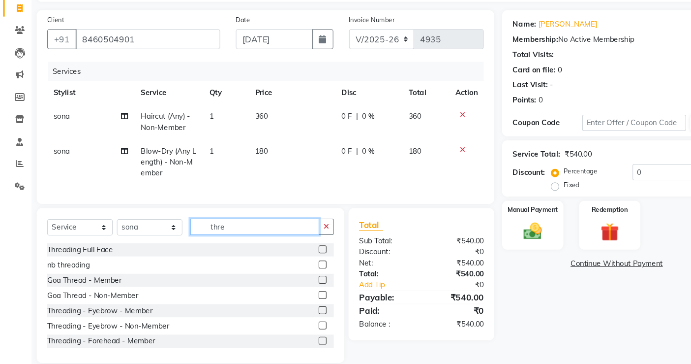
scroll to position [26, 0]
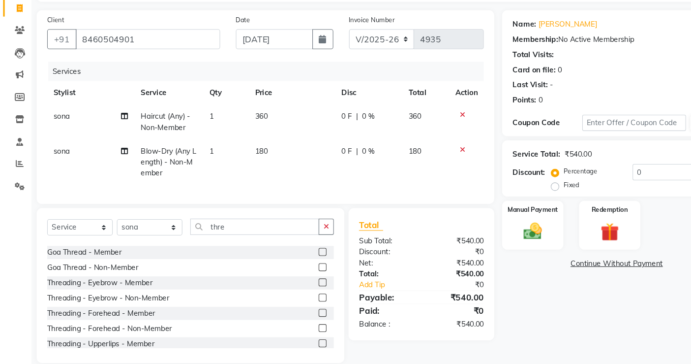
click at [299, 305] on label at bounding box center [302, 301] width 7 height 7
click at [299, 305] on input "checkbox" at bounding box center [302, 302] width 6 height 6
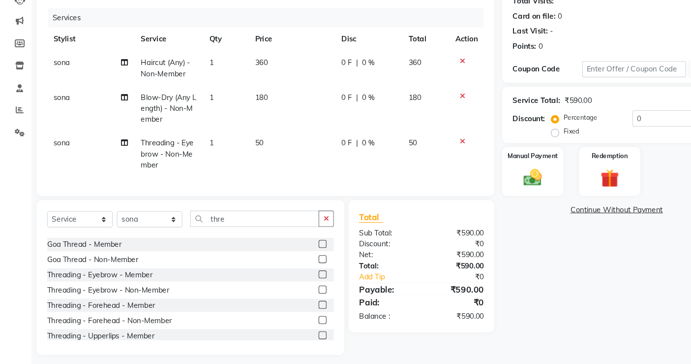
scroll to position [93, 0]
click at [511, 186] on img at bounding box center [501, 188] width 30 height 21
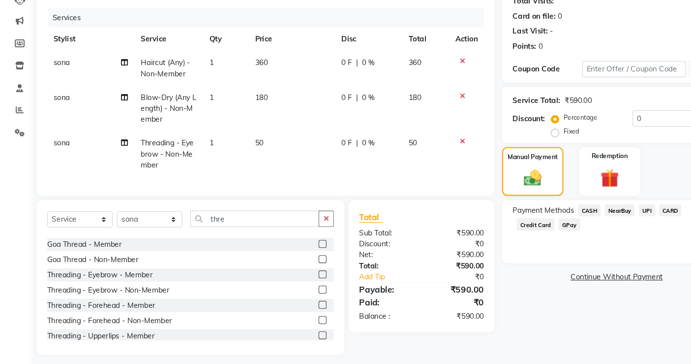
click at [606, 214] on span "UPI" at bounding box center [607, 219] width 15 height 11
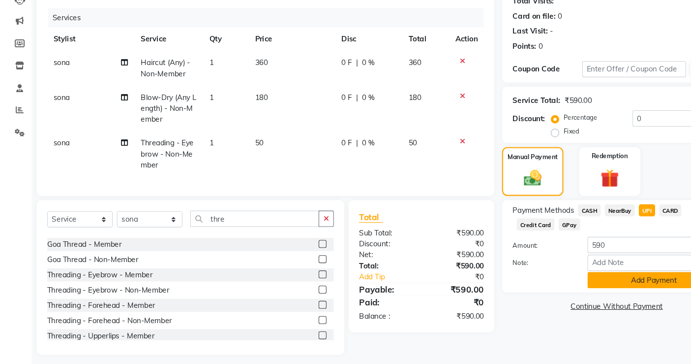
click at [611, 283] on button "Add Payment" at bounding box center [614, 284] width 125 height 15
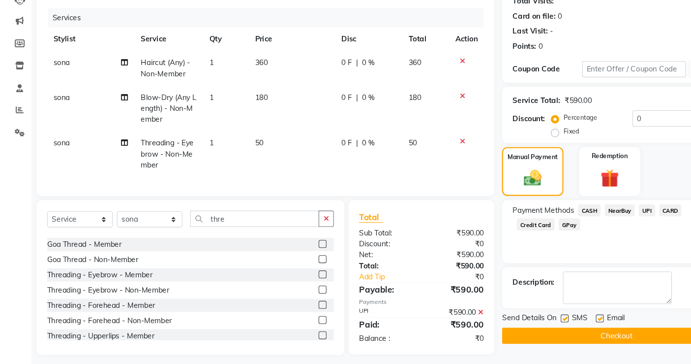
click at [592, 327] on button "Checkout" at bounding box center [578, 336] width 215 height 15
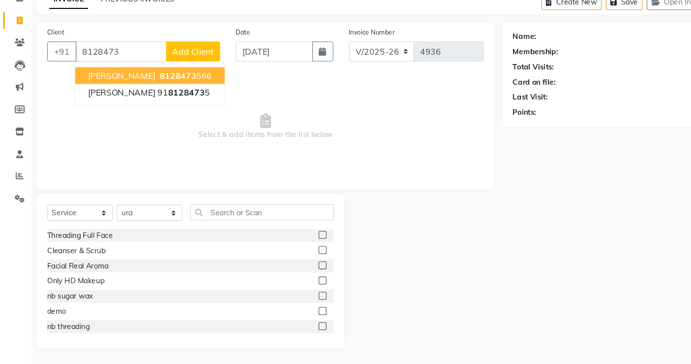
scroll to position [30, 0]
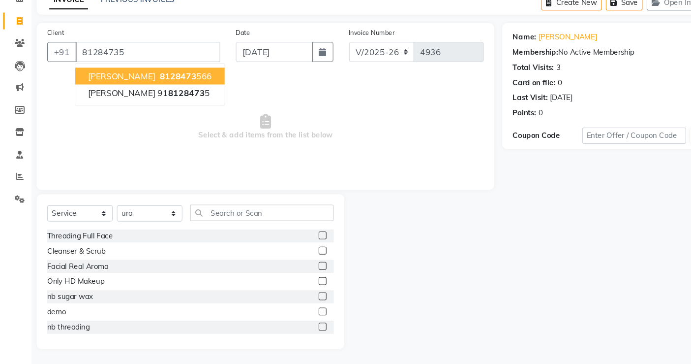
click at [126, 93] on span "ayushi shah" at bounding box center [114, 94] width 63 height 10
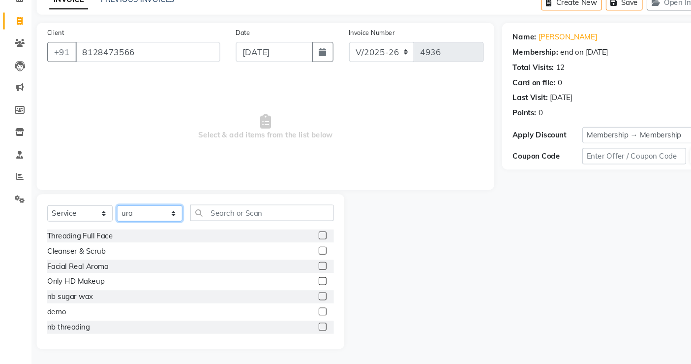
click at [164, 223] on select "Select Stylist archana asha chetna deepika prajapati jagruti payal riddhi khand…" at bounding box center [141, 222] width 62 height 15
click at [110, 215] on select "Select Stylist archana asha chetna deepika prajapati jagruti payal riddhi khand…" at bounding box center [141, 222] width 62 height 15
click at [217, 219] on input "text" at bounding box center [246, 221] width 135 height 15
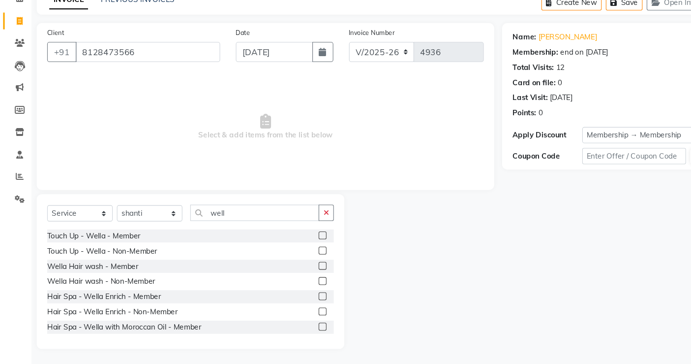
click at [299, 270] on label at bounding box center [302, 271] width 7 height 7
click at [299, 270] on input "checkbox" at bounding box center [302, 272] width 6 height 6
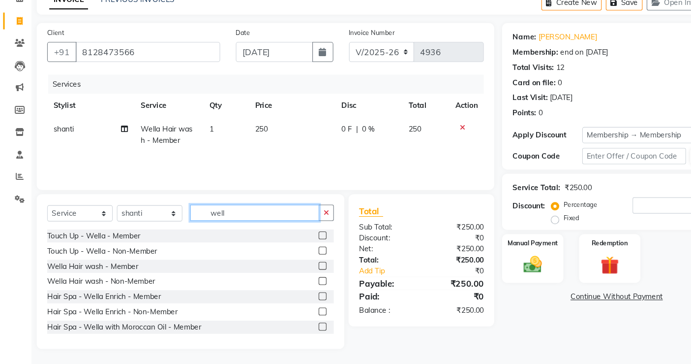
click at [251, 221] on input "well" at bounding box center [239, 221] width 121 height 15
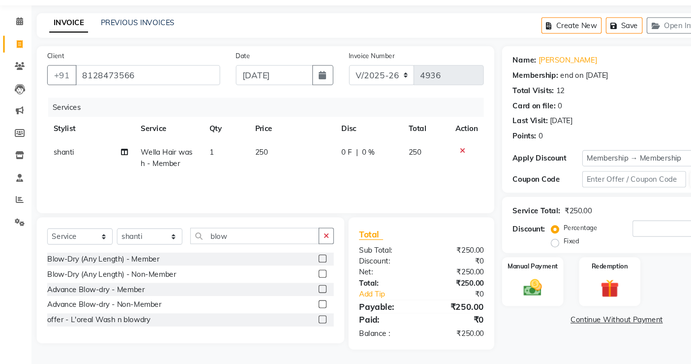
click at [304, 262] on label at bounding box center [302, 264] width 7 height 7
click at [304, 262] on input "checkbox" at bounding box center [302, 265] width 6 height 6
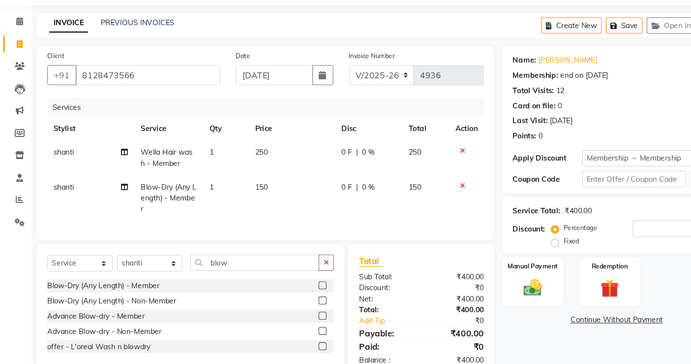
scroll to position [42, 0]
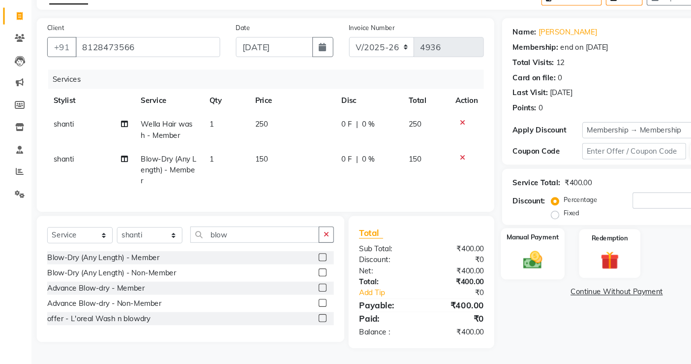
click at [496, 263] on img at bounding box center [501, 265] width 30 height 21
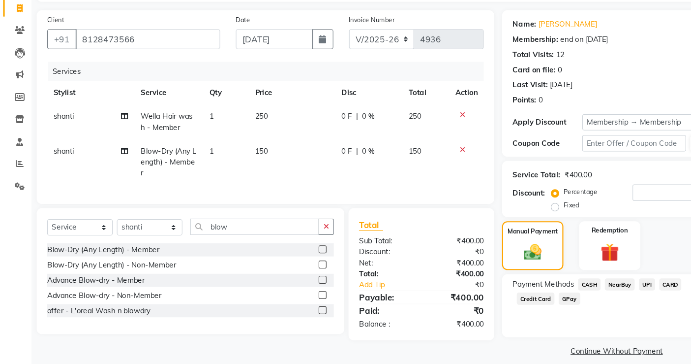
click at [606, 288] on span "UPI" at bounding box center [607, 288] width 15 height 11
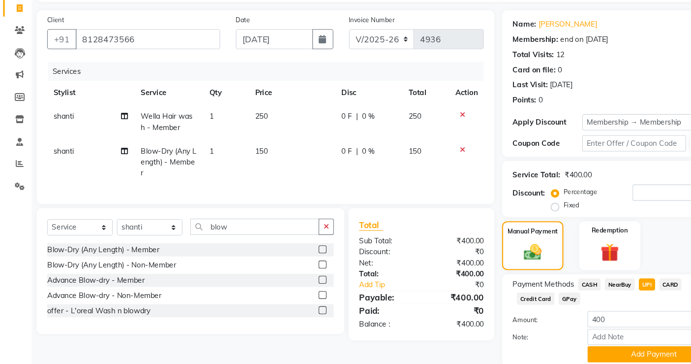
scroll to position [79, 0]
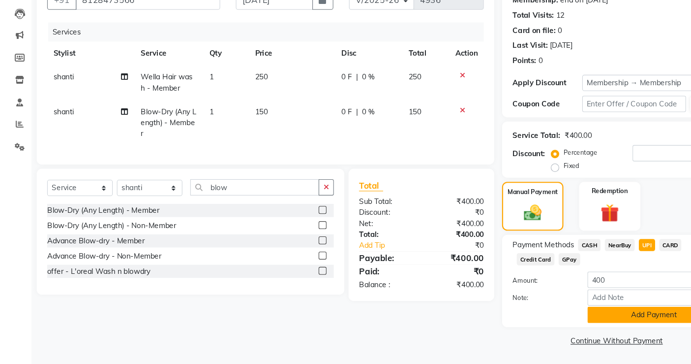
click at [601, 319] on button "Add Payment" at bounding box center [614, 317] width 125 height 15
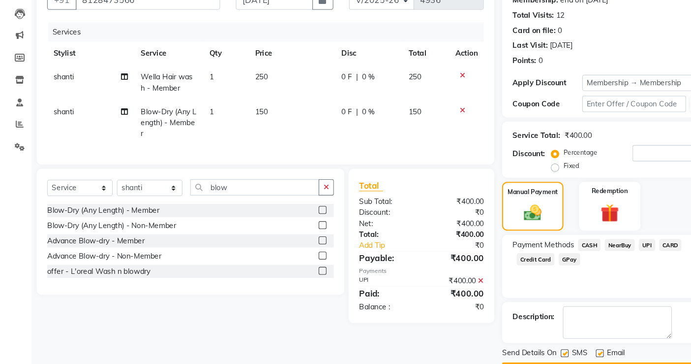
scroll to position [107, 0]
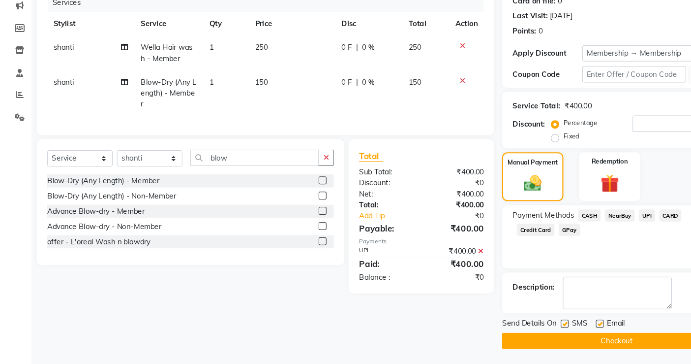
click at [565, 327] on button "Checkout" at bounding box center [578, 341] width 215 height 15
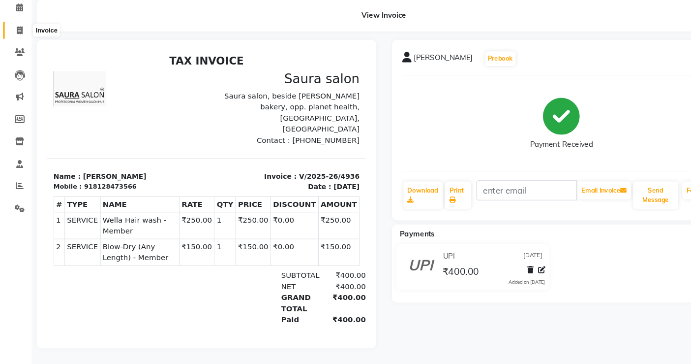
click at [14, 48] on span at bounding box center [18, 50] width 17 height 11
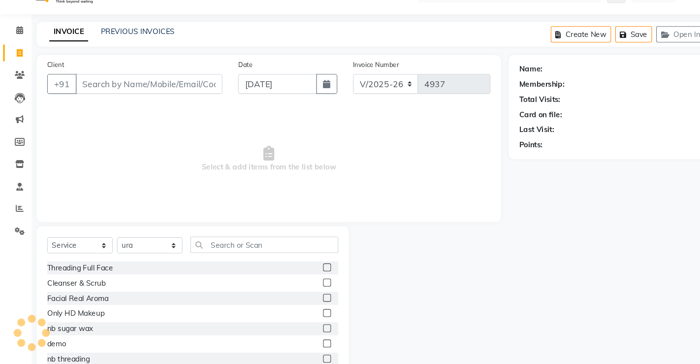
scroll to position [29, 0]
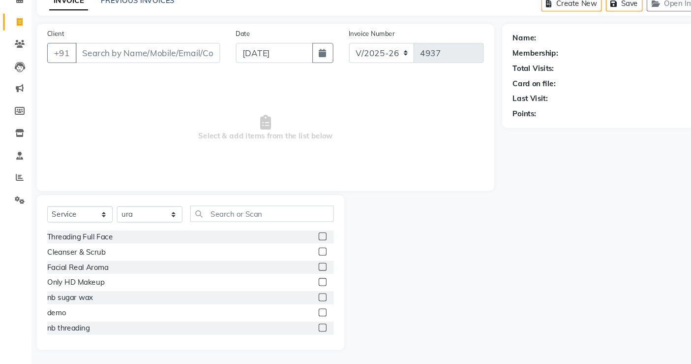
click at [100, 99] on span "Select & add items from the list below" at bounding box center [249, 142] width 410 height 98
click at [90, 74] on input "Client" at bounding box center [139, 71] width 136 height 19
click at [176, 67] on span "Add Client" at bounding box center [181, 72] width 39 height 10
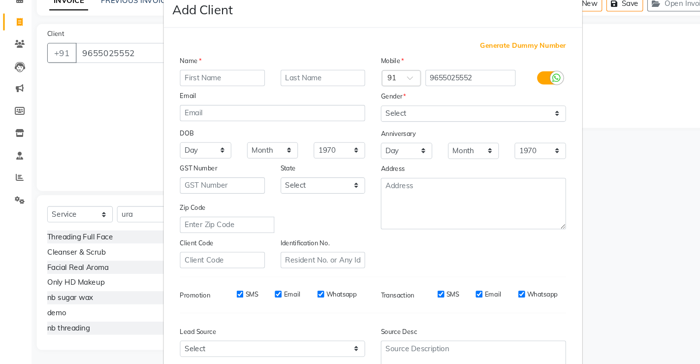
click at [196, 94] on input "text" at bounding box center [209, 95] width 80 height 15
click at [277, 95] on input "text" at bounding box center [303, 95] width 80 height 15
click at [206, 162] on select "Day 01 02 03 04 05 06 07 08 09 10 11 12 13 14 15 16 17 18 19 20 21 22 23 24 25 …" at bounding box center [193, 162] width 48 height 15
click at [169, 155] on select "Day 01 02 03 04 05 06 07 08 09 10 11 12 13 14 15 16 17 18 19 20 21 22 23 24 25 …" at bounding box center [193, 162] width 48 height 15
click at [260, 159] on select "Month January February March April May June July August September October Novem…" at bounding box center [256, 162] width 48 height 15
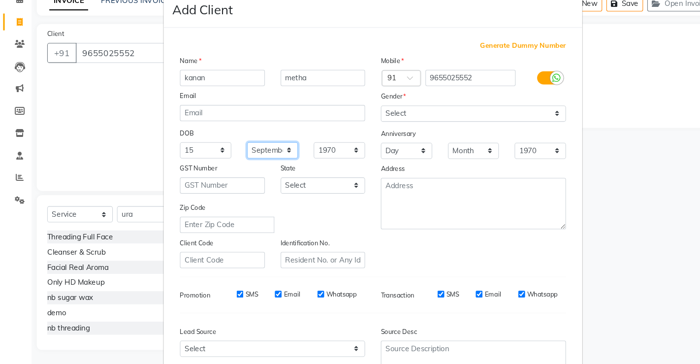
click at [232, 155] on select "Month January February March April May June July August September October Novem…" at bounding box center [256, 162] width 48 height 15
click at [259, 288] on div "Generate Dummy Number Name kanan metha Email DOB Day 01 02 03 04 05 06 07 08 09…" at bounding box center [349, 226] width 377 height 333
click at [317, 162] on select "1940 1941 1942 1943 1944 1945 1946 1947 1948 1949 1950 1951 1952 1953 1954 1955…" at bounding box center [318, 162] width 48 height 15
click at [294, 155] on select "1940 1941 1942 1943 1944 1945 1946 1947 1948 1949 1950 1951 1952 1953 1954 1955…" at bounding box center [318, 162] width 48 height 15
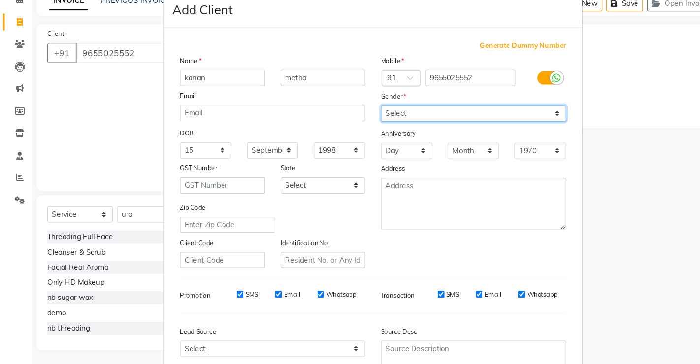
click at [451, 127] on select "Select Male Female Other Prefer Not To Say" at bounding box center [444, 128] width 174 height 15
click at [357, 121] on select "Select Male Female Other Prefer Not To Say" at bounding box center [444, 128] width 174 height 15
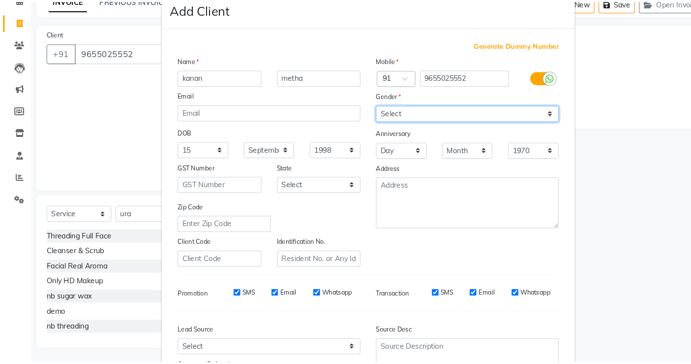
scroll to position [90, 0]
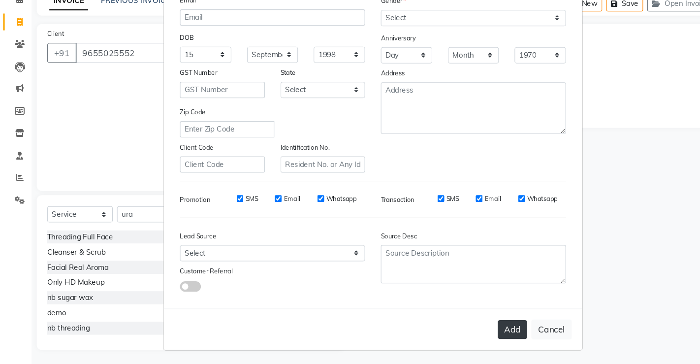
click at [480, 327] on button "Add" at bounding box center [481, 331] width 28 height 18
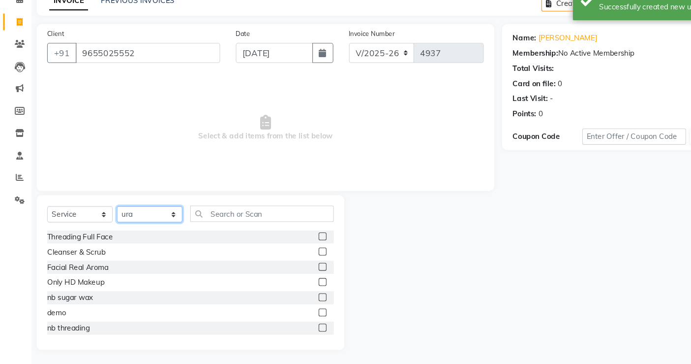
click at [165, 222] on select "Select Stylist archana asha chetna deepika prajapati jagruti payal riddhi khand…" at bounding box center [141, 223] width 62 height 15
click at [110, 216] on select "Select Stylist archana asha chetna deepika prajapati jagruti payal riddhi khand…" at bounding box center [141, 223] width 62 height 15
click at [214, 221] on input "text" at bounding box center [246, 222] width 135 height 15
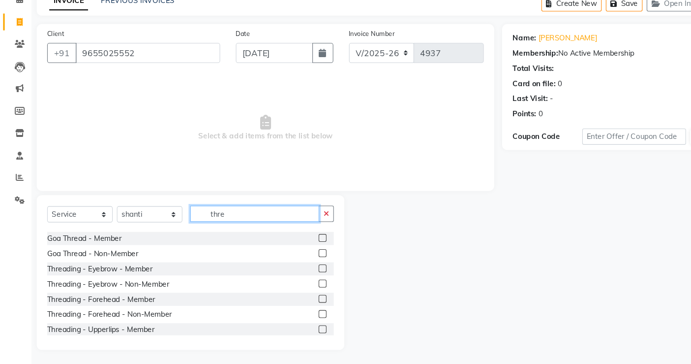
scroll to position [28, 0]
click at [299, 286] on label at bounding box center [302, 287] width 7 height 7
click at [299, 286] on input "checkbox" at bounding box center [302, 288] width 6 height 6
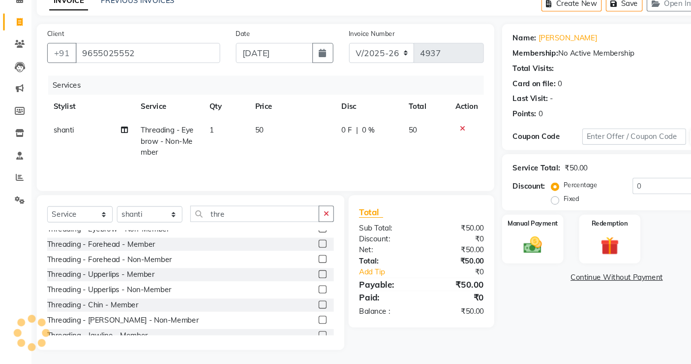
scroll to position [79, 0]
click at [299, 293] on label at bounding box center [302, 292] width 7 height 7
click at [299, 293] on input "checkbox" at bounding box center [302, 293] width 6 height 6
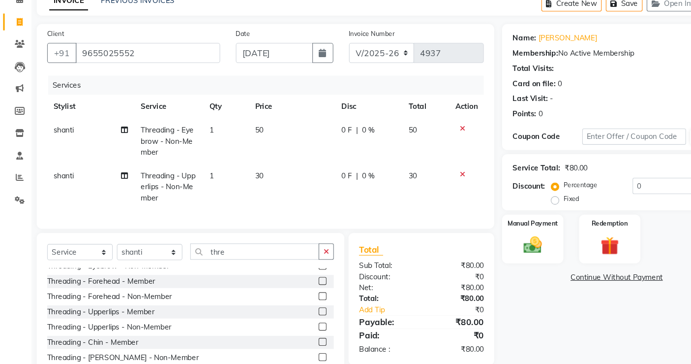
scroll to position [74, 0]
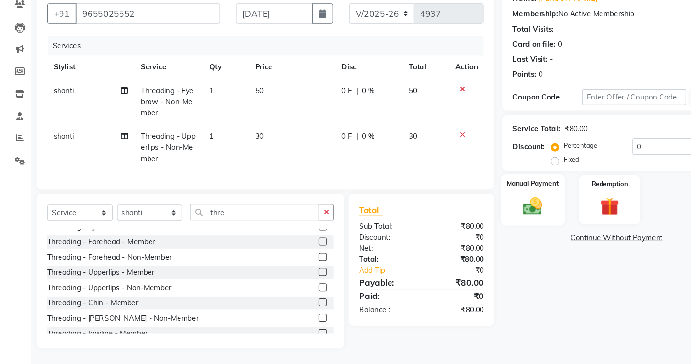
click at [513, 205] on img at bounding box center [501, 215] width 30 height 21
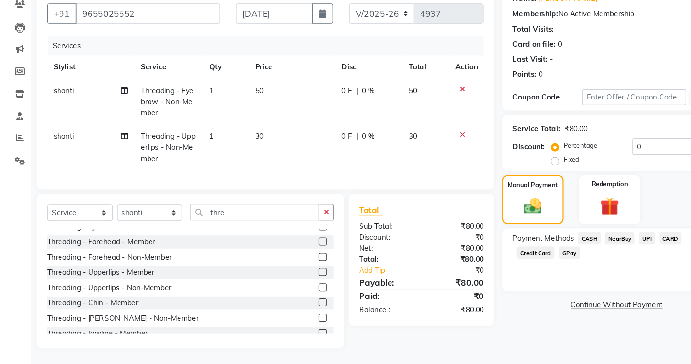
click at [608, 240] on span "UPI" at bounding box center [607, 245] width 15 height 11
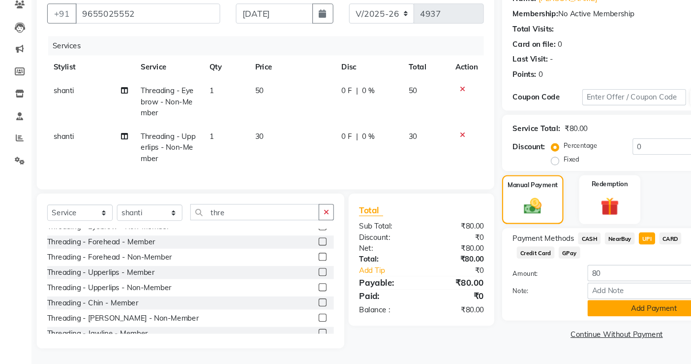
click at [589, 304] on button "Add Payment" at bounding box center [614, 311] width 125 height 15
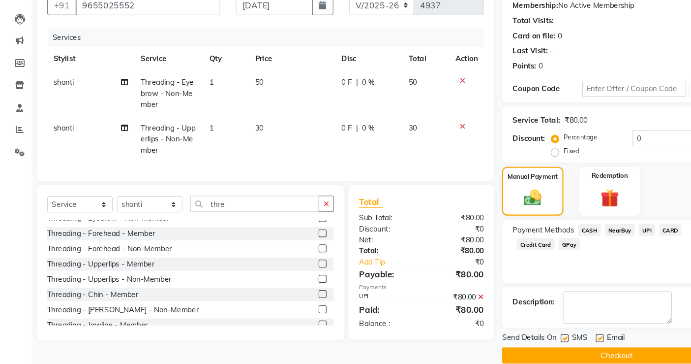
scroll to position [87, 0]
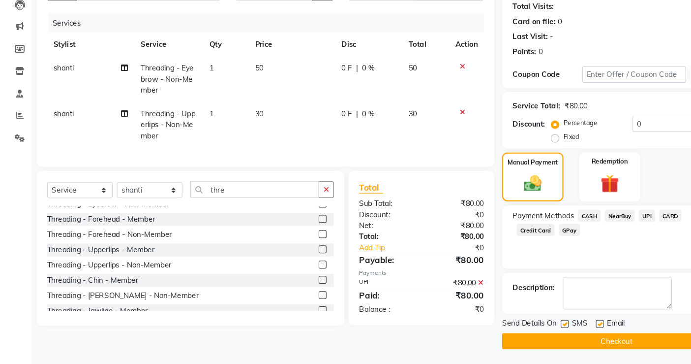
click at [563, 327] on button "Checkout" at bounding box center [578, 342] width 215 height 15
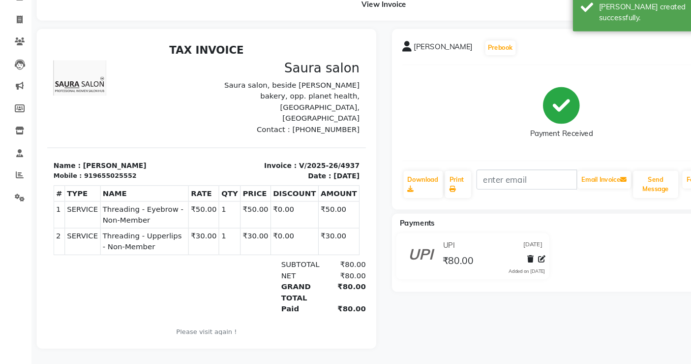
click at [446, 315] on div "kanan metha Prebook Payment Received Download Print Email Invoice Send Message …" at bounding box center [528, 199] width 334 height 300
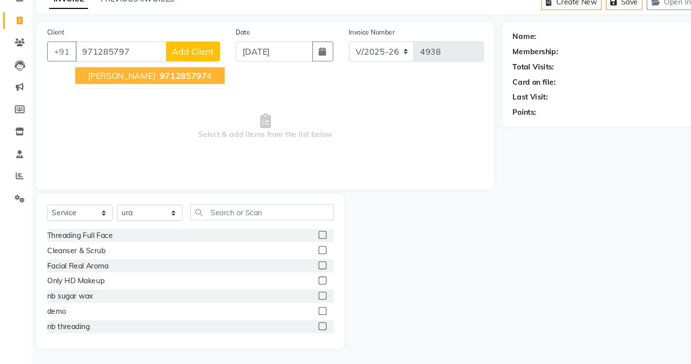
scroll to position [30, 0]
click at [115, 95] on span "asmita thakker" at bounding box center [114, 94] width 63 height 10
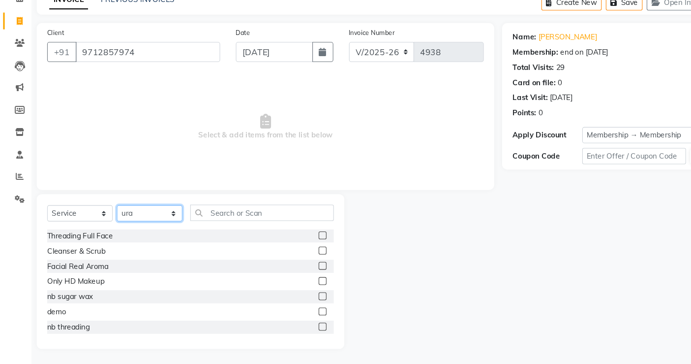
click at [162, 223] on select "Select Stylist archana asha chetna deepika prajapati jagruti payal riddhi khand…" at bounding box center [141, 222] width 62 height 15
click at [110, 215] on select "Select Stylist archana asha chetna deepika prajapati jagruti payal riddhi khand…" at bounding box center [141, 222] width 62 height 15
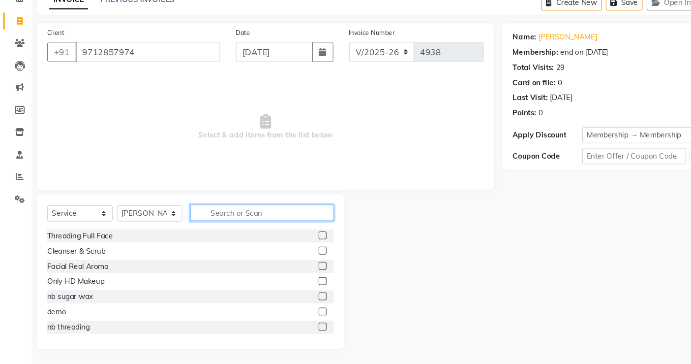
click at [221, 221] on input "text" at bounding box center [246, 221] width 135 height 15
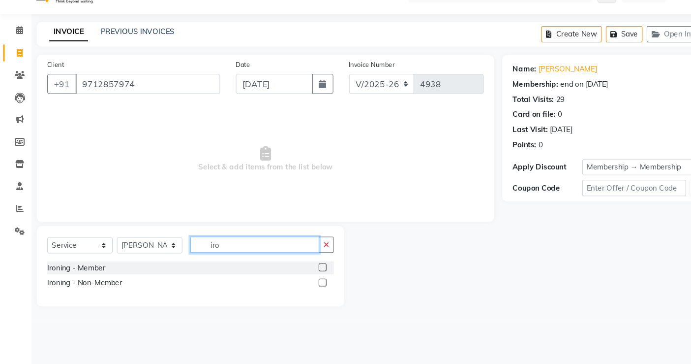
scroll to position [0, 0]
click at [304, 274] on label at bounding box center [306, 272] width 7 height 7
click at [304, 274] on input "checkbox" at bounding box center [306, 273] width 6 height 6
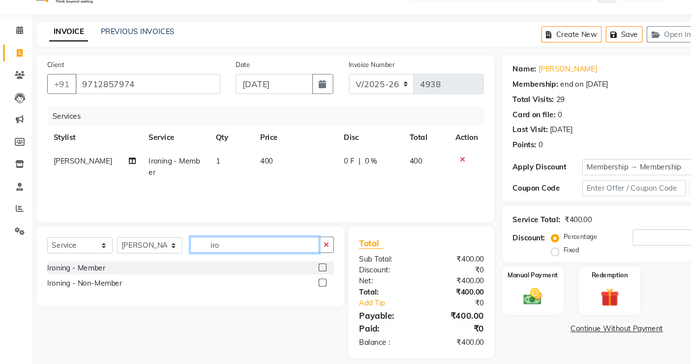
click at [244, 257] on input "iro" at bounding box center [239, 251] width 121 height 15
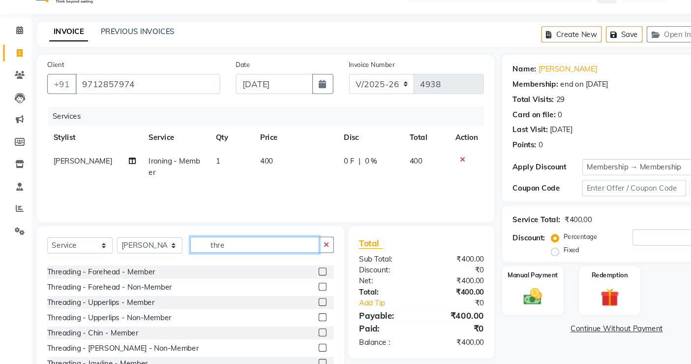
scroll to position [81, 0]
click at [299, 303] on label at bounding box center [302, 305] width 7 height 7
click at [299, 303] on input "checkbox" at bounding box center [302, 306] width 6 height 6
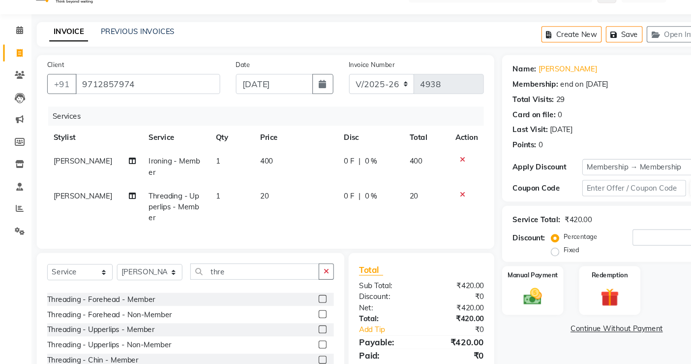
scroll to position [53, 0]
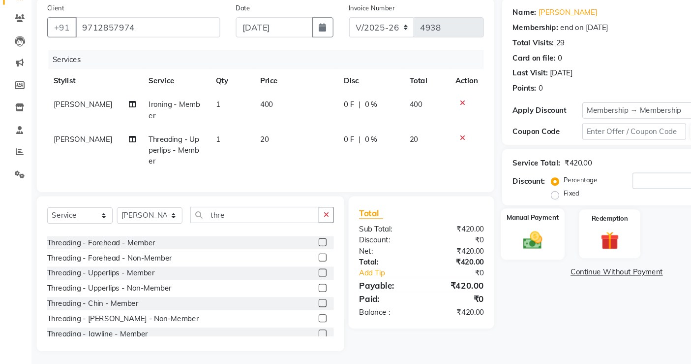
click at [499, 237] on img at bounding box center [501, 247] width 30 height 21
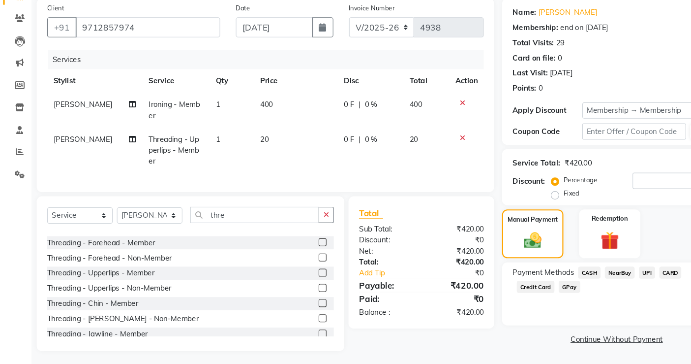
click at [560, 279] on span "CASH" at bounding box center [553, 277] width 21 height 11
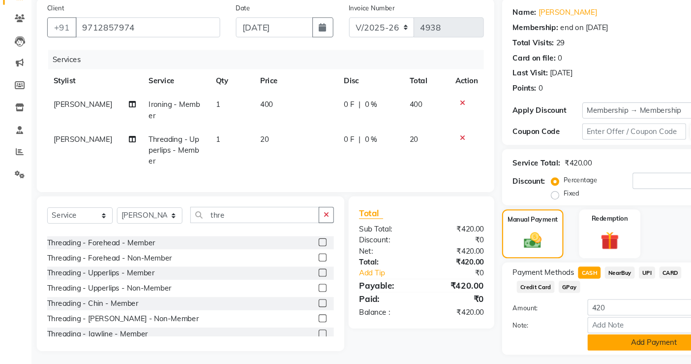
click at [615, 327] on button "Add Payment" at bounding box center [614, 343] width 125 height 15
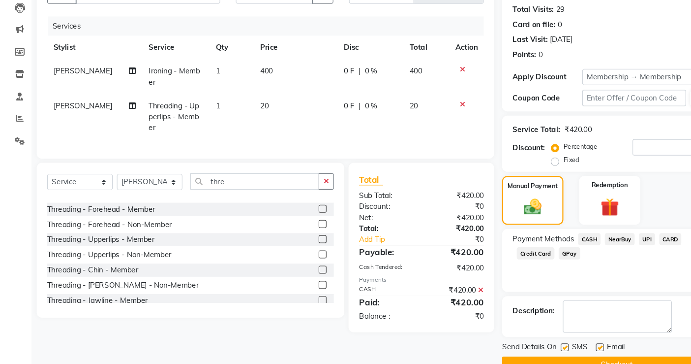
scroll to position [107, 0]
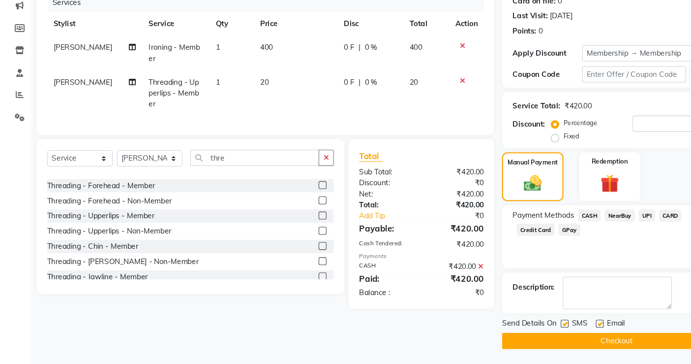
click at [593, 327] on button "Checkout" at bounding box center [578, 341] width 215 height 15
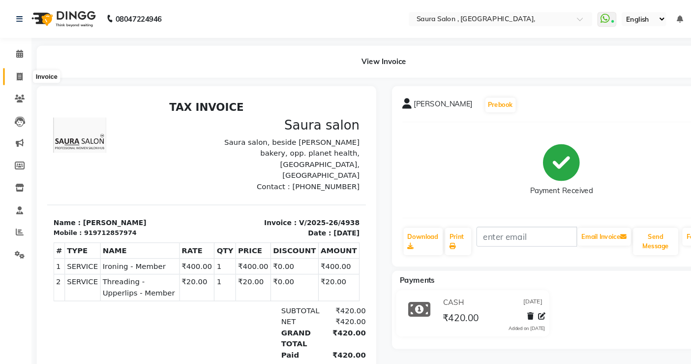
click at [23, 71] on span at bounding box center [18, 71] width 17 height 11
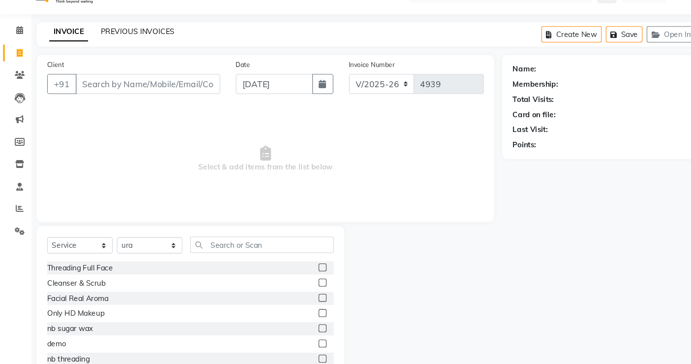
click at [139, 52] on link "PREVIOUS INVOICES" at bounding box center [128, 51] width 69 height 9
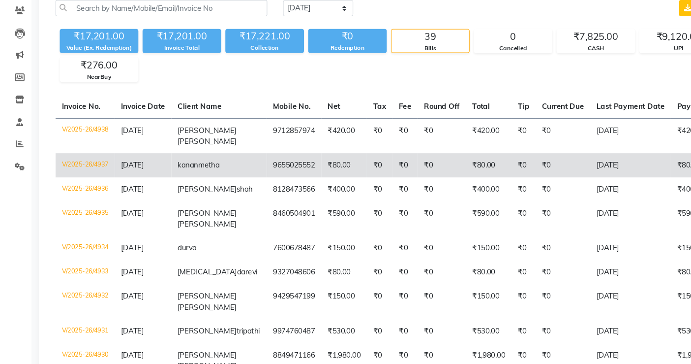
scroll to position [69, 0]
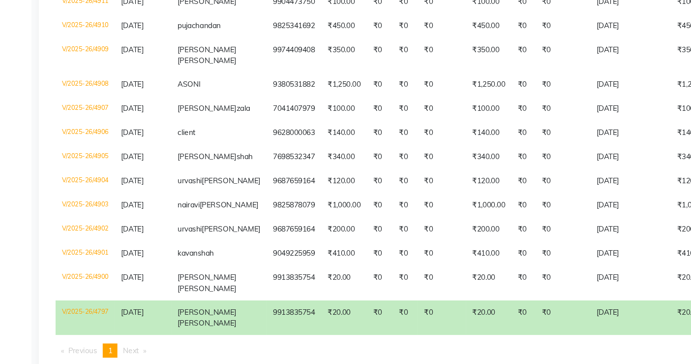
scroll to position [940, 0]
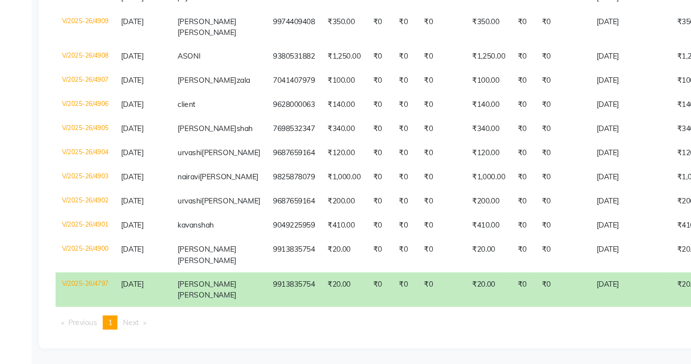
drag, startPoint x: 334, startPoint y: 313, endPoint x: 13, endPoint y: 205, distance: 338.6
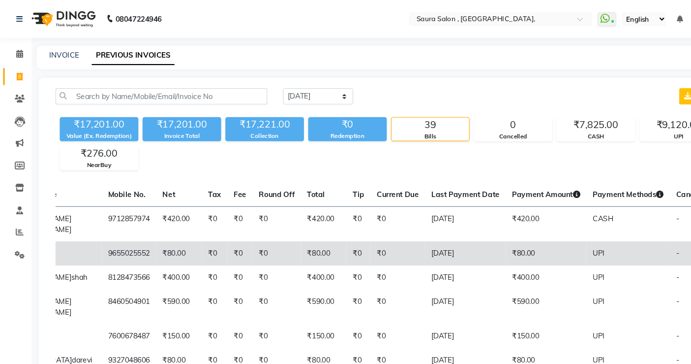
scroll to position [0, 155]
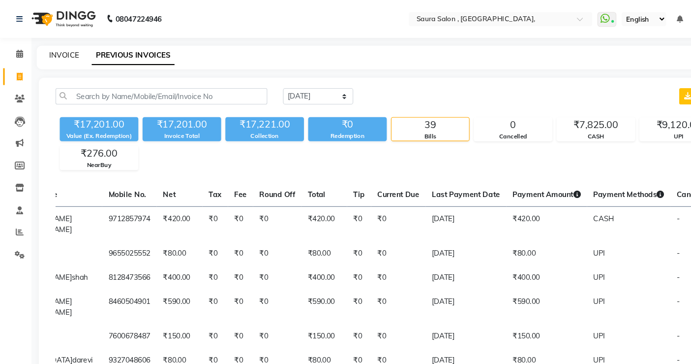
click at [61, 54] on link "INVOICE" at bounding box center [60, 51] width 28 height 9
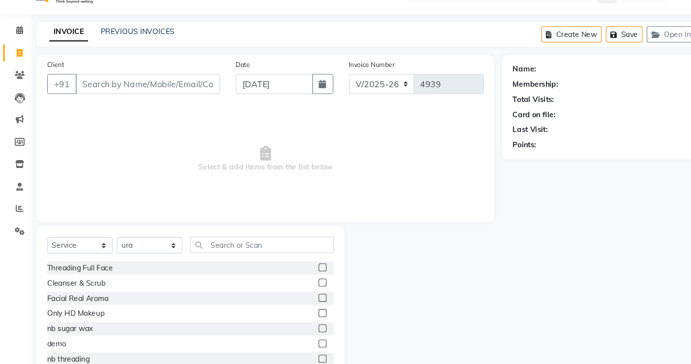
click at [133, 107] on input "Client" at bounding box center [139, 101] width 136 height 19
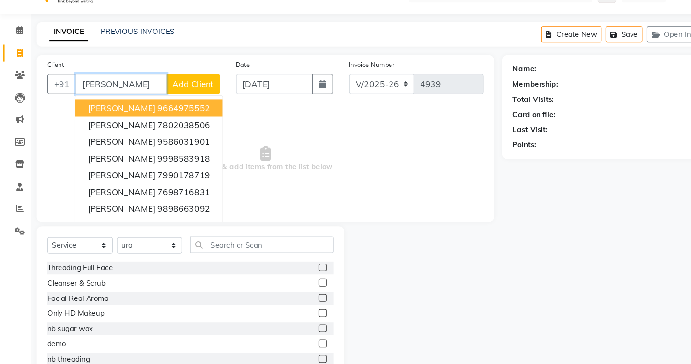
click at [148, 121] on ngb-highlight "9664975552" at bounding box center [172, 124] width 49 height 10
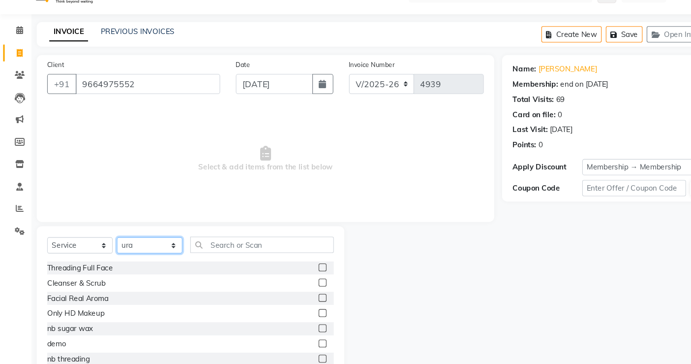
click at [146, 248] on select "Select Stylist archana asha chetna deepika prajapati jagruti payal riddhi khand…" at bounding box center [141, 252] width 62 height 15
click at [110, 245] on select "Select Stylist archana asha chetna deepika prajapati jagruti payal riddhi khand…" at bounding box center [141, 252] width 62 height 15
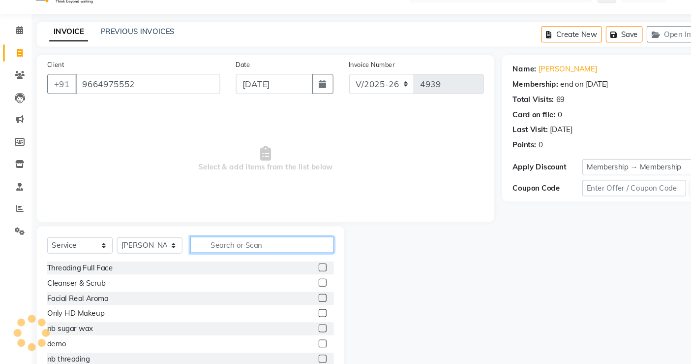
click at [243, 250] on input "text" at bounding box center [246, 251] width 135 height 15
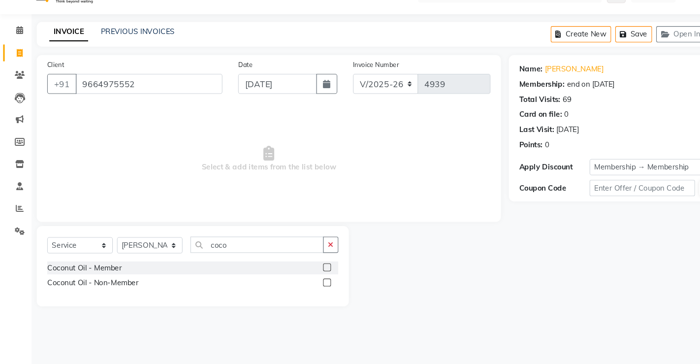
click at [306, 270] on label at bounding box center [306, 272] width 7 height 7
click at [306, 270] on input "checkbox" at bounding box center [306, 273] width 6 height 6
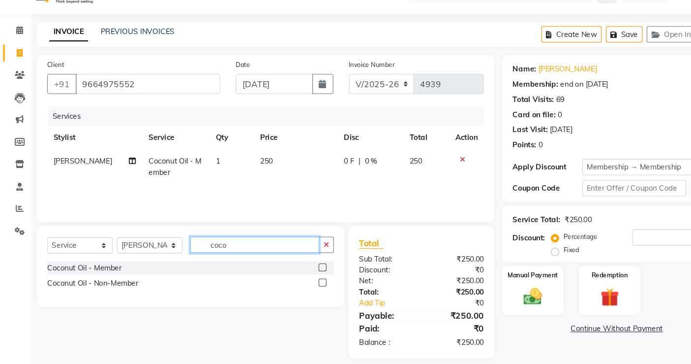
click at [230, 248] on input "coco" at bounding box center [239, 251] width 121 height 15
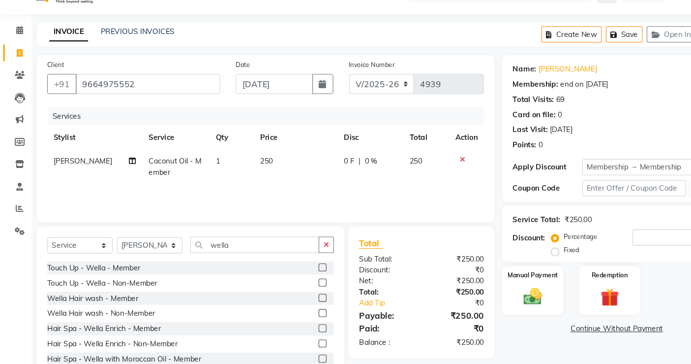
click at [299, 301] on label at bounding box center [302, 301] width 7 height 7
click at [299, 301] on input "checkbox" at bounding box center [302, 302] width 6 height 6
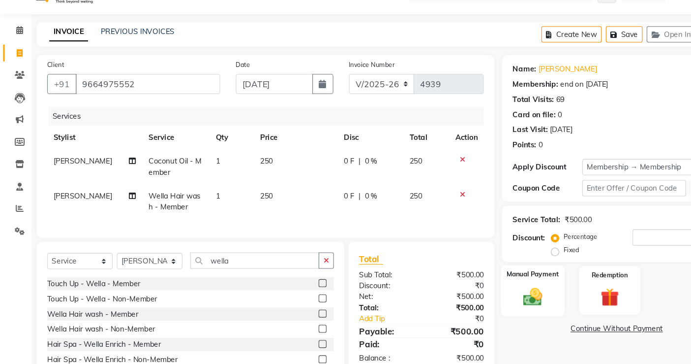
click at [506, 311] on div "Manual Payment" at bounding box center [500, 295] width 60 height 48
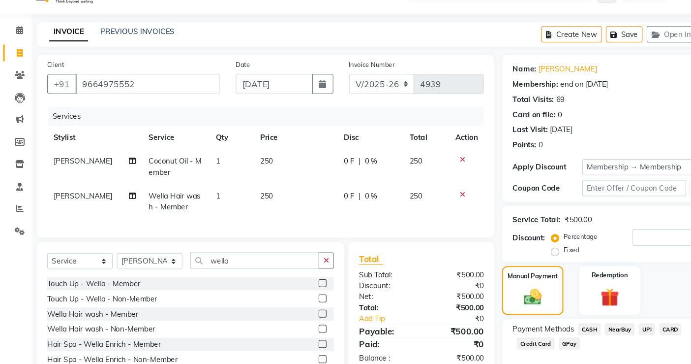
click at [554, 327] on span "CASH" at bounding box center [553, 330] width 21 height 11
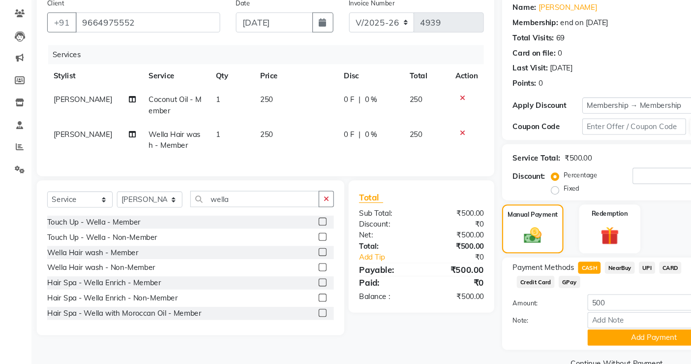
scroll to position [79, 0]
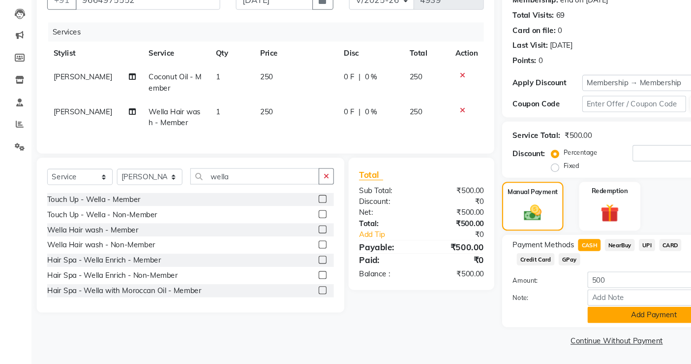
click at [573, 312] on button "Add Payment" at bounding box center [614, 317] width 125 height 15
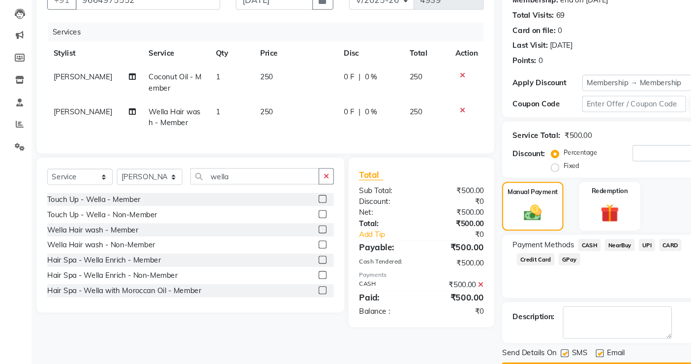
scroll to position [107, 0]
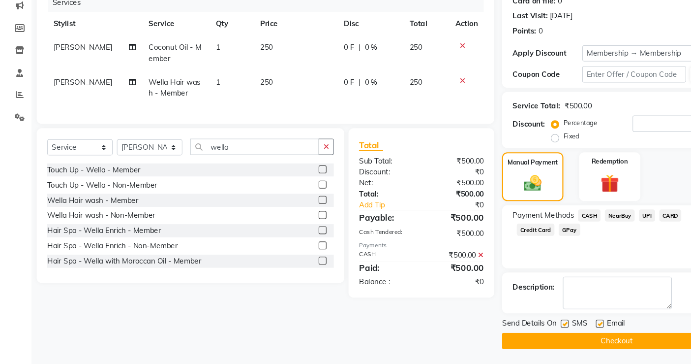
click at [603, 327] on button "Checkout" at bounding box center [578, 341] width 215 height 15
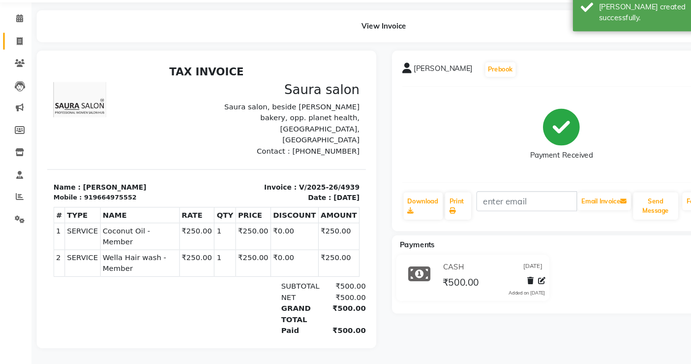
click at [10, 56] on span at bounding box center [18, 61] width 17 height 11
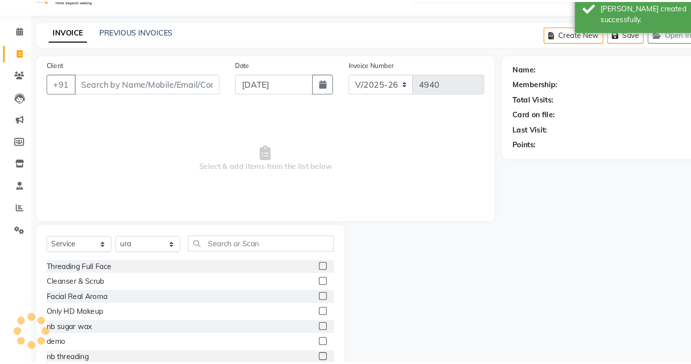
scroll to position [19, 0]
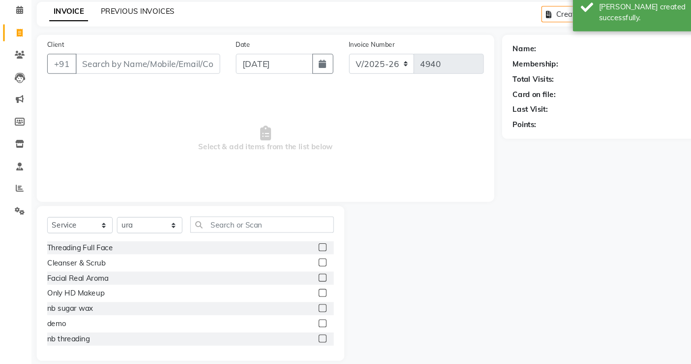
click at [110, 31] on link "PREVIOUS INVOICES" at bounding box center [128, 33] width 69 height 9
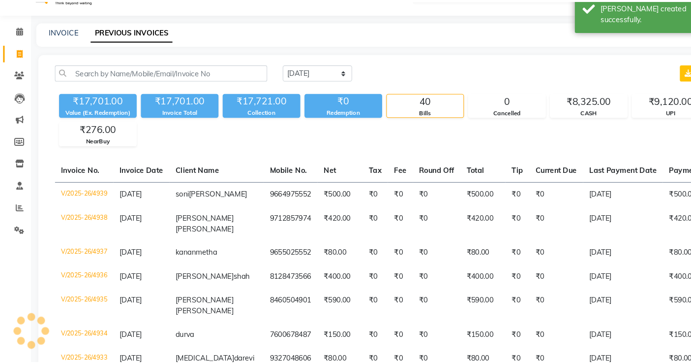
scroll to position [19, 0]
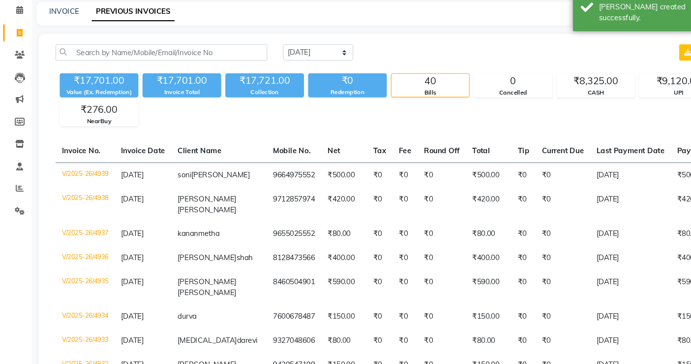
click at [287, 118] on div "₹17,701.00 Value (Ex. Redemption) ₹17,701.00 Invoice Total ₹17,721.00 Collectio…" at bounding box center [365, 114] width 626 height 54
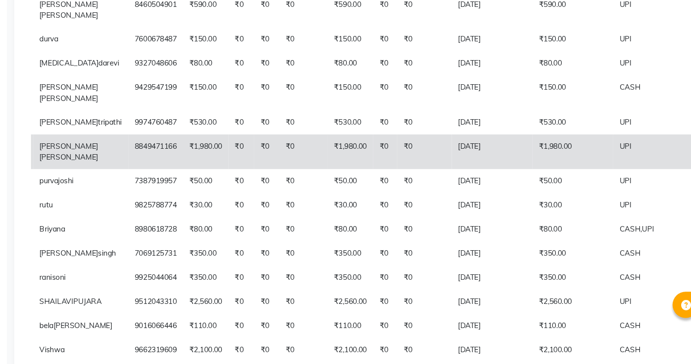
scroll to position [279, 0]
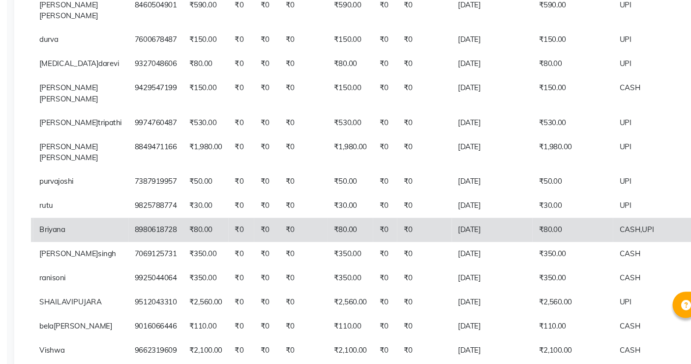
click at [262, 246] on td "₹0" at bounding box center [274, 237] width 24 height 23
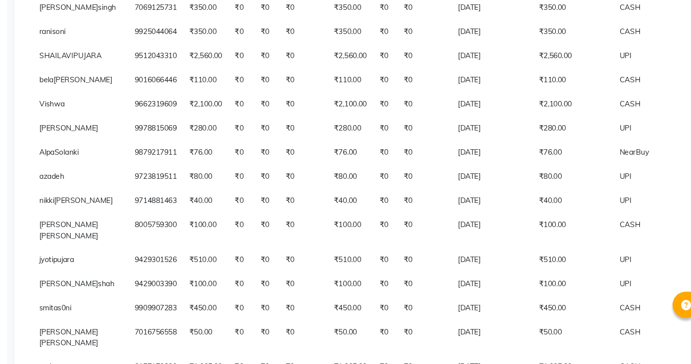
scroll to position [509, 0]
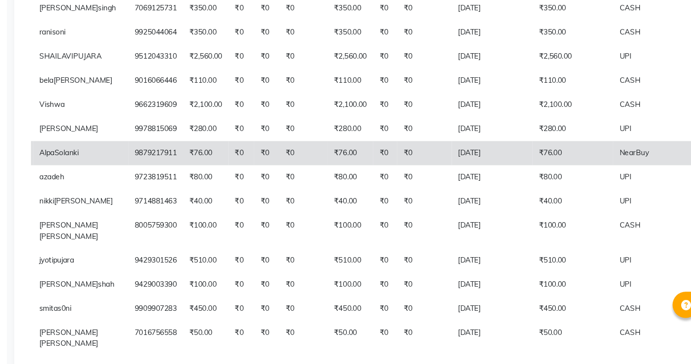
click at [90, 170] on span "Solanki" at bounding box center [85, 165] width 23 height 9
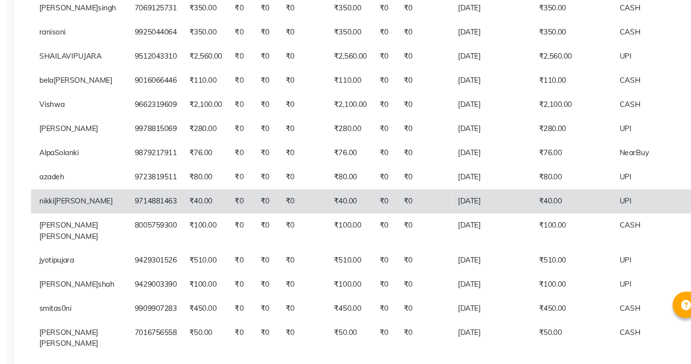
click at [447, 222] on td "[DATE]" at bounding box center [485, 211] width 76 height 23
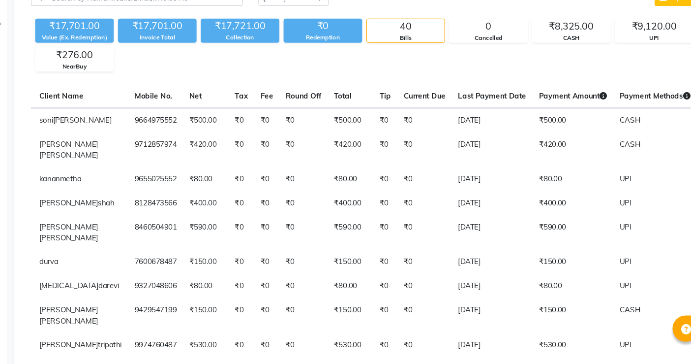
scroll to position [0, 0]
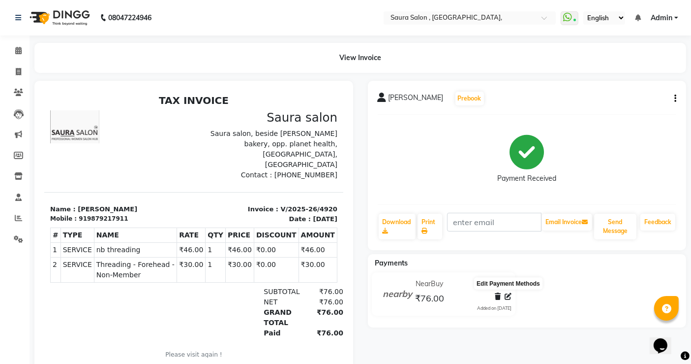
click at [509, 295] on icon at bounding box center [508, 296] width 7 height 7
select select "9"
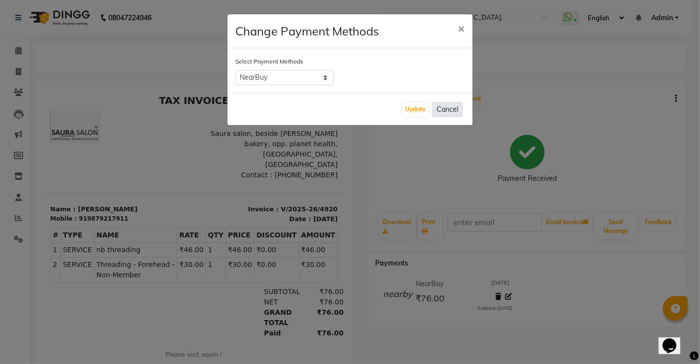
click at [454, 116] on button "Cancel" at bounding box center [447, 109] width 31 height 15
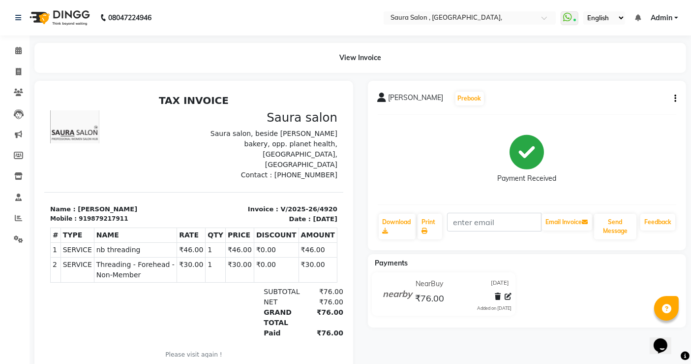
click at [672, 97] on button "button" at bounding box center [674, 98] width 6 height 10
click at [618, 97] on div "Edit Item Staff" at bounding box center [625, 99] width 67 height 12
select select
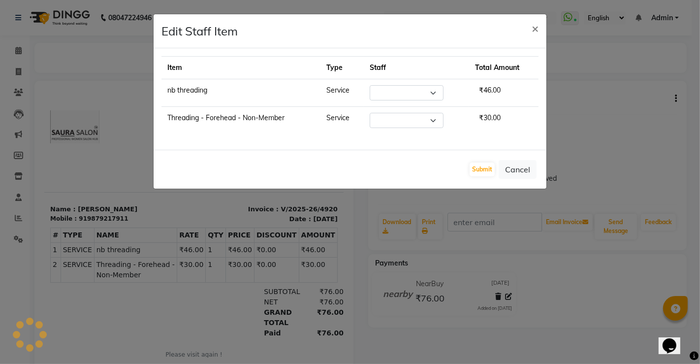
select select "56840"
click at [525, 168] on button "Cancel" at bounding box center [517, 169] width 38 height 19
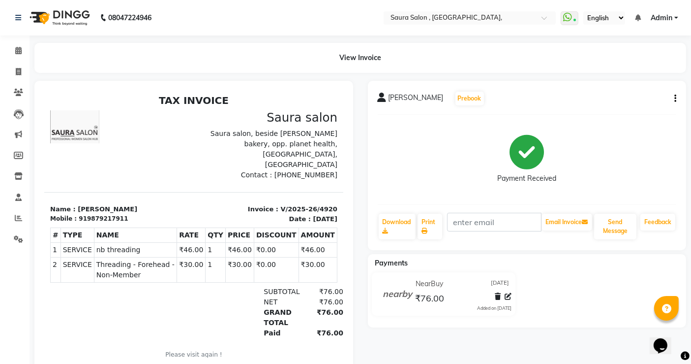
click at [675, 104] on div "[PERSON_NAME] Prebook" at bounding box center [527, 99] width 299 height 16
click at [676, 98] on icon "button" at bounding box center [676, 98] width 2 height 0
click at [620, 111] on div "Edit Invoice" at bounding box center [625, 111] width 67 height 12
select select "service"
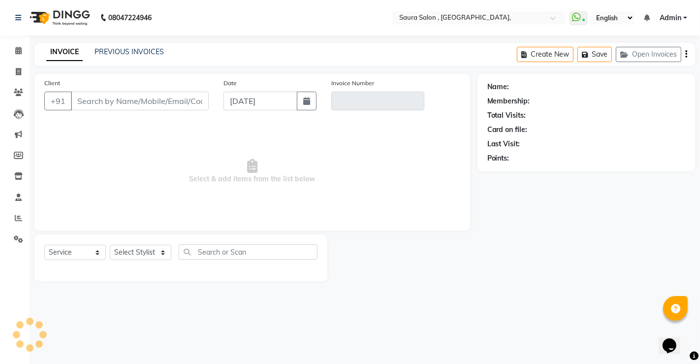
select select "57428"
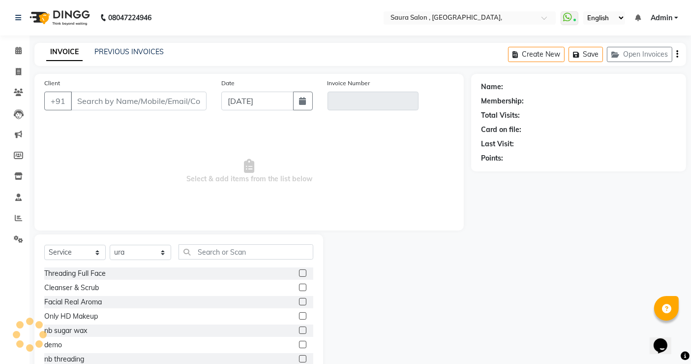
type input "9879217911"
type input "V/2025-26/4920"
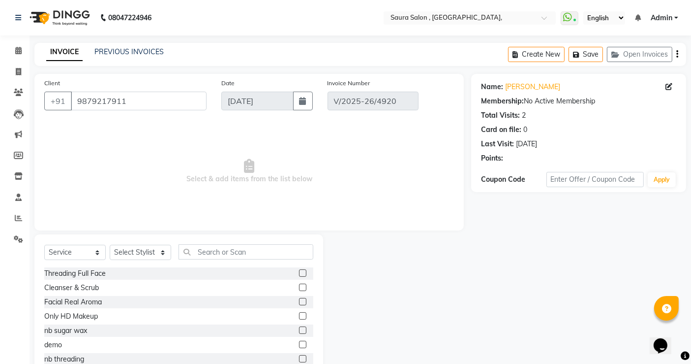
select select "select"
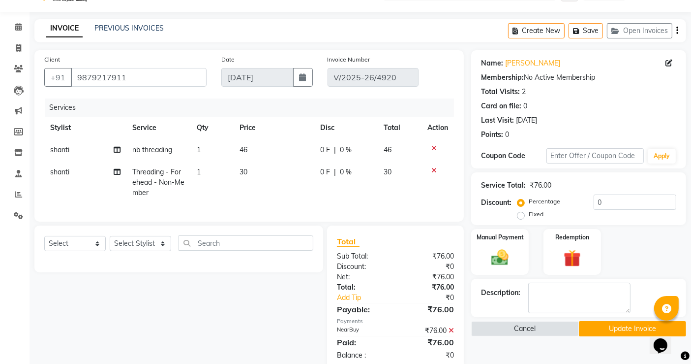
scroll to position [52, 0]
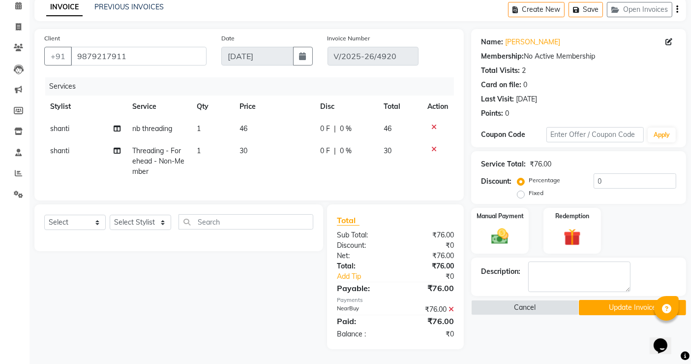
click at [454, 310] on icon at bounding box center [451, 309] width 5 height 7
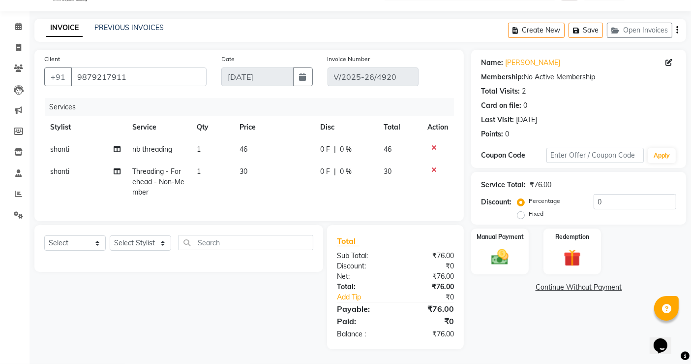
scroll to position [32, 0]
click at [510, 247] on img at bounding box center [501, 257] width 30 height 21
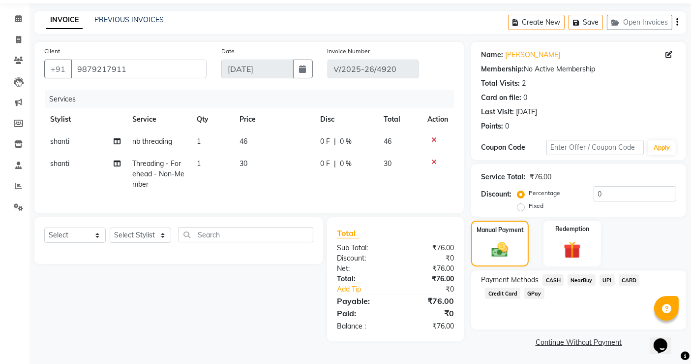
click at [585, 281] on span "NearBuy" at bounding box center [582, 279] width 28 height 11
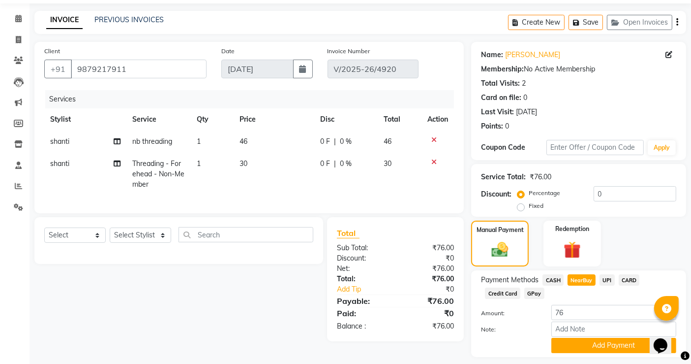
scroll to position [52, 0]
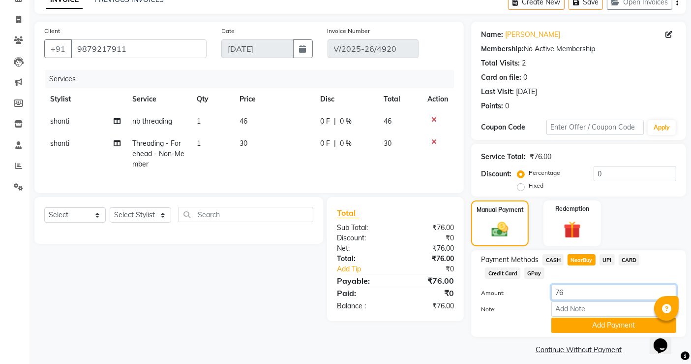
click at [563, 296] on input "76" at bounding box center [614, 291] width 125 height 15
type input "46"
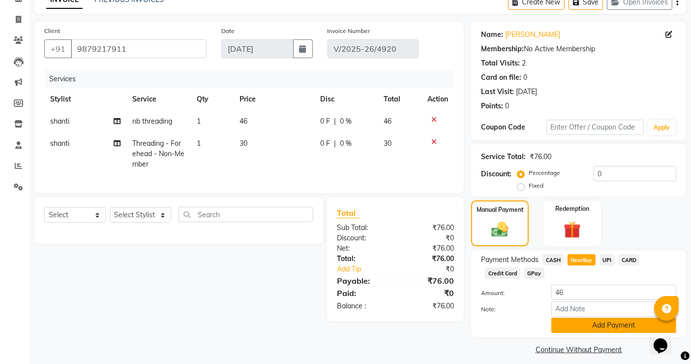
click at [619, 325] on button "Add Payment" at bounding box center [614, 324] width 125 height 15
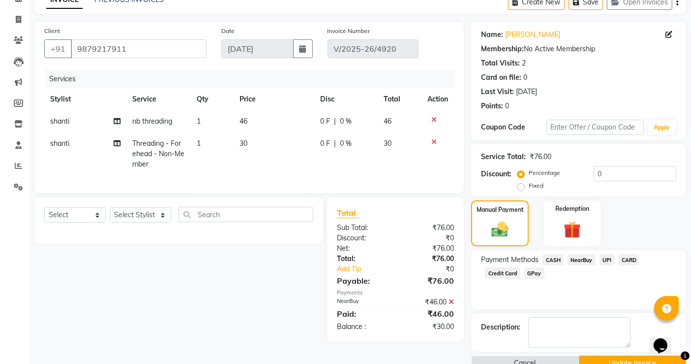
click at [609, 260] on span "UPI" at bounding box center [607, 259] width 15 height 11
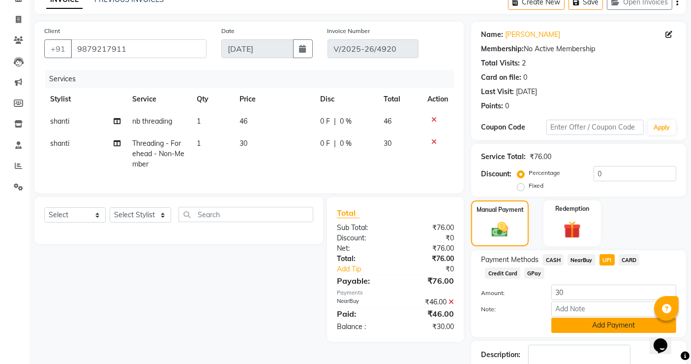
click at [599, 325] on button "Add Payment" at bounding box center [614, 324] width 125 height 15
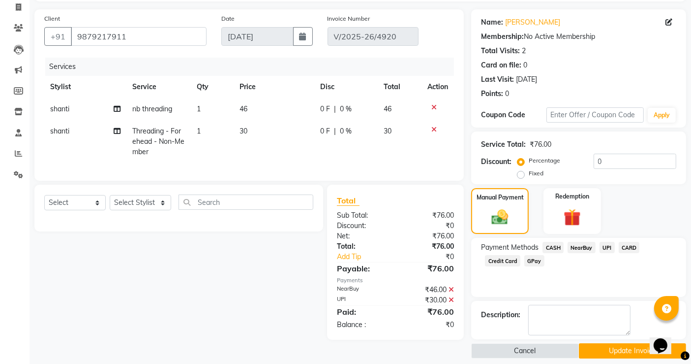
scroll to position [73, 0]
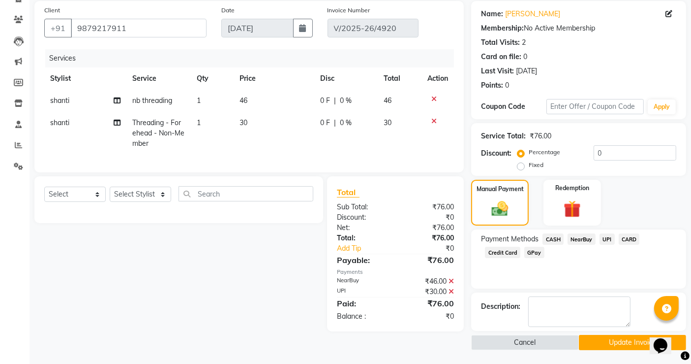
click at [629, 339] on button "Update Invoice" at bounding box center [632, 342] width 107 height 15
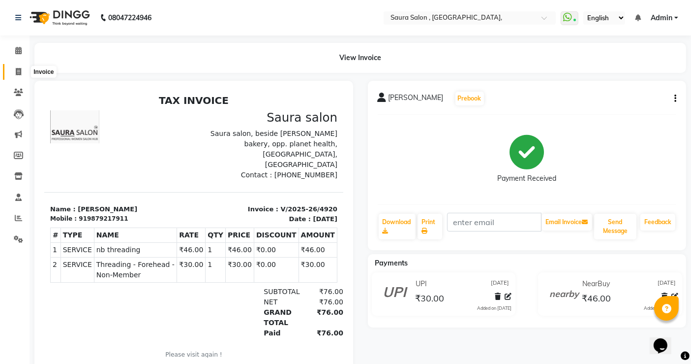
click at [16, 71] on icon at bounding box center [18, 71] width 5 height 7
select select "service"
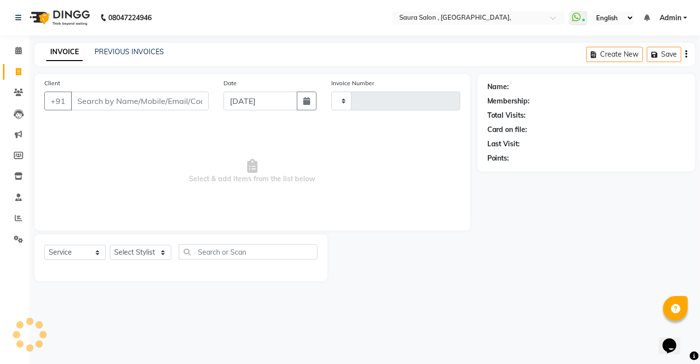
type input "4940"
select select "6963"
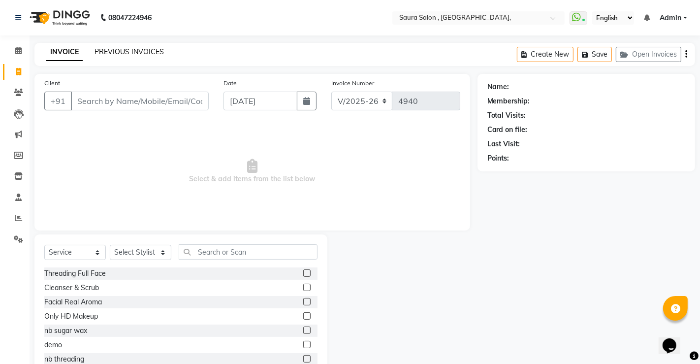
select select "57428"
click at [132, 48] on link "PREVIOUS INVOICES" at bounding box center [128, 51] width 69 height 9
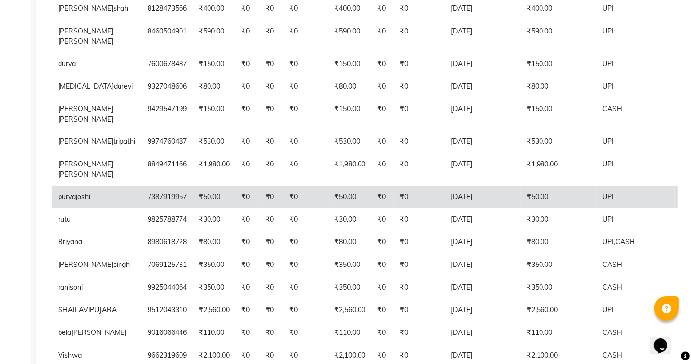
scroll to position [274, 0]
click at [337, 231] on td "₹30.00" at bounding box center [350, 219] width 43 height 23
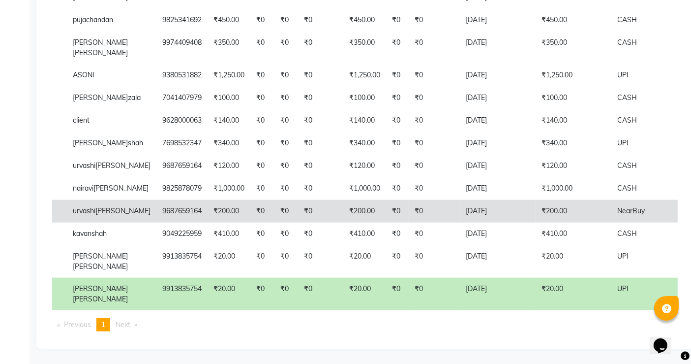
scroll to position [962, 0]
click at [298, 222] on td "₹0" at bounding box center [320, 211] width 45 height 23
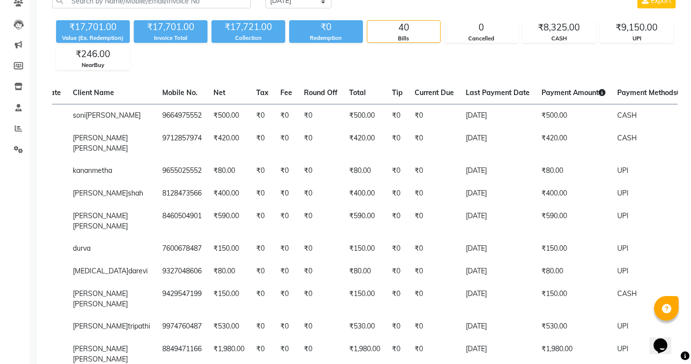
scroll to position [0, 0]
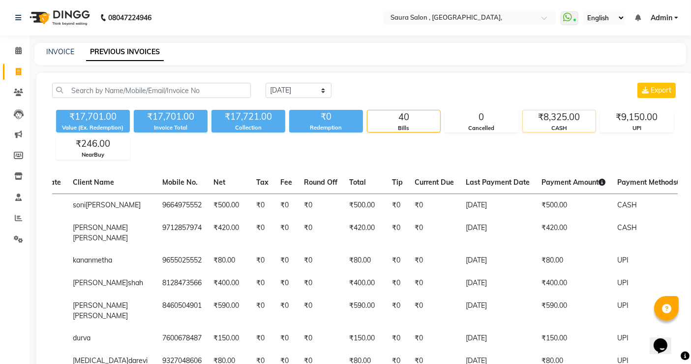
click at [555, 119] on div "₹8,325.00" at bounding box center [559, 117] width 73 height 14
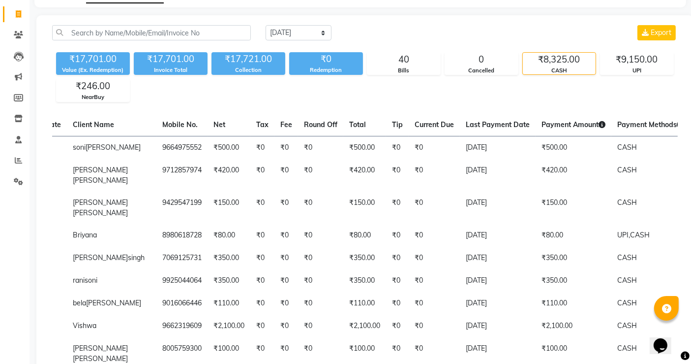
scroll to position [74, 0]
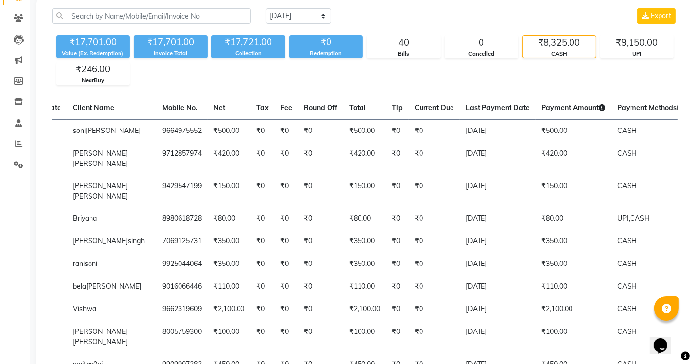
click at [410, 166] on td "₹0" at bounding box center [434, 158] width 51 height 32
click at [360, 79] on div "₹17,701.00 Value (Ex. Redemption) ₹17,701.00 Invoice Total ₹17,721.00 Collectio…" at bounding box center [365, 58] width 626 height 54
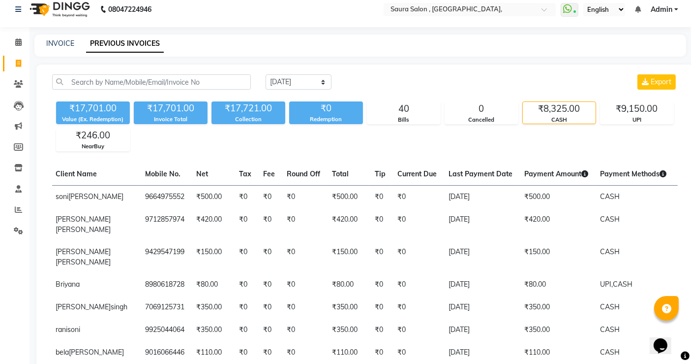
scroll to position [0, 0]
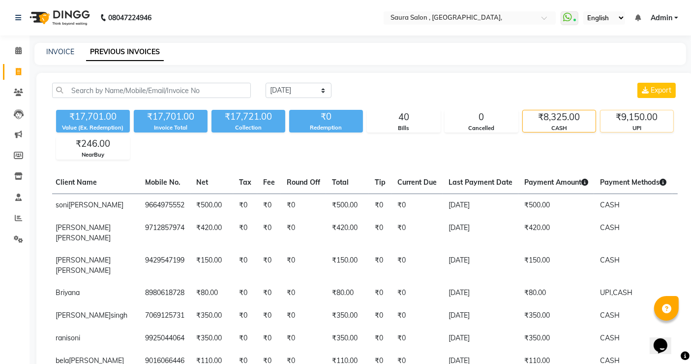
click at [641, 126] on div "UPI" at bounding box center [637, 128] width 73 height 8
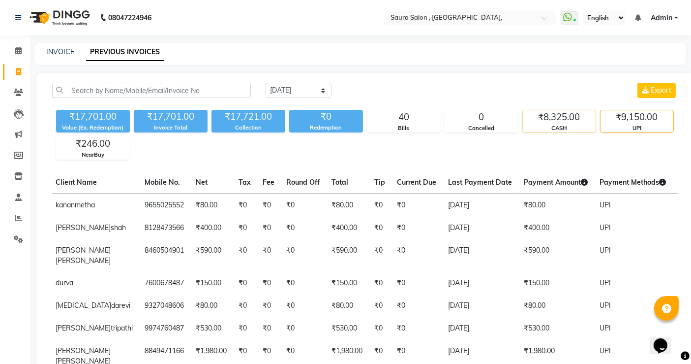
click at [550, 115] on div "₹8,325.00" at bounding box center [559, 117] width 73 height 14
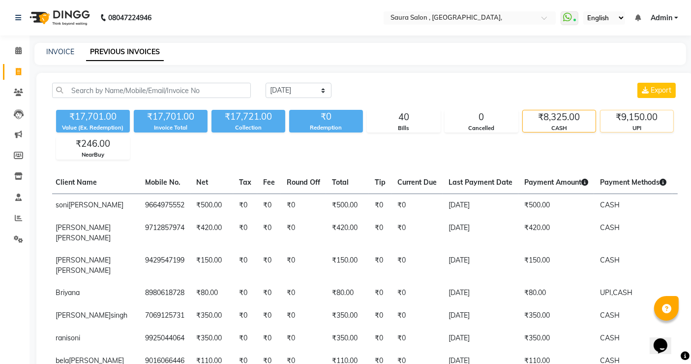
click at [639, 130] on div "UPI" at bounding box center [637, 128] width 73 height 8
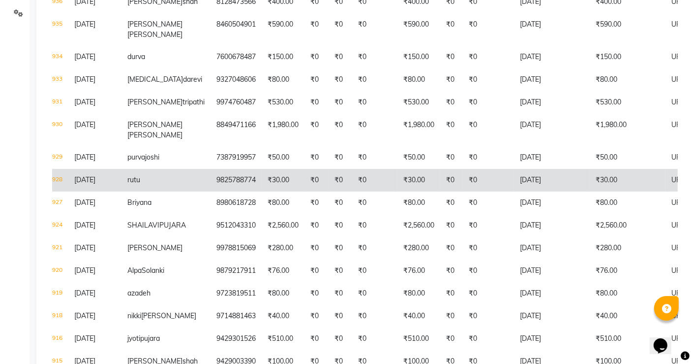
scroll to position [225, 0]
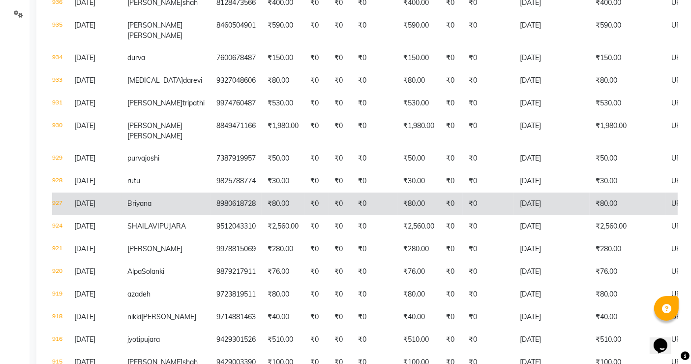
click at [590, 215] on td "₹80.00" at bounding box center [628, 203] width 76 height 23
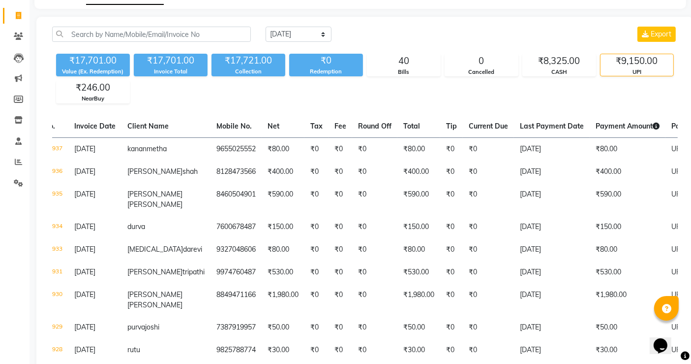
scroll to position [0, 0]
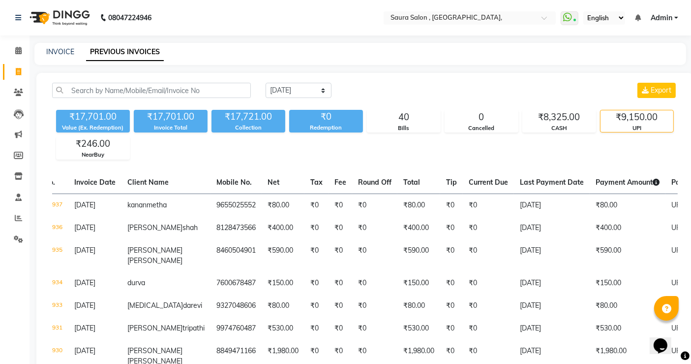
click at [212, 52] on div "INVOICE PREVIOUS INVOICES" at bounding box center [354, 52] width 640 height 10
click at [57, 50] on link "INVOICE" at bounding box center [60, 51] width 28 height 9
select select "6963"
select select "service"
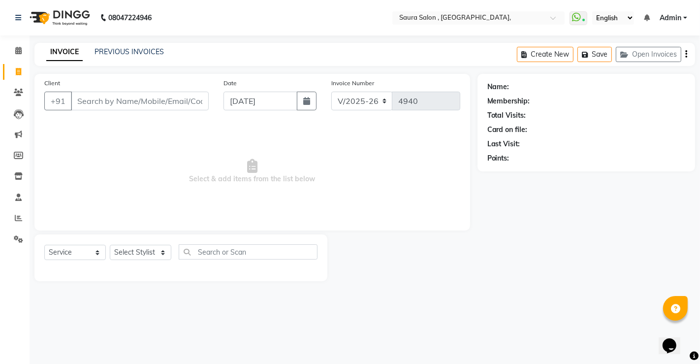
select select "57428"
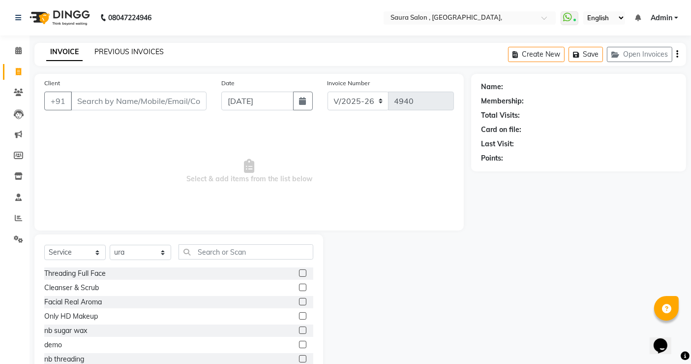
click at [125, 53] on link "PREVIOUS INVOICES" at bounding box center [128, 51] width 69 height 9
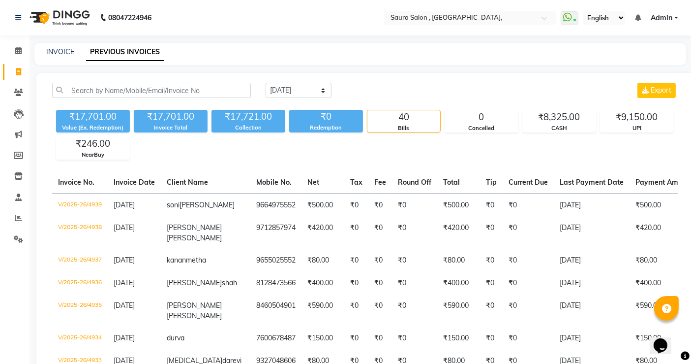
click at [332, 56] on div "INVOICE PREVIOUS INVOICES" at bounding box center [354, 52] width 640 height 10
click at [628, 120] on div "₹9,150.00" at bounding box center [637, 117] width 73 height 14
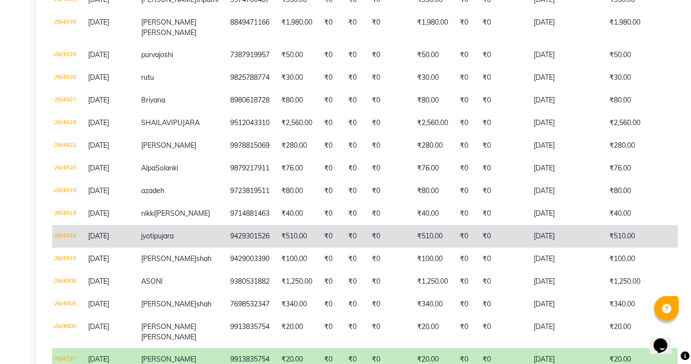
scroll to position [325, 0]
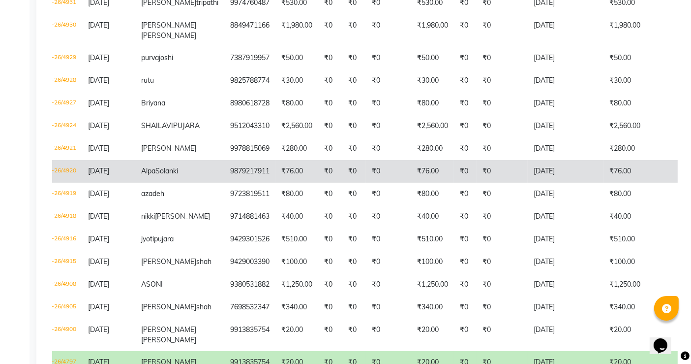
click at [276, 183] on td "₹76.00" at bounding box center [297, 171] width 43 height 23
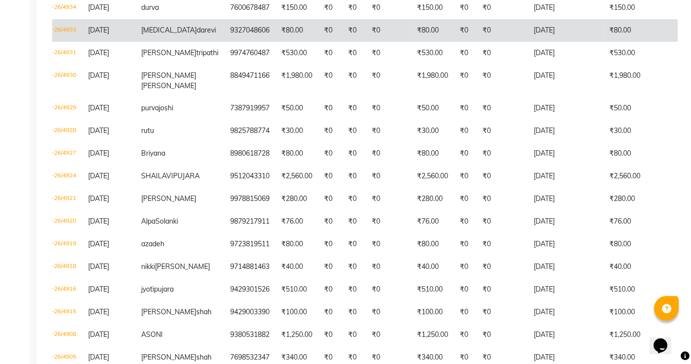
scroll to position [0, 0]
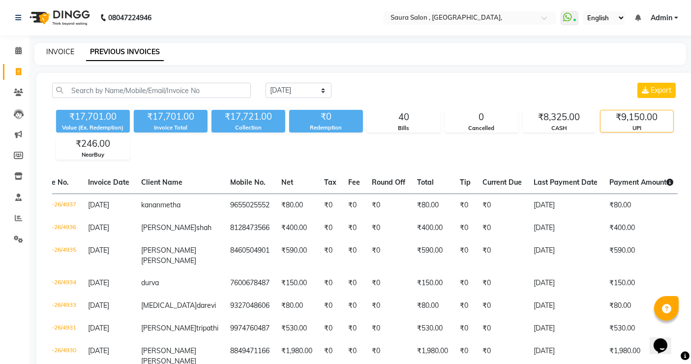
click at [58, 53] on link "INVOICE" at bounding box center [60, 51] width 28 height 9
select select "service"
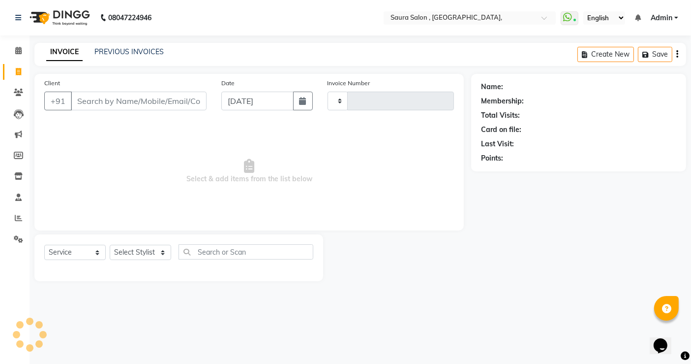
type input "4940"
select select "6963"
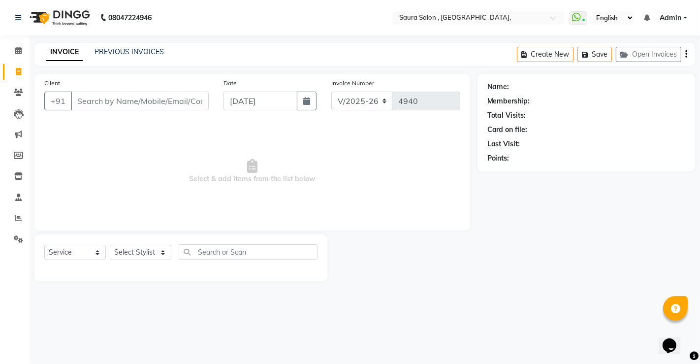
click at [95, 94] on input "Client" at bounding box center [140, 101] width 138 height 19
select select "57428"
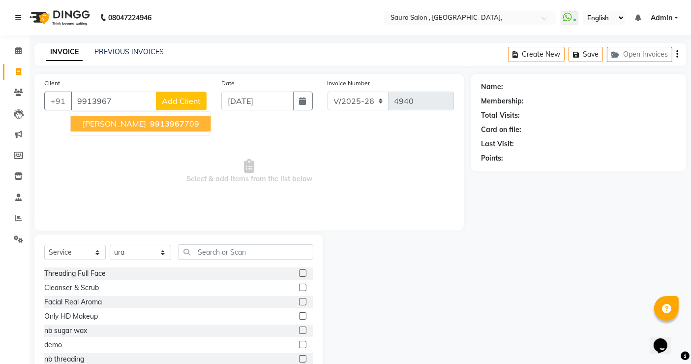
click at [109, 126] on span "hetvi ranpura" at bounding box center [114, 124] width 63 height 10
type input "9913967709"
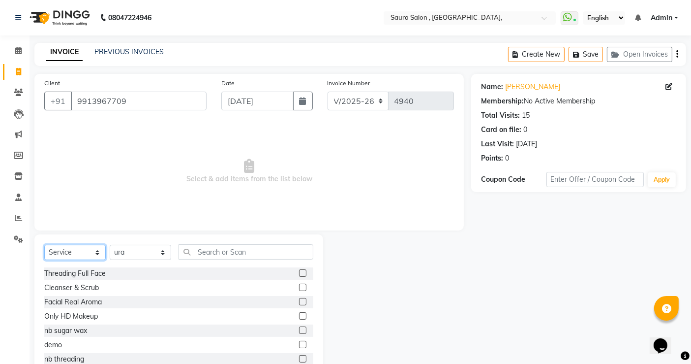
click at [81, 255] on select "Select Service Product Membership Package Voucher Prepaid Gift Card" at bounding box center [75, 252] width 62 height 15
click at [44, 245] on select "Select Service Product Membership Package Voucher Prepaid Gift Card" at bounding box center [75, 252] width 62 height 15
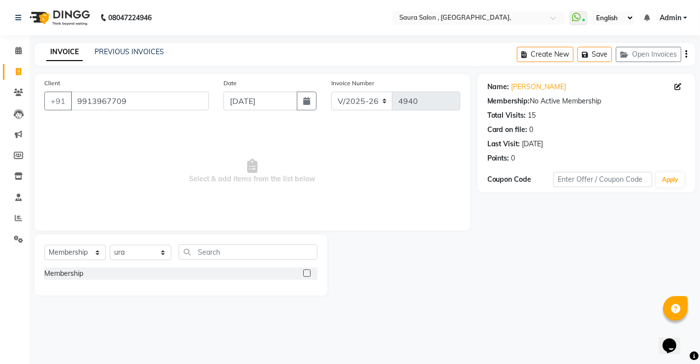
click at [304, 272] on label at bounding box center [306, 272] width 7 height 7
click at [304, 272] on input "checkbox" at bounding box center [306, 273] width 6 height 6
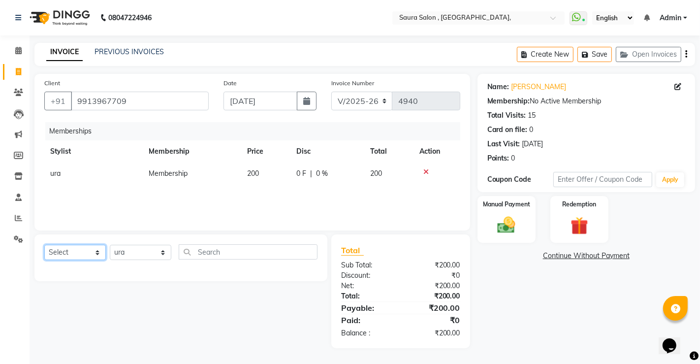
click at [91, 254] on select "Select Service Product Package Voucher Prepaid Gift Card" at bounding box center [75, 252] width 62 height 15
select select "service"
click at [44, 245] on select "Select Service Product Package Voucher Prepaid Gift Card" at bounding box center [75, 252] width 62 height 15
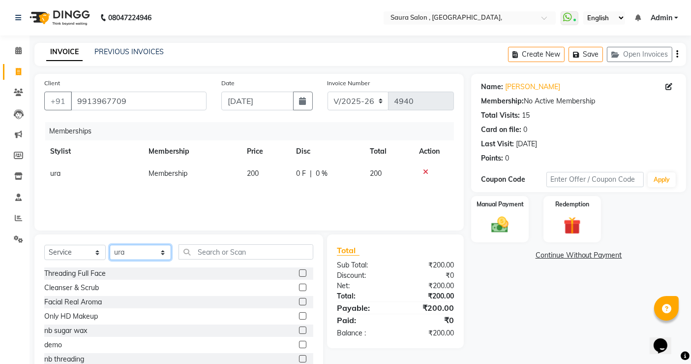
click at [121, 247] on select "Select Stylist archana asha chetna deepika prajapati jagruti payal riddhi khand…" at bounding box center [141, 252] width 62 height 15
click at [143, 257] on select "Select Stylist archana asha chetna deepika prajapati jagruti payal riddhi khand…" at bounding box center [141, 252] width 62 height 15
select select "56807"
click at [110, 245] on select "Select Stylist archana asha chetna deepika prajapati jagruti payal riddhi khand…" at bounding box center [141, 252] width 62 height 15
click at [234, 253] on input "text" at bounding box center [246, 251] width 135 height 15
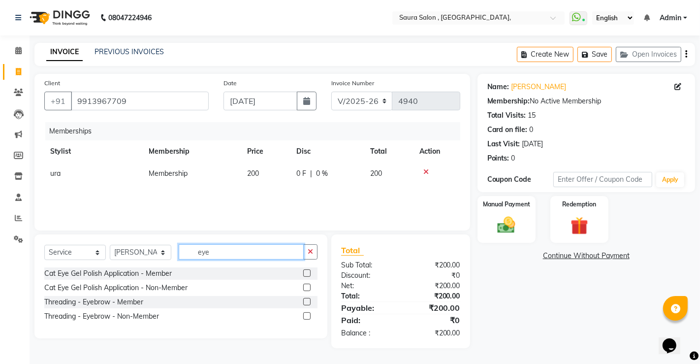
type input "eye"
click at [307, 300] on label at bounding box center [306, 301] width 7 height 7
click at [307, 300] on input "checkbox" at bounding box center [306, 302] width 6 height 6
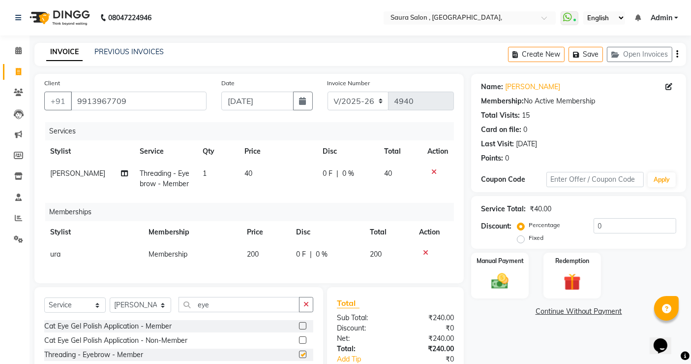
checkbox input "false"
click at [216, 311] on input "eye" at bounding box center [239, 304] width 121 height 15
type input "upp"
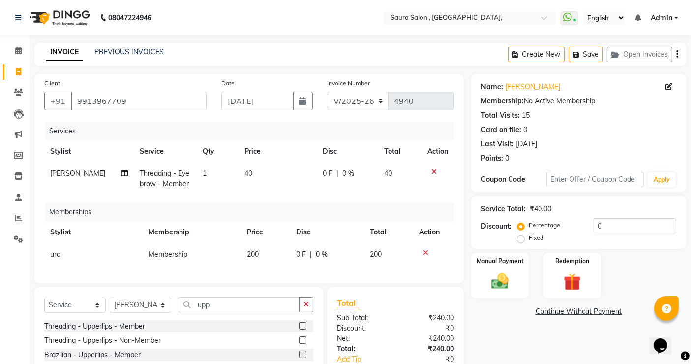
click at [299, 329] on label at bounding box center [302, 325] width 7 height 7
click at [299, 329] on input "checkbox" at bounding box center [302, 326] width 6 height 6
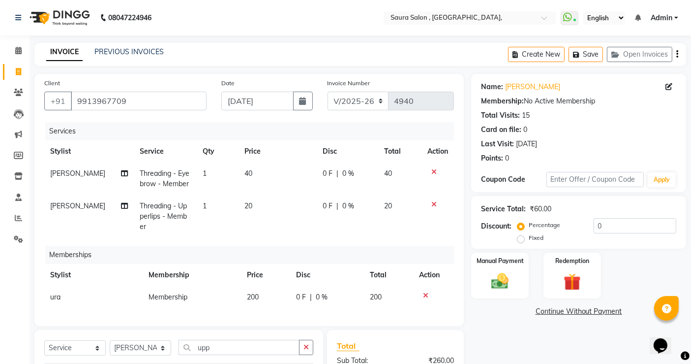
checkbox input "false"
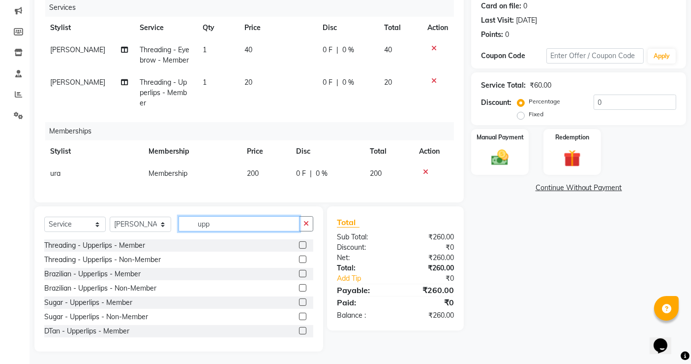
click at [204, 219] on input "upp" at bounding box center [239, 223] width 121 height 15
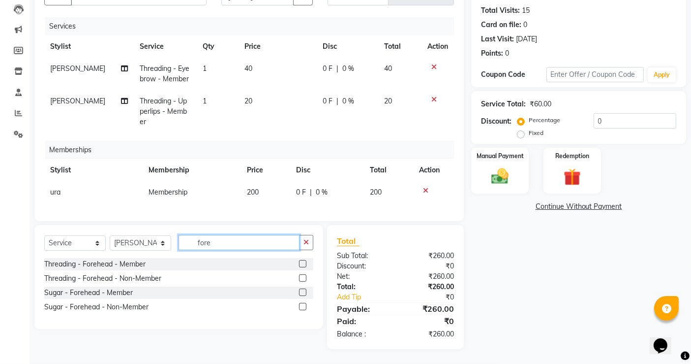
scroll to position [102, 0]
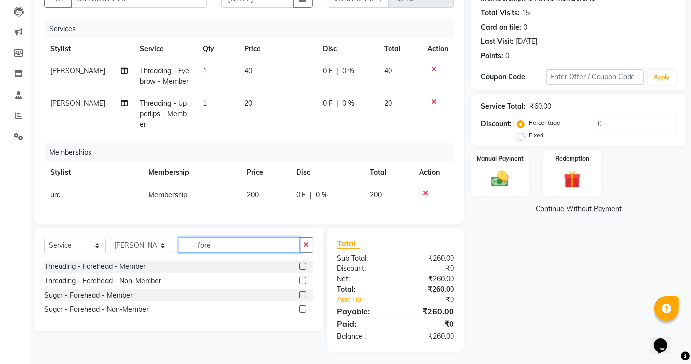
type input "fore"
click at [303, 263] on label at bounding box center [302, 265] width 7 height 7
click at [303, 263] on input "checkbox" at bounding box center [302, 266] width 6 height 6
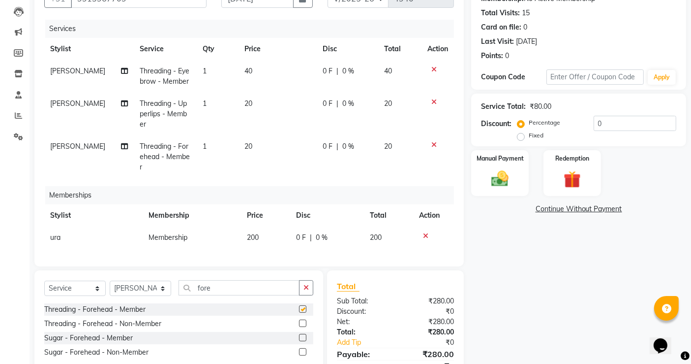
checkbox input "false"
click at [215, 280] on input "fore" at bounding box center [239, 287] width 121 height 15
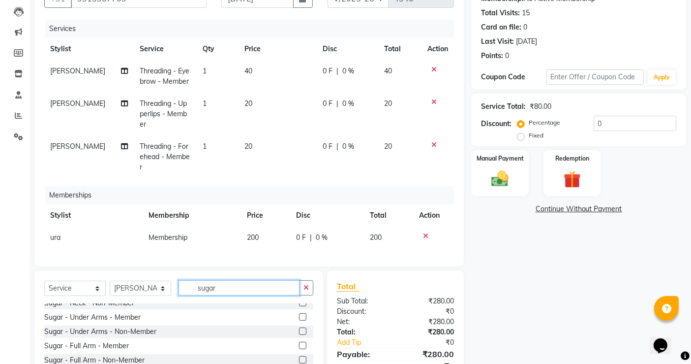
scroll to position [235, 0]
type input "sugar"
click at [299, 312] on label at bounding box center [302, 315] width 7 height 7
click at [299, 313] on input "checkbox" at bounding box center [302, 316] width 6 height 6
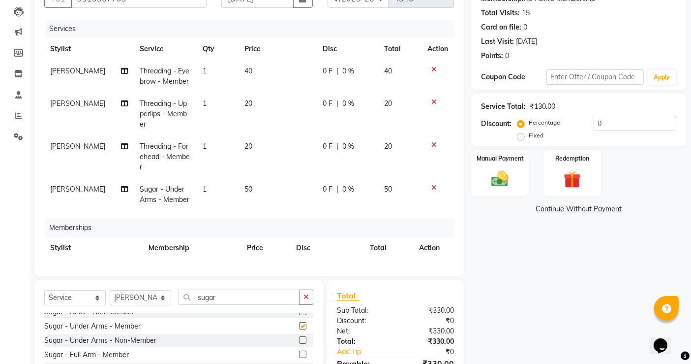
checkbox input "false"
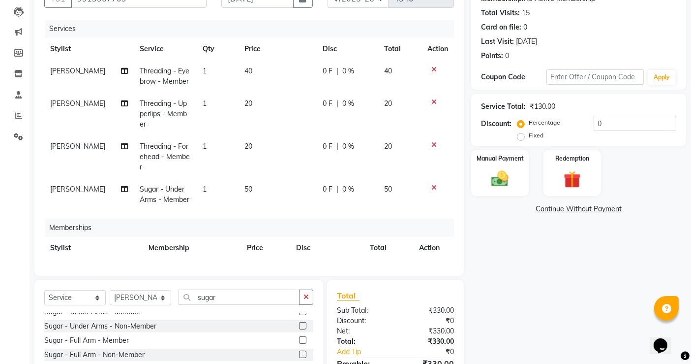
scroll to position [251, 0]
click at [299, 337] on label at bounding box center [302, 337] width 7 height 7
click at [299, 337] on input "checkbox" at bounding box center [302, 338] width 6 height 6
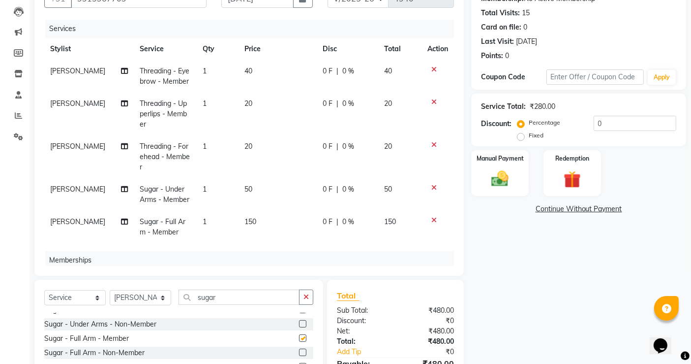
checkbox input "false"
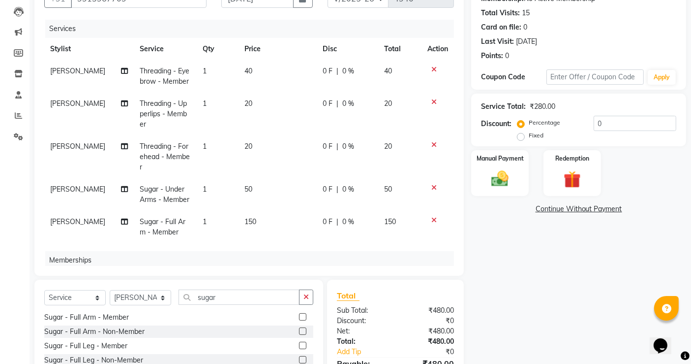
scroll to position [275, 0]
click at [299, 341] on label at bounding box center [302, 343] width 7 height 7
click at [299, 341] on input "checkbox" at bounding box center [302, 344] width 6 height 6
checkbox input "false"
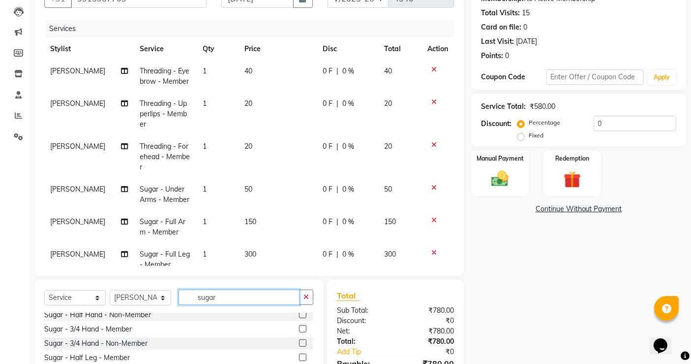
click at [208, 291] on input "sugar" at bounding box center [239, 296] width 121 height 15
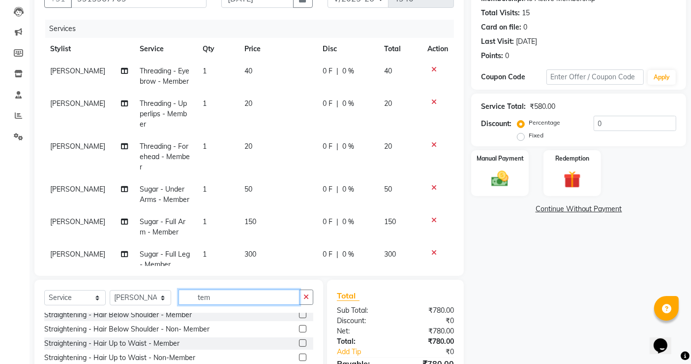
scroll to position [0, 0]
type input "temp"
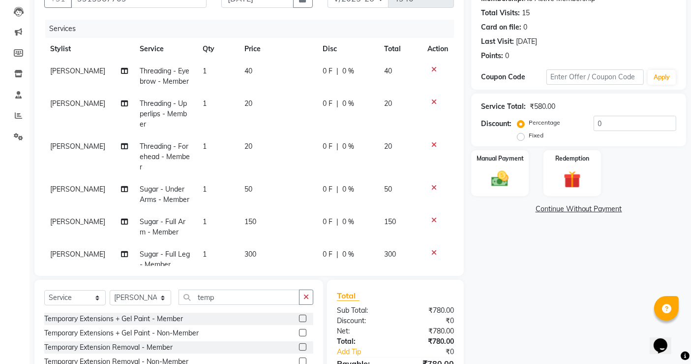
click at [302, 318] on label at bounding box center [302, 317] width 7 height 7
click at [302, 318] on input "checkbox" at bounding box center [302, 318] width 6 height 6
checkbox input "false"
click at [238, 293] on input "temp" at bounding box center [239, 296] width 121 height 15
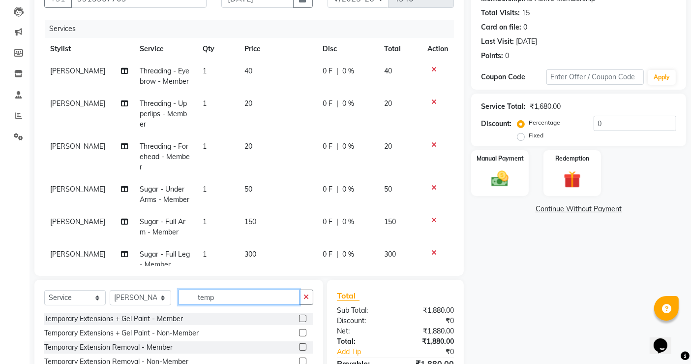
click at [238, 293] on input "temp" at bounding box center [239, 296] width 121 height 15
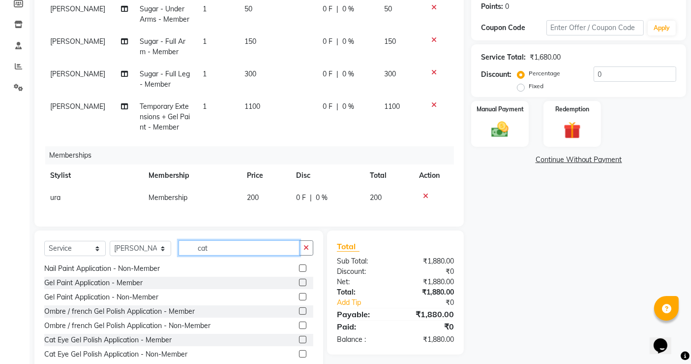
scroll to position [178, 0]
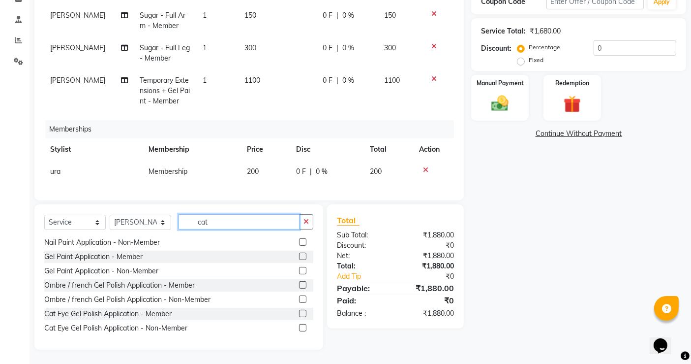
type input "cat"
click at [299, 312] on label at bounding box center [302, 313] width 7 height 7
click at [299, 312] on input "checkbox" at bounding box center [302, 313] width 6 height 6
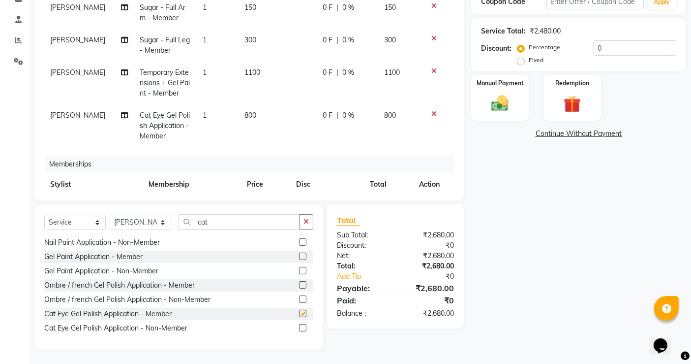
checkbox input "false"
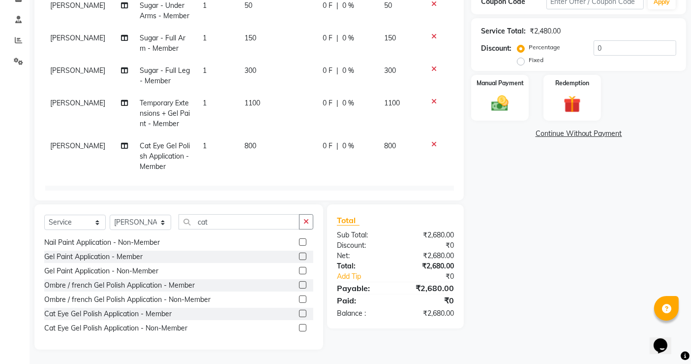
scroll to position [113, 0]
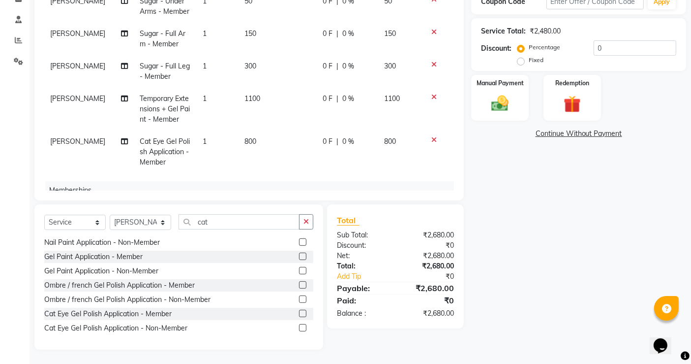
click at [245, 141] on span "800" at bounding box center [251, 141] width 12 height 9
select select "56807"
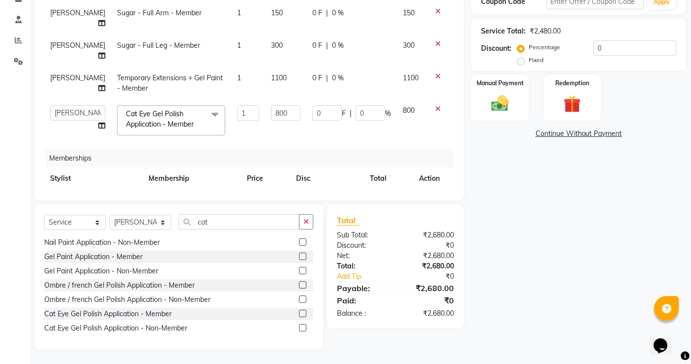
scroll to position [88, 0]
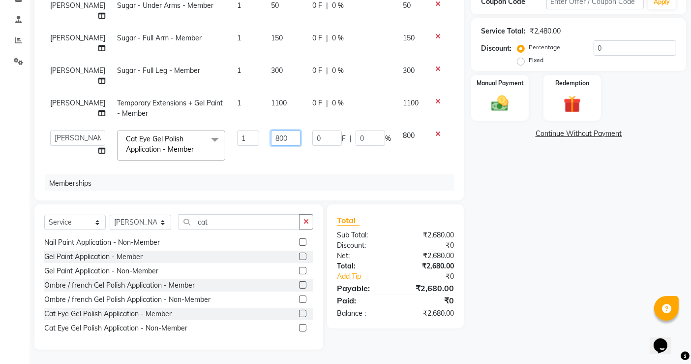
click at [271, 130] on input "800" at bounding box center [286, 137] width 30 height 15
type input "300"
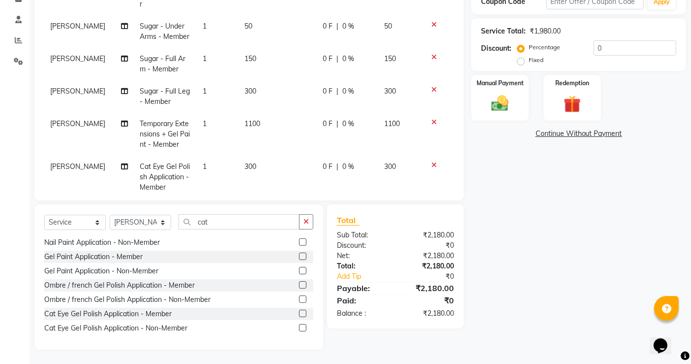
scroll to position [119, 0]
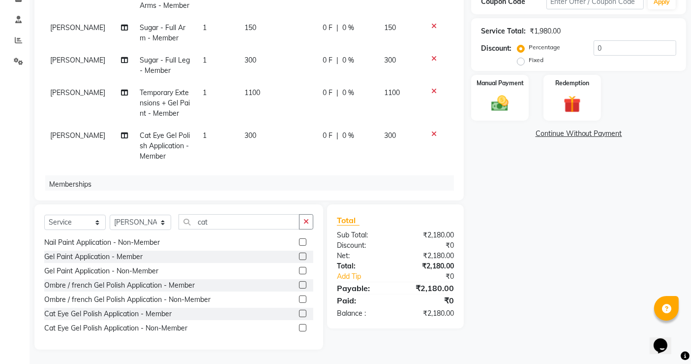
click at [532, 199] on div "Name: Hetvi Ranpura Membership: No Active Membership Total Visits: 15 Card on f…" at bounding box center [582, 122] width 222 height 453
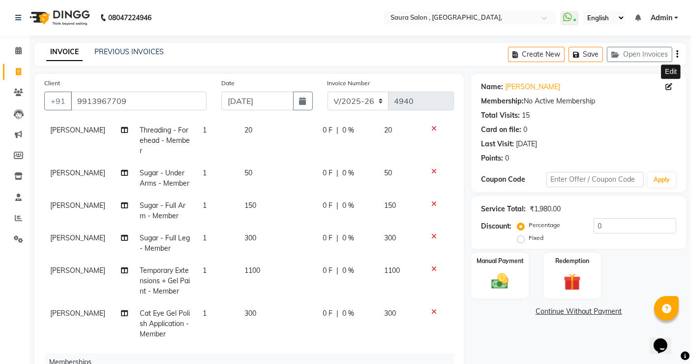
click at [668, 84] on icon at bounding box center [669, 86] width 7 height 7
select select "07"
select select "09"
select select "2022"
click at [597, 228] on input "0" at bounding box center [635, 225] width 83 height 15
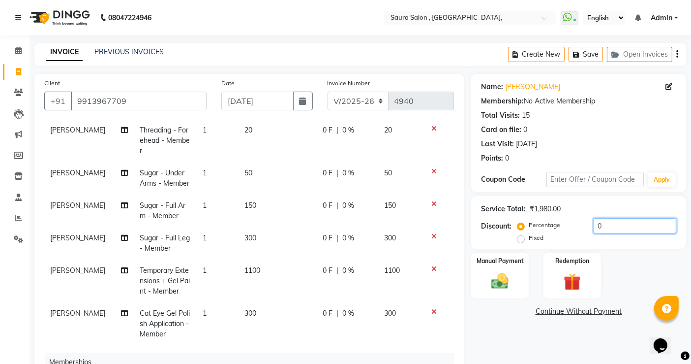
click at [597, 228] on input "0" at bounding box center [635, 225] width 83 height 15
type input "50"
click at [499, 324] on div "Name: Hetvi Ranpura Membership: No Active Membership Total Visits: 15 Card on f…" at bounding box center [582, 300] width 222 height 453
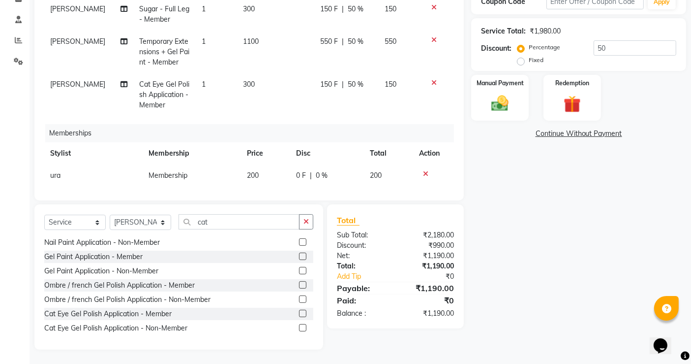
scroll to position [182, 0]
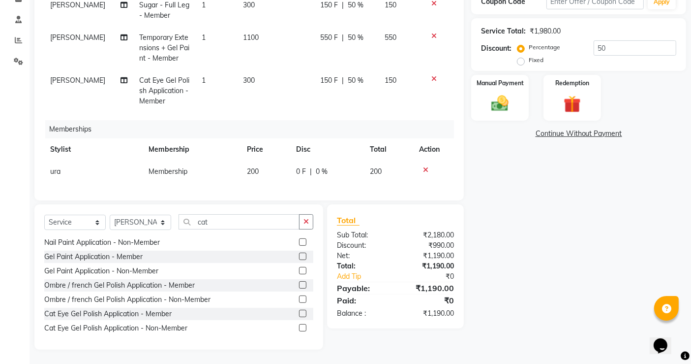
click at [555, 189] on div "Name: Hetvi Ranpura Membership: No Active Membership Total Visits: 15 Card on f…" at bounding box center [582, 122] width 222 height 453
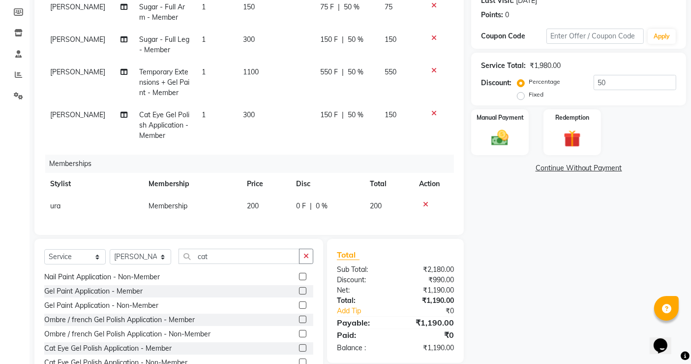
scroll to position [139, 0]
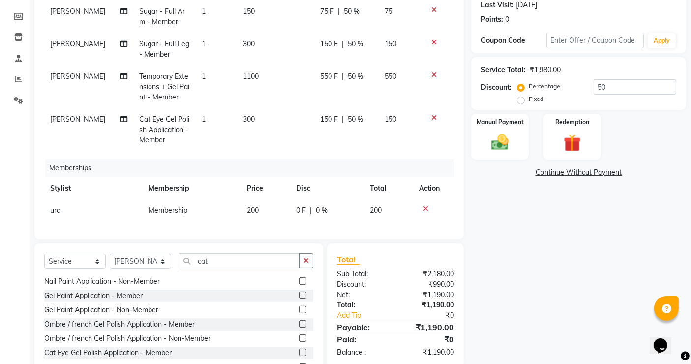
click at [466, 202] on div "Client +91 9913967709 Date 03-09-2025 Invoice Number V/2025 V/2025-26 4940 Serv…" at bounding box center [249, 161] width 444 height 453
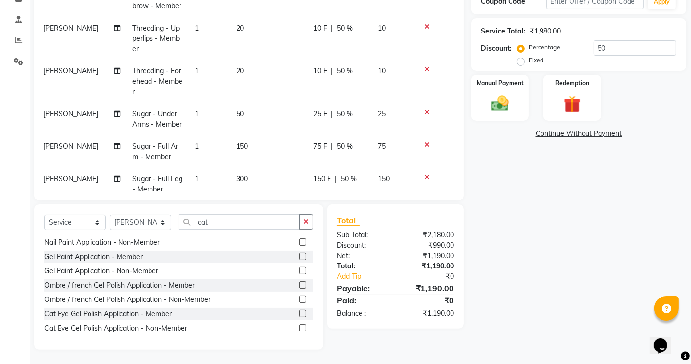
scroll to position [182, 7]
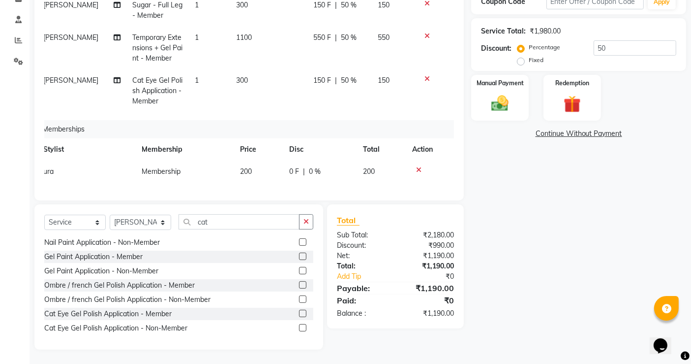
click at [236, 76] on span "300" at bounding box center [242, 80] width 12 height 9
select select "56807"
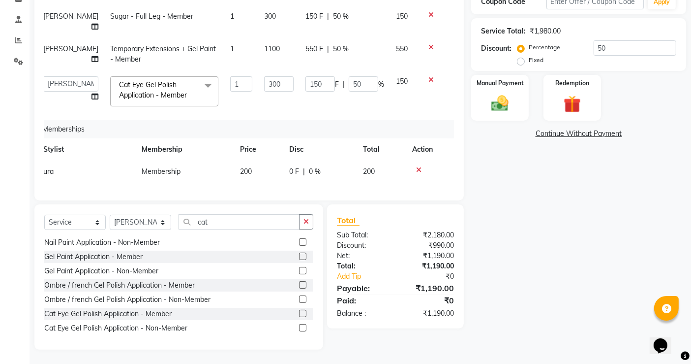
scroll to position [88, 7]
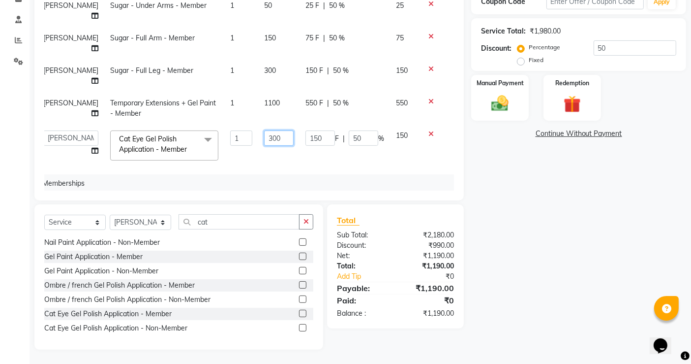
click at [264, 130] on input "300" at bounding box center [279, 137] width 30 height 15
type input "800"
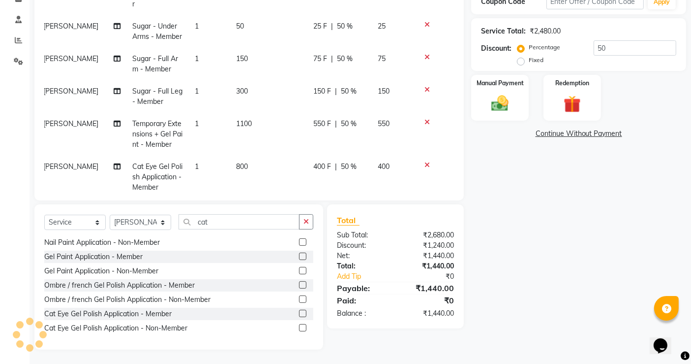
scroll to position [119, 7]
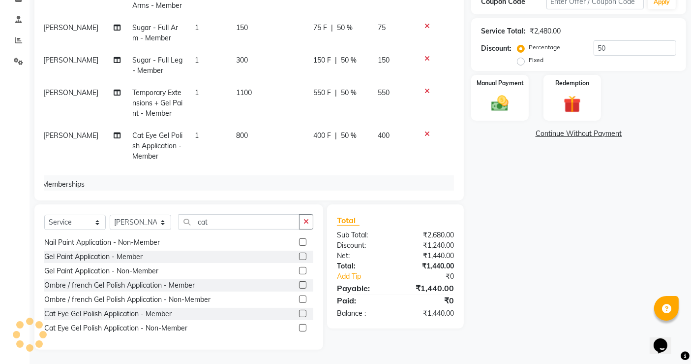
click at [538, 186] on div "Name: Hetvi Ranpura Membership: No Active Membership Total Visits: 15 Card on f…" at bounding box center [582, 122] width 222 height 453
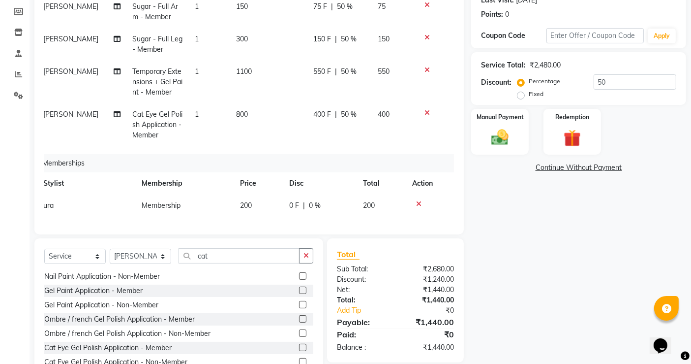
scroll to position [178, 0]
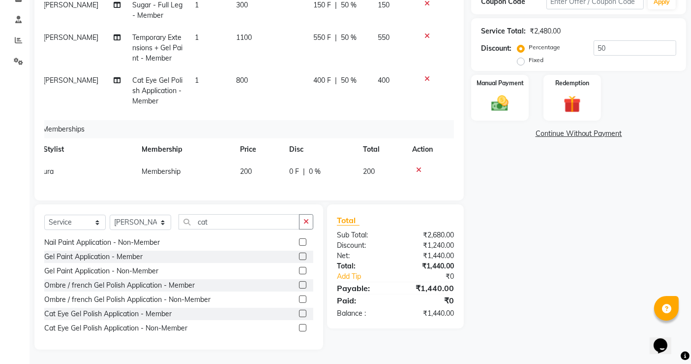
drag, startPoint x: 444, startPoint y: 343, endPoint x: 647, endPoint y: 191, distance: 254.1
click at [647, 191] on div "Name: Hetvi Ranpura Membership: No Active Membership Total Visits: 15 Card on f…" at bounding box center [582, 122] width 222 height 453
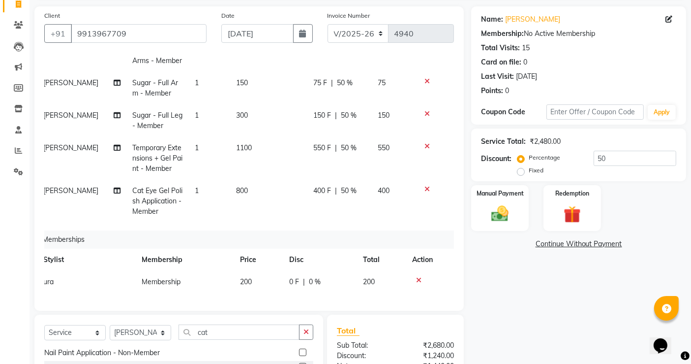
scroll to position [0, 0]
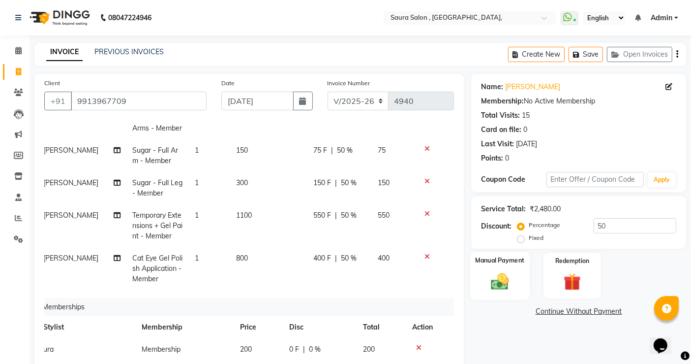
click at [519, 273] on div "Manual Payment" at bounding box center [500, 275] width 60 height 48
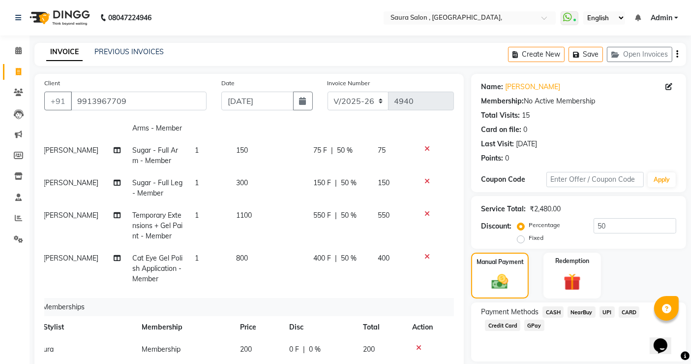
scroll to position [178, 0]
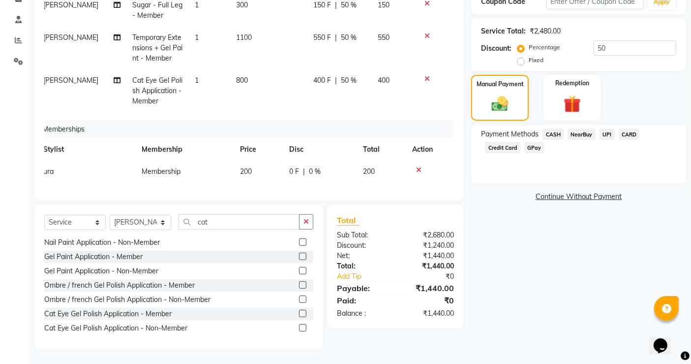
click at [604, 133] on span "UPI" at bounding box center [607, 133] width 15 height 11
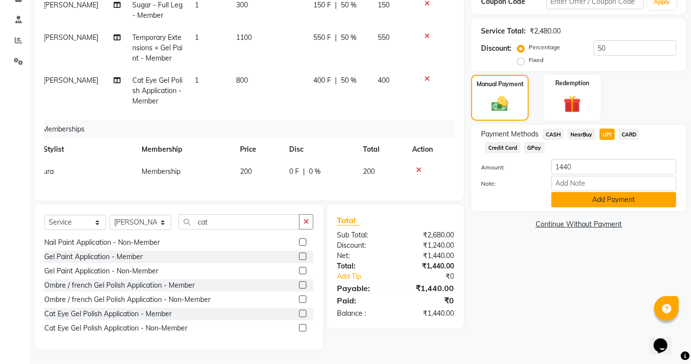
click at [610, 194] on button "Add Payment" at bounding box center [614, 199] width 125 height 15
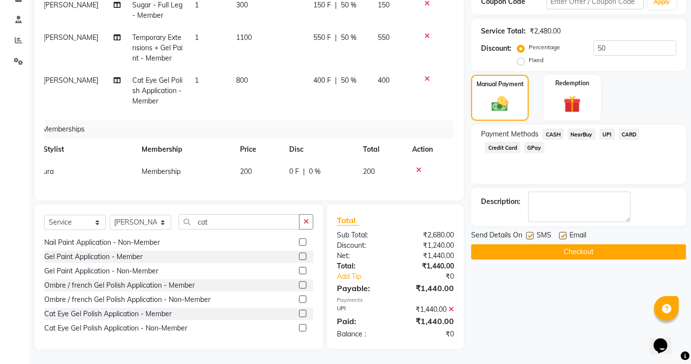
click at [582, 244] on button "Checkout" at bounding box center [578, 251] width 215 height 15
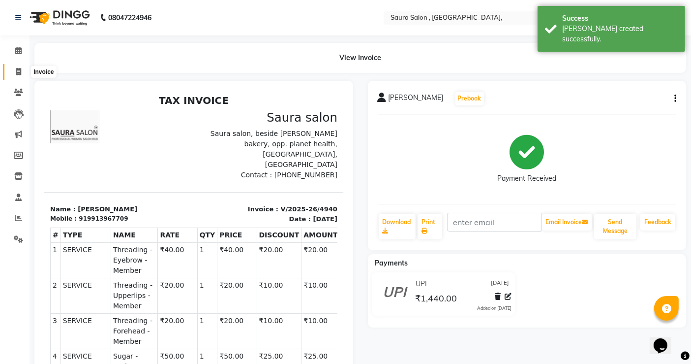
click at [23, 67] on span at bounding box center [18, 71] width 17 height 11
select select "service"
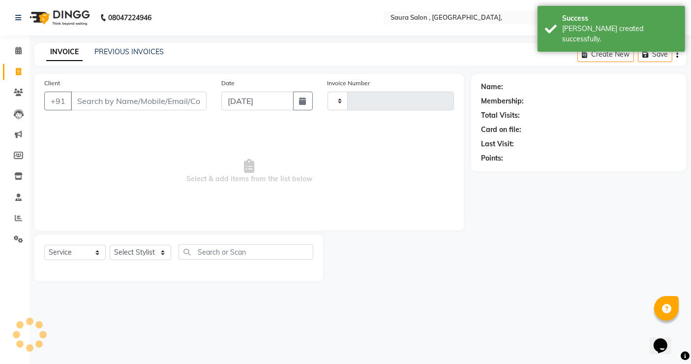
type input "4941"
select select "6963"
select select "57428"
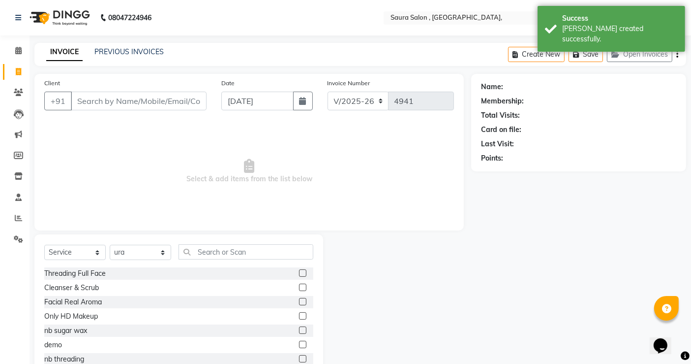
click at [128, 56] on div "PREVIOUS INVOICES" at bounding box center [128, 52] width 69 height 10
click at [129, 54] on link "PREVIOUS INVOICES" at bounding box center [128, 51] width 69 height 9
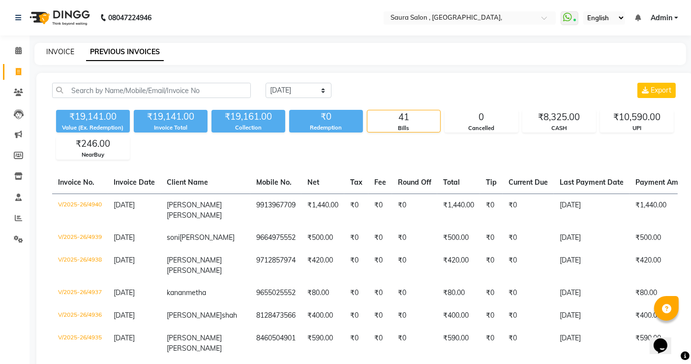
click at [68, 54] on link "INVOICE" at bounding box center [60, 51] width 28 height 9
select select "service"
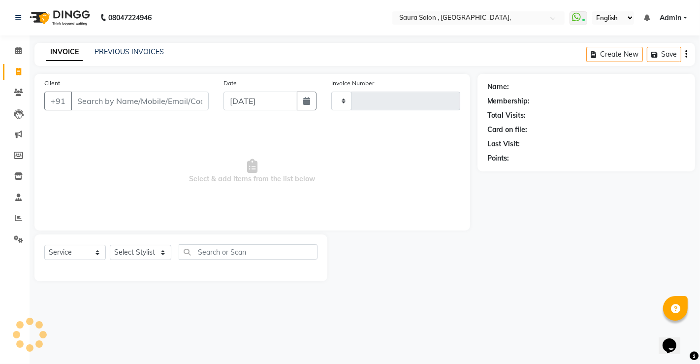
type input "4941"
select select "6963"
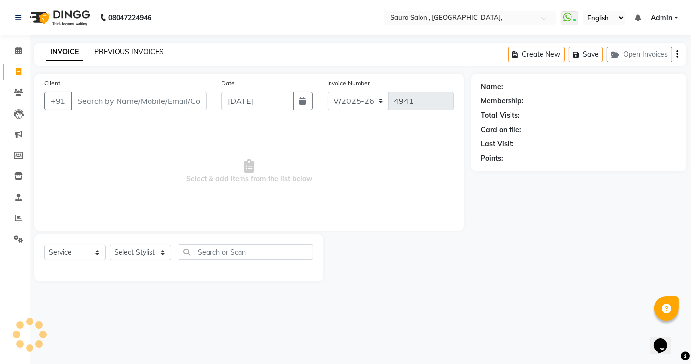
select select "57428"
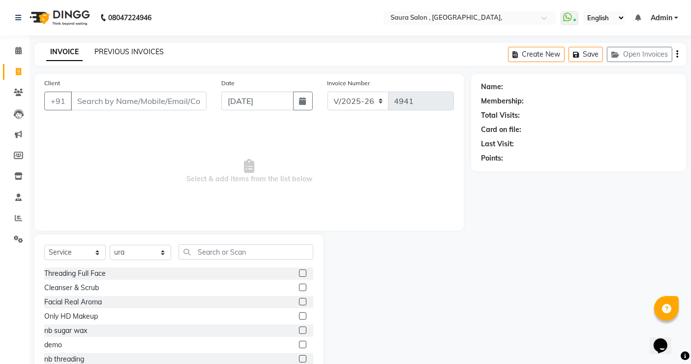
click at [150, 56] on link "PREVIOUS INVOICES" at bounding box center [128, 51] width 69 height 9
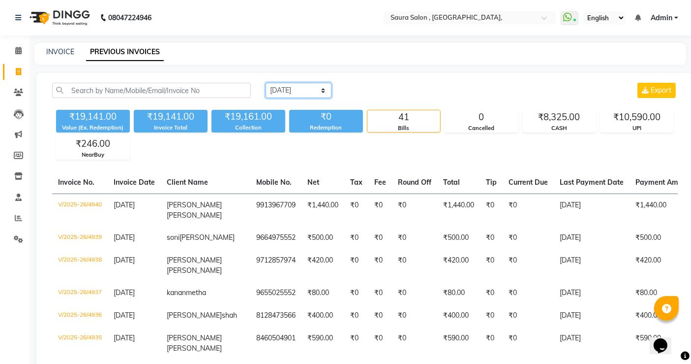
click at [309, 91] on select "Today Yesterday Custom Range" at bounding box center [299, 90] width 66 height 15
click at [266, 83] on select "Today Yesterday Custom Range" at bounding box center [299, 90] width 66 height 15
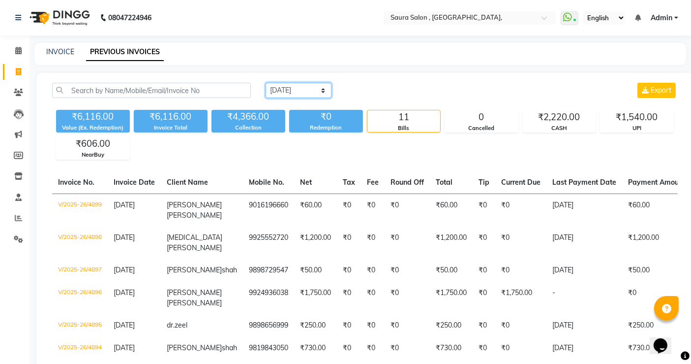
click at [284, 90] on select "Today Yesterday Custom Range" at bounding box center [299, 90] width 66 height 15
select select "today"
click at [266, 83] on select "Today Yesterday Custom Range" at bounding box center [299, 90] width 66 height 15
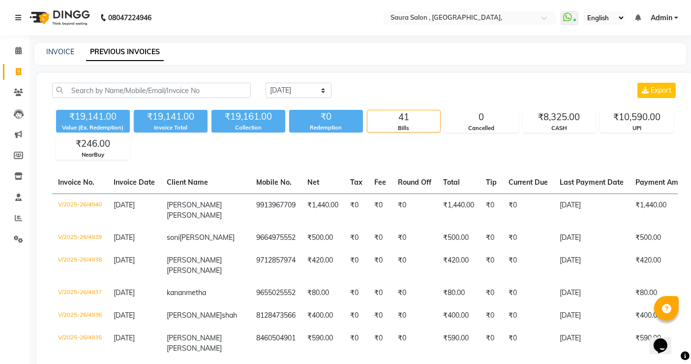
click at [61, 52] on link "INVOICE" at bounding box center [60, 51] width 28 height 9
select select "service"
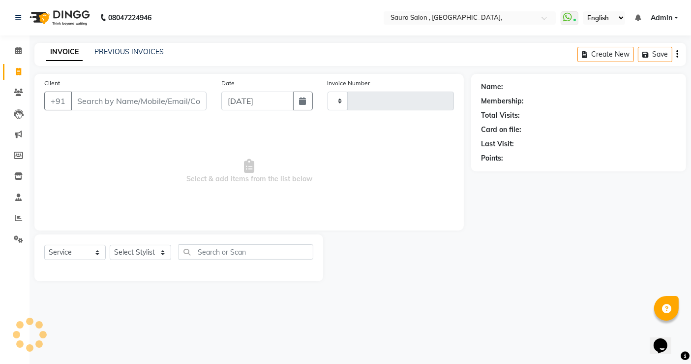
type input "4941"
select select "6963"
select select "57428"
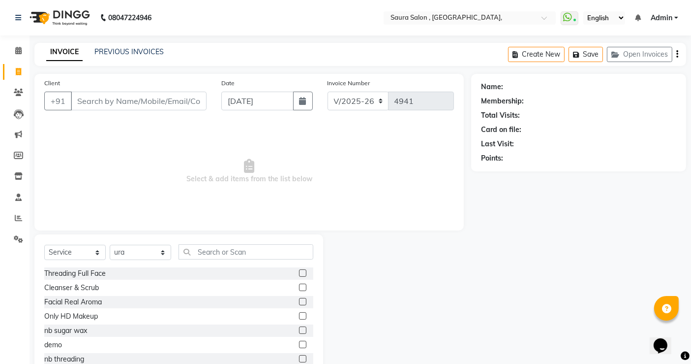
click at [500, 99] on div "Membership:" at bounding box center [502, 101] width 43 height 10
click at [137, 53] on link "PREVIOUS INVOICES" at bounding box center [128, 51] width 69 height 9
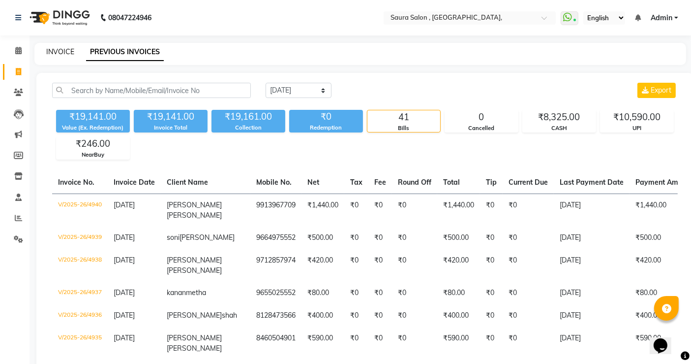
click at [58, 53] on link "INVOICE" at bounding box center [60, 51] width 28 height 9
select select "6963"
select select "service"
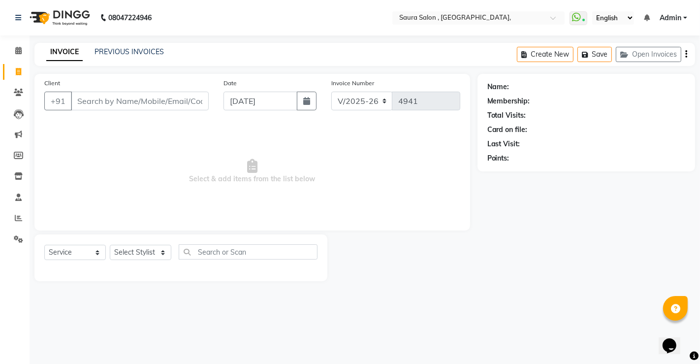
select select "57428"
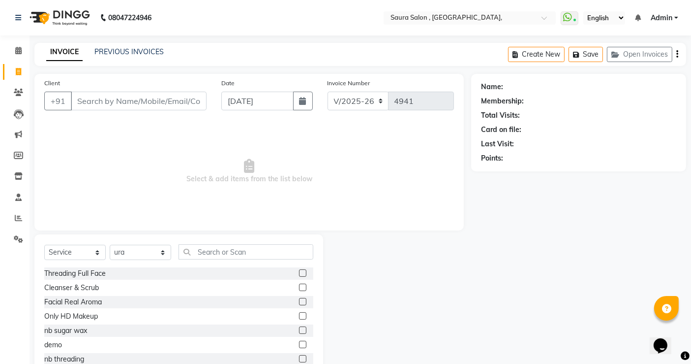
click at [9, 77] on link "Invoice" at bounding box center [15, 72] width 24 height 16
select select "service"
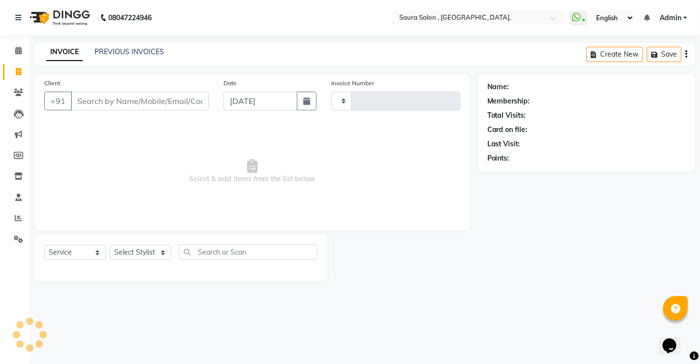
type input "4941"
select select "6963"
select select "57428"
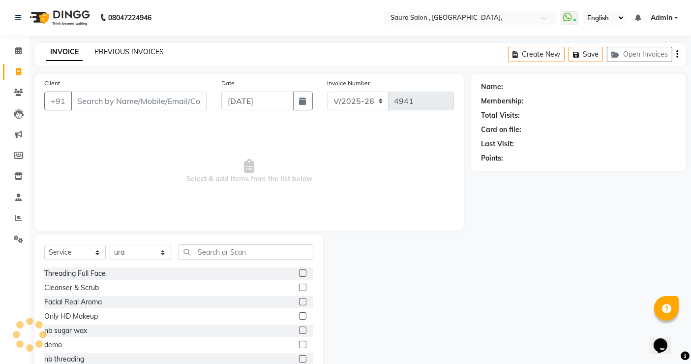
click at [125, 49] on link "PREVIOUS INVOICES" at bounding box center [128, 51] width 69 height 9
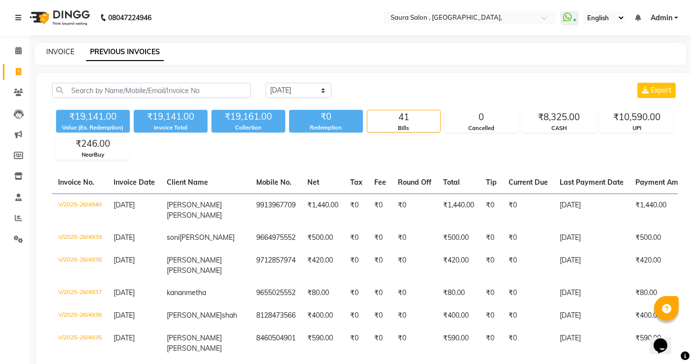
click at [64, 50] on link "INVOICE" at bounding box center [60, 51] width 28 height 9
select select "6963"
select select "service"
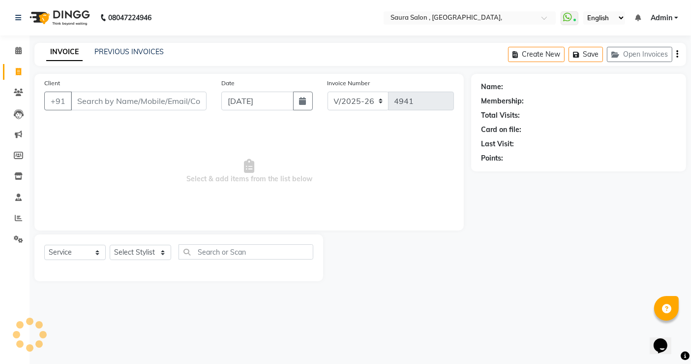
scroll to position [30, 0]
select select "57428"
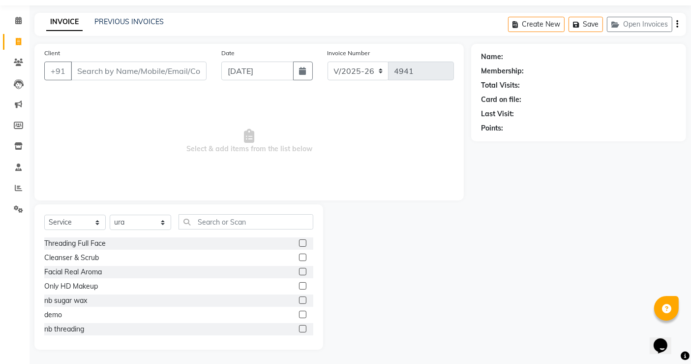
scroll to position [0, 0]
